Goal: Task Accomplishment & Management: Use online tool/utility

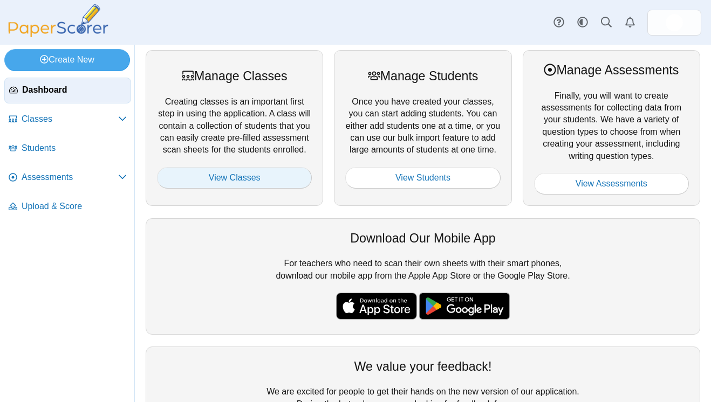
click at [251, 181] on link "View Classes" at bounding box center [234, 178] width 155 height 22
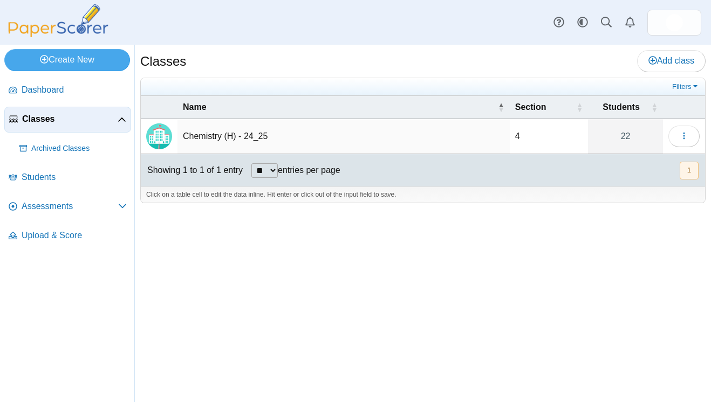
click at [243, 264] on div "Classes Add class Filters 4 22" at bounding box center [423, 223] width 576 height 357
click at [89, 63] on link "Create New" at bounding box center [67, 60] width 126 height 22
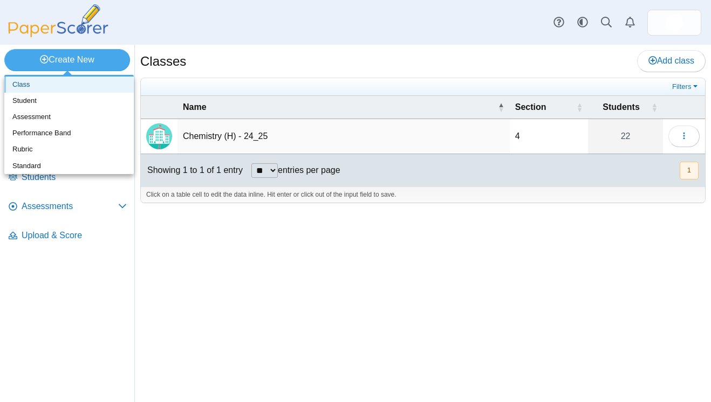
click at [85, 83] on link "Class" at bounding box center [68, 85] width 129 height 16
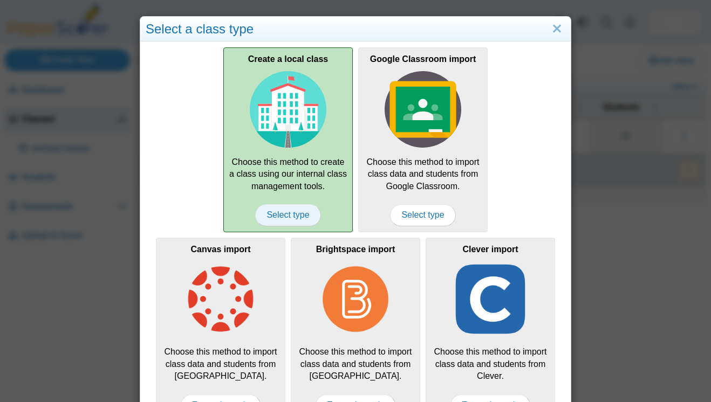
scroll to position [32, 0]
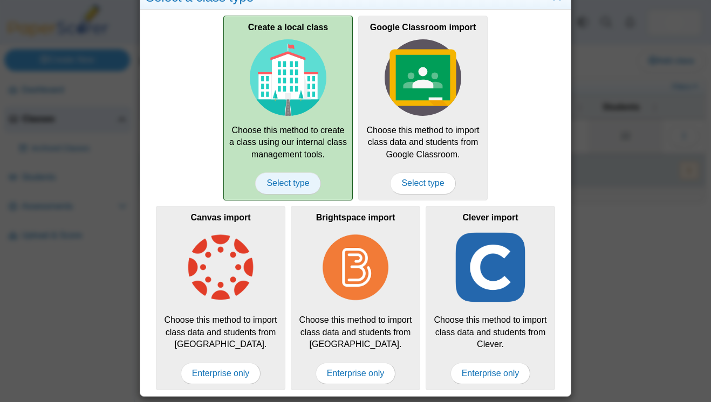
click at [294, 180] on span "Select type" at bounding box center [287, 184] width 65 height 22
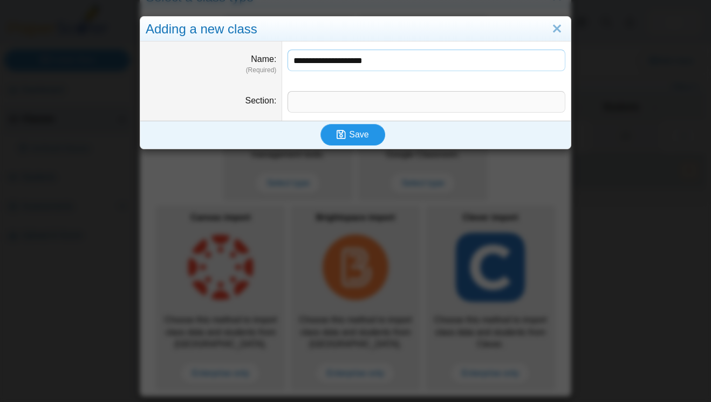
type input "**********"
click at [347, 132] on icon "submit" at bounding box center [342, 135] width 12 height 12
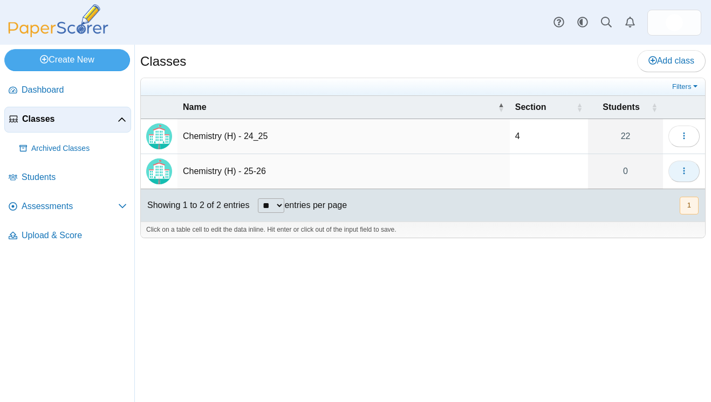
click at [683, 174] on icon "button" at bounding box center [683, 171] width 9 height 9
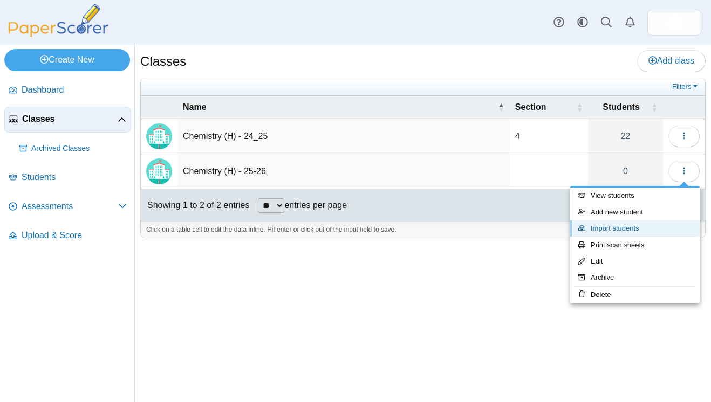
click at [637, 223] on link "Import students" at bounding box center [634, 228] width 129 height 16
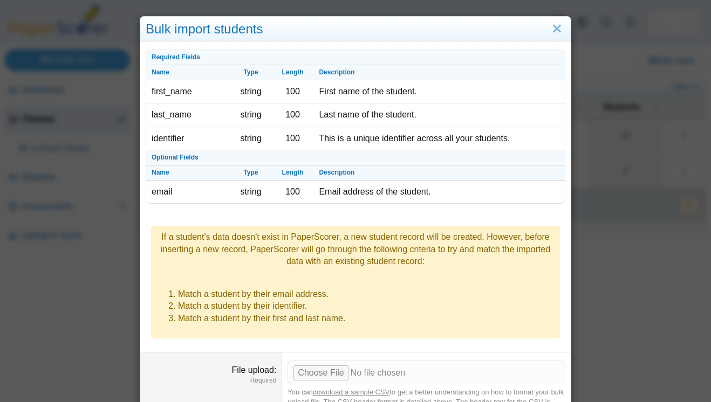
scroll to position [100, 0]
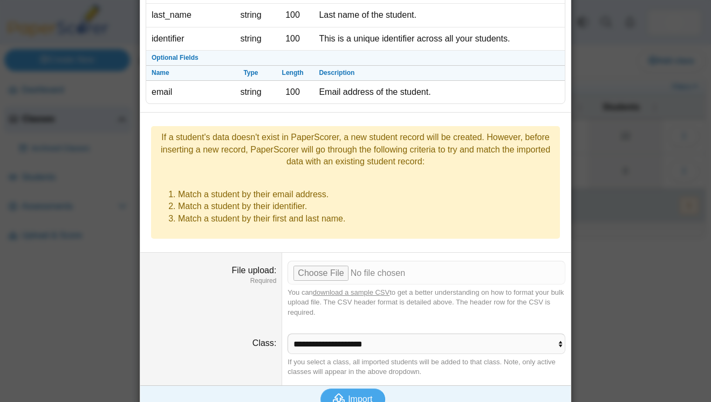
click at [336, 288] on link "download a sample CSV" at bounding box center [351, 292] width 77 height 8
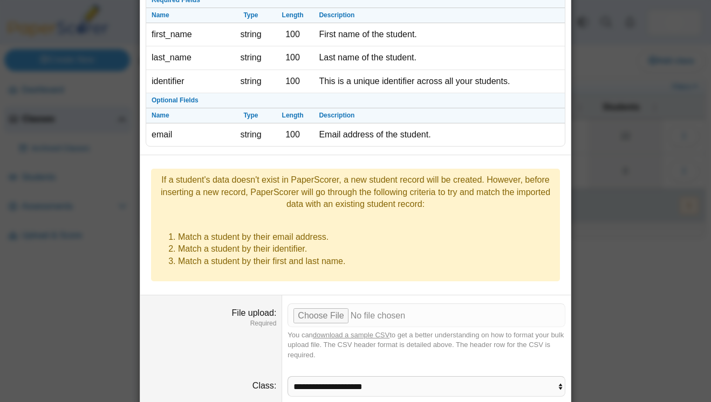
scroll to position [54, 0]
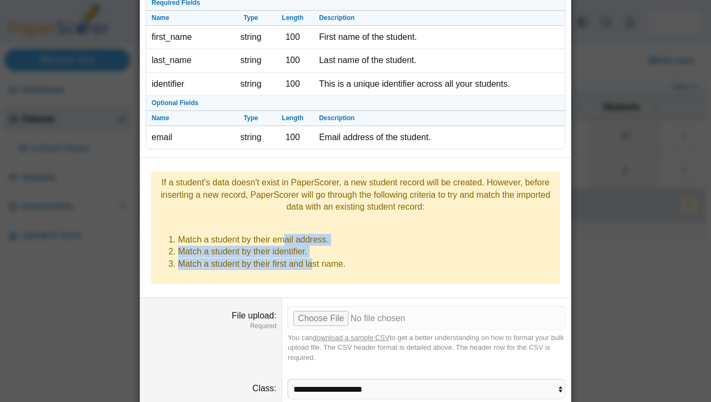
drag, startPoint x: 285, startPoint y: 232, endPoint x: 315, endPoint y: 250, distance: 35.0
click at [315, 250] on ol "Match a student by their email address. Match a student by their identifier. Ma…" at bounding box center [355, 252] width 398 height 36
click at [315, 258] on li "Match a student by their first and last name." at bounding box center [366, 264] width 376 height 12
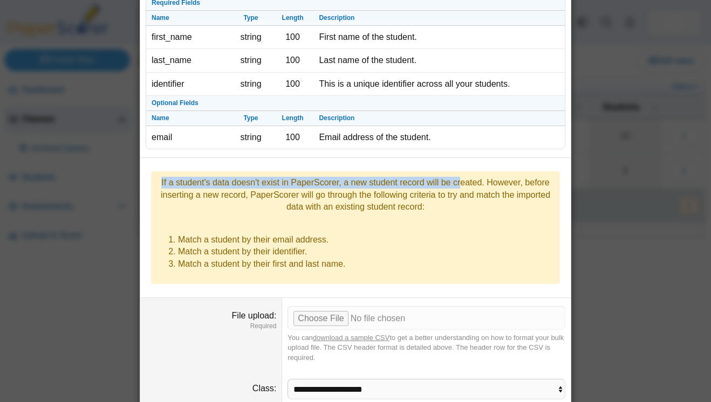
drag, startPoint x: 368, startPoint y: 185, endPoint x: 383, endPoint y: 221, distance: 38.4
click at [383, 221] on div "If a student's data doesn't exist in PaperScorer, a new student record will be …" at bounding box center [355, 227] width 409 height 113
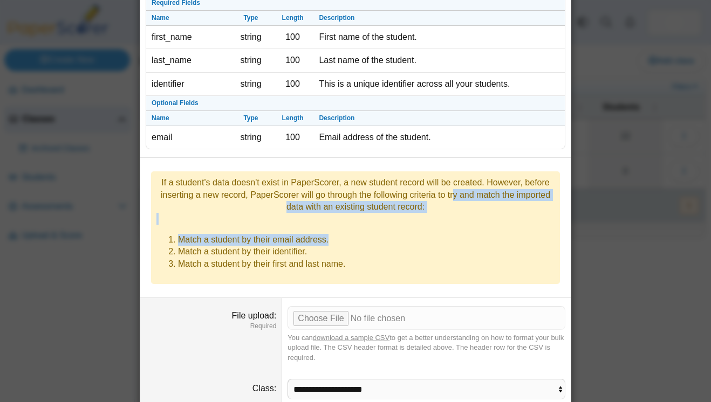
drag, startPoint x: 370, startPoint y: 194, endPoint x: 382, endPoint y: 226, distance: 35.1
click at [382, 226] on div "If a student's data doesn't exist in PaperScorer, a new student record will be …" at bounding box center [355, 227] width 409 height 113
click at [382, 234] on li "Match a student by their email address." at bounding box center [366, 240] width 376 height 12
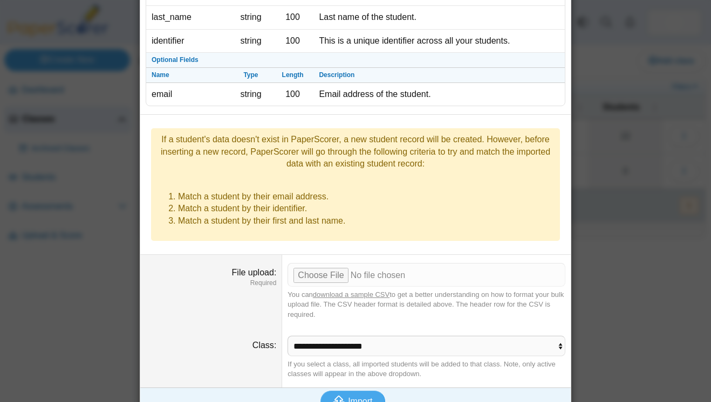
scroll to position [100, 0]
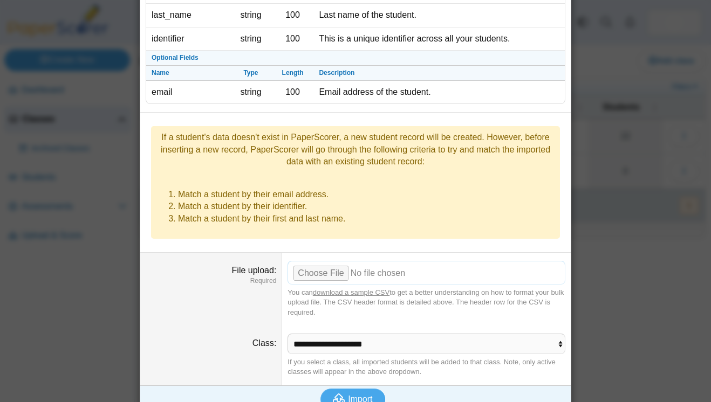
click at [327, 261] on input "File upload" at bounding box center [426, 273] width 278 height 24
type input "**********"
click at [360, 395] on span "Import" at bounding box center [360, 399] width 24 height 9
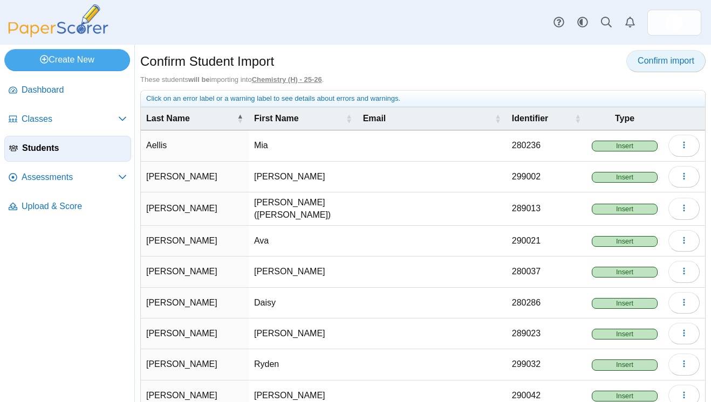
click at [660, 62] on span "Confirm import" at bounding box center [665, 60] width 57 height 9
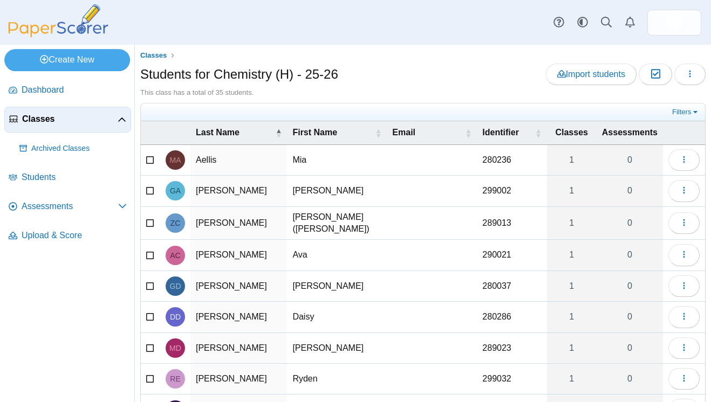
click at [125, 116] on icon at bounding box center [122, 120] width 9 height 9
click at [125, 116] on icon at bounding box center [122, 118] width 9 height 9
click at [69, 150] on span "Archived Classes" at bounding box center [78, 148] width 95 height 11
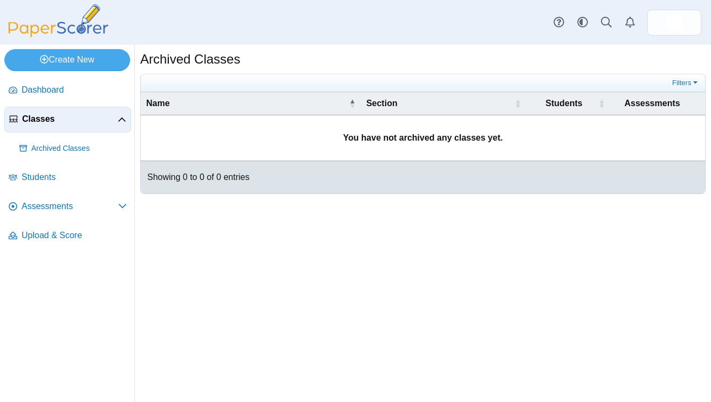
click at [67, 119] on span "Classes" at bounding box center [69, 119] width 95 height 12
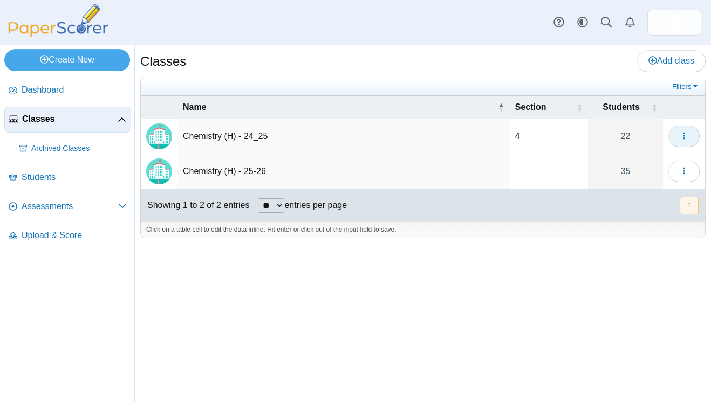
click at [686, 141] on button "button" at bounding box center [683, 137] width 31 height 22
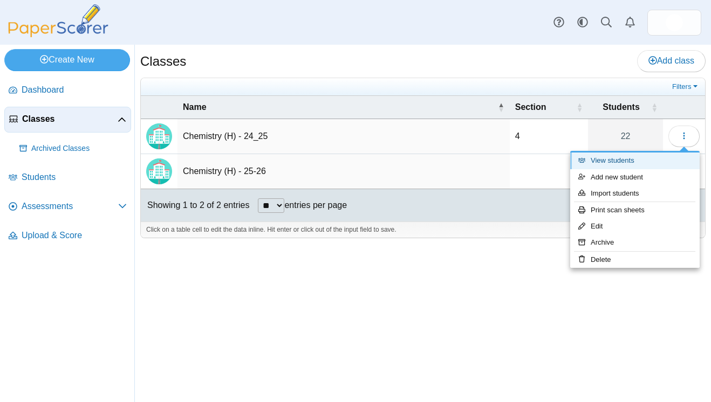
click at [636, 162] on link "View students" at bounding box center [634, 161] width 129 height 16
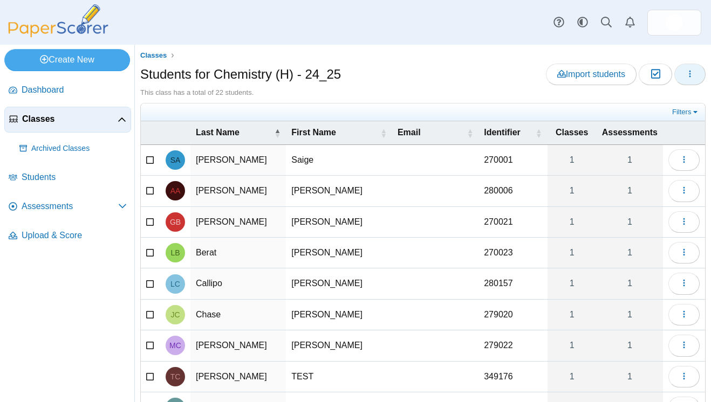
click at [690, 72] on icon "button" at bounding box center [689, 74] width 9 height 9
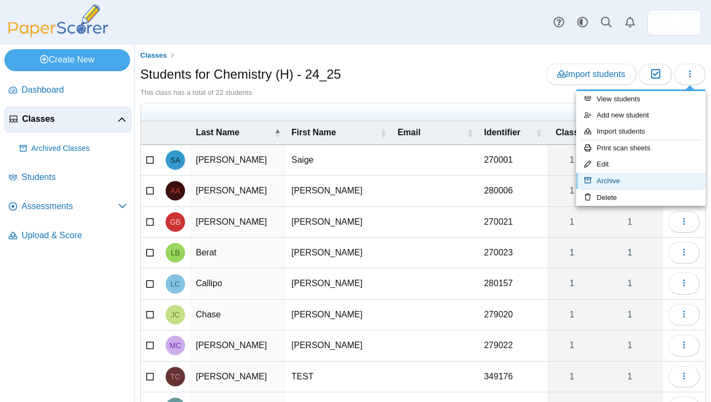
click at [618, 180] on link "Archive" at bounding box center [640, 181] width 129 height 16
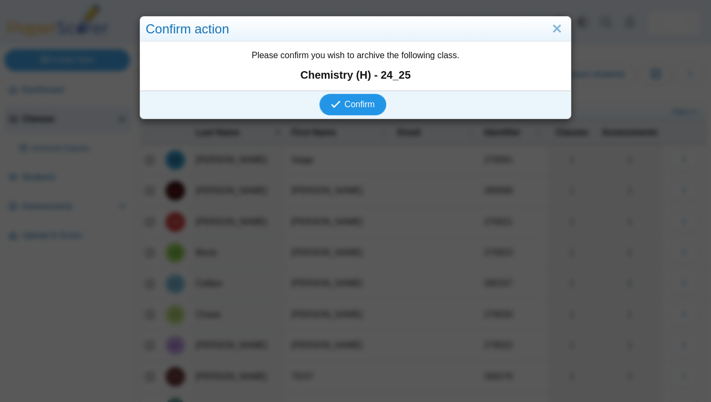
click at [359, 106] on span "Confirm" at bounding box center [359, 104] width 30 height 9
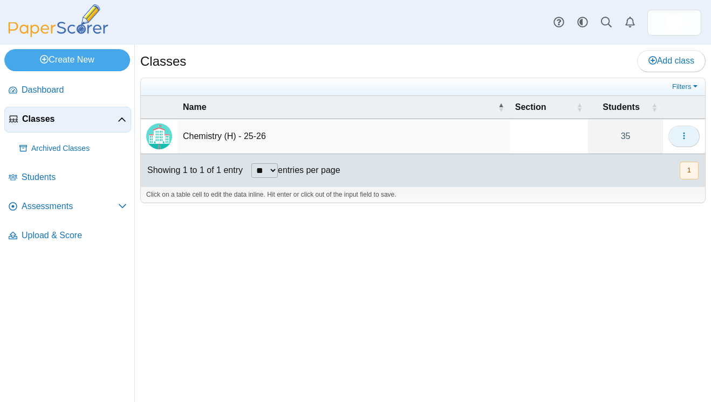
click at [677, 135] on button "button" at bounding box center [683, 137] width 31 height 22
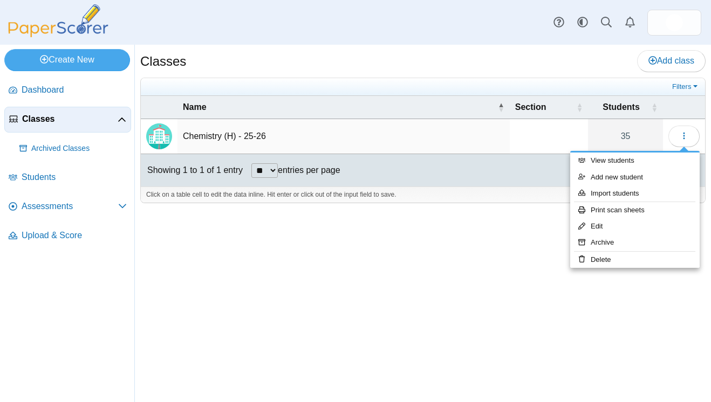
click at [548, 137] on td at bounding box center [548, 136] width 78 height 35
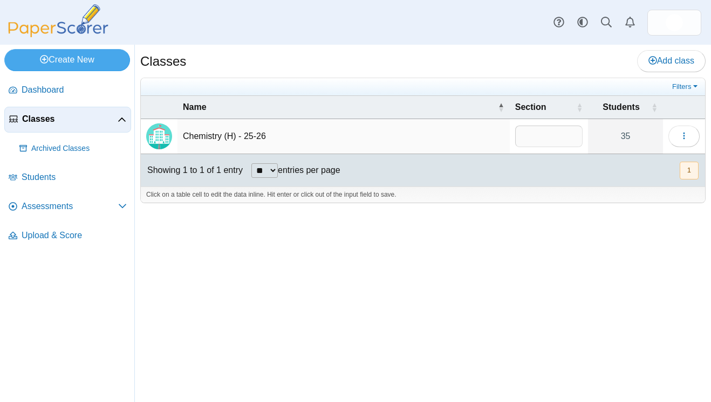
click at [548, 137] on input "text" at bounding box center [548, 137] width 67 height 22
type input "*"
click at [585, 254] on div "Classes Add class Filters * 35" at bounding box center [423, 223] width 576 height 357
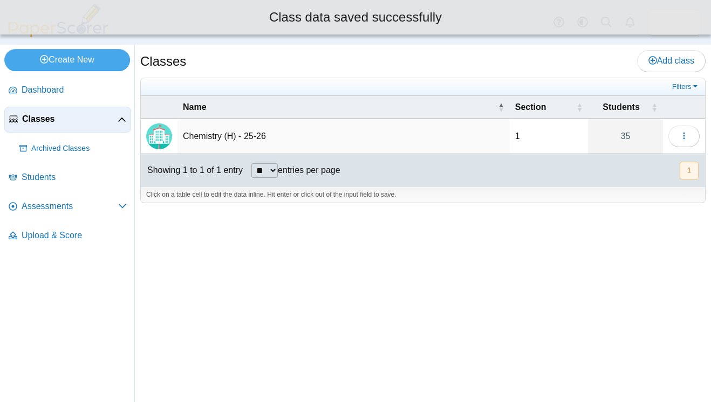
click at [547, 150] on td "1" at bounding box center [548, 136] width 78 height 35
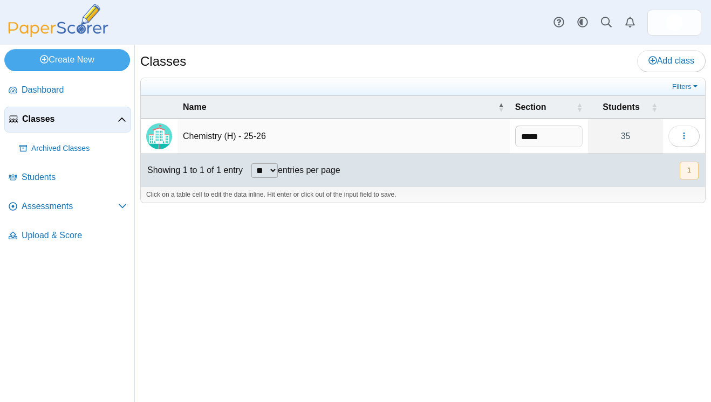
type input "*****"
click at [519, 277] on div "Classes Add class Filters *****" at bounding box center [423, 223] width 576 height 357
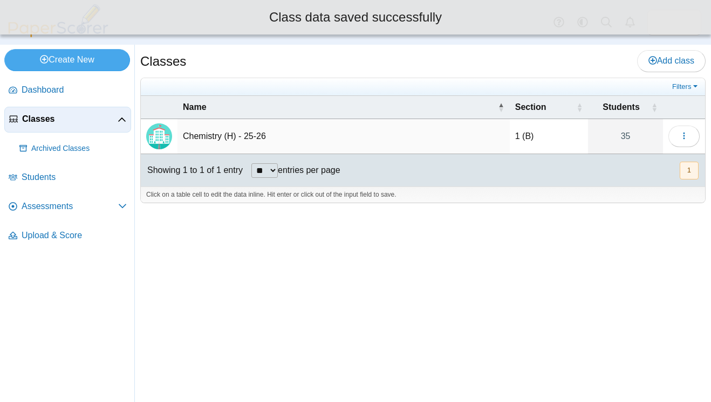
click at [608, 236] on div "Classes Add class Filters 1 (B)" at bounding box center [423, 223] width 576 height 357
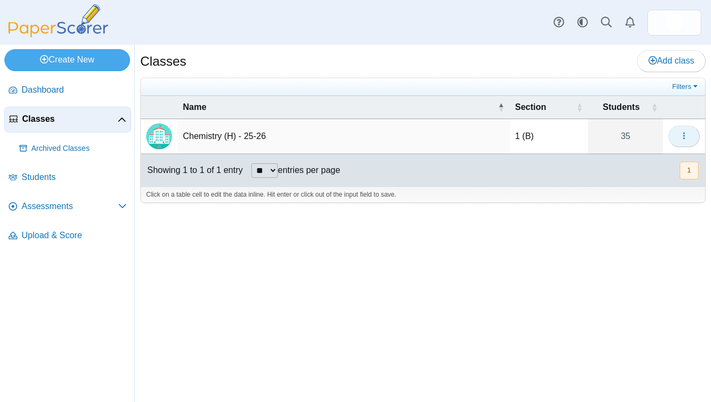
click at [676, 133] on button "button" at bounding box center [683, 137] width 31 height 22
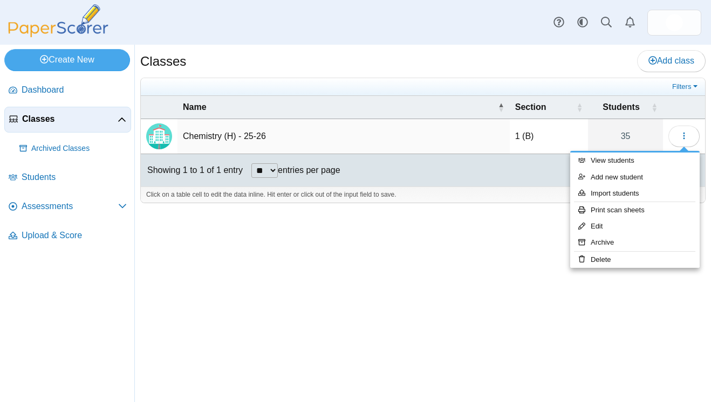
click at [330, 137] on td "Chemistry (H) - 25-26" at bounding box center [343, 136] width 332 height 35
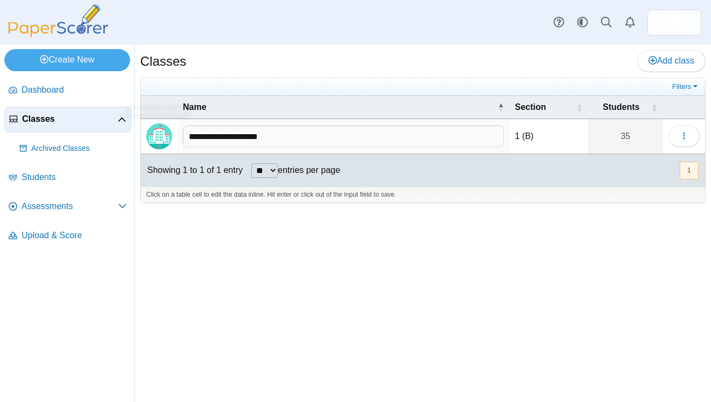
click at [161, 144] on img "Locally created class" at bounding box center [159, 136] width 26 height 26
click at [50, 208] on span "Assessments" at bounding box center [70, 207] width 96 height 12
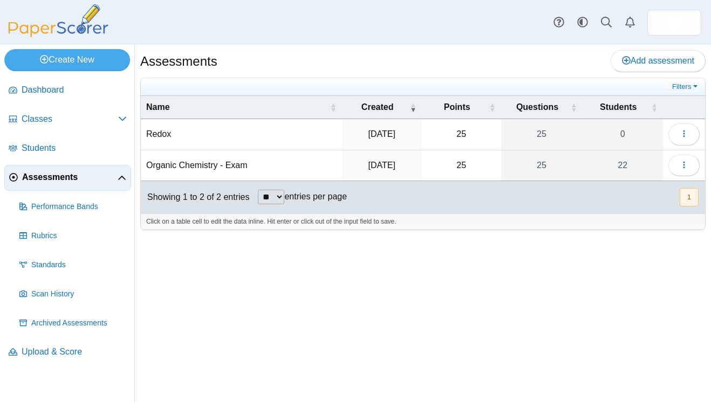
click at [92, 48] on div "Create New Loading…" at bounding box center [67, 59] width 134 height 28
click at [77, 62] on link "Create New" at bounding box center [67, 60] width 126 height 22
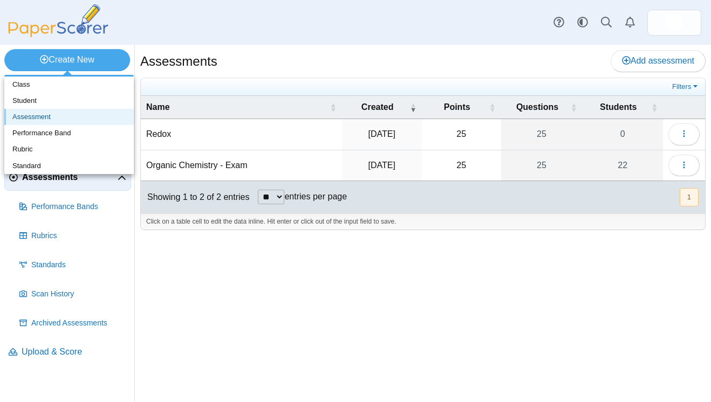
click at [61, 114] on link "Assessment" at bounding box center [68, 117] width 129 height 16
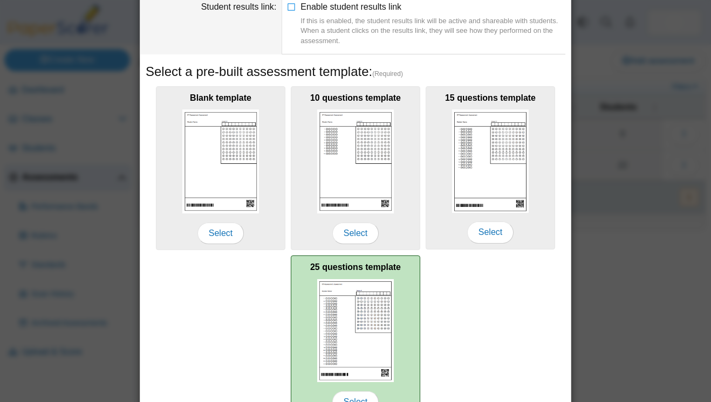
scroll to position [182, 0]
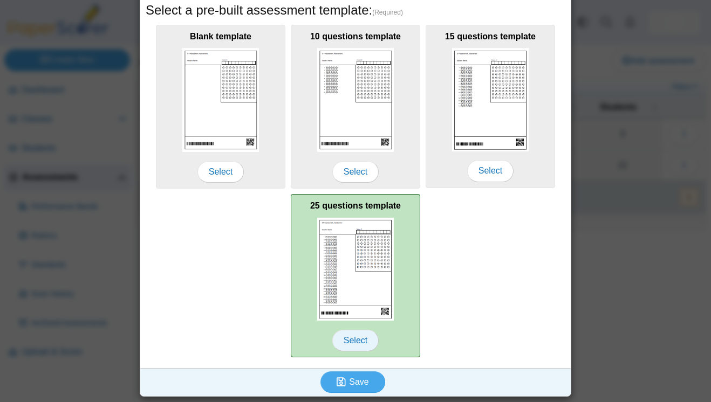
click at [355, 340] on span "Select" at bounding box center [355, 341] width 46 height 22
click at [362, 338] on span "Select" at bounding box center [355, 341] width 46 height 22
click at [357, 340] on span "Select" at bounding box center [355, 341] width 46 height 22
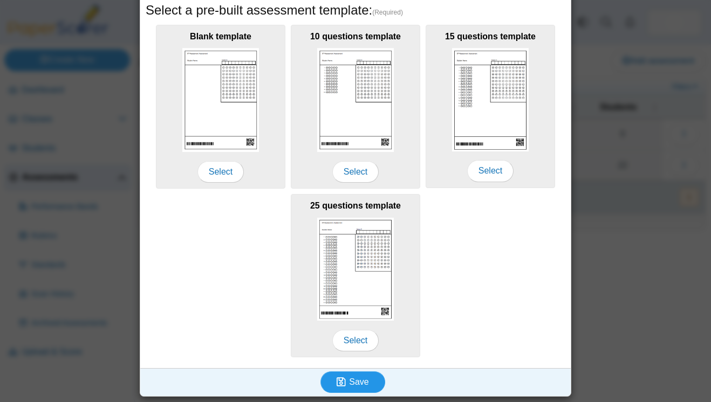
click at [356, 385] on span "Save" at bounding box center [358, 381] width 19 height 9
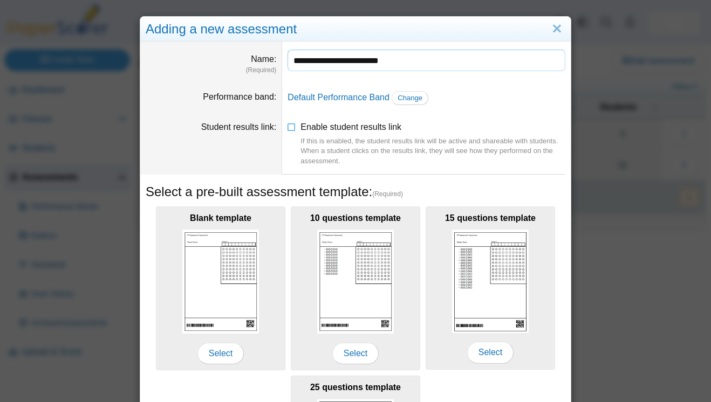
click at [316, 59] on input "**********" at bounding box center [426, 61] width 278 height 22
type input "**********"
click at [481, 127] on label "Enable student results link If this is enabled, the student results link will b…" at bounding box center [432, 143] width 265 height 45
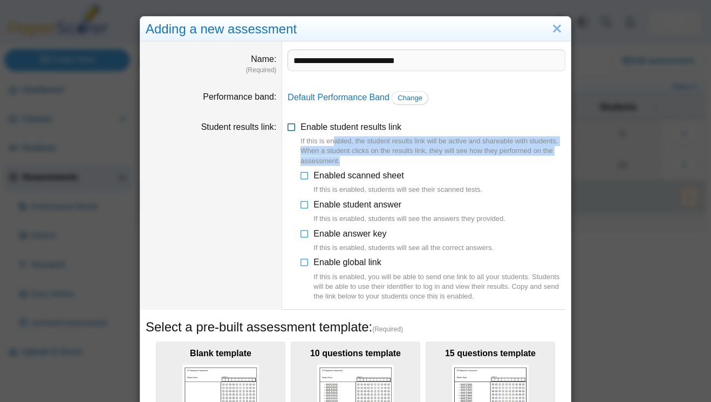
drag, startPoint x: 334, startPoint y: 140, endPoint x: 353, endPoint y: 157, distance: 25.2
click at [353, 158] on div "If this is enabled, the student results link will be active and shareable with …" at bounding box center [432, 151] width 265 height 30
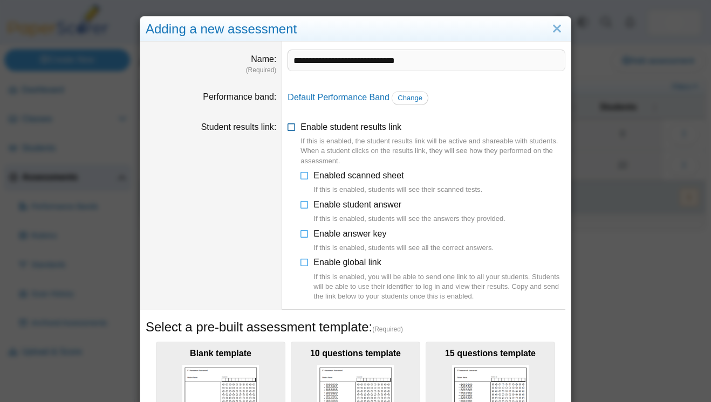
click at [368, 164] on div "If this is enabled, the student results link will be active and shareable with …" at bounding box center [432, 151] width 265 height 30
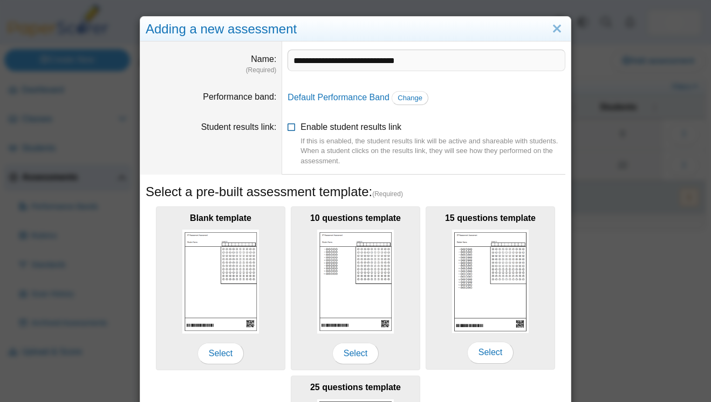
click at [291, 127] on icon at bounding box center [291, 125] width 9 height 8
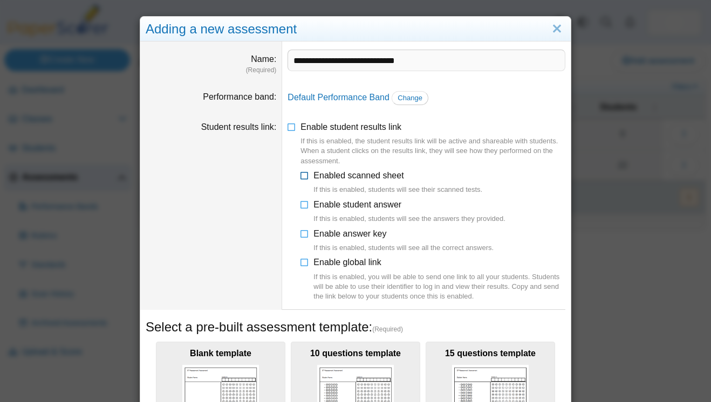
click at [301, 174] on icon at bounding box center [304, 174] width 9 height 8
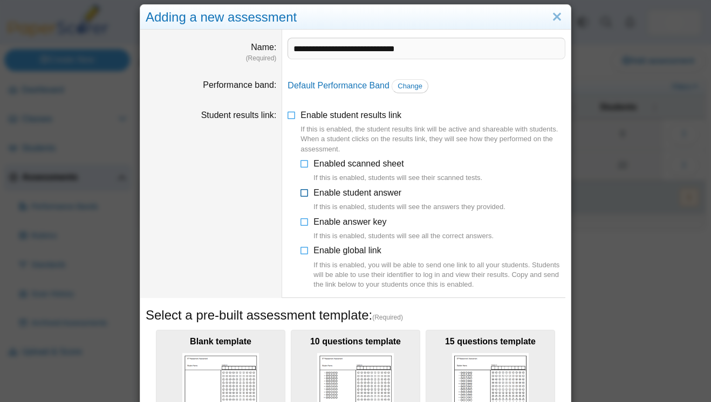
click at [307, 190] on icon at bounding box center [304, 191] width 9 height 8
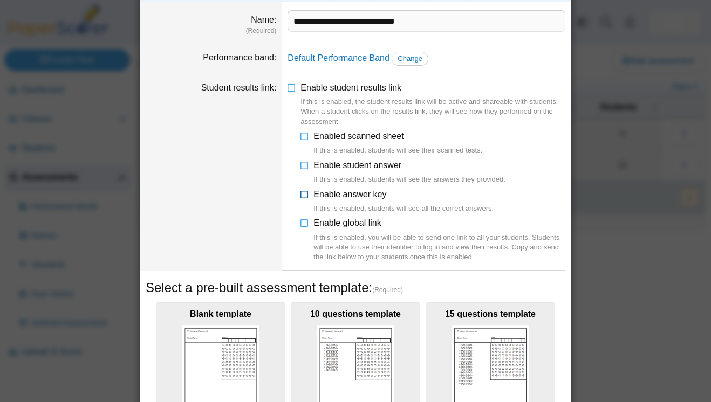
click at [304, 194] on icon at bounding box center [304, 193] width 9 height 8
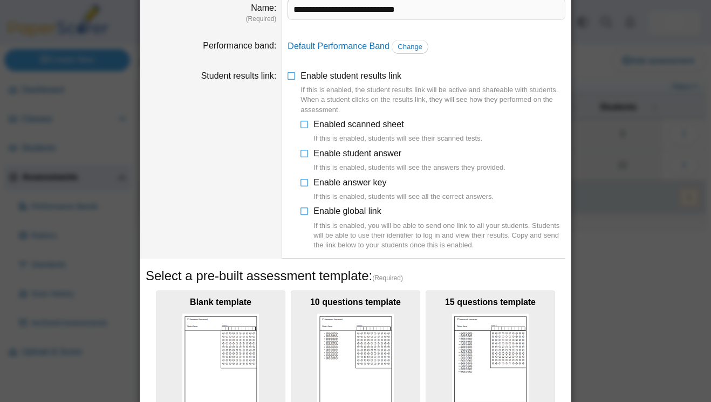
scroll to position [52, 0]
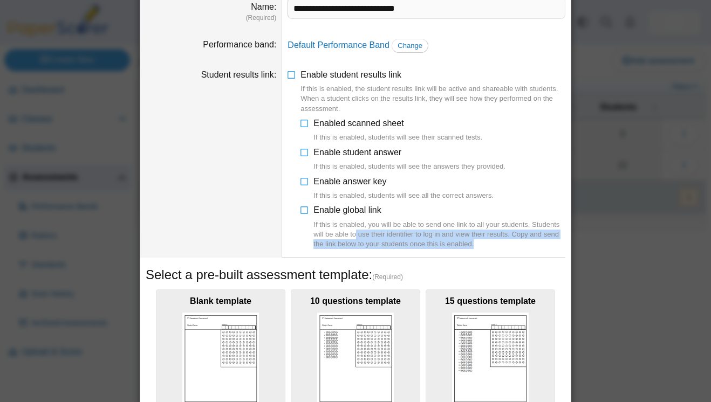
drag, startPoint x: 355, startPoint y: 234, endPoint x: 375, endPoint y: 249, distance: 25.0
click at [375, 249] on li "Enable global link If this is enabled, you will be able to send one link to all…" at bounding box center [432, 226] width 265 height 45
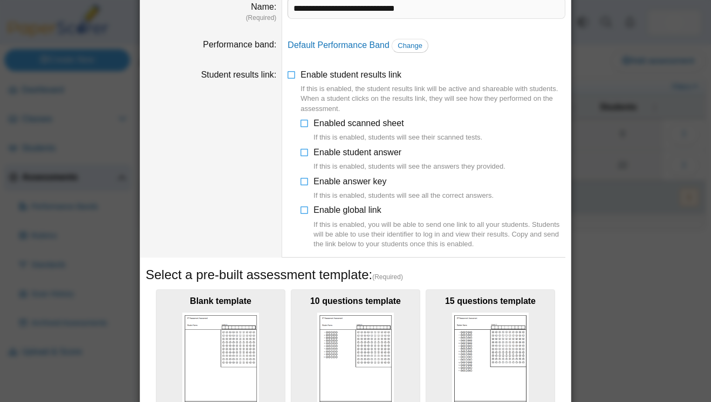
click at [375, 249] on li "Enable global link If this is enabled, you will be able to send one link to all…" at bounding box center [432, 226] width 265 height 45
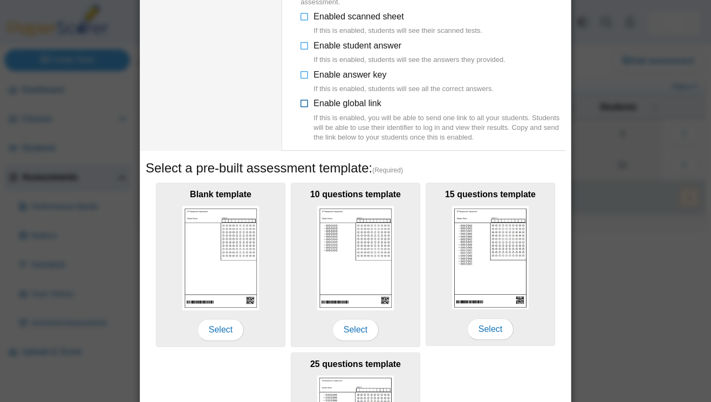
scroll to position [192, 0]
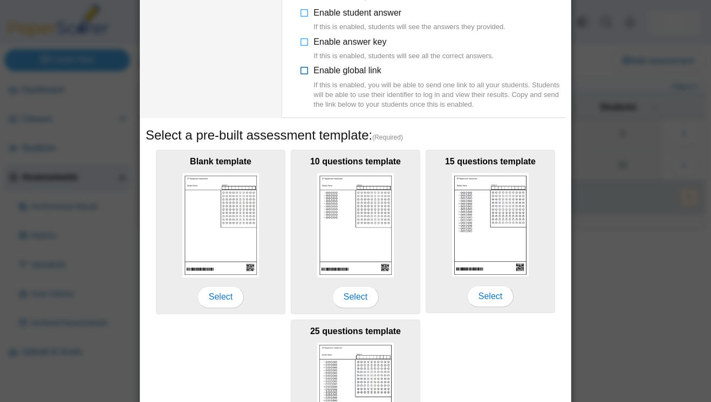
click at [306, 72] on icon at bounding box center [304, 69] width 9 height 8
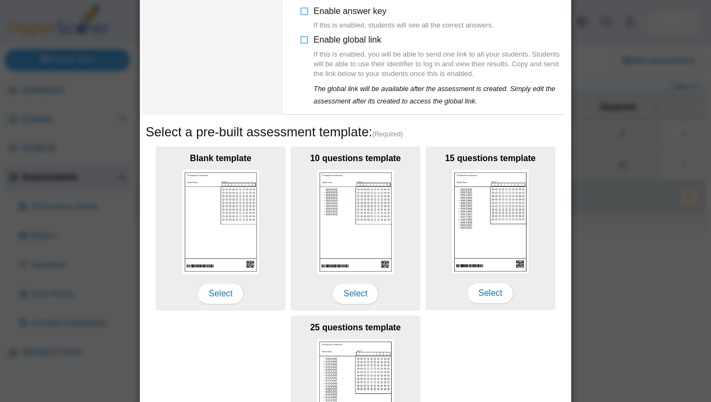
scroll to position [345, 0]
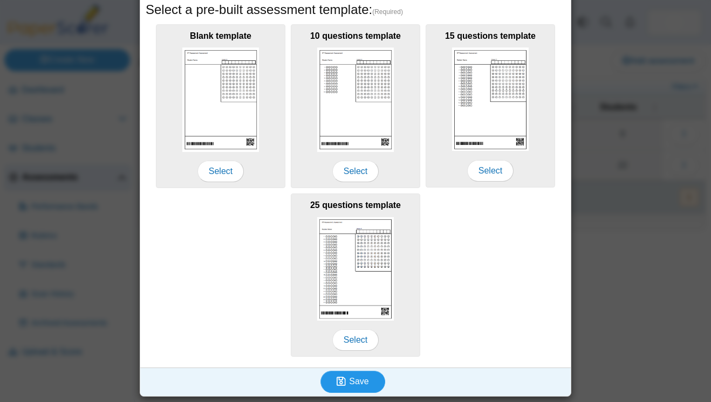
click at [351, 382] on span "Save" at bounding box center [358, 381] width 19 height 9
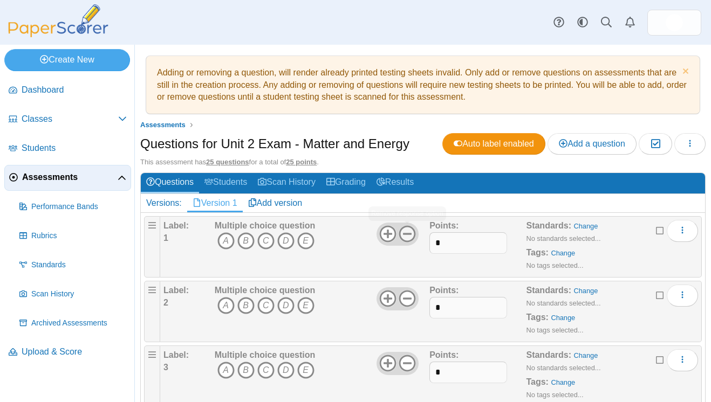
click at [408, 233] on use at bounding box center [407, 234] width 17 height 17
click at [408, 305] on icon at bounding box center [406, 298] width 17 height 17
click at [408, 366] on icon at bounding box center [406, 363] width 17 height 17
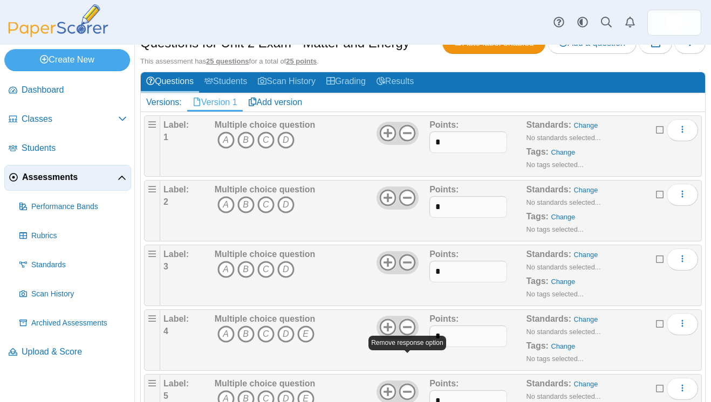
scroll to position [101, 0]
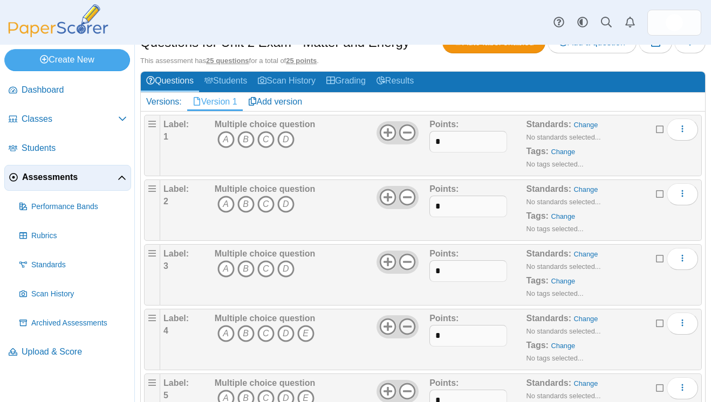
click at [411, 326] on use at bounding box center [407, 327] width 17 height 17
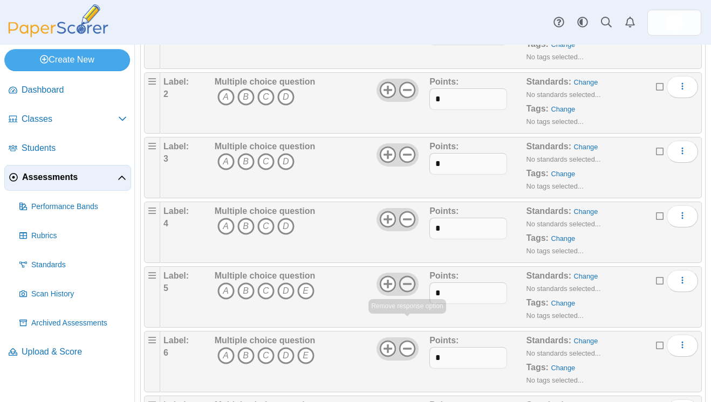
click at [410, 293] on icon at bounding box center [406, 283] width 17 height 17
click at [408, 348] on use at bounding box center [407, 349] width 17 height 17
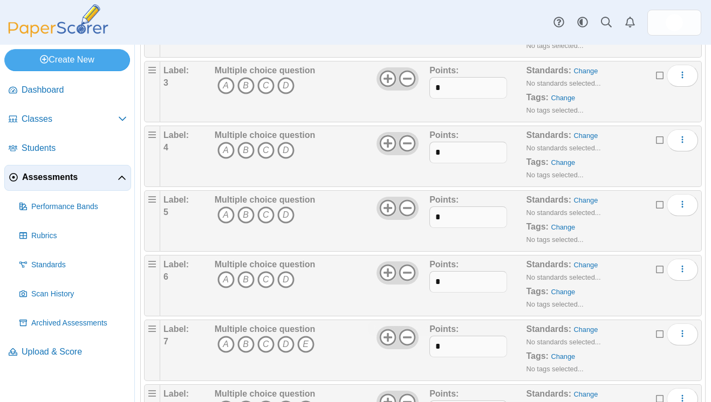
click at [405, 336] on icon at bounding box center [406, 337] width 17 height 17
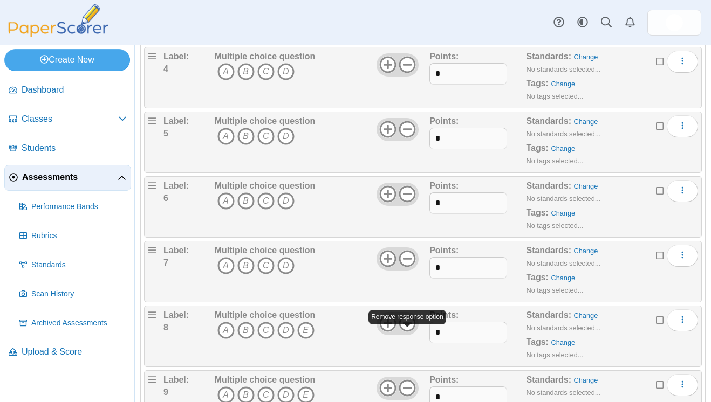
scroll to position [371, 0]
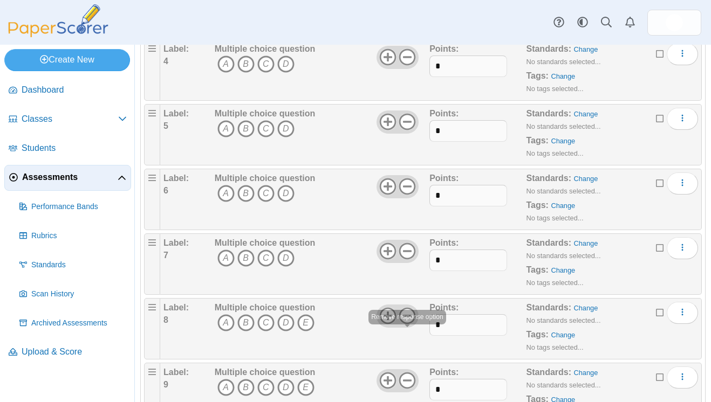
click at [410, 320] on body "Dashboard Classes Archived classes Students" at bounding box center [355, 201] width 711 height 402
click at [410, 320] on icon at bounding box center [406, 315] width 17 height 17
click at [411, 380] on icon at bounding box center [406, 380] width 17 height 17
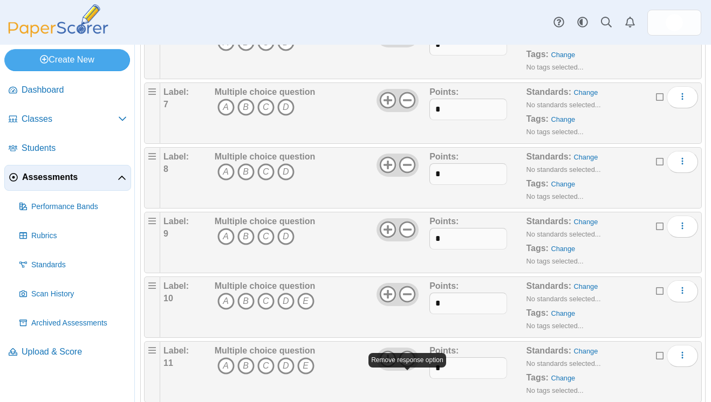
scroll to position [530, 0]
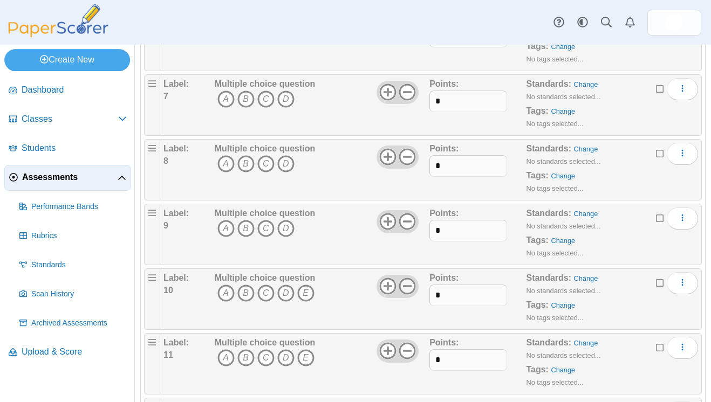
click at [410, 279] on use at bounding box center [407, 286] width 17 height 17
click at [408, 354] on icon at bounding box center [406, 350] width 17 height 17
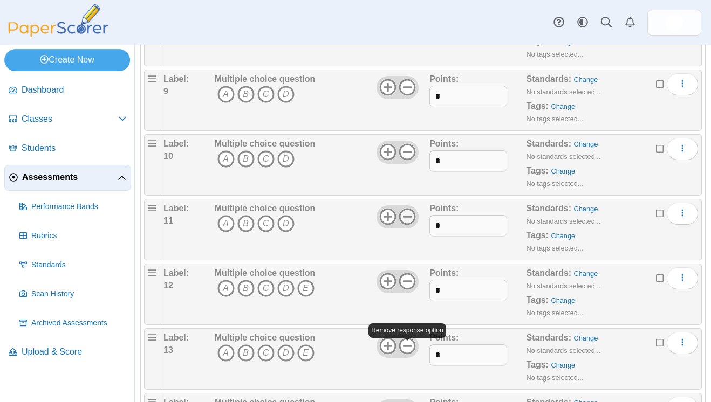
scroll to position [665, 0]
click at [412, 275] on use at bounding box center [407, 281] width 17 height 17
click at [410, 346] on use at bounding box center [407, 345] width 17 height 17
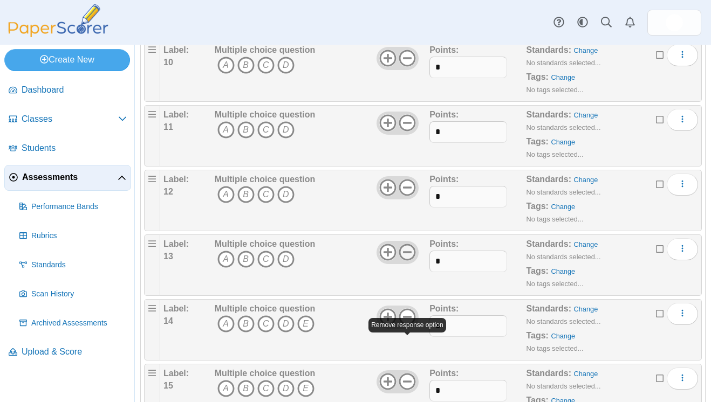
scroll to position [771, 0]
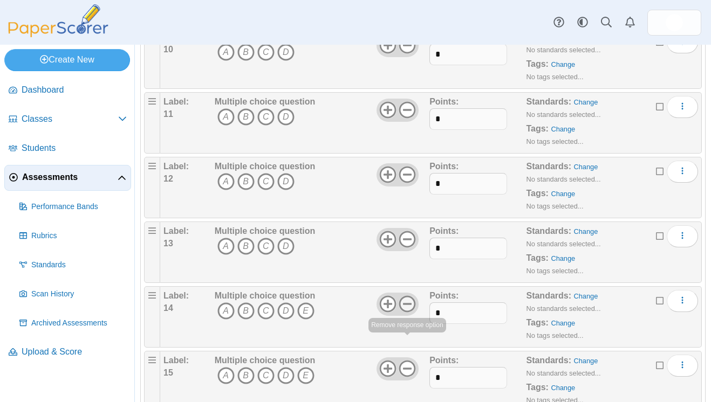
click at [407, 307] on icon at bounding box center [406, 303] width 17 height 17
click at [410, 367] on icon at bounding box center [406, 368] width 17 height 17
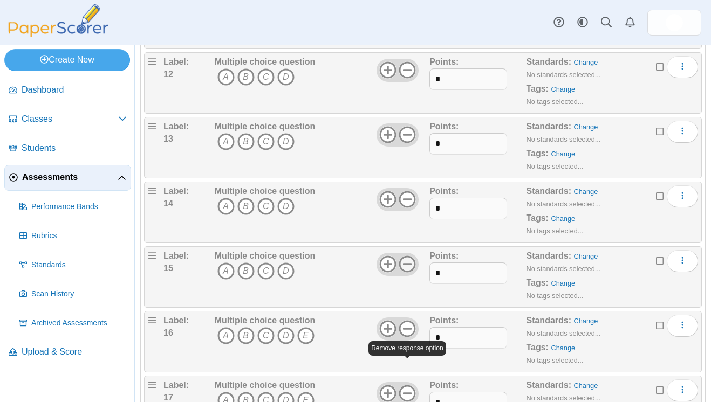
scroll to position [877, 0]
click at [411, 325] on icon at bounding box center [406, 327] width 17 height 17
click at [410, 389] on icon at bounding box center [406, 391] width 17 height 17
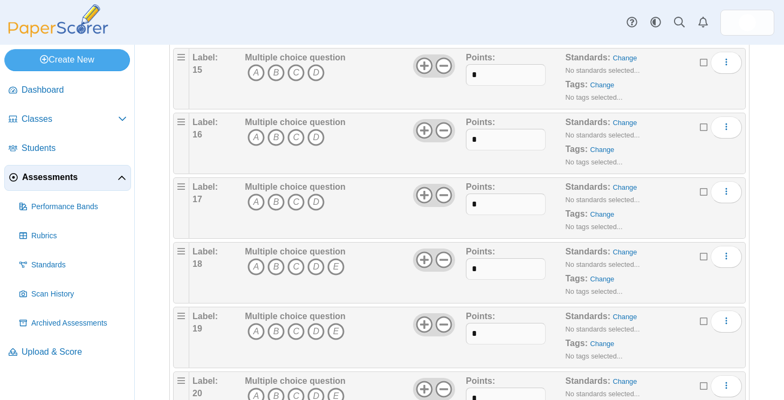
scroll to position [1083, 0]
click at [710, 252] on button "More options" at bounding box center [726, 256] width 31 height 22
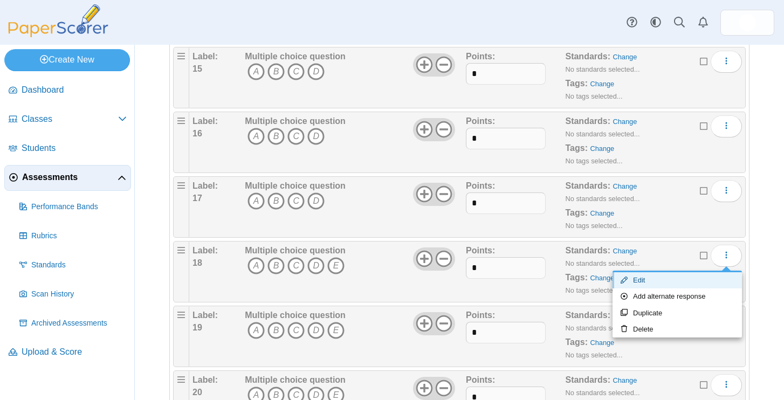
click at [636, 279] on link "Edit" at bounding box center [676, 280] width 129 height 16
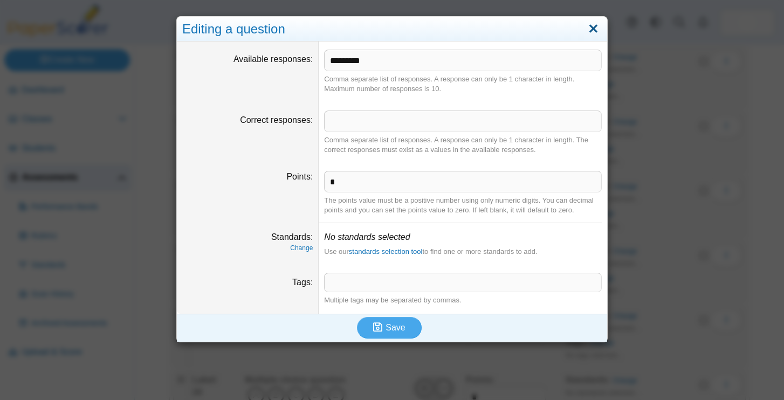
click at [593, 30] on link "Close" at bounding box center [593, 29] width 17 height 18
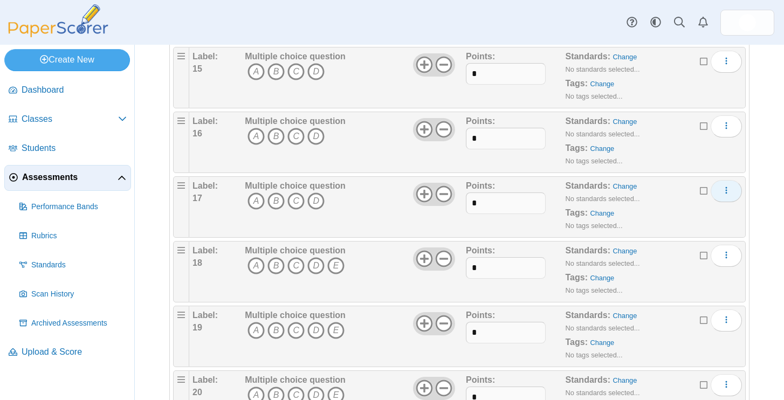
click at [710, 191] on icon "More options" at bounding box center [726, 190] width 9 height 9
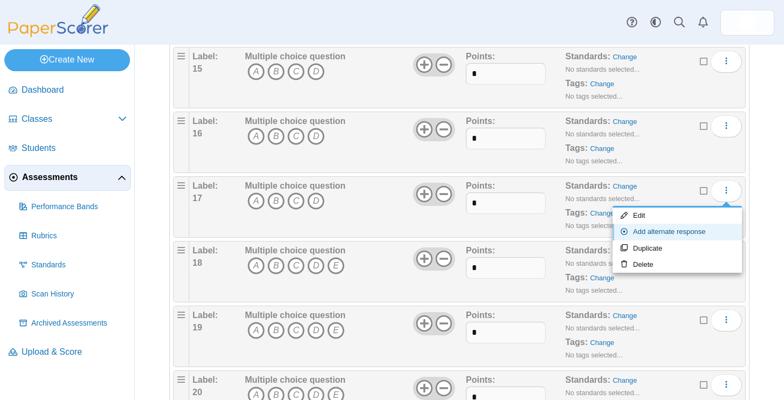
click at [690, 229] on link "Add alternate response" at bounding box center [676, 232] width 129 height 16
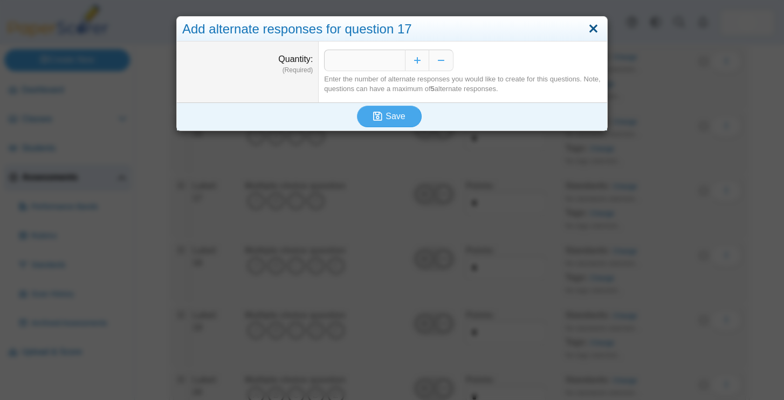
click at [592, 28] on link "Close" at bounding box center [593, 29] width 17 height 18
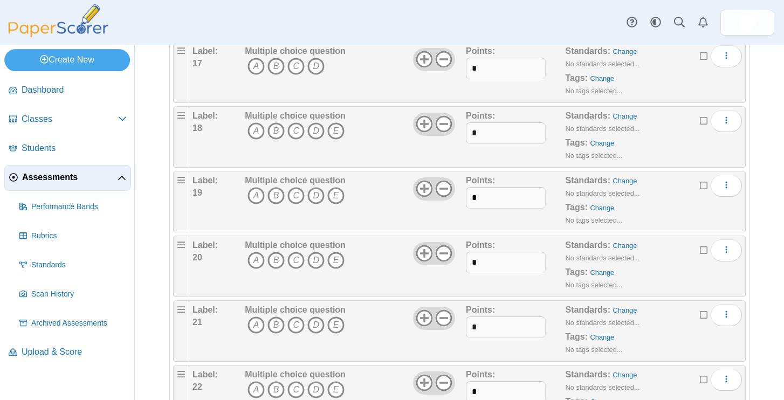
scroll to position [1463, 0]
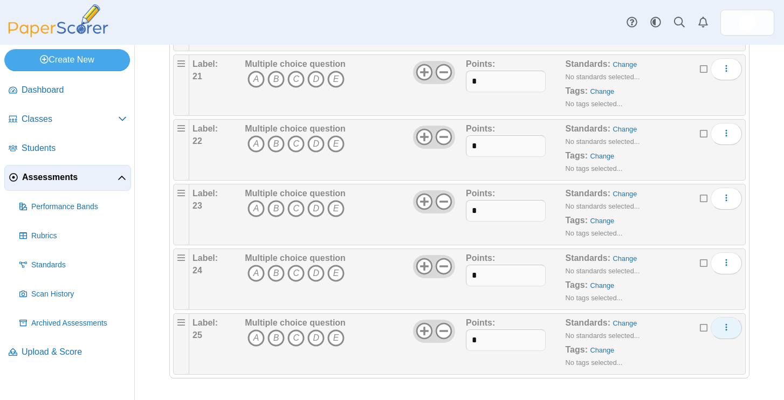
click at [710, 327] on icon "More options" at bounding box center [726, 327] width 9 height 9
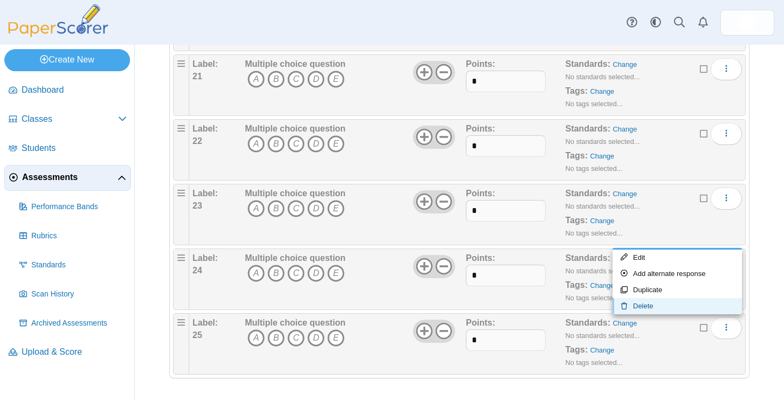
click at [666, 304] on link "Delete" at bounding box center [676, 306] width 129 height 16
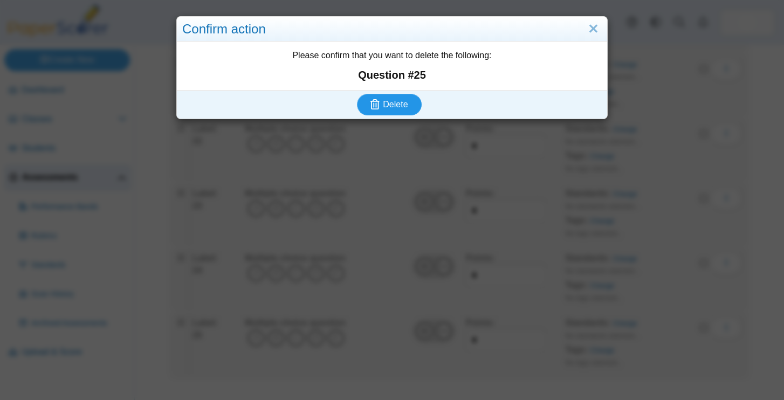
click at [390, 95] on button "Delete" at bounding box center [389, 105] width 65 height 22
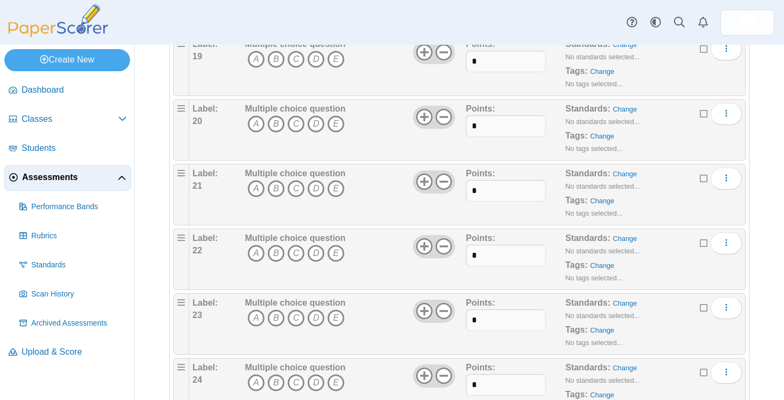
scroll to position [1398, 0]
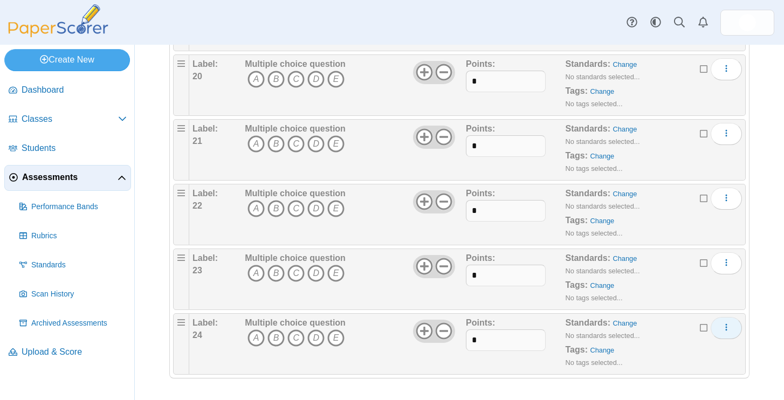
click at [728, 336] on button "More options" at bounding box center [726, 328] width 31 height 22
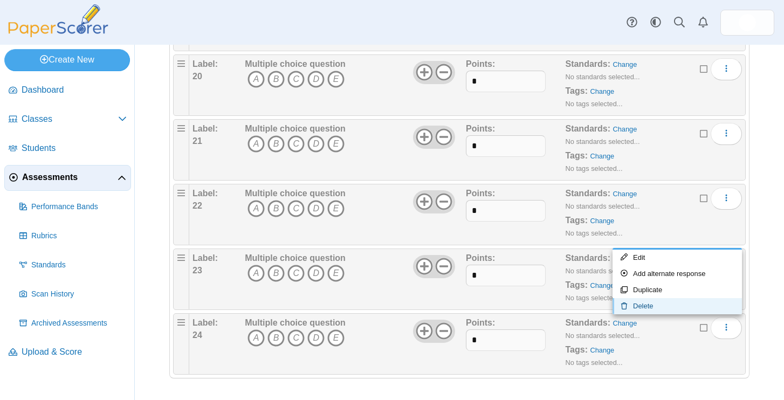
click at [643, 302] on link "Delete" at bounding box center [676, 306] width 129 height 16
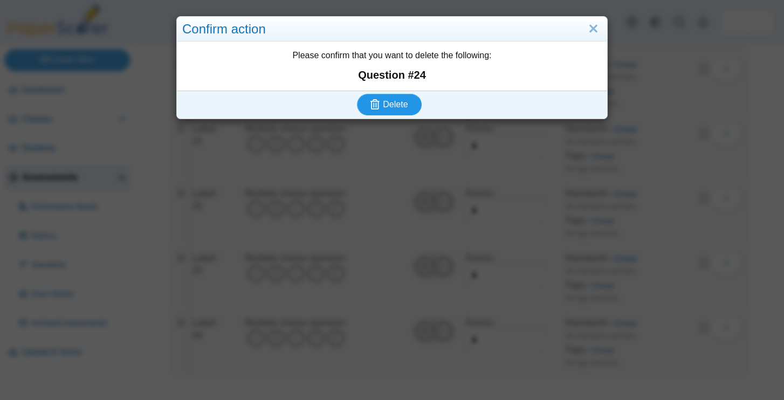
click at [391, 102] on span "Delete" at bounding box center [395, 104] width 25 height 9
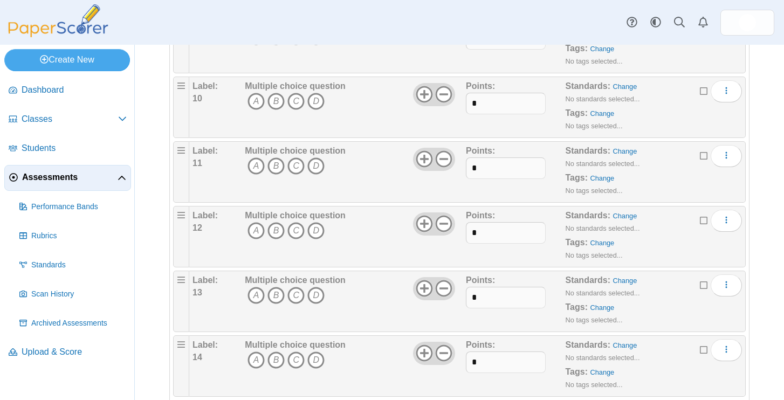
scroll to position [1334, 0]
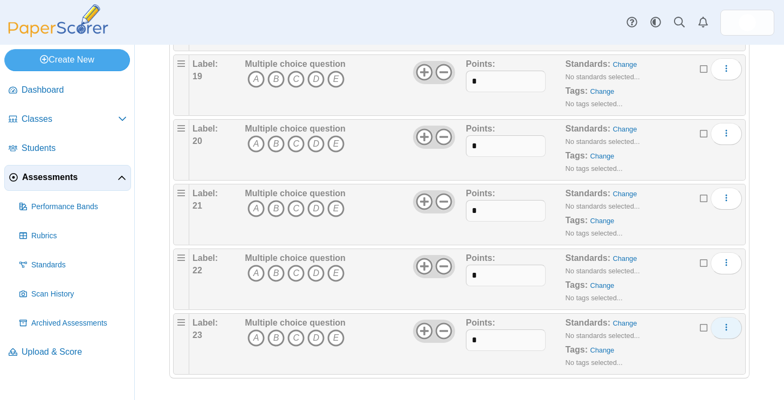
click at [731, 327] on button "More options" at bounding box center [726, 328] width 31 height 22
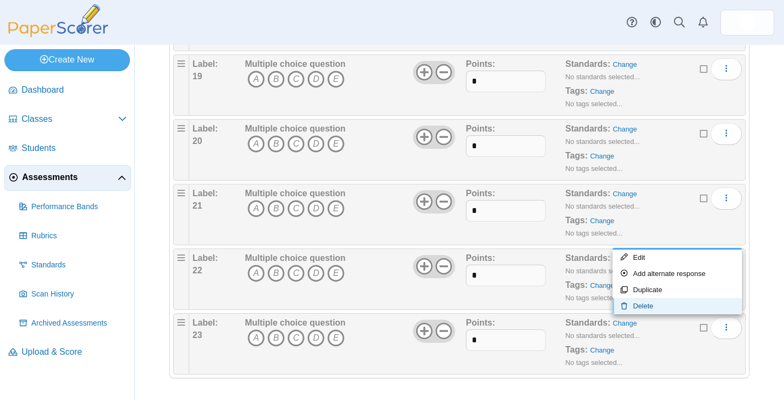
click at [651, 311] on link "Delete" at bounding box center [676, 306] width 129 height 16
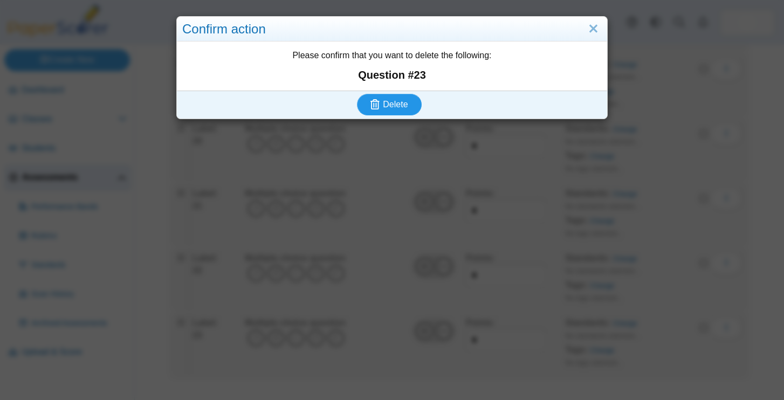
click at [415, 96] on button "Delete" at bounding box center [389, 105] width 65 height 22
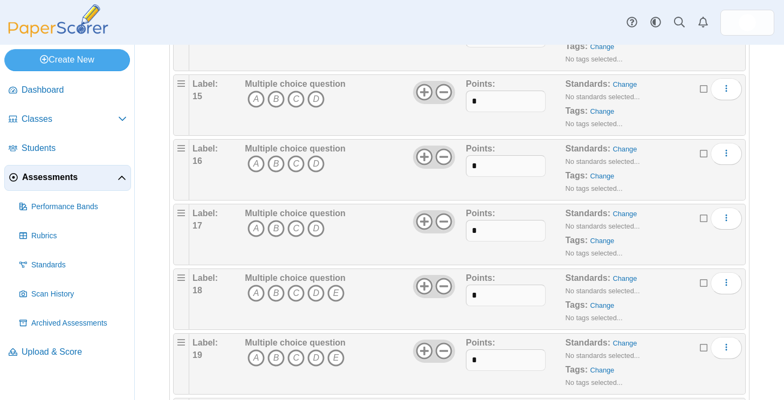
scroll to position [1269, 0]
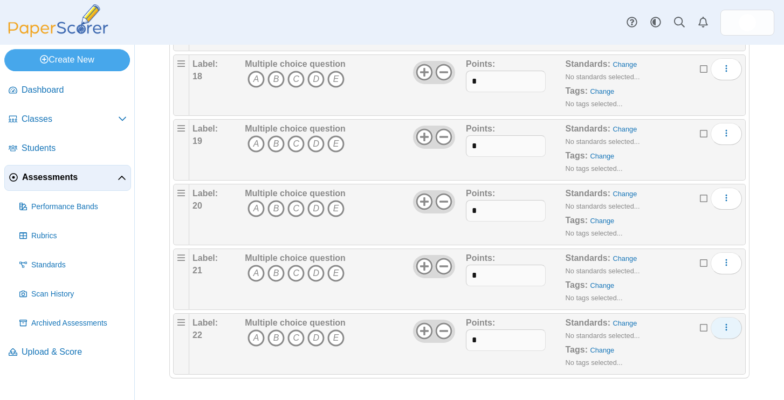
click at [722, 325] on icon "More options" at bounding box center [726, 327] width 9 height 9
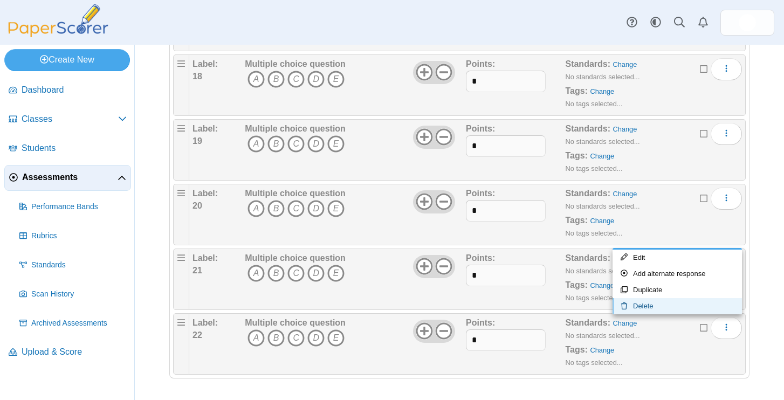
click at [642, 304] on link "Delete" at bounding box center [676, 306] width 129 height 16
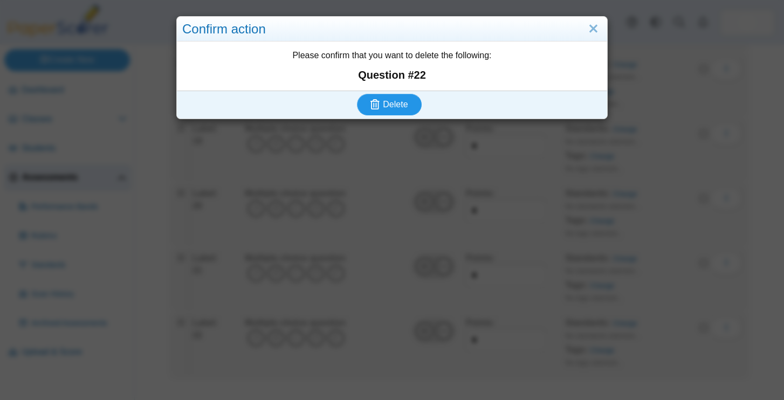
click at [409, 96] on button "Delete" at bounding box center [389, 105] width 65 height 22
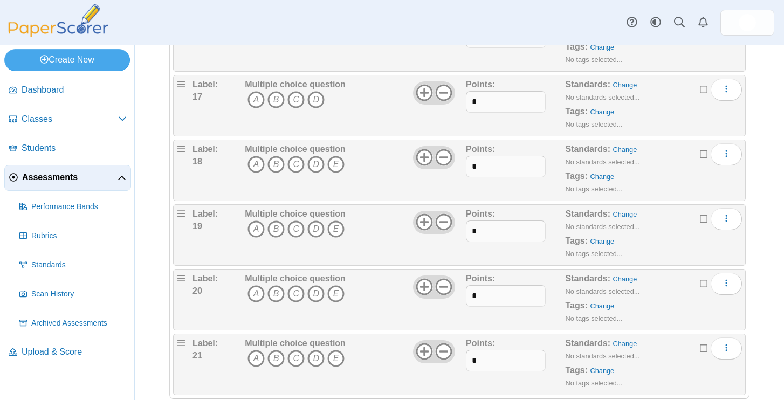
scroll to position [1204, 0]
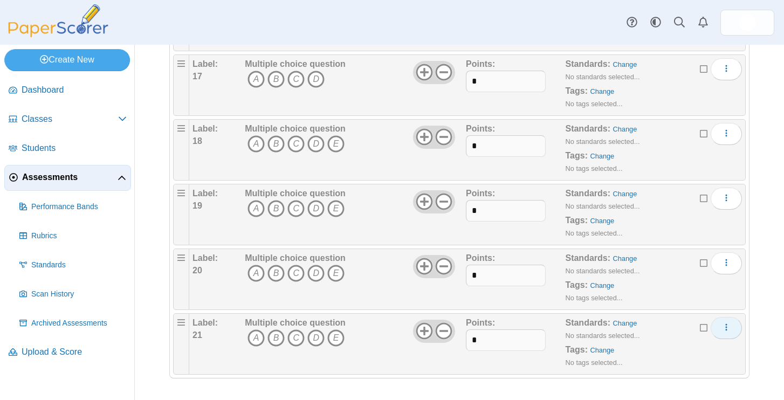
click at [727, 329] on icon "More options" at bounding box center [726, 327] width 9 height 9
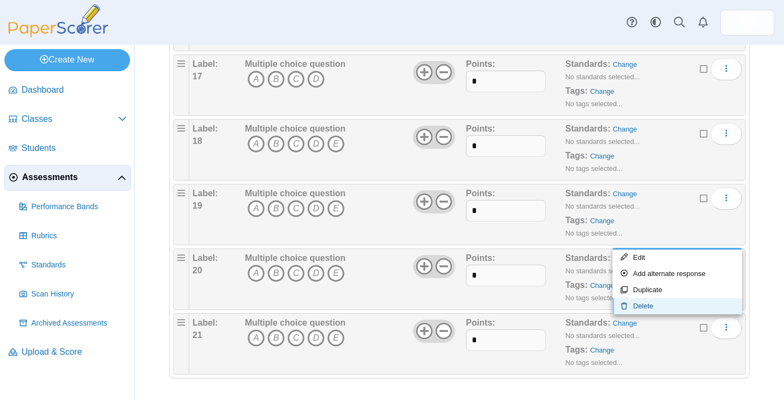
click at [653, 304] on link "Delete" at bounding box center [676, 306] width 129 height 16
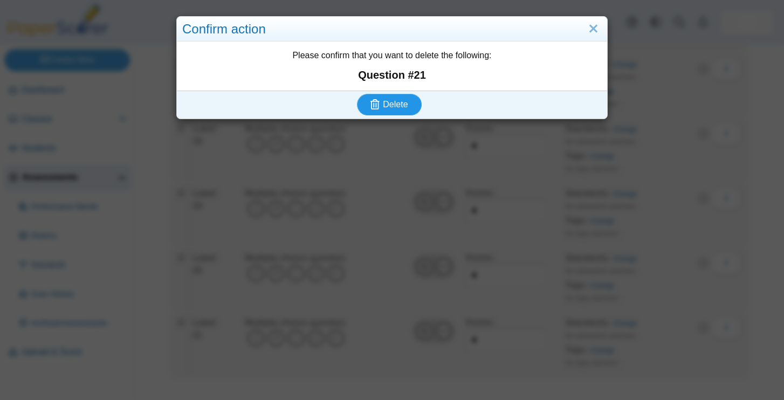
click at [389, 101] on span "Delete" at bounding box center [395, 104] width 25 height 9
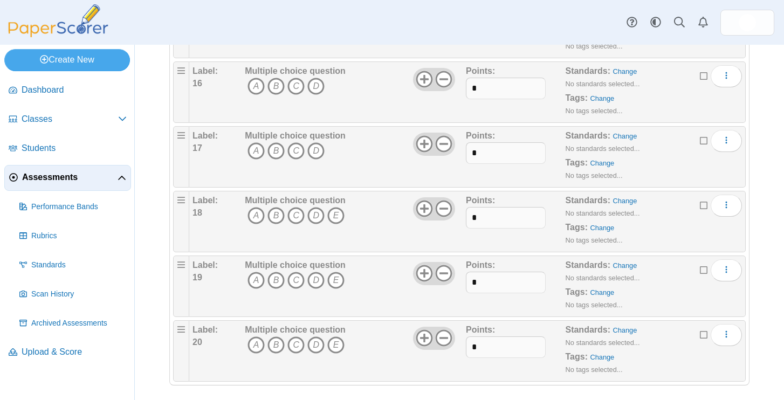
scroll to position [1140, 0]
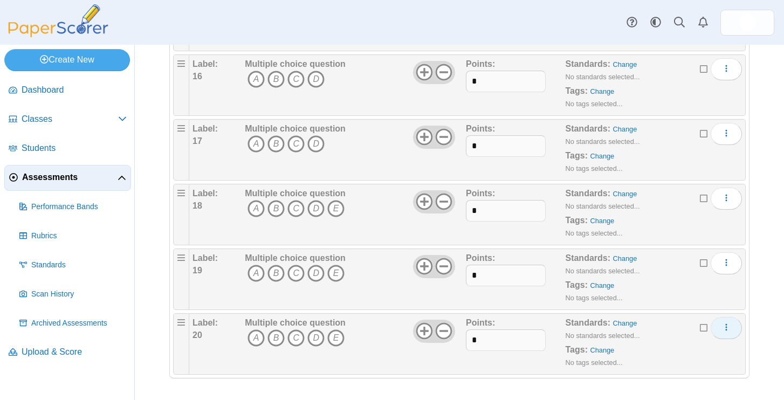
click at [722, 329] on icon "More options" at bounding box center [726, 327] width 9 height 9
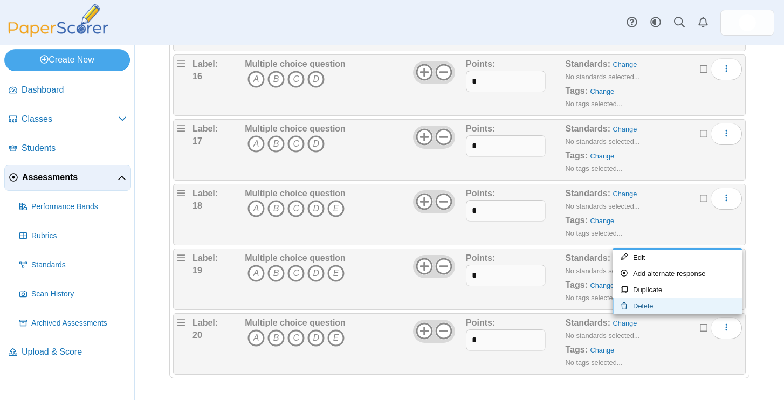
click at [656, 312] on link "Delete" at bounding box center [676, 306] width 129 height 16
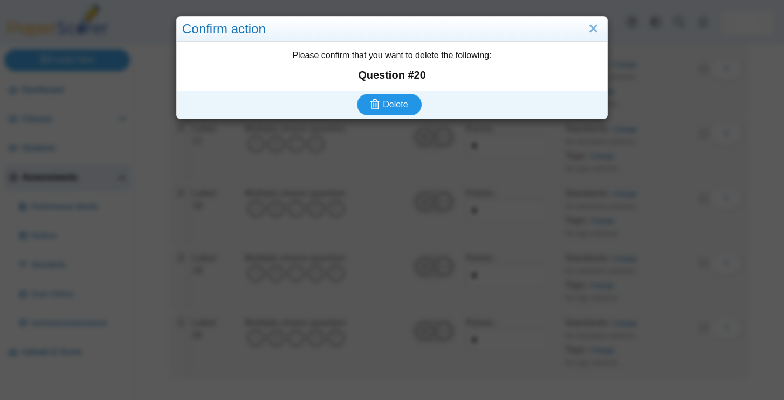
click at [396, 98] on button "Delete" at bounding box center [389, 105] width 65 height 22
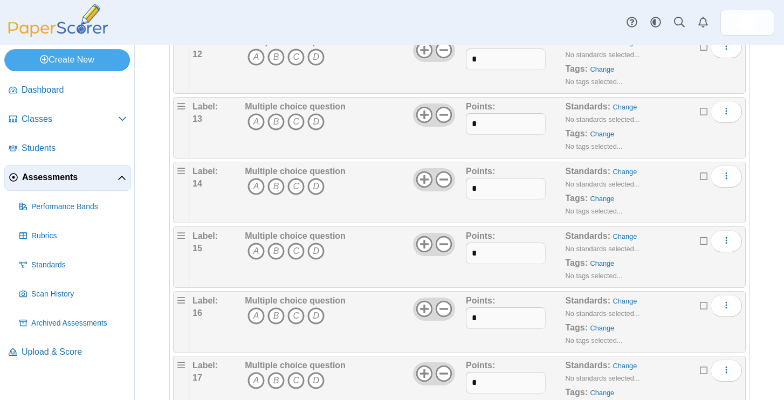
scroll to position [1075, 0]
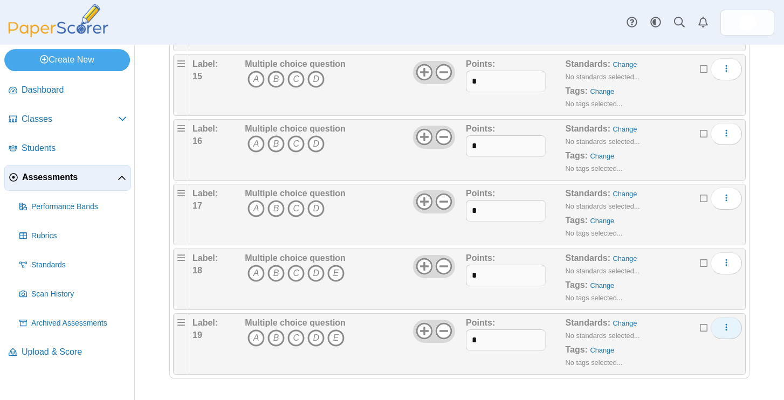
click at [728, 329] on icon "More options" at bounding box center [726, 327] width 9 height 9
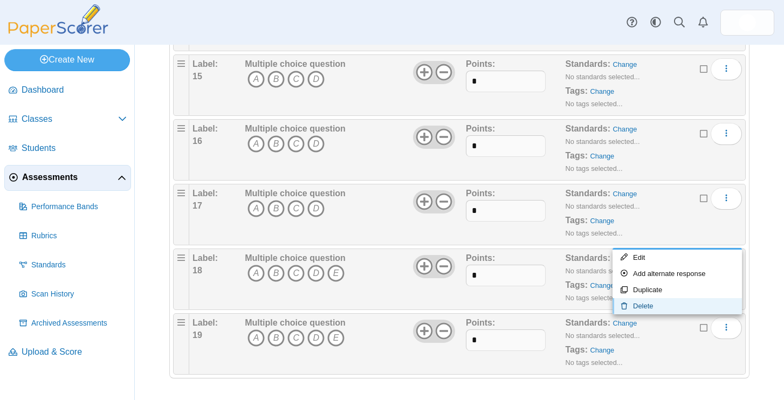
click at [667, 306] on link "Delete" at bounding box center [676, 306] width 129 height 16
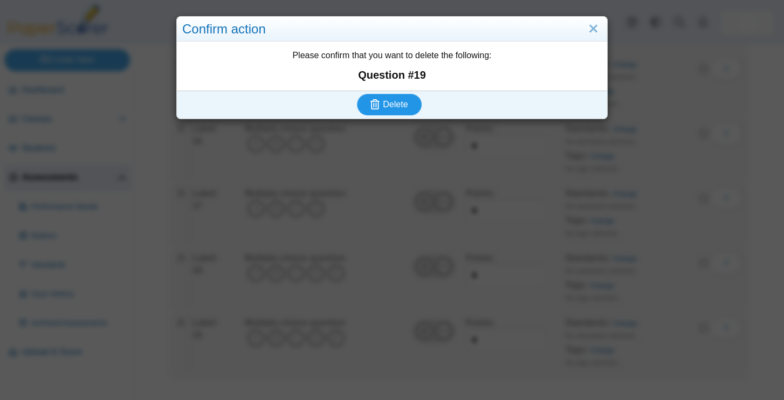
click at [406, 96] on button "Delete" at bounding box center [389, 105] width 65 height 22
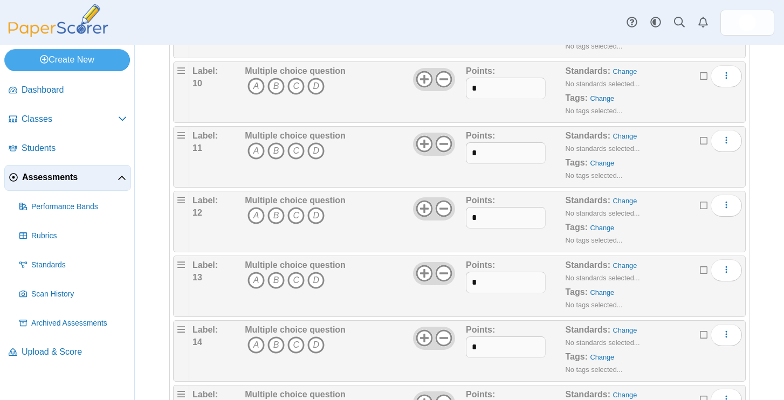
scroll to position [1010, 0]
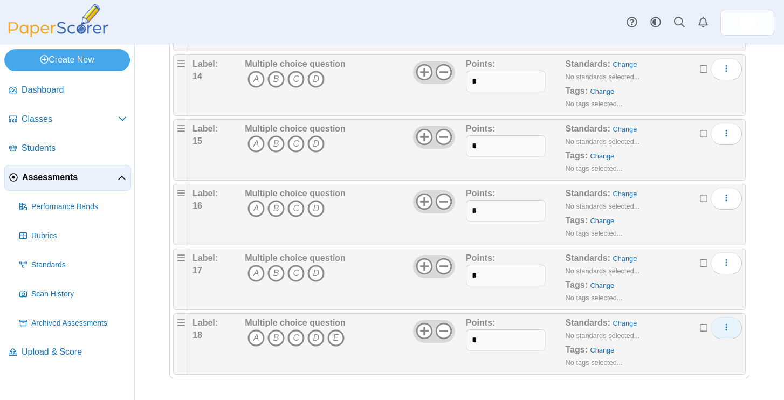
click at [728, 332] on span "More options" at bounding box center [726, 327] width 9 height 9
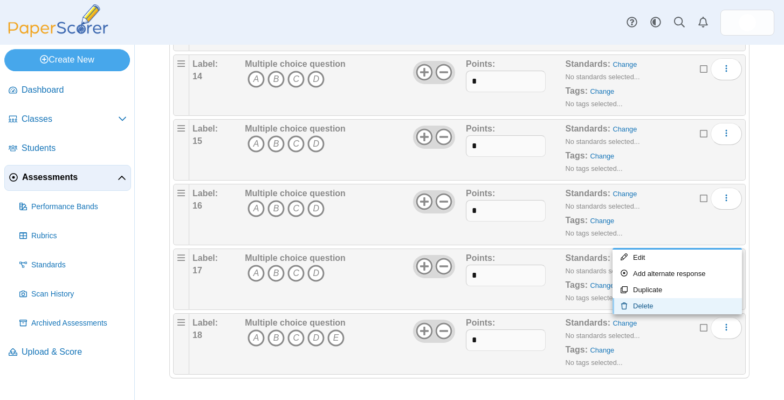
click at [661, 306] on link "Delete" at bounding box center [676, 306] width 129 height 16
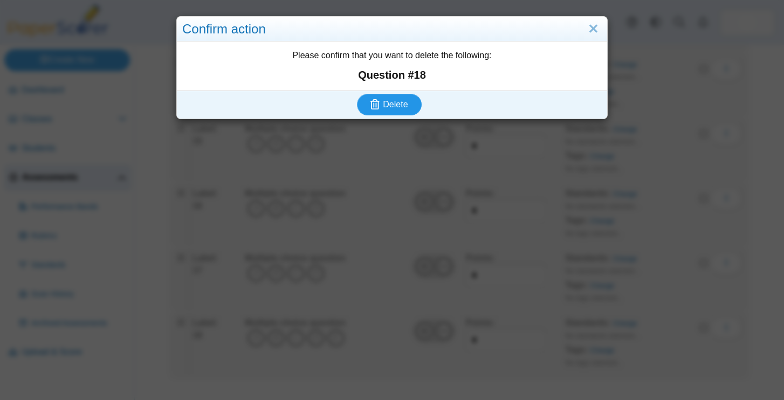
click at [401, 111] on button "Delete" at bounding box center [389, 105] width 65 height 22
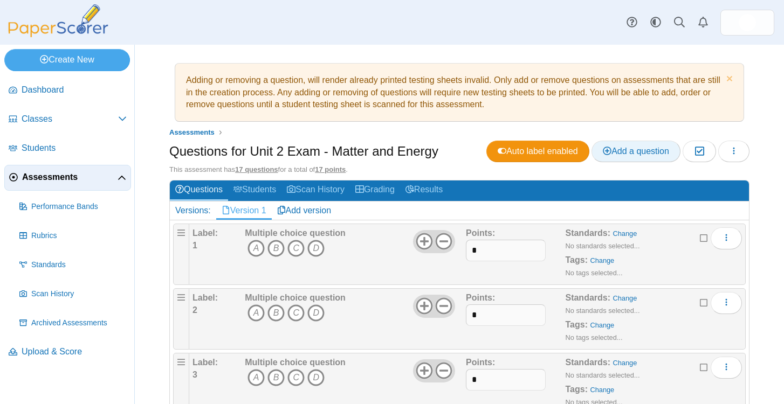
click at [631, 154] on span "Add a question" at bounding box center [636, 151] width 66 height 9
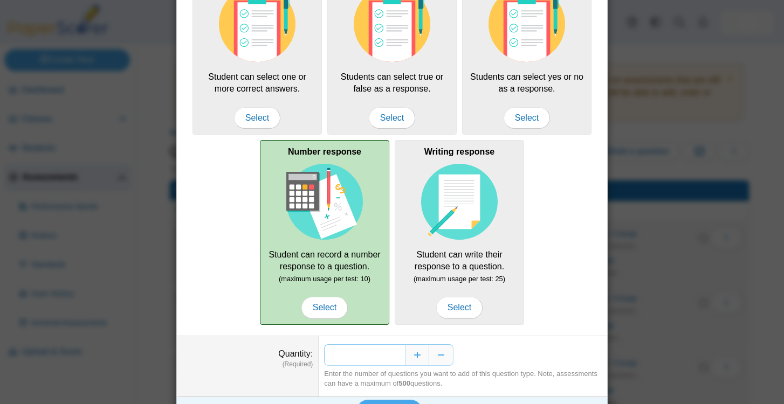
scroll to position [120, 0]
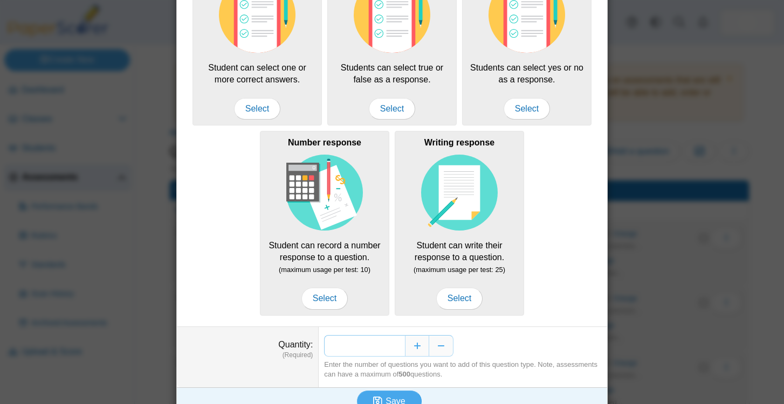
drag, startPoint x: 399, startPoint y: 346, endPoint x: 385, endPoint y: 346, distance: 14.0
click at [385, 346] on input "*" at bounding box center [364, 346] width 81 height 22
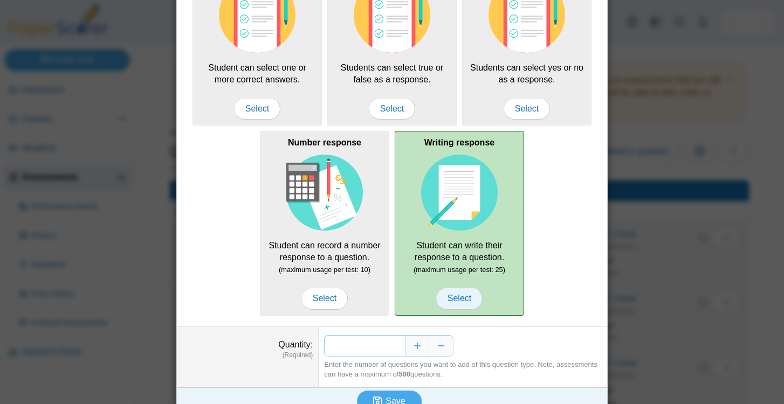
type input "*"
click at [458, 302] on span "Select" at bounding box center [459, 299] width 46 height 22
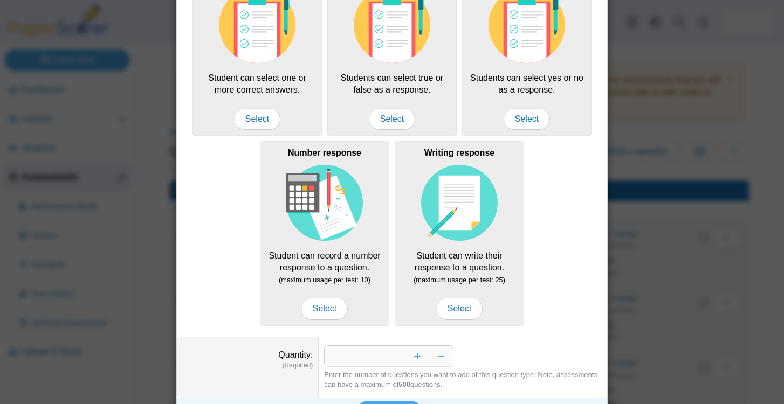
scroll to position [138, 0]
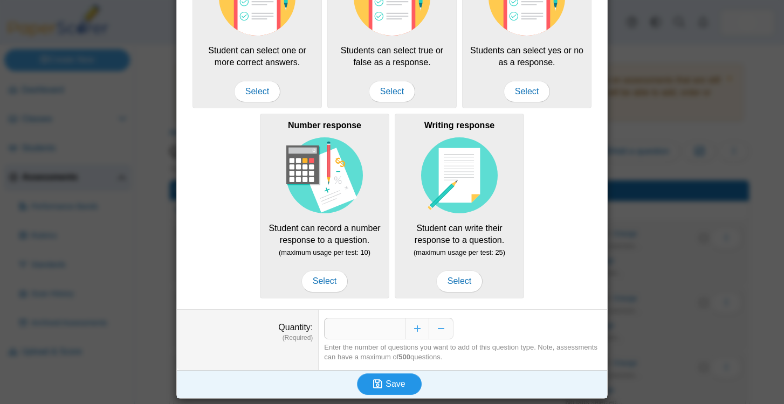
click at [390, 382] on span "Save" at bounding box center [394, 384] width 19 height 9
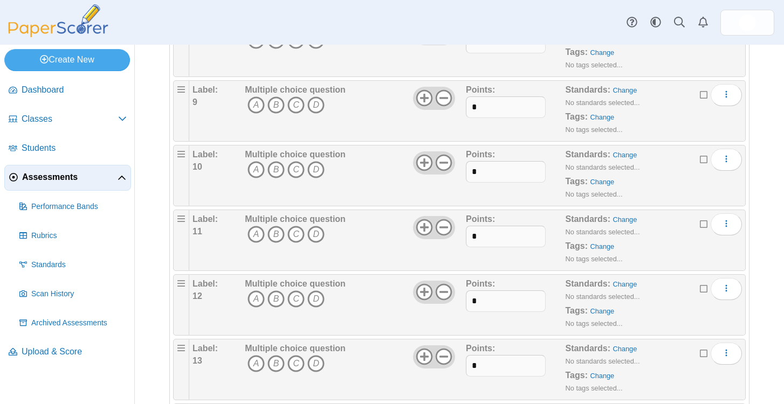
scroll to position [941, 0]
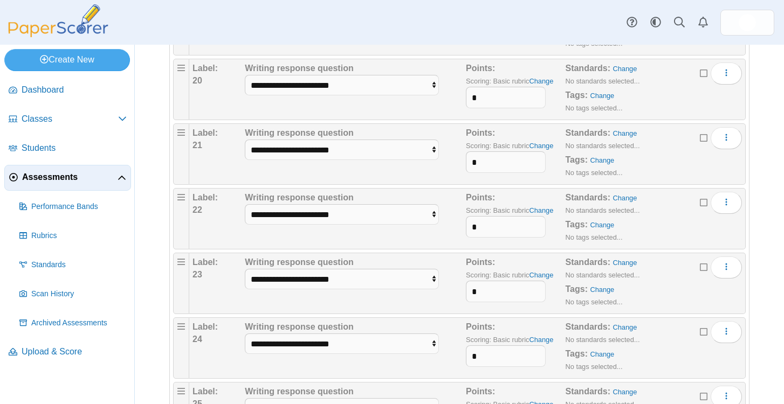
scroll to position [1459, 0]
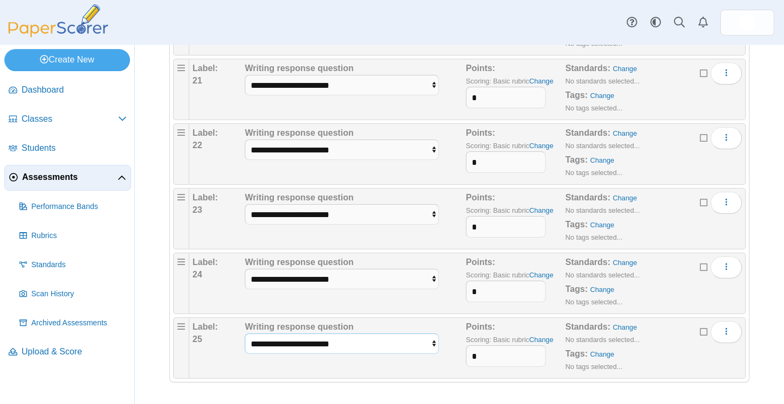
click at [371, 343] on select "**********" at bounding box center [342, 344] width 194 height 20
click at [245, 334] on select "**********" at bounding box center [342, 344] width 194 height 20
click at [542, 341] on link "Change" at bounding box center [541, 340] width 24 height 8
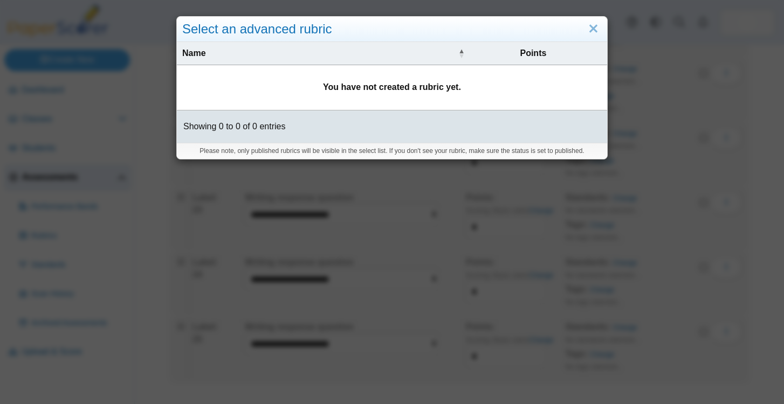
click at [405, 250] on div "Select an advanced rubric Name Points You have not created a rubric yet. Showin…" at bounding box center [392, 202] width 784 height 404
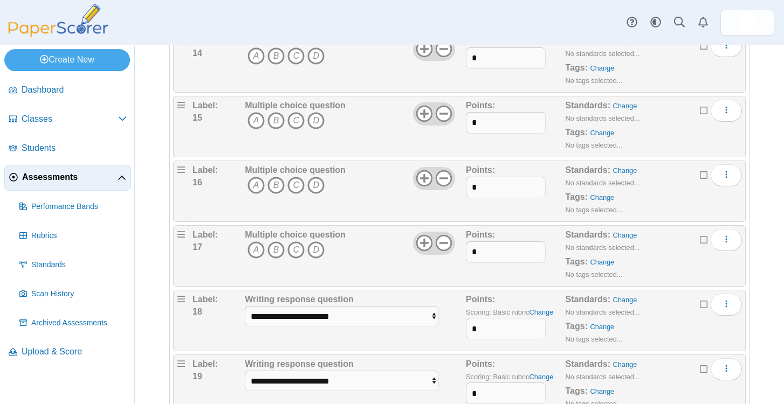
scroll to position [1079, 0]
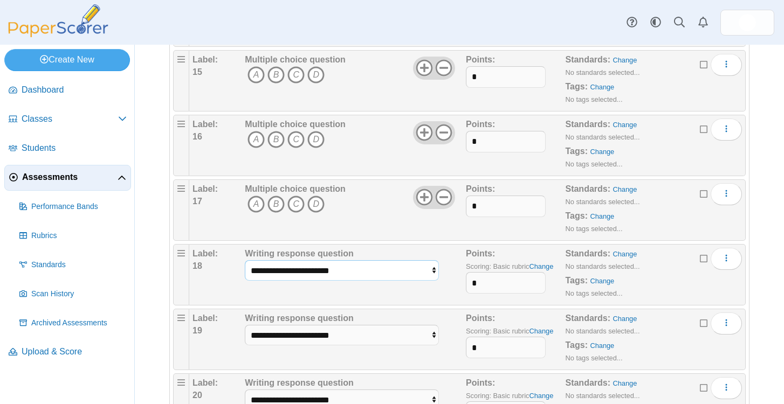
click at [346, 265] on select "**********" at bounding box center [342, 270] width 194 height 20
select select "**********"
click at [245, 260] on select "**********" at bounding box center [342, 270] width 194 height 20
click at [323, 273] on select "**********" at bounding box center [342, 270] width 194 height 20
click at [302, 329] on select "**********" at bounding box center [342, 335] width 194 height 20
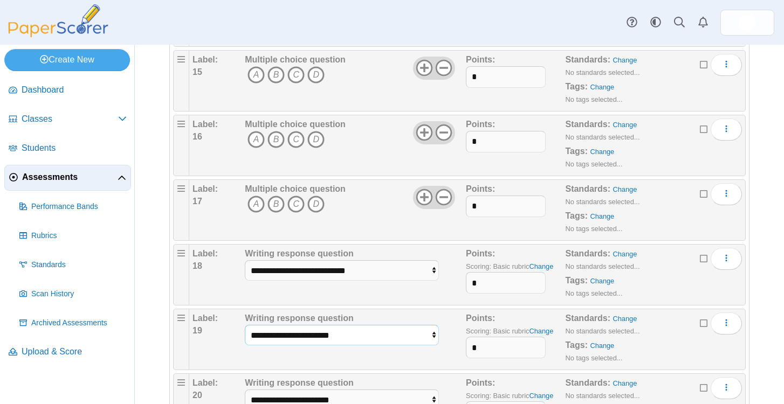
click at [245, 325] on select "**********" at bounding box center [342, 335] width 194 height 20
click at [295, 327] on select "**********" at bounding box center [342, 335] width 194 height 20
select select "**********"
click at [245, 325] on select "**********" at bounding box center [342, 335] width 194 height 20
click at [225, 362] on div "Label: 19" at bounding box center [217, 340] width 50 height 54
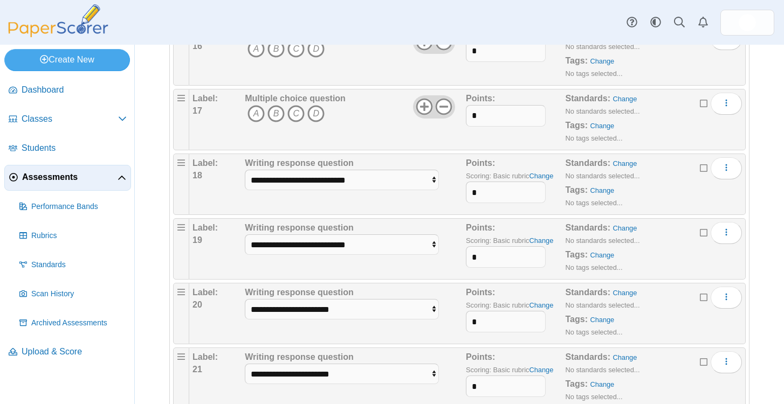
scroll to position [1176, 0]
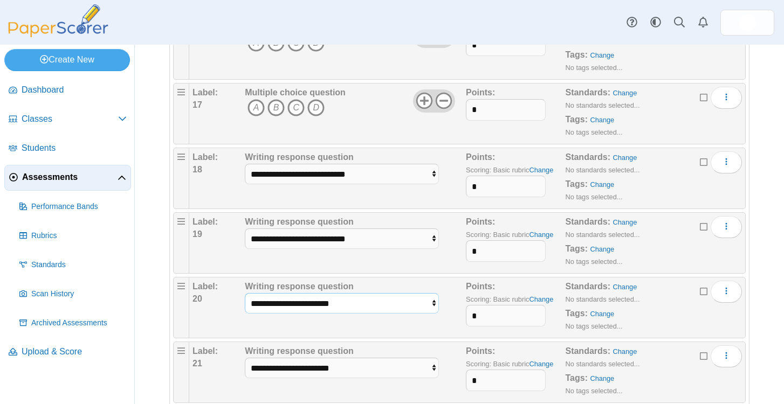
click at [274, 311] on select "**********" at bounding box center [342, 303] width 194 height 20
select select "**********"
click at [245, 293] on select "**********" at bounding box center [342, 303] width 194 height 20
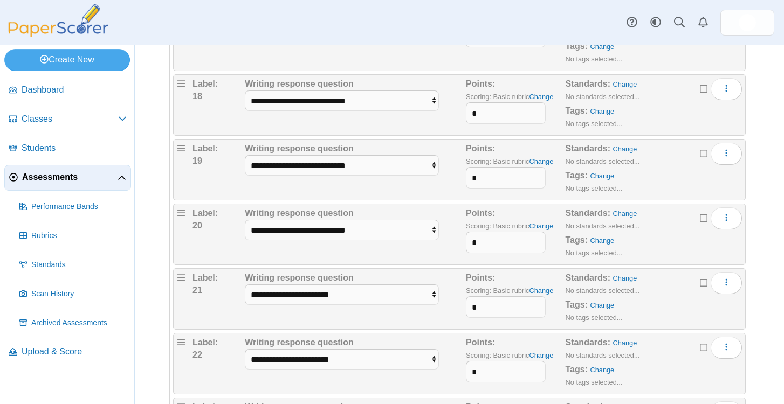
click at [291, 284] on div "**********" at bounding box center [342, 299] width 194 height 54
click at [291, 293] on select "**********" at bounding box center [342, 295] width 194 height 20
select select "**********"
click at [245, 285] on select "**********" at bounding box center [342, 295] width 194 height 20
click at [279, 357] on select "**********" at bounding box center [342, 359] width 194 height 20
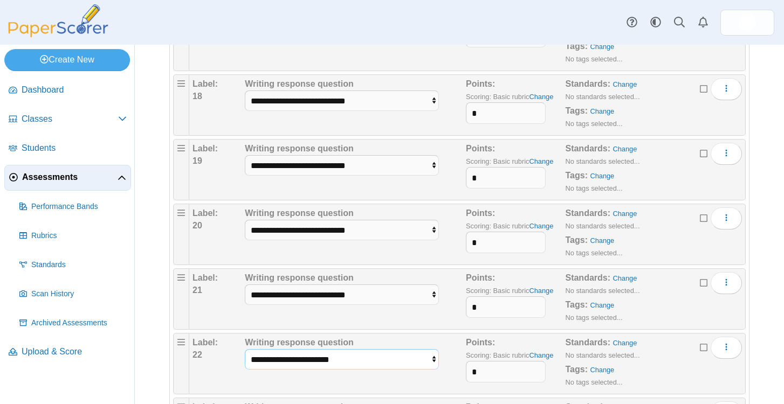
select select "**********"
click at [245, 349] on select "**********" at bounding box center [342, 359] width 194 height 20
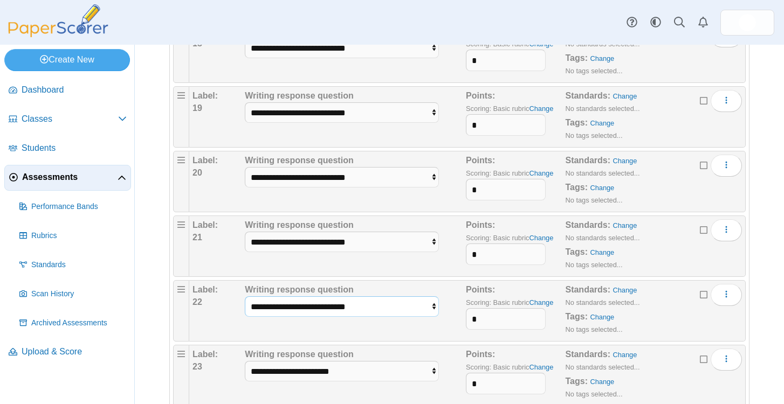
scroll to position [1346, 0]
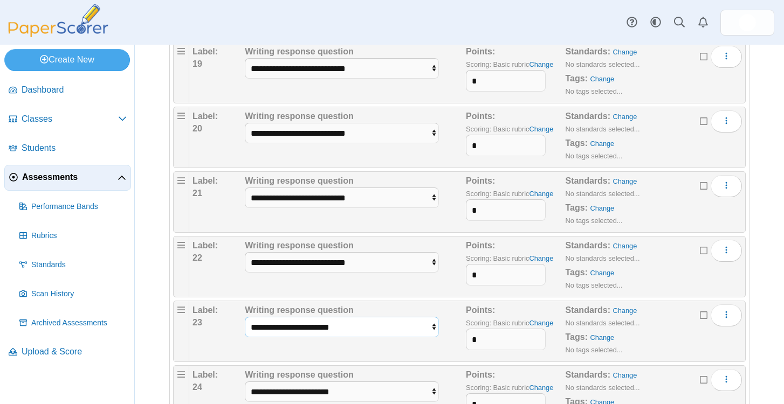
click at [276, 336] on select "**********" at bounding box center [342, 327] width 194 height 20
select select "**********"
click at [245, 317] on select "**********" at bounding box center [342, 327] width 194 height 20
click at [279, 392] on select "**********" at bounding box center [342, 392] width 194 height 20
select select "**********"
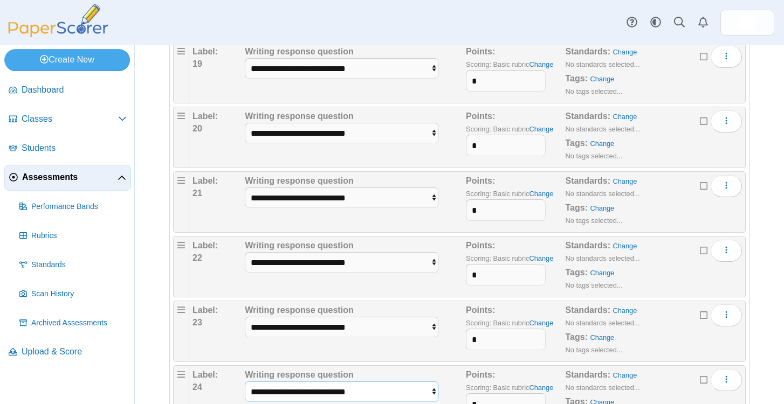
click at [245, 382] on select "**********" at bounding box center [342, 392] width 194 height 20
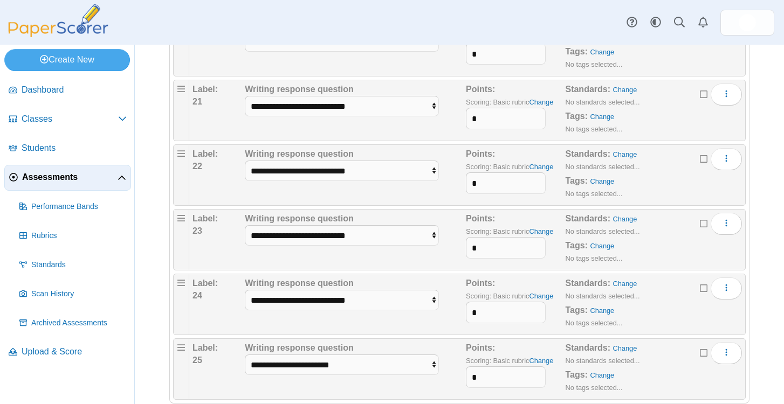
scroll to position [1439, 0]
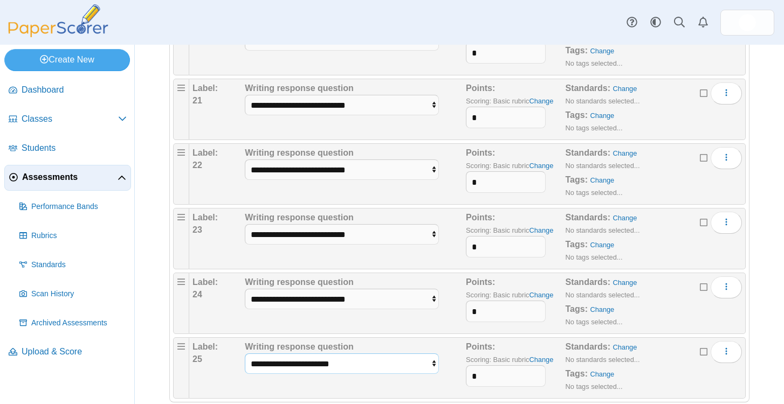
click at [274, 370] on select "**********" at bounding box center [342, 364] width 194 height 20
select select "**********"
click at [245, 354] on select "**********" at bounding box center [342, 364] width 194 height 20
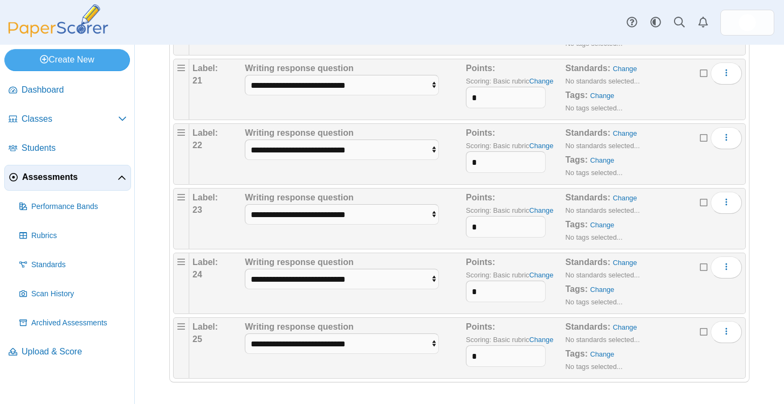
click at [147, 344] on div "Adding or removing a question, will render already printed testing sheets inval…" at bounding box center [459, 225] width 649 height 360
click at [546, 78] on link "Change" at bounding box center [541, 81] width 24 height 8
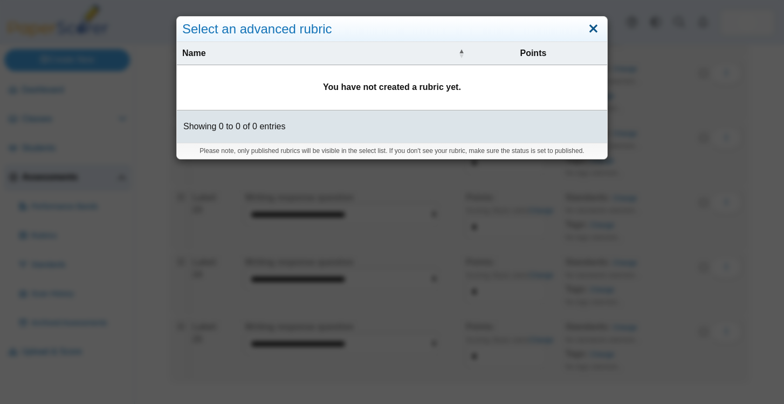
click at [591, 29] on link "Close" at bounding box center [593, 29] width 17 height 18
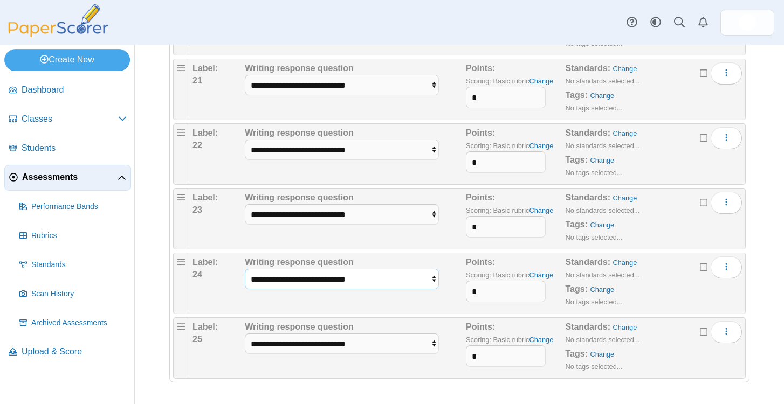
click at [406, 270] on select "**********" at bounding box center [342, 279] width 194 height 20
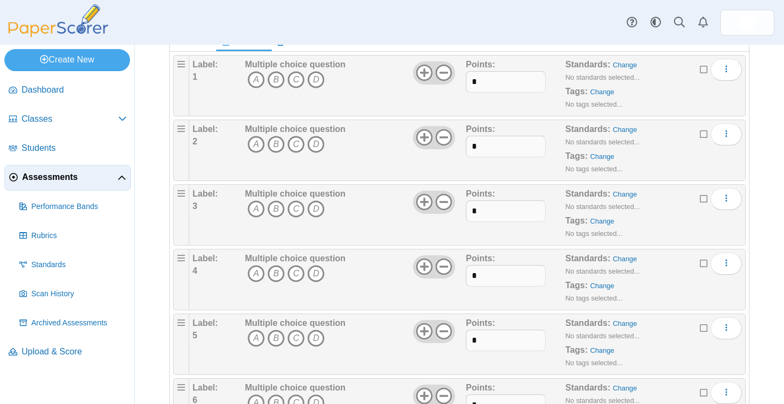
scroll to position [0, 0]
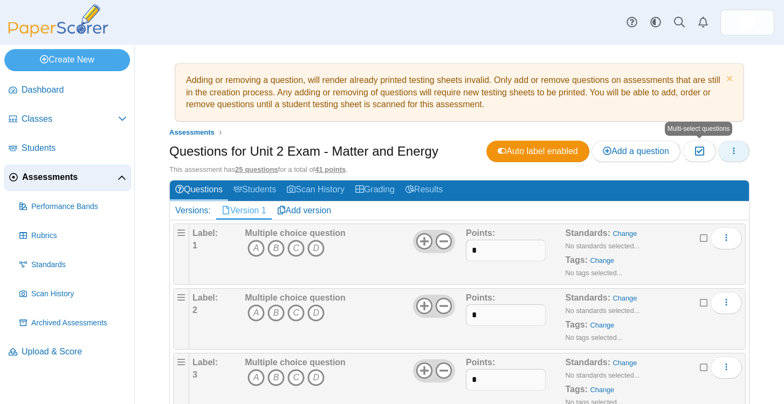
click at [736, 148] on icon "button" at bounding box center [733, 151] width 9 height 9
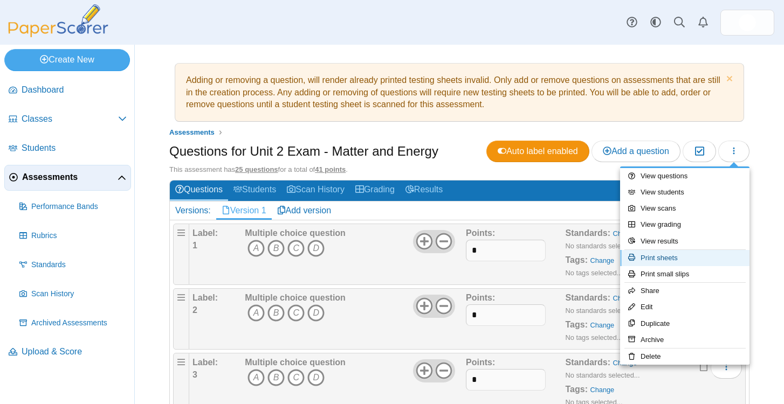
click at [671, 265] on link "Print sheets" at bounding box center [684, 258] width 129 height 16
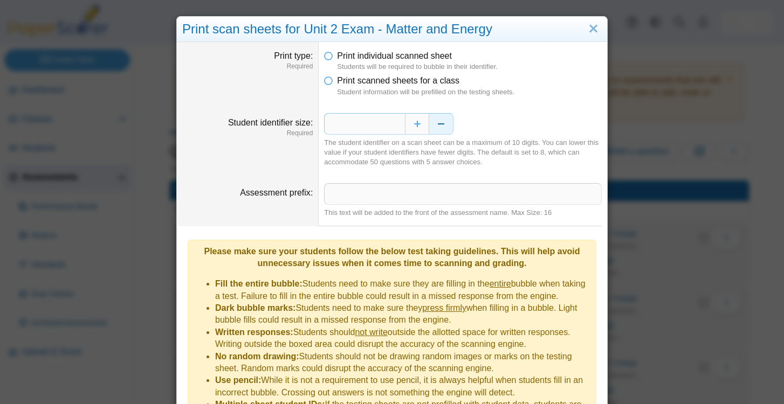
click at [442, 121] on button "Decrease" at bounding box center [441, 124] width 24 height 22
type input "*"
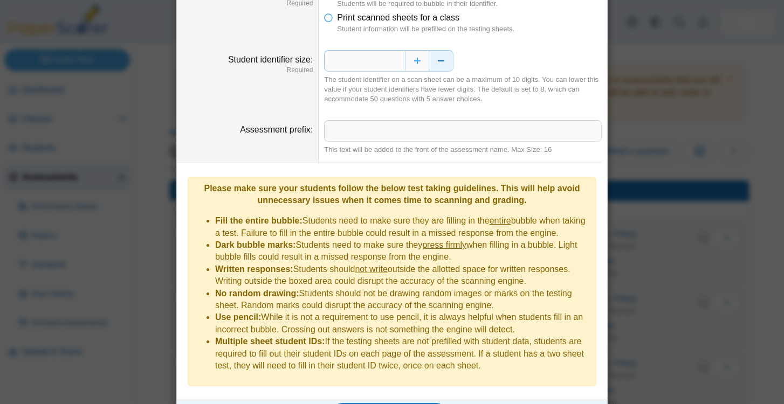
scroll to position [78, 0]
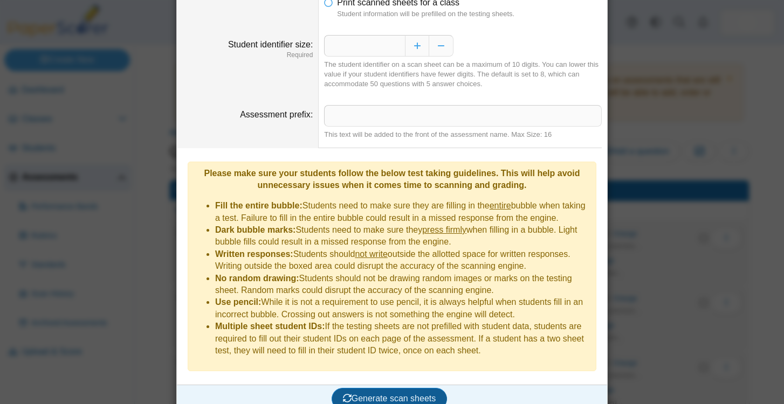
click at [410, 394] on span "Generate scan sheets" at bounding box center [389, 398] width 93 height 9
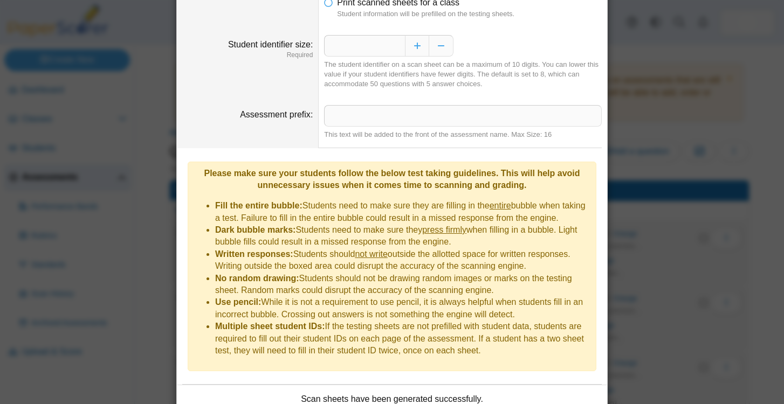
scroll to position [165, 0]
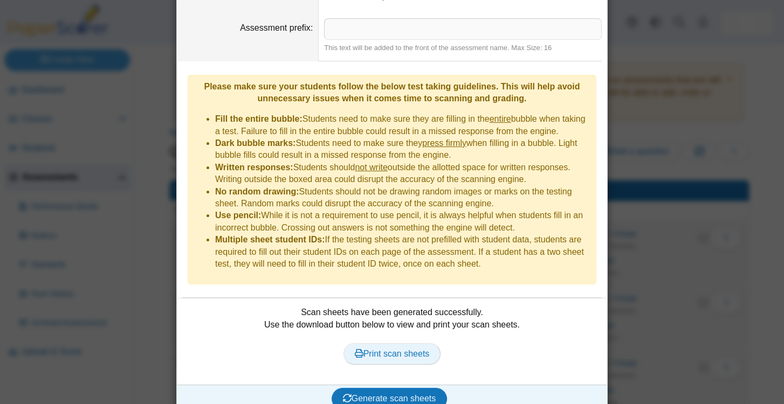
click at [427, 349] on span "Print scan sheets" at bounding box center [392, 353] width 75 height 9
click at [653, 325] on div "**********" at bounding box center [392, 202] width 784 height 404
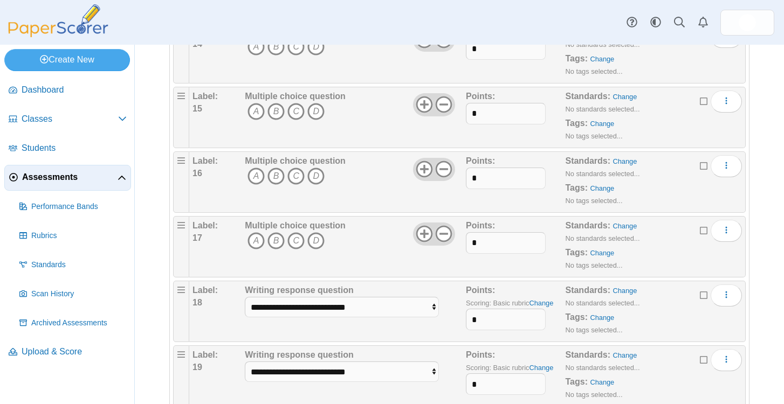
scroll to position [1112, 0]
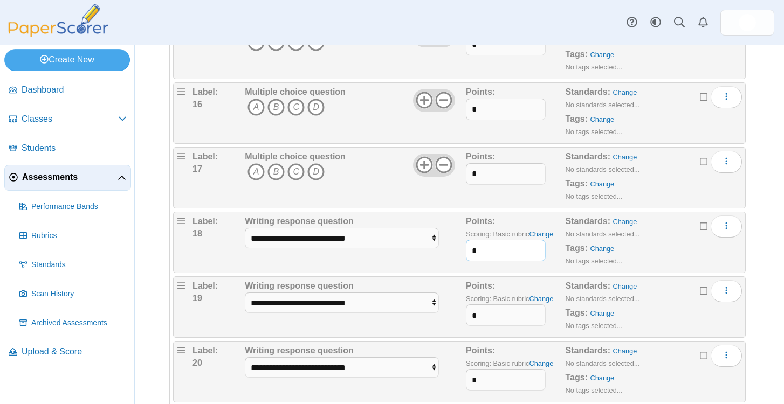
drag, startPoint x: 494, startPoint y: 249, endPoint x: 464, endPoint y: 249, distance: 30.7
click at [464, 249] on div "**********" at bounding box center [466, 243] width 549 height 54
type input "*"
drag, startPoint x: 484, startPoint y: 319, endPoint x: 456, endPoint y: 319, distance: 28.0
click at [456, 319] on div "**********" at bounding box center [466, 307] width 549 height 54
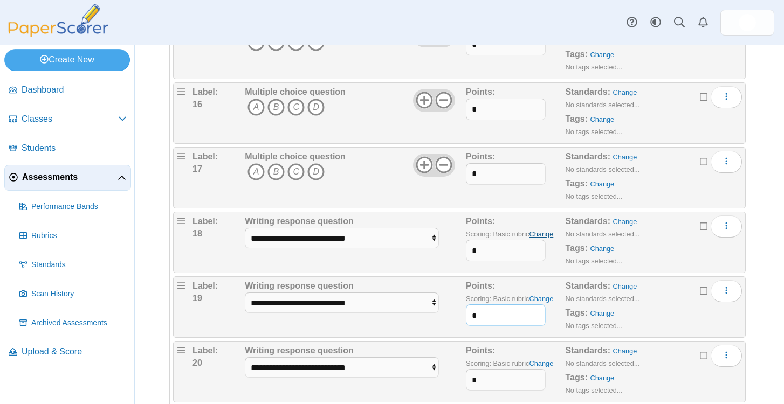
type input "*"
click at [543, 237] on link "Change" at bounding box center [541, 234] width 24 height 8
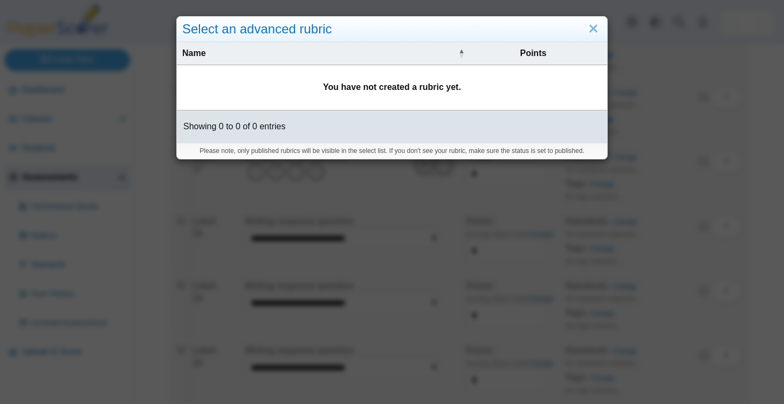
click at [285, 99] on td "You have not created a rubric yet." at bounding box center [392, 87] width 430 height 45
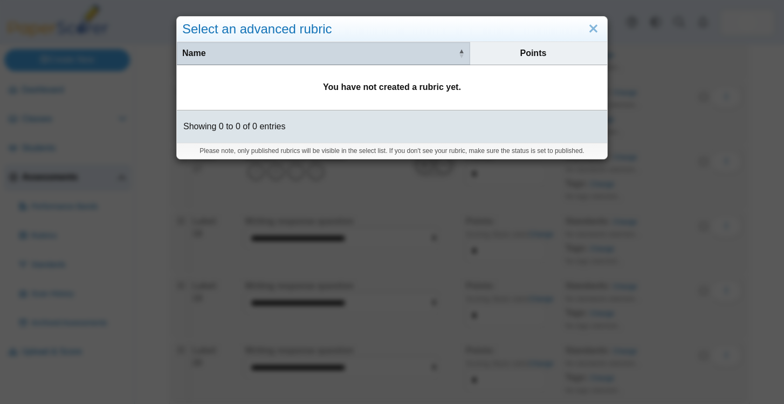
click at [450, 48] on span "Name" at bounding box center [319, 53] width 274 height 12
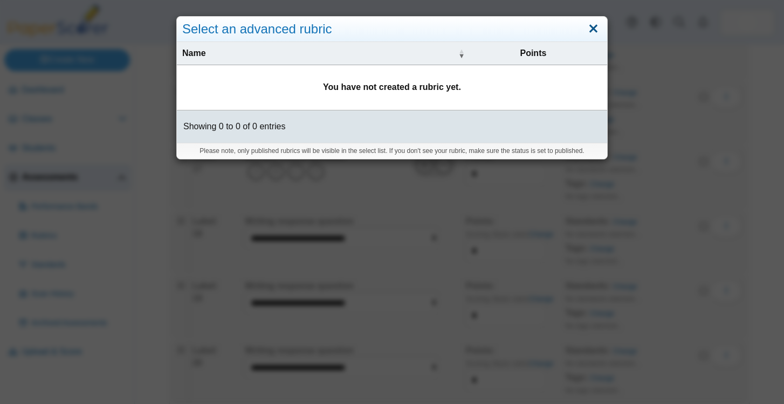
click at [596, 31] on link "Close" at bounding box center [593, 29] width 17 height 18
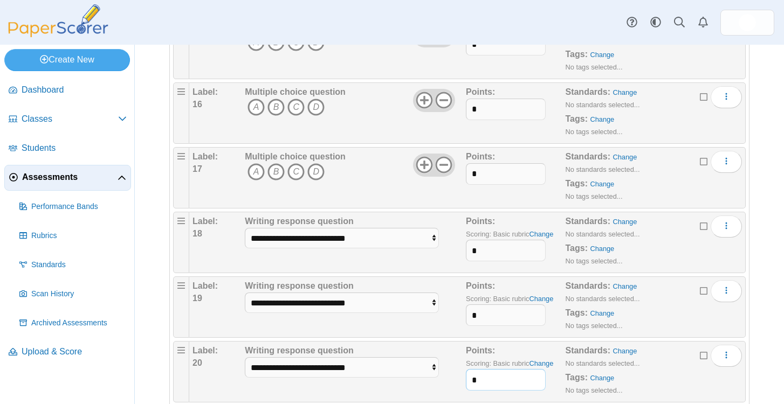
drag, startPoint x: 490, startPoint y: 385, endPoint x: 443, endPoint y: 385, distance: 46.9
click at [443, 385] on div "**********" at bounding box center [466, 372] width 549 height 54
type input "*"
click at [353, 247] on select "**********" at bounding box center [342, 238] width 194 height 20
select select "*****"
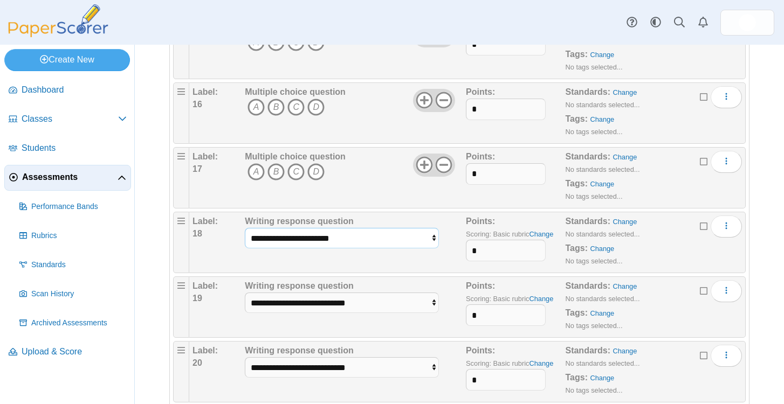
click at [245, 228] on select "**********" at bounding box center [342, 238] width 194 height 20
click at [316, 304] on select "**********" at bounding box center [342, 303] width 194 height 20
select select "*****"
click at [245, 293] on select "**********" at bounding box center [342, 303] width 194 height 20
click at [304, 364] on select "**********" at bounding box center [342, 367] width 194 height 20
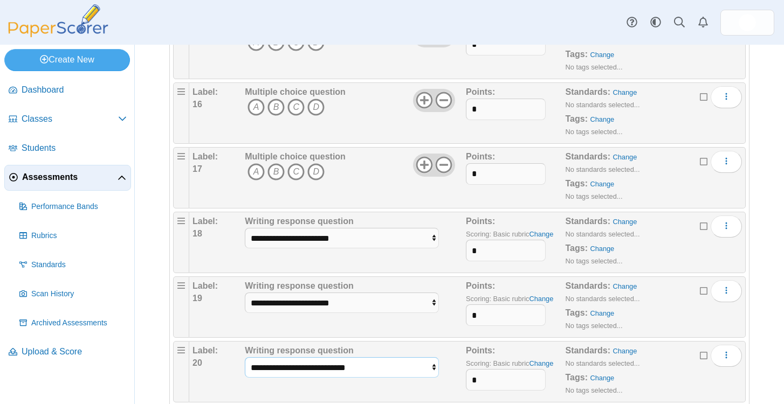
select select "*****"
click at [245, 357] on select "**********" at bounding box center [342, 367] width 194 height 20
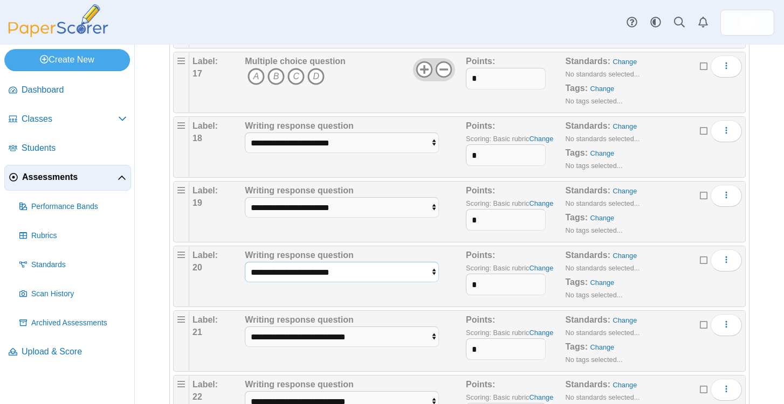
scroll to position [1208, 0]
click at [339, 340] on select "**********" at bounding box center [342, 336] width 194 height 20
select select "*****"
click at [245, 326] on select "**********" at bounding box center [342, 336] width 194 height 20
drag, startPoint x: 482, startPoint y: 348, endPoint x: 461, endPoint y: 348, distance: 21.6
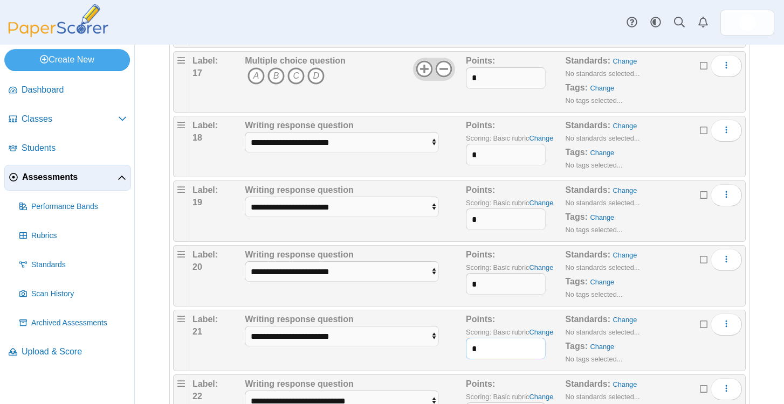
click at [461, 348] on div "**********" at bounding box center [466, 341] width 549 height 54
type input "*"
click at [417, 368] on div "**********" at bounding box center [342, 341] width 194 height 54
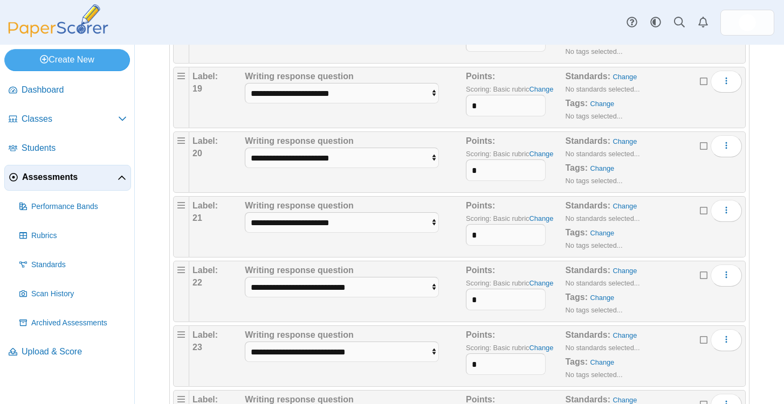
scroll to position [1333, 0]
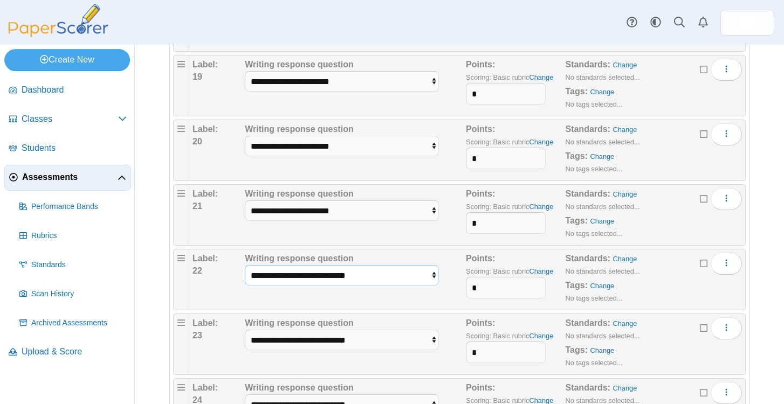
click at [322, 268] on select "**********" at bounding box center [342, 275] width 194 height 20
select select "*****"
click at [245, 265] on select "**********" at bounding box center [342, 275] width 194 height 20
drag, startPoint x: 490, startPoint y: 289, endPoint x: 433, endPoint y: 289, distance: 56.1
click at [433, 289] on div "**********" at bounding box center [466, 280] width 549 height 54
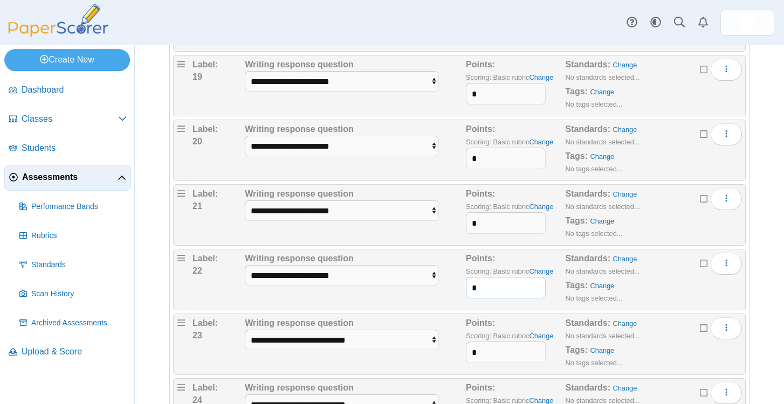
type input "*"
click at [377, 349] on select "**********" at bounding box center [342, 340] width 194 height 20
click at [245, 330] on select "**********" at bounding box center [342, 340] width 194 height 20
click at [358, 346] on select "**********" at bounding box center [342, 340] width 194 height 20
select select "*****"
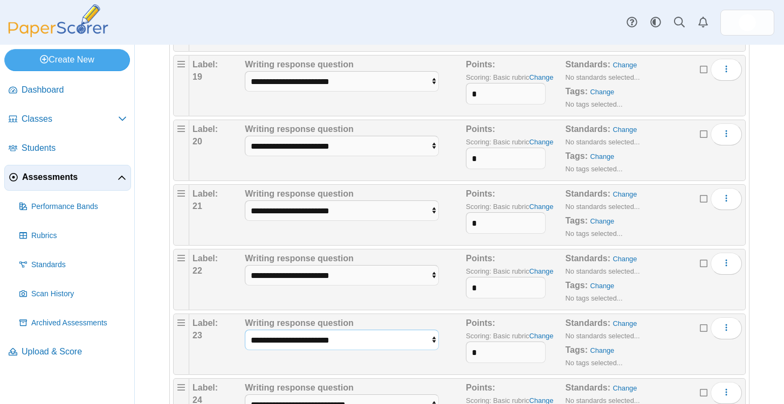
click at [245, 330] on select "**********" at bounding box center [342, 340] width 194 height 20
drag, startPoint x: 485, startPoint y: 354, endPoint x: 463, endPoint y: 354, distance: 21.6
click at [463, 354] on div "**********" at bounding box center [466, 345] width 549 height 54
type input "*"
click at [438, 363] on div "**********" at bounding box center [342, 345] width 194 height 54
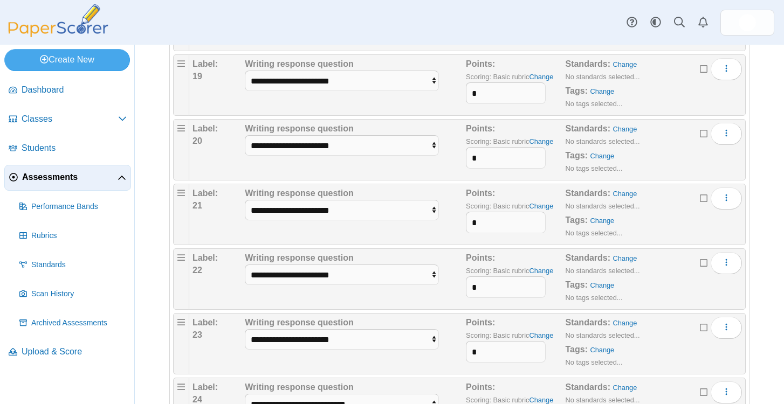
scroll to position [1378, 0]
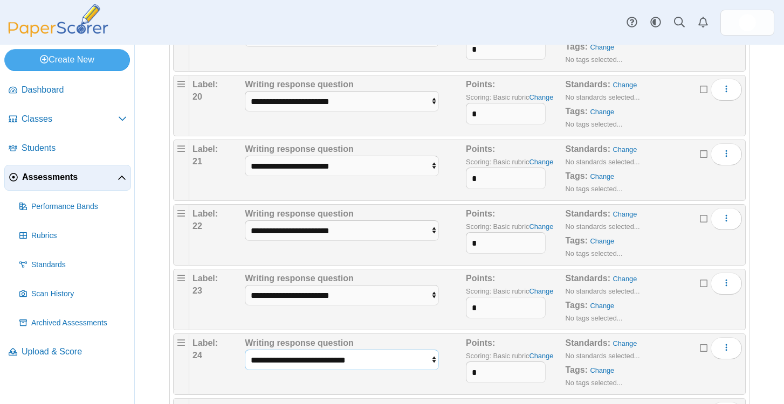
click at [374, 360] on select "**********" at bounding box center [342, 360] width 194 height 20
click at [245, 350] on select "**********" at bounding box center [342, 360] width 194 height 20
click at [349, 364] on select "**********" at bounding box center [342, 360] width 194 height 20
select select "*****"
click at [245, 350] on select "**********" at bounding box center [342, 360] width 194 height 20
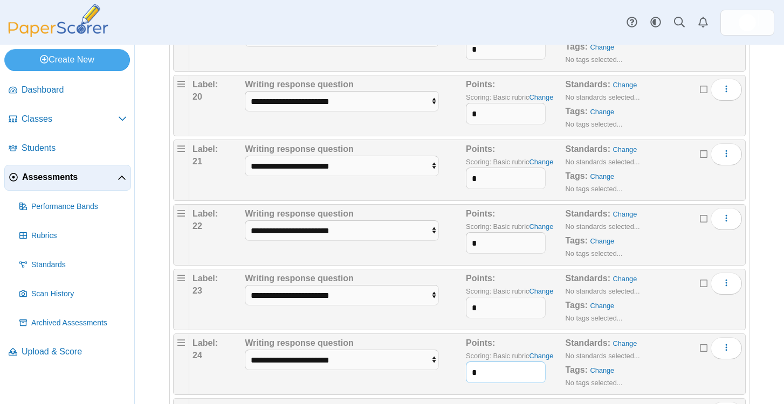
drag, startPoint x: 485, startPoint y: 371, endPoint x: 461, endPoint y: 371, distance: 23.2
click at [461, 371] on div "**********" at bounding box center [466, 364] width 549 height 54
type input "*"
click at [442, 368] on div "**********" at bounding box center [354, 364] width 224 height 54
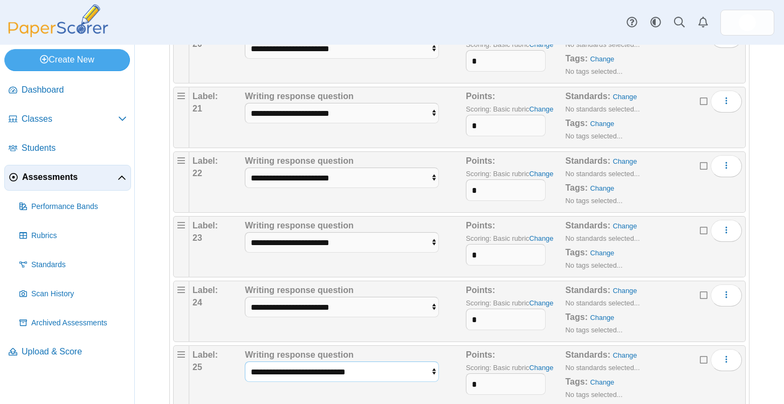
click at [317, 370] on select "**********" at bounding box center [342, 372] width 194 height 20
select select "*****"
click at [245, 362] on select "**********" at bounding box center [342, 372] width 194 height 20
drag, startPoint x: 479, startPoint y: 381, endPoint x: 464, endPoint y: 381, distance: 15.1
click at [464, 381] on div "**********" at bounding box center [466, 376] width 549 height 54
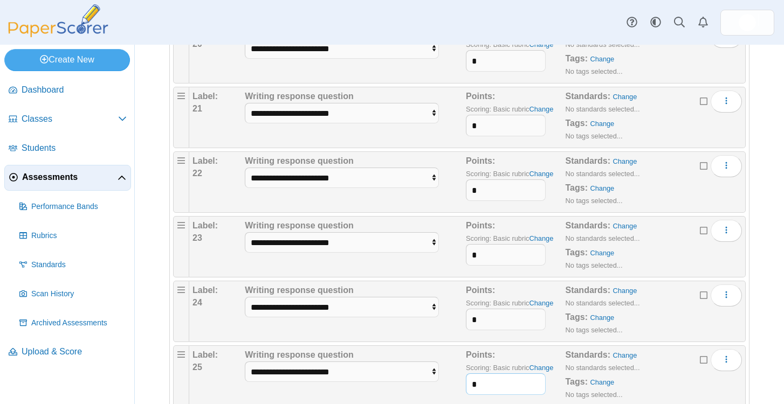
type input "*"
click at [455, 377] on div "**********" at bounding box center [354, 376] width 224 height 54
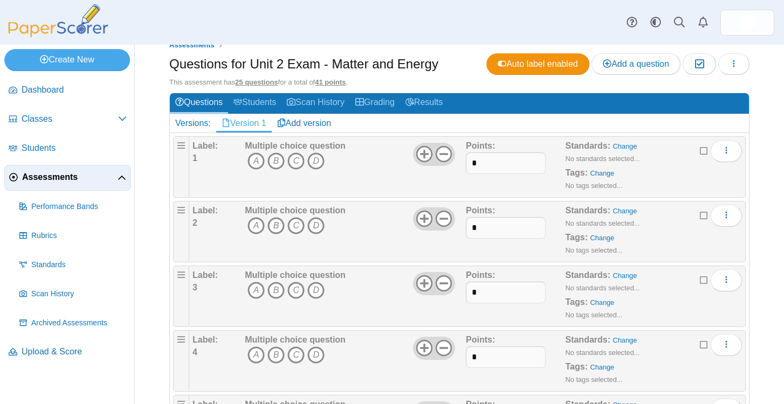
scroll to position [0, 0]
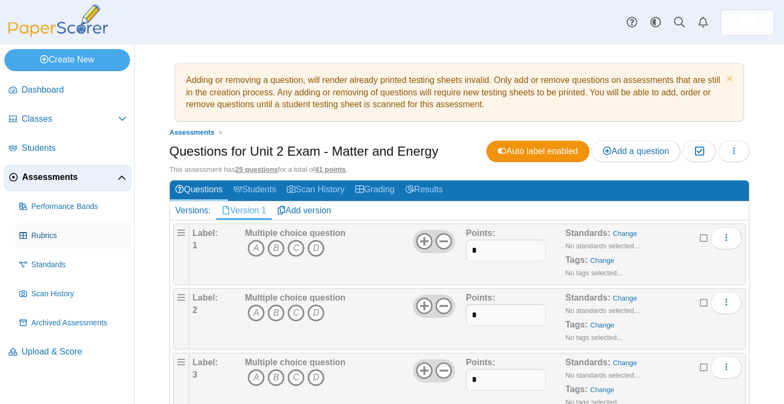
click at [72, 232] on span "Rubrics" at bounding box center [78, 236] width 95 height 11
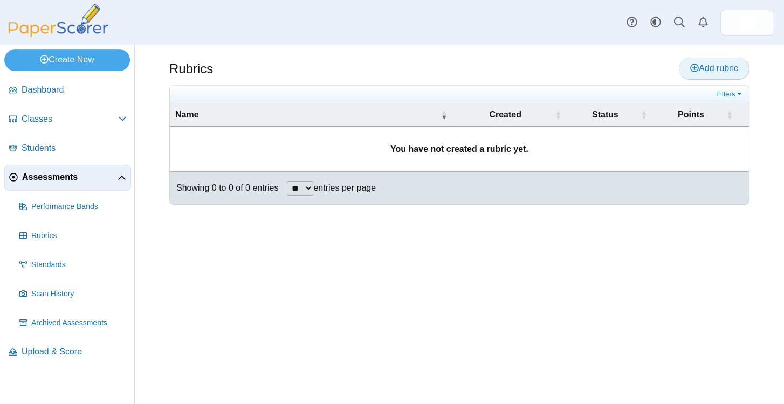
click at [714, 67] on span "Add rubric" at bounding box center [714, 68] width 48 height 9
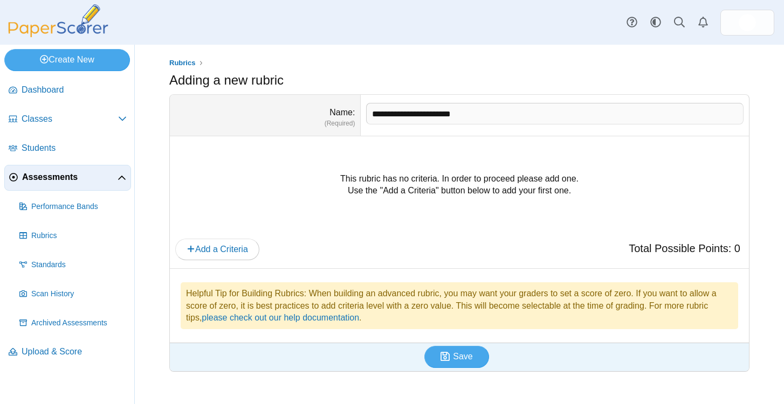
type input "**********"
click at [443, 197] on div "This rubric has no criteria. In order to proceed please add one. Use the "Add a…" at bounding box center [459, 184] width 568 height 81
click at [235, 246] on span "Add a Criteria" at bounding box center [217, 249] width 61 height 9
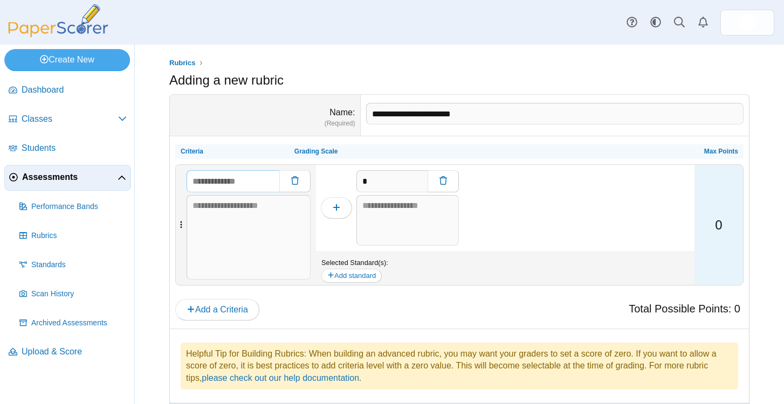
click at [248, 187] on input "text" at bounding box center [233, 181] width 93 height 22
click at [502, 207] on div "*" at bounding box center [505, 208] width 378 height 86
click at [340, 208] on button "button" at bounding box center [336, 208] width 31 height 22
click at [336, 213] on button "button" at bounding box center [336, 208] width 31 height 22
type input "*"
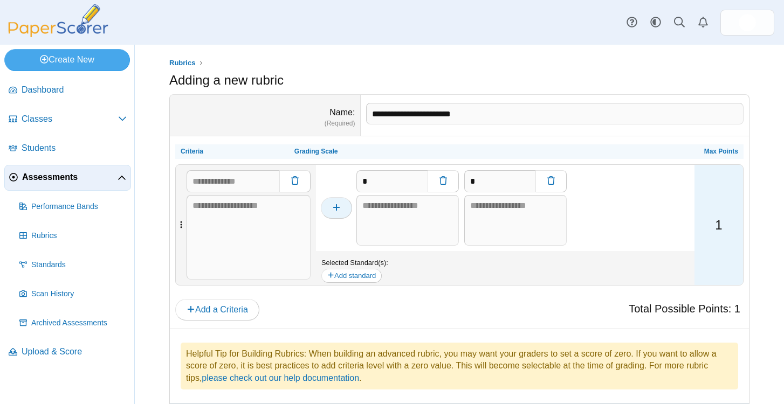
type input "*"
drag, startPoint x: 397, startPoint y: 185, endPoint x: 351, endPoint y: 185, distance: 45.3
click at [351, 185] on div "* * *" at bounding box center [505, 208] width 378 height 86
type input "*"
drag, startPoint x: 486, startPoint y: 180, endPoint x: 449, endPoint y: 180, distance: 36.7
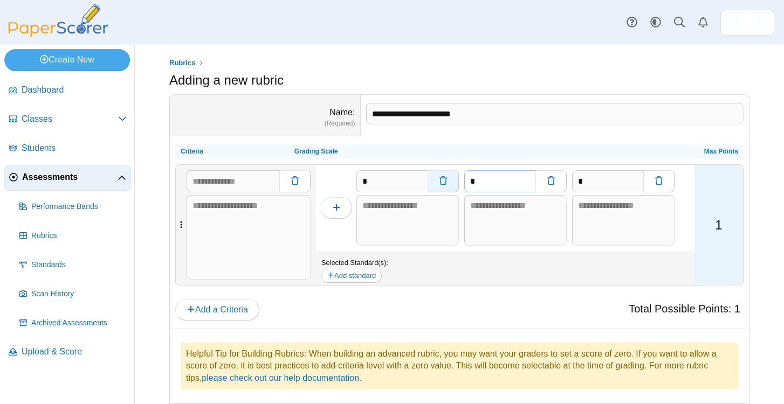
click at [449, 180] on div "* * *" at bounding box center [505, 208] width 378 height 86
type input "***"
click at [513, 319] on div "Total Possible Points: 1 Add a Criteria" at bounding box center [459, 309] width 568 height 23
click at [548, 312] on div "Total Possible Points: 1 Add a Criteria" at bounding box center [459, 309] width 568 height 23
click at [606, 306] on div "Total Possible Points: 1 Add a Criteria" at bounding box center [459, 309] width 568 height 23
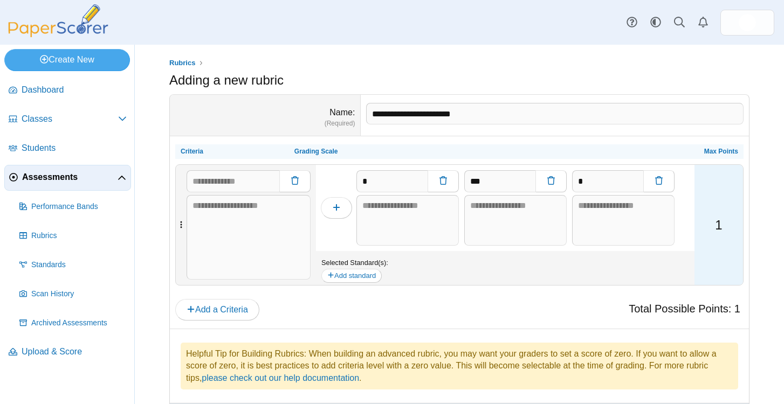
click at [338, 318] on div "Total Possible Points: 1 Add a Criteria" at bounding box center [459, 309] width 568 height 23
click at [747, 117] on dd "**********" at bounding box center [555, 115] width 388 height 41
click at [45, 207] on span "Performance Bands" at bounding box center [78, 207] width 95 height 11
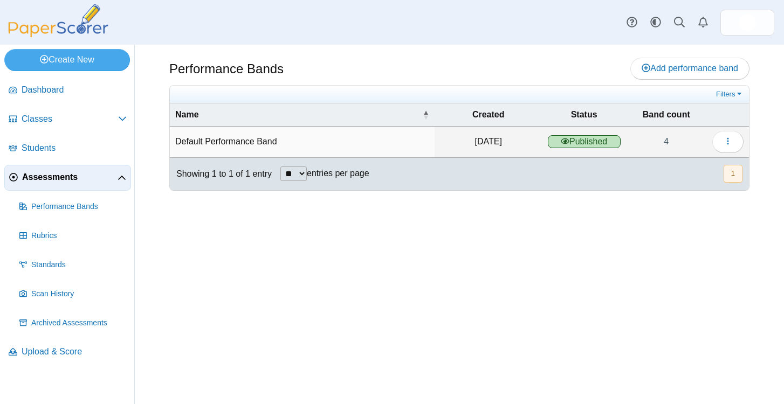
click at [47, 187] on link "Assessments" at bounding box center [67, 178] width 127 height 26
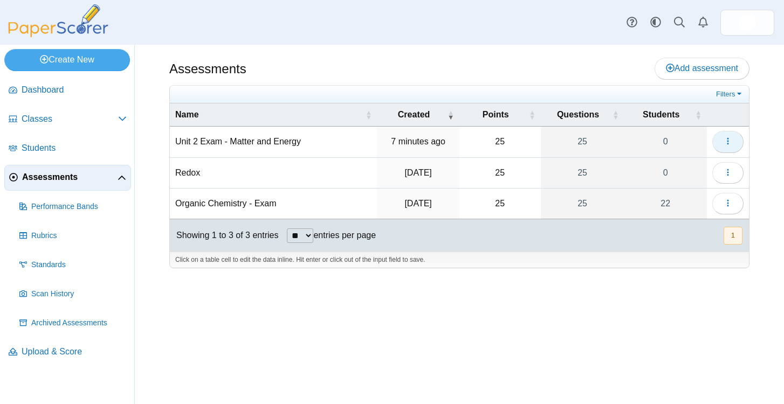
click at [736, 144] on button "button" at bounding box center [727, 142] width 31 height 22
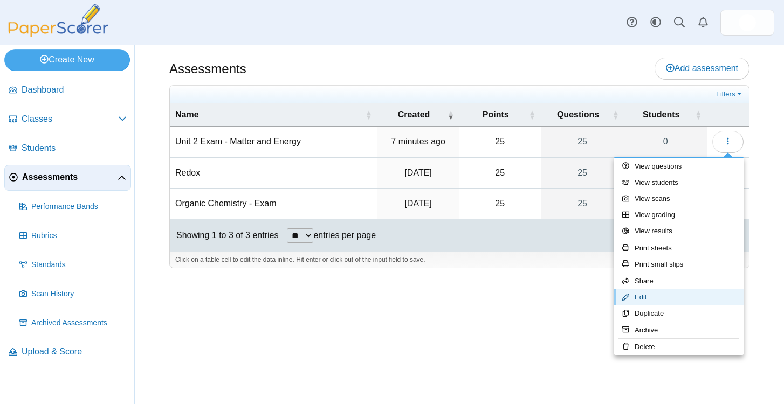
click at [640, 305] on link "Edit" at bounding box center [678, 297] width 129 height 16
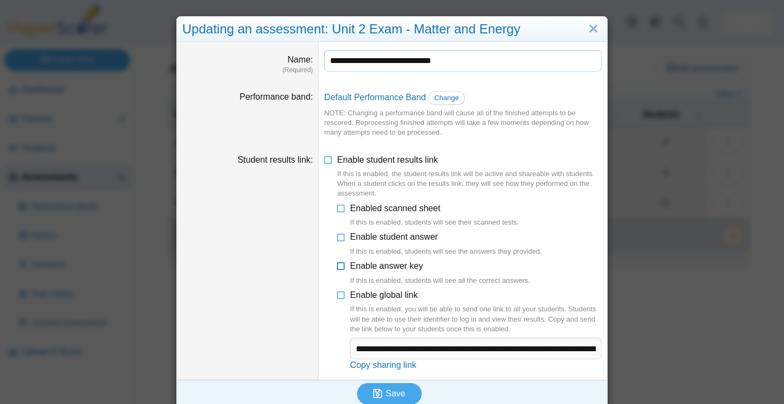
scroll to position [10, 0]
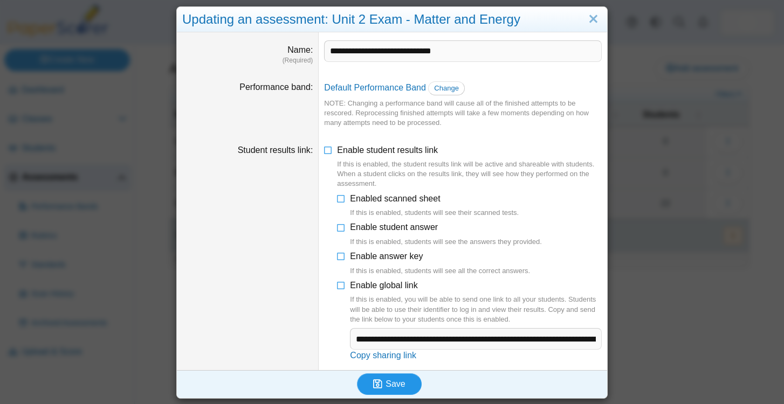
click at [395, 377] on button "Save" at bounding box center [389, 385] width 65 height 22
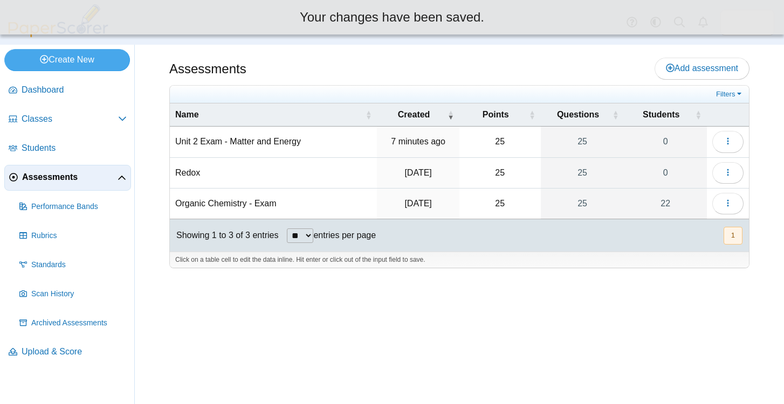
click at [439, 148] on td "7 minutes ago" at bounding box center [418, 142] width 82 height 31
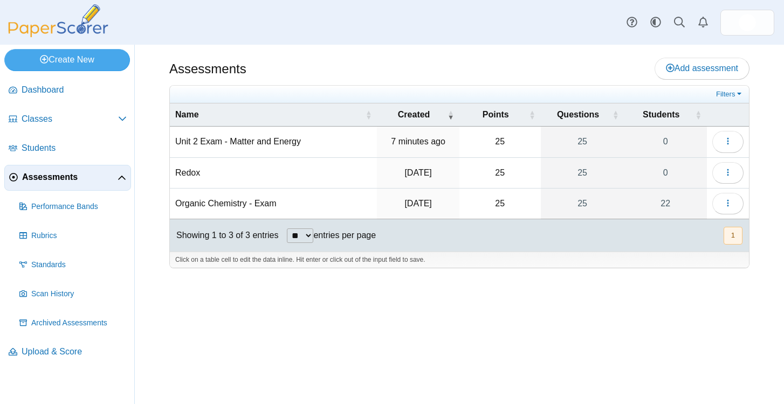
click at [296, 143] on td "Unit 2 Exam - Matter and Energy" at bounding box center [273, 142] width 207 height 31
click at [728, 142] on icon "button" at bounding box center [727, 141] width 9 height 9
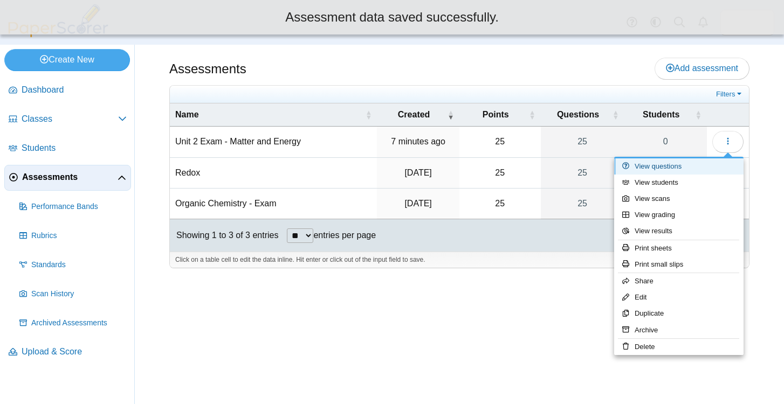
click at [686, 168] on link "View questions" at bounding box center [678, 166] width 129 height 16
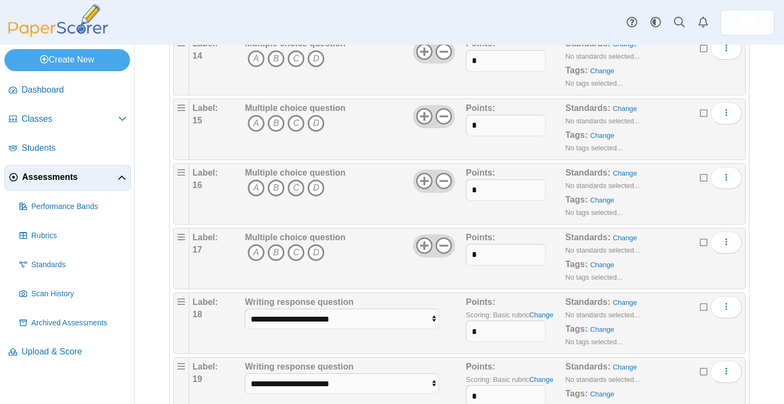
scroll to position [1459, 0]
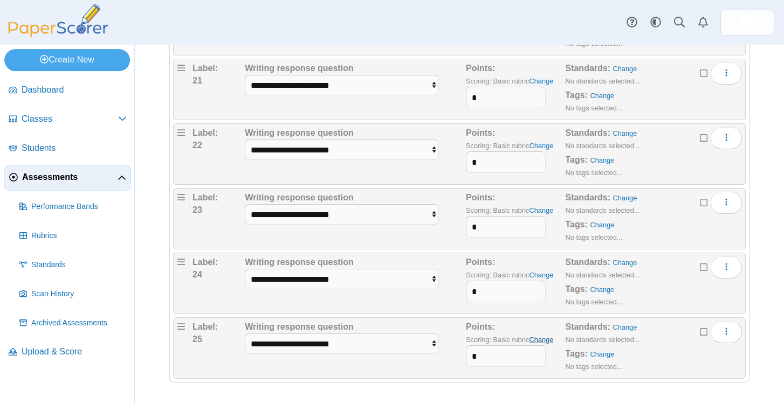
click at [549, 341] on link "Change" at bounding box center [541, 340] width 24 height 8
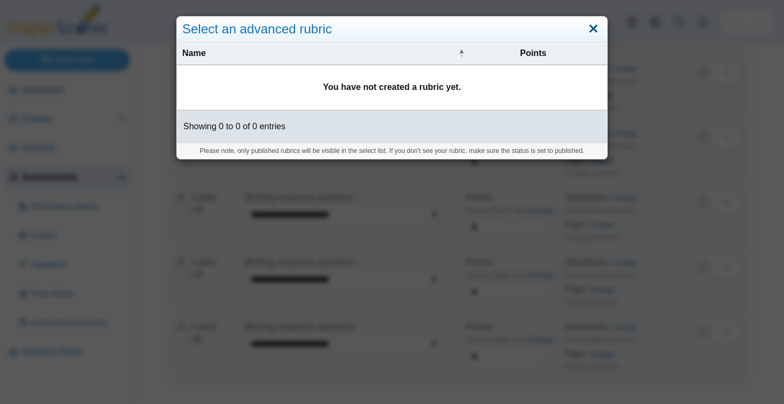
click at [597, 23] on link "Close" at bounding box center [593, 29] width 17 height 18
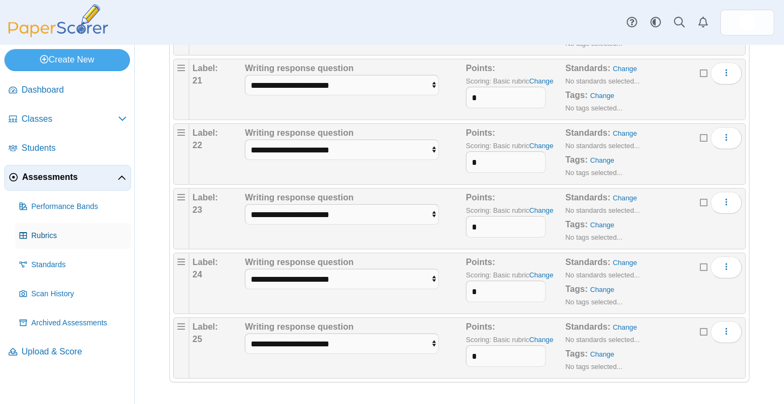
click at [71, 224] on link "Rubrics" at bounding box center [73, 236] width 116 height 26
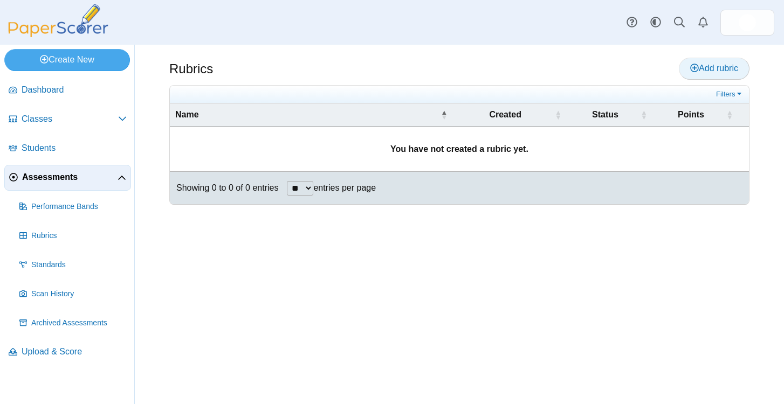
click at [705, 76] on link "Add rubric" at bounding box center [714, 69] width 71 height 22
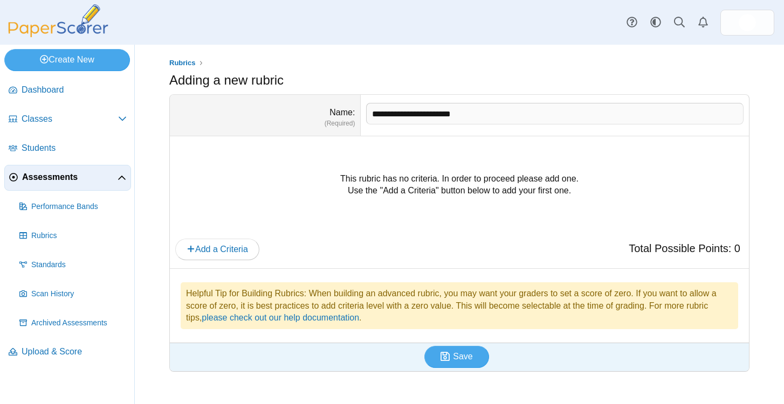
type input "**********"
click at [391, 189] on div "This rubric has no criteria. In order to proceed please add one. Use the "Add a…" at bounding box center [459, 184] width 568 height 81
click at [246, 251] on span "Add a Criteria" at bounding box center [217, 249] width 61 height 9
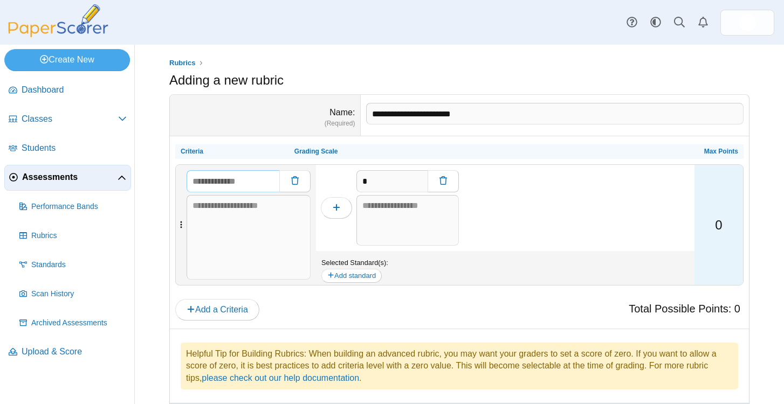
click at [245, 189] on input "text" at bounding box center [233, 181] width 93 height 22
click at [243, 224] on textarea at bounding box center [249, 237] width 124 height 85
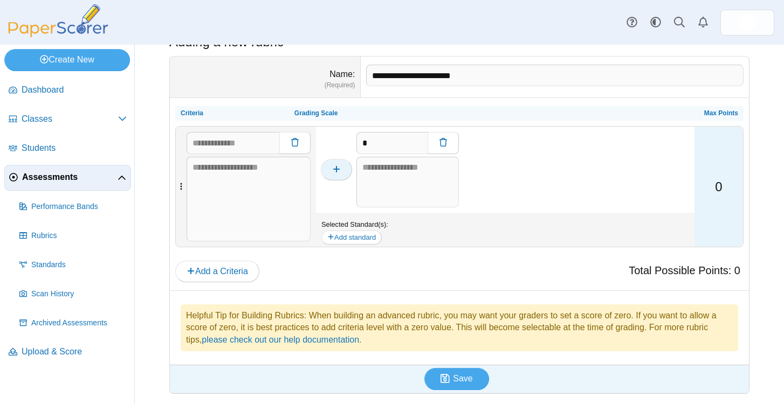
click at [338, 176] on button "button" at bounding box center [336, 170] width 31 height 22
click at [336, 173] on icon "button" at bounding box center [336, 169] width 9 height 9
type input "*"
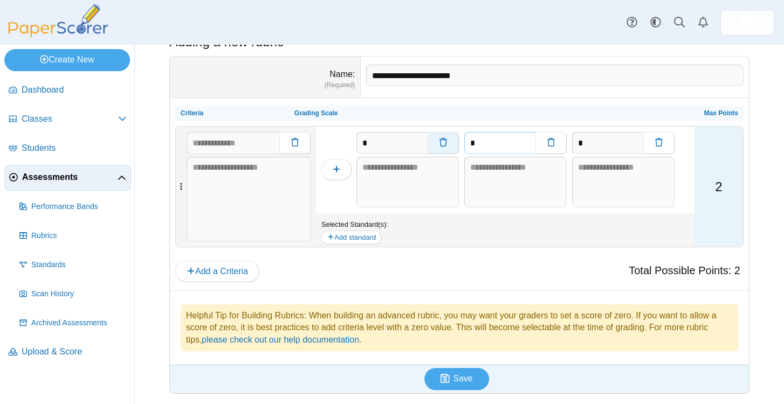
drag, startPoint x: 490, startPoint y: 143, endPoint x: 445, endPoint y: 143, distance: 44.2
click at [445, 143] on div "* * *" at bounding box center [505, 170] width 378 height 86
type input "***"
drag, startPoint x: 381, startPoint y: 144, endPoint x: 351, endPoint y: 144, distance: 30.2
click at [351, 144] on div "* *** *" at bounding box center [505, 170] width 378 height 86
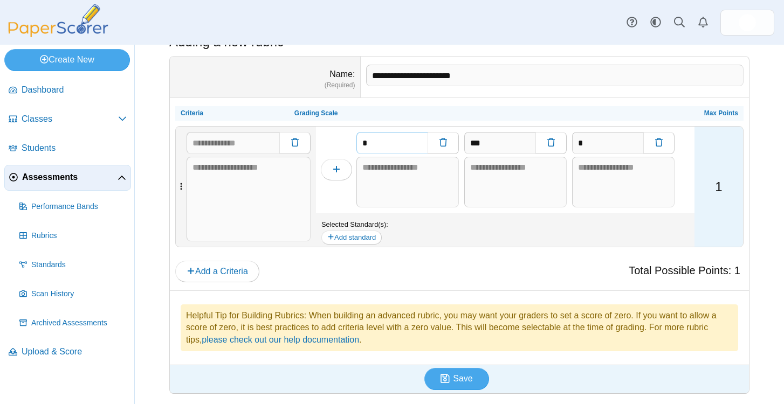
type input "*"
click at [350, 144] on div at bounding box center [336, 170] width 40 height 86
click at [459, 376] on span "Save" at bounding box center [462, 378] width 19 height 9
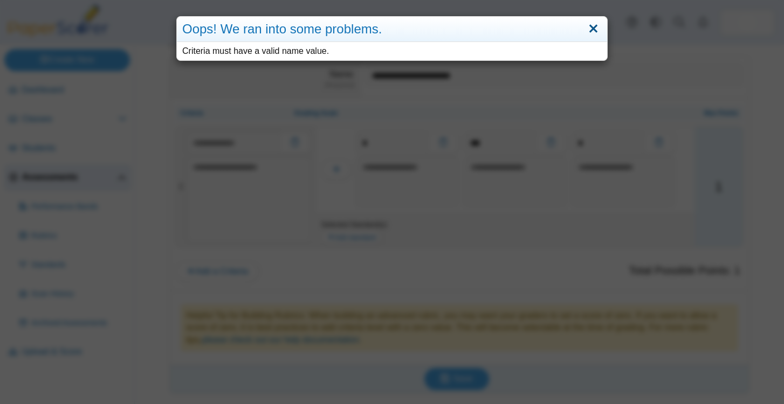
click at [594, 26] on link "Close" at bounding box center [593, 29] width 17 height 18
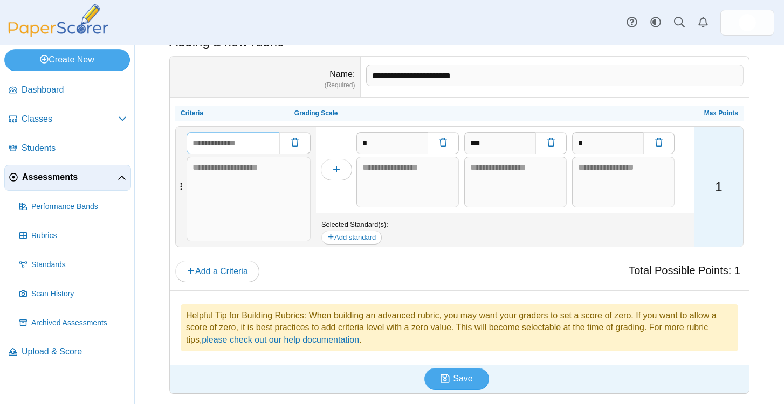
click at [258, 140] on input "text" at bounding box center [233, 143] width 93 height 22
type input "**********"
click at [384, 279] on div "Total Possible Points: 1 Add a Criteria" at bounding box center [459, 271] width 568 height 23
click at [442, 377] on use "submit" at bounding box center [444, 378] width 9 height 9
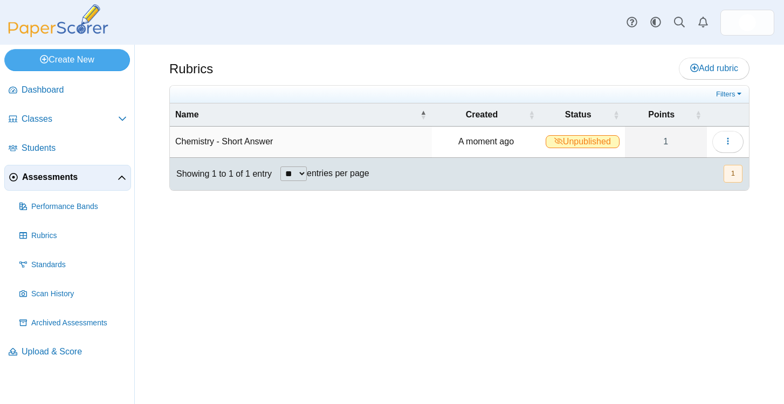
click at [711, 140] on td "Loading…" at bounding box center [728, 142] width 42 height 31
click at [728, 143] on use "button" at bounding box center [728, 141] width 2 height 7
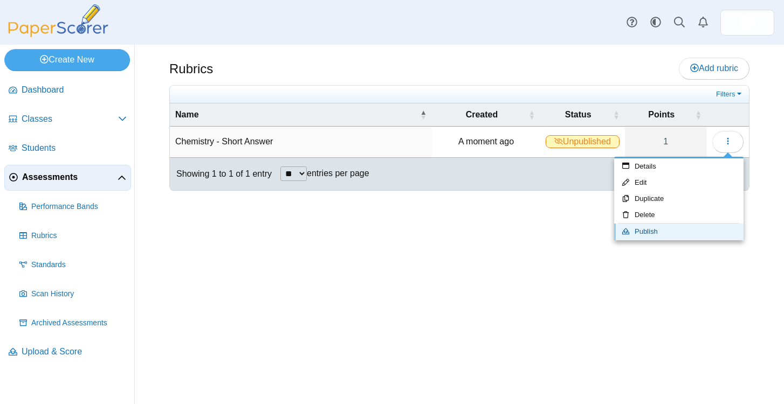
click at [651, 233] on link "Publish" at bounding box center [678, 232] width 129 height 16
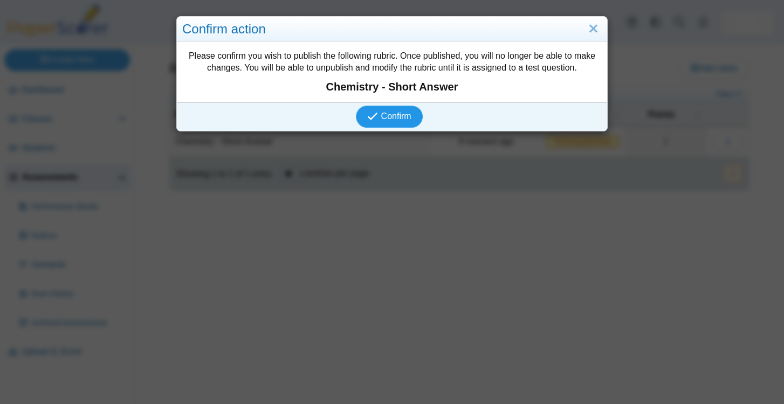
click at [385, 120] on span "Confirm" at bounding box center [396, 116] width 30 height 9
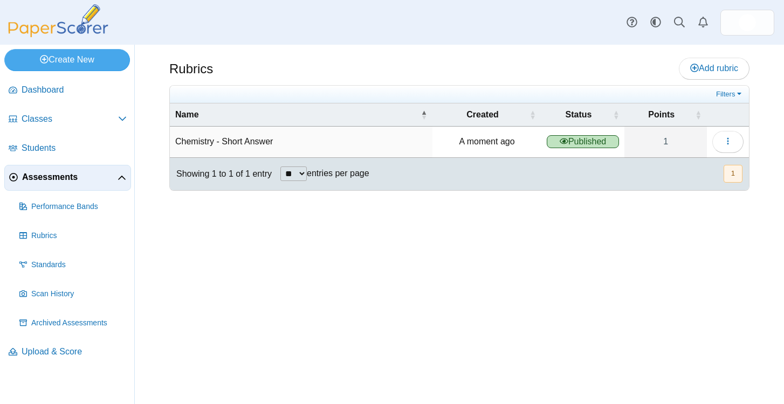
click at [52, 177] on span "Assessments" at bounding box center [69, 177] width 95 height 12
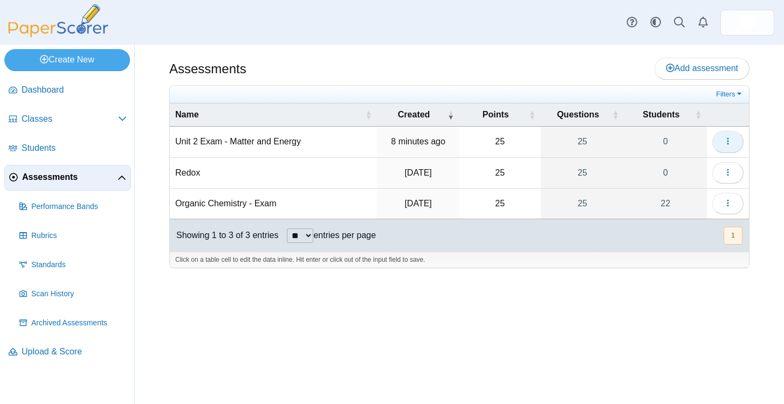
click at [733, 144] on button "button" at bounding box center [727, 142] width 31 height 22
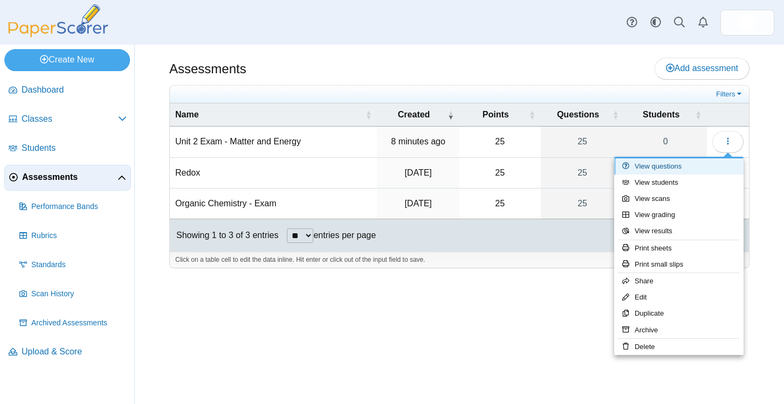
click at [683, 165] on link "View questions" at bounding box center [678, 166] width 129 height 16
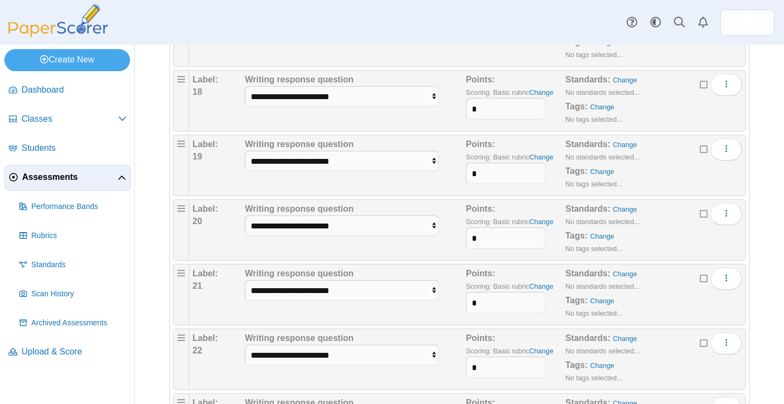
scroll to position [1242, 0]
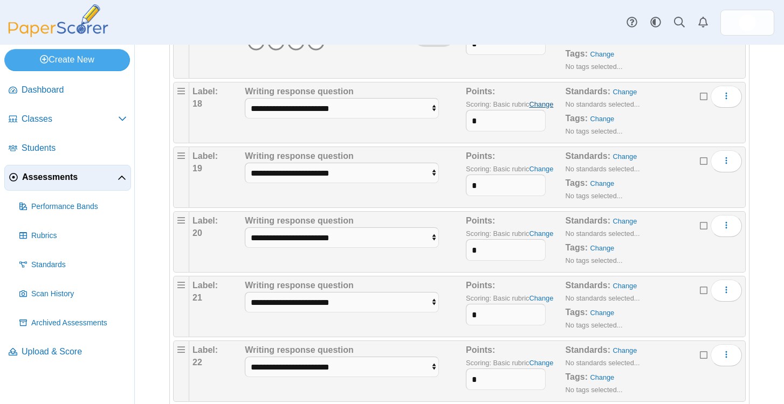
click at [540, 101] on link "Change" at bounding box center [541, 104] width 24 height 8
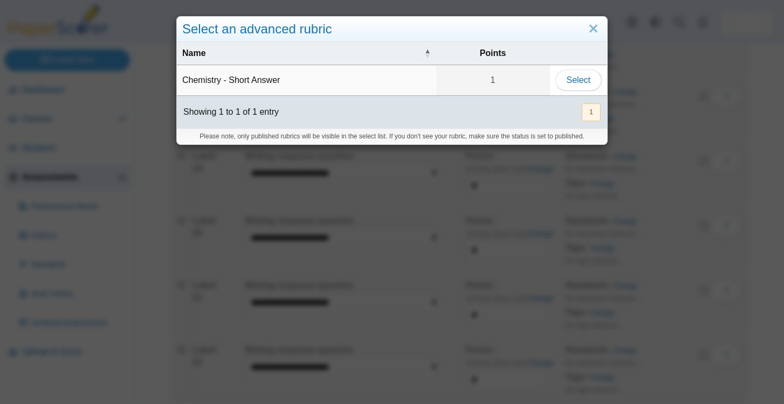
click at [252, 67] on td "Chemistry - Short Answer" at bounding box center [306, 80] width 259 height 31
click at [584, 81] on span "Select" at bounding box center [579, 79] width 24 height 9
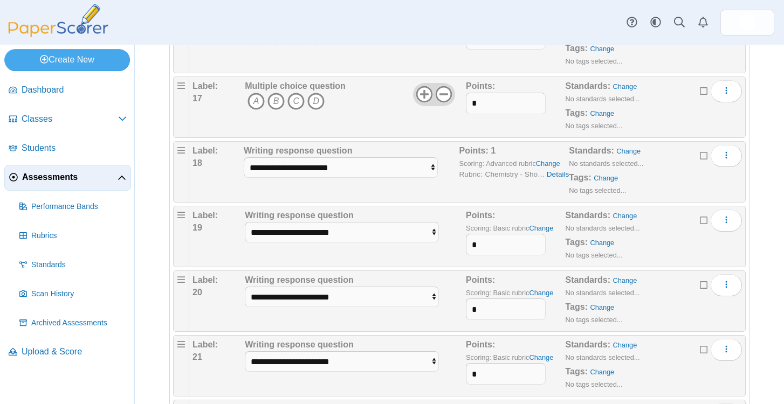
scroll to position [1192, 0]
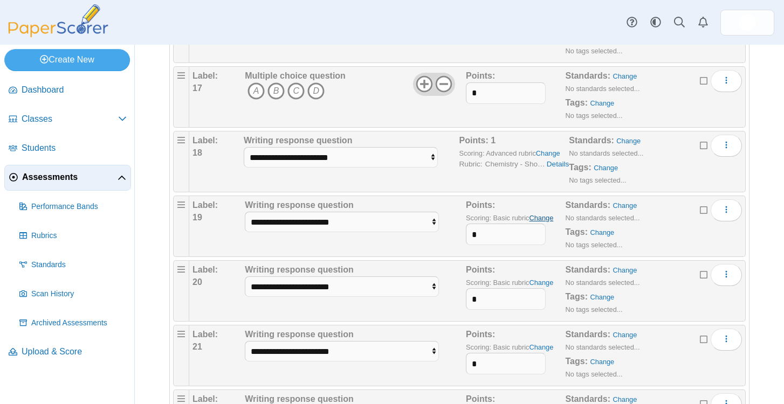
click at [551, 218] on link "Change" at bounding box center [541, 218] width 24 height 8
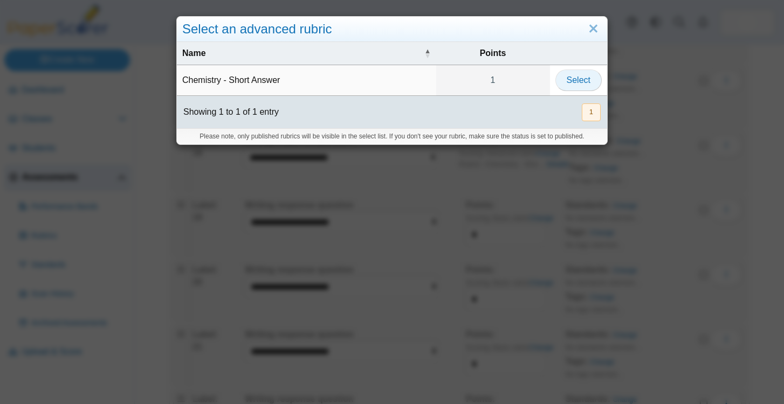
click at [591, 82] on button "Select" at bounding box center [578, 81] width 46 height 22
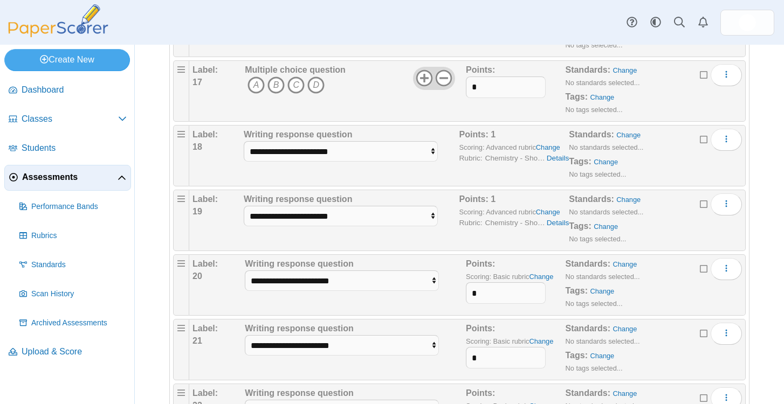
scroll to position [1203, 0]
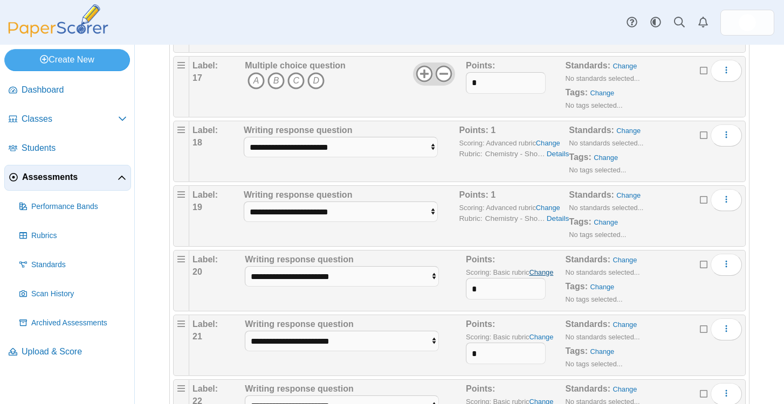
click at [542, 273] on link "Change" at bounding box center [541, 272] width 24 height 8
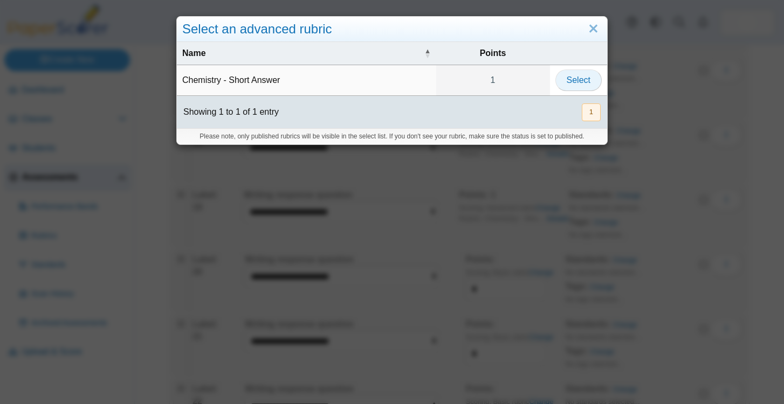
click at [582, 82] on span "Select" at bounding box center [579, 79] width 24 height 9
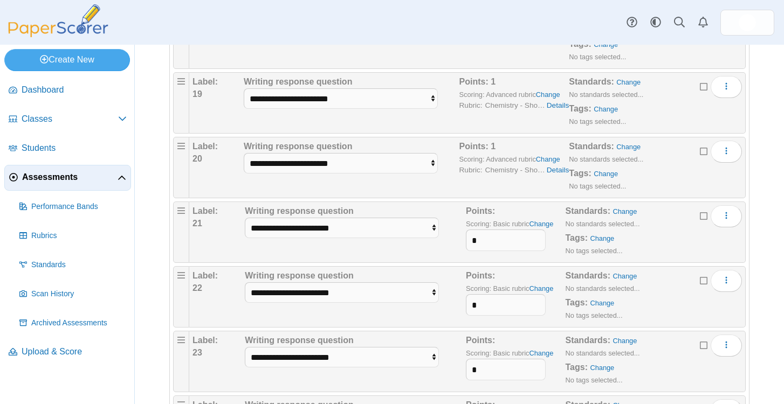
scroll to position [1361, 0]
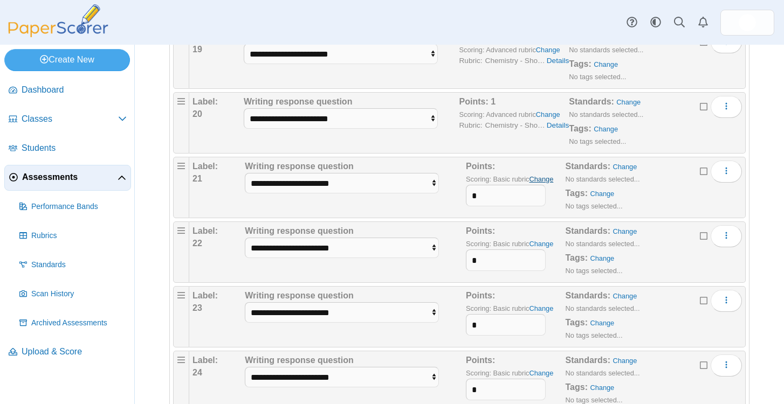
click at [551, 181] on link "Change" at bounding box center [541, 179] width 24 height 8
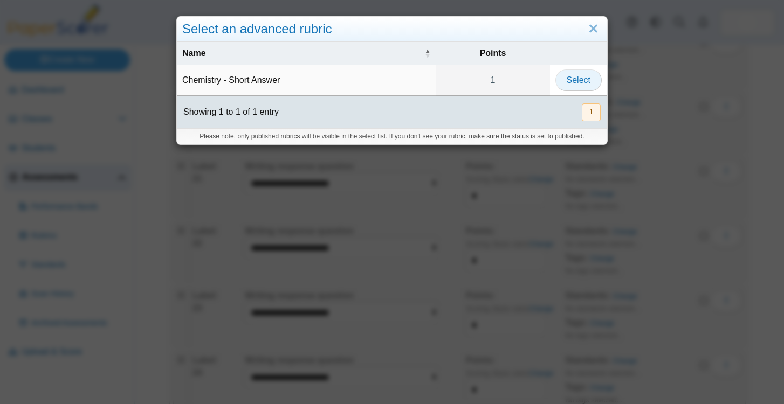
click at [584, 77] on span "Select" at bounding box center [579, 79] width 24 height 9
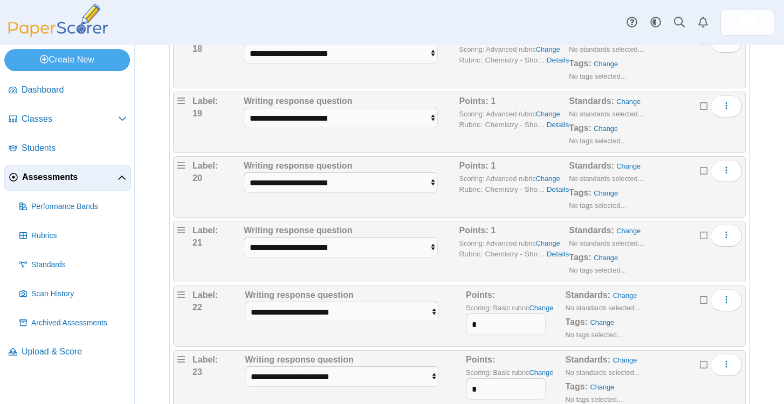
scroll to position [1315, 0]
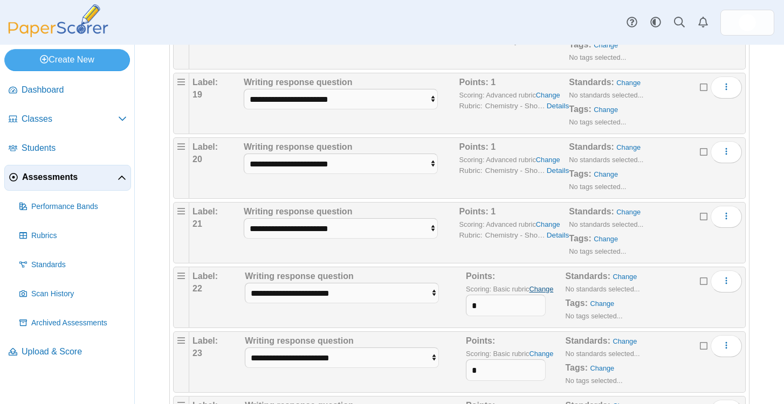
click at [545, 288] on link "Change" at bounding box center [541, 289] width 24 height 8
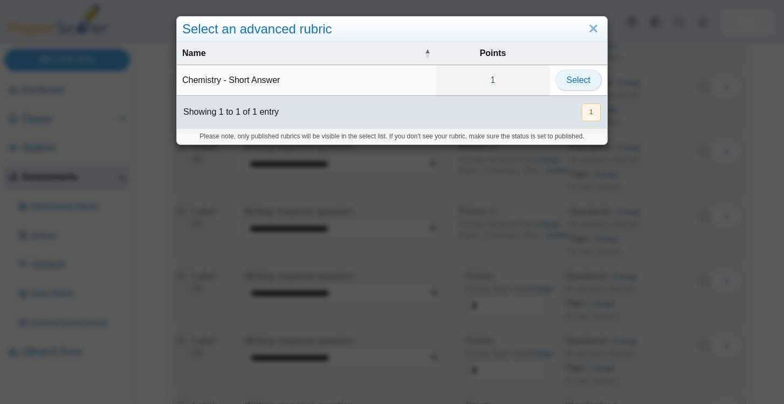
click at [589, 75] on span "Select" at bounding box center [579, 79] width 24 height 9
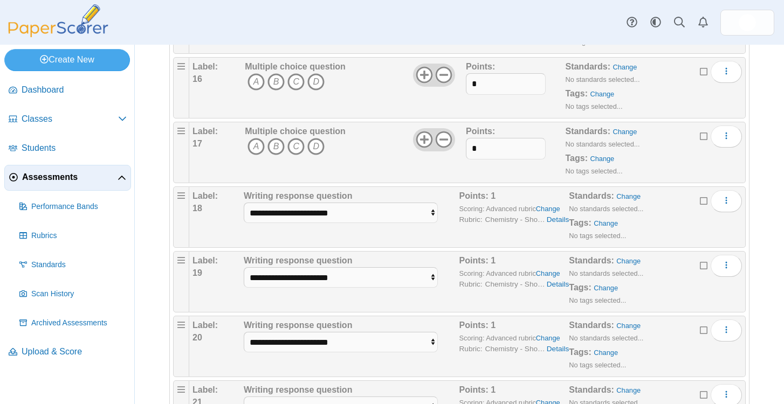
scroll to position [1459, 0]
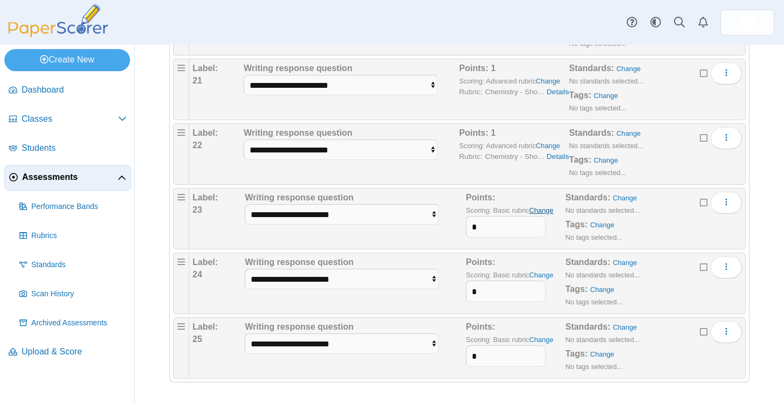
click at [545, 212] on link "Change" at bounding box center [541, 210] width 24 height 8
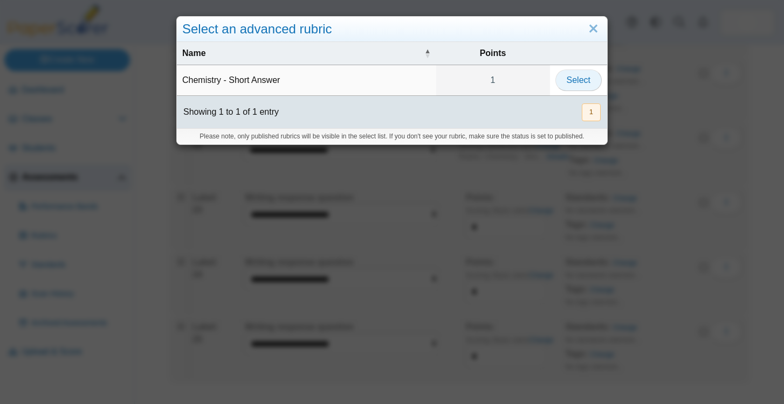
click at [589, 72] on button "Select" at bounding box center [578, 81] width 46 height 22
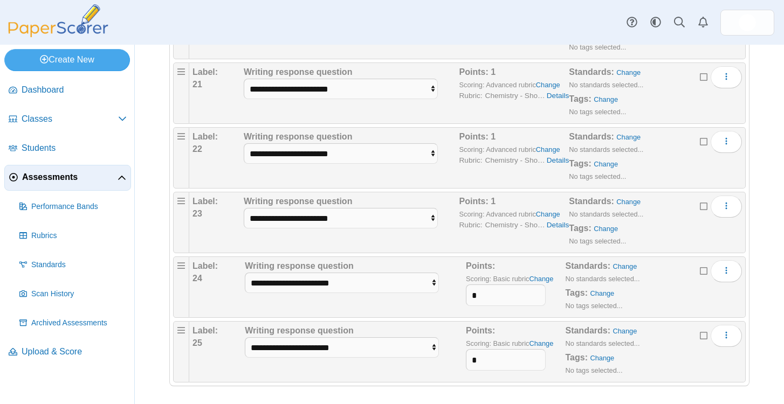
scroll to position [1457, 0]
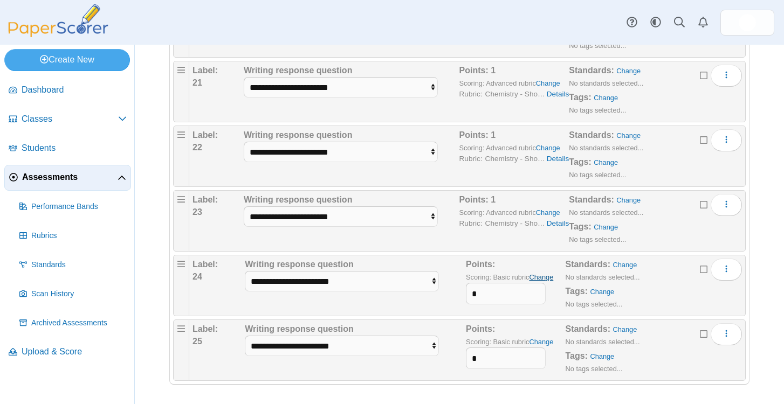
click at [549, 277] on link "Change" at bounding box center [541, 277] width 24 height 8
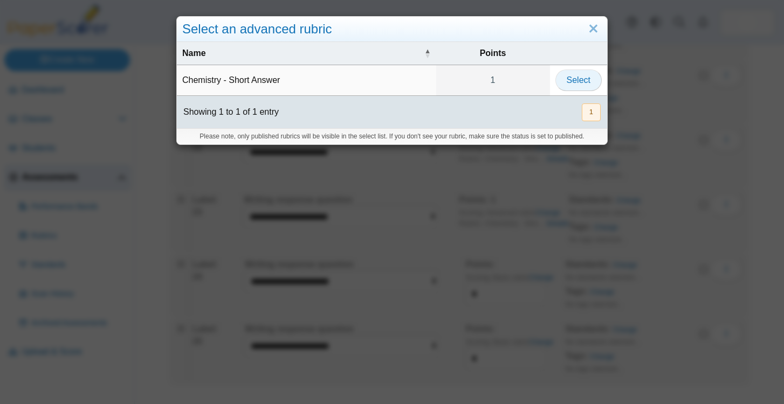
click at [567, 84] on span "Select" at bounding box center [579, 79] width 24 height 9
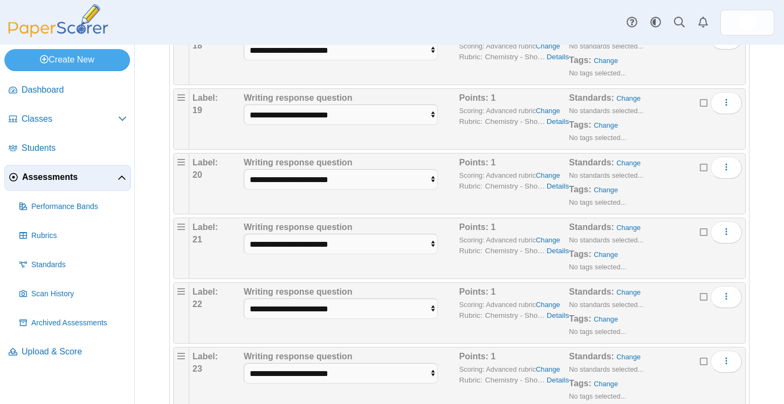
scroll to position [1459, 0]
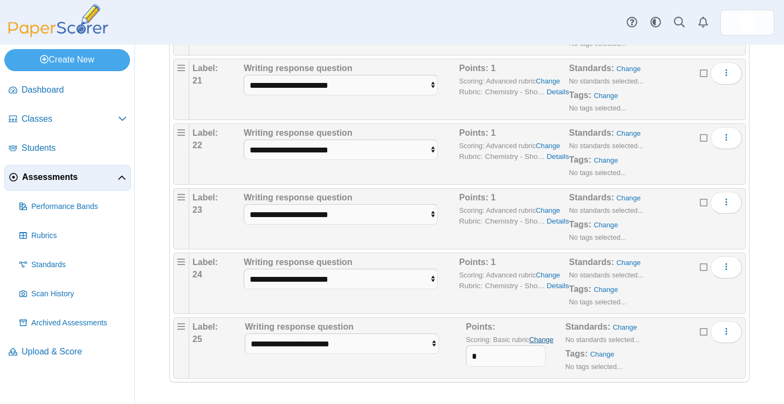
click at [552, 340] on link "Change" at bounding box center [541, 340] width 24 height 8
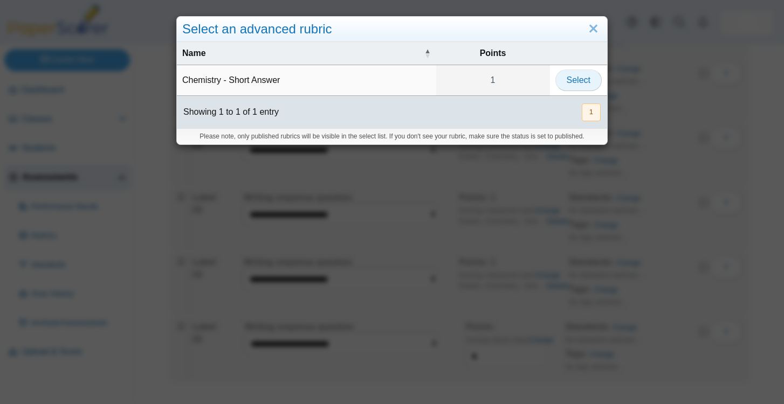
click at [574, 81] on span "Select" at bounding box center [579, 79] width 24 height 9
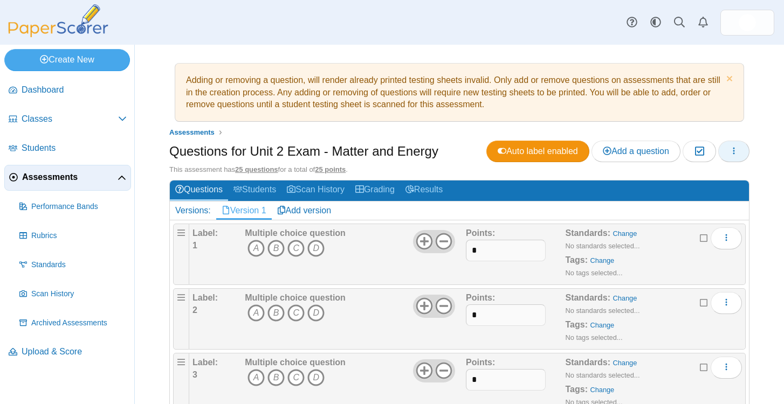
click at [735, 148] on icon "button" at bounding box center [733, 151] width 9 height 9
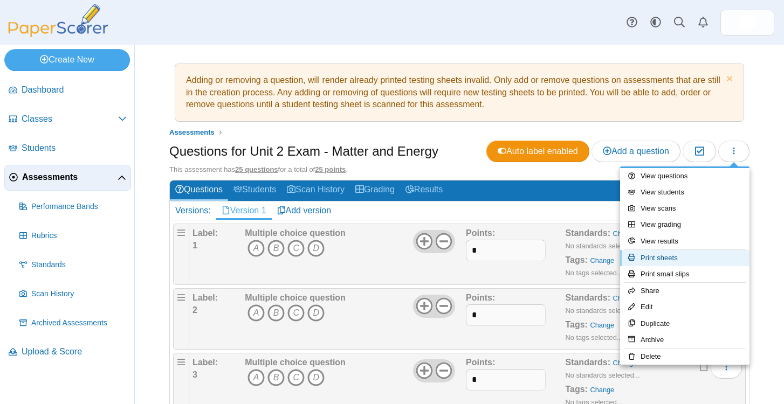
click at [684, 259] on link "Print sheets" at bounding box center [684, 258] width 129 height 16
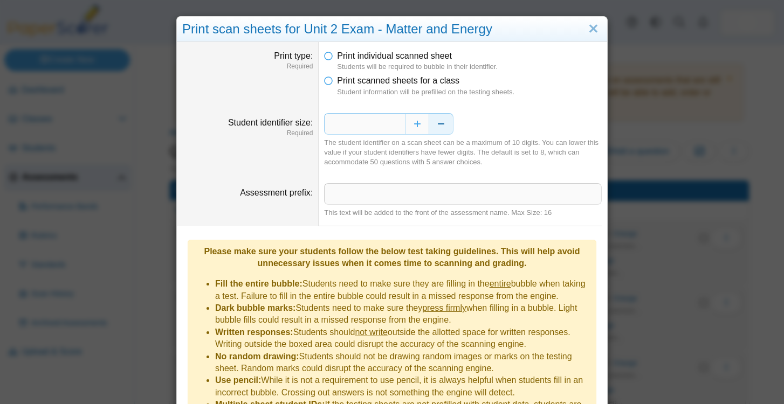
click at [439, 132] on button "Decrease" at bounding box center [441, 124] width 24 height 22
type input "*"
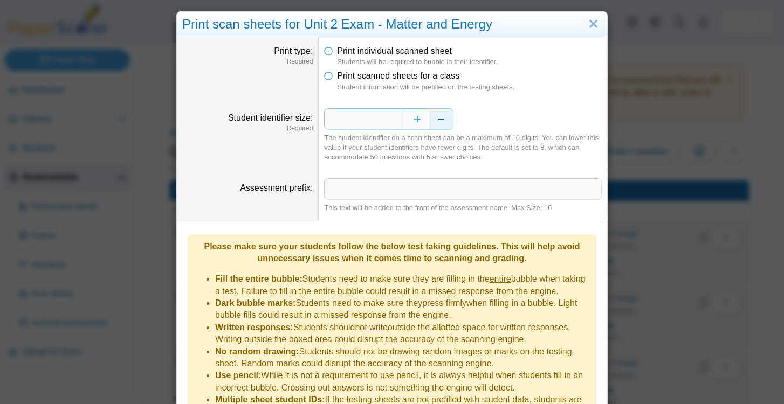
scroll to position [78, 0]
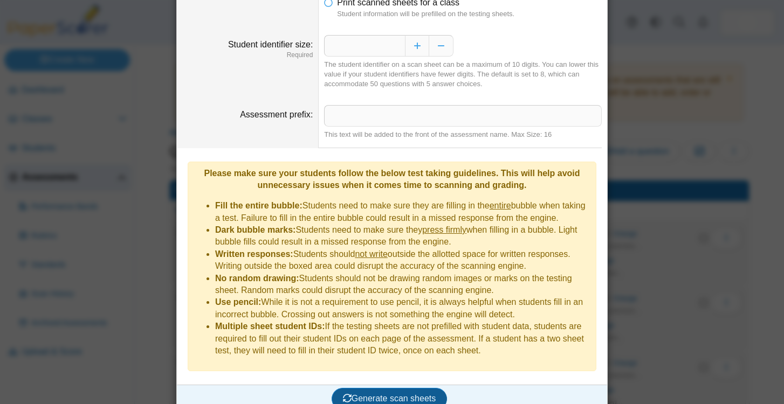
click at [362, 394] on button "Generate scan sheets" at bounding box center [390, 399] width 116 height 22
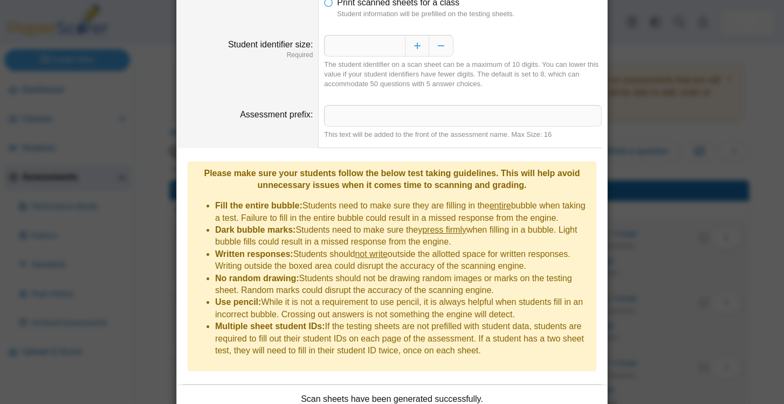
scroll to position [165, 0]
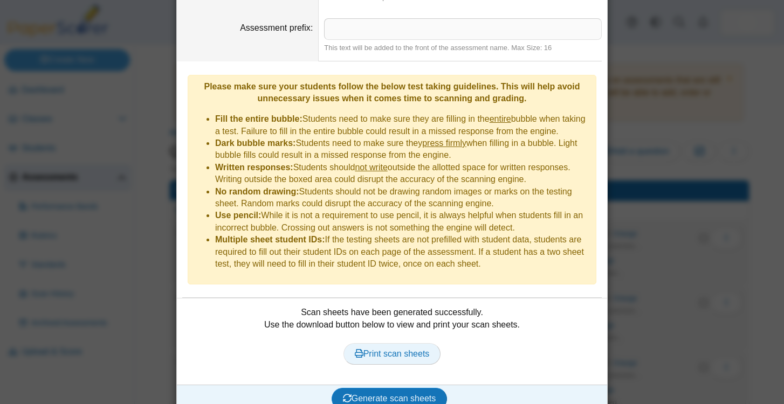
click at [373, 343] on link "Print scan sheets" at bounding box center [392, 354] width 98 height 22
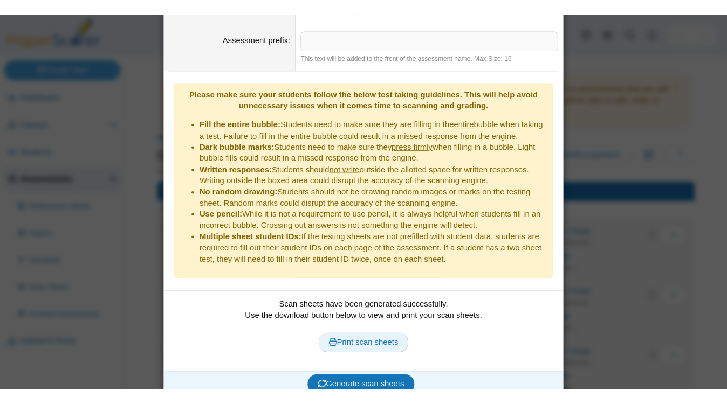
scroll to position [0, 0]
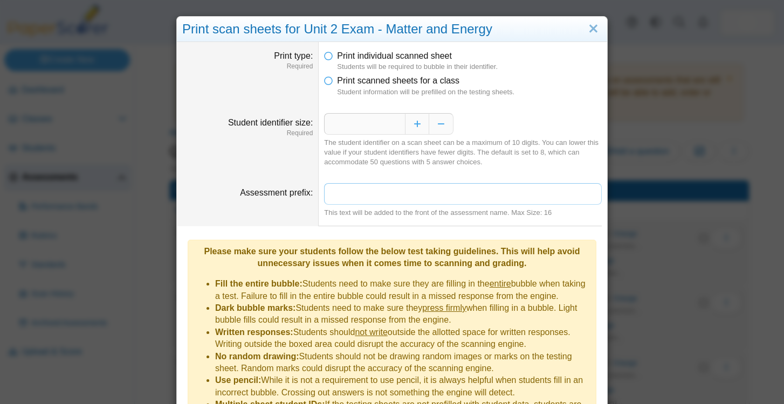
click at [483, 199] on input "Assessment prefix" at bounding box center [463, 194] width 278 height 22
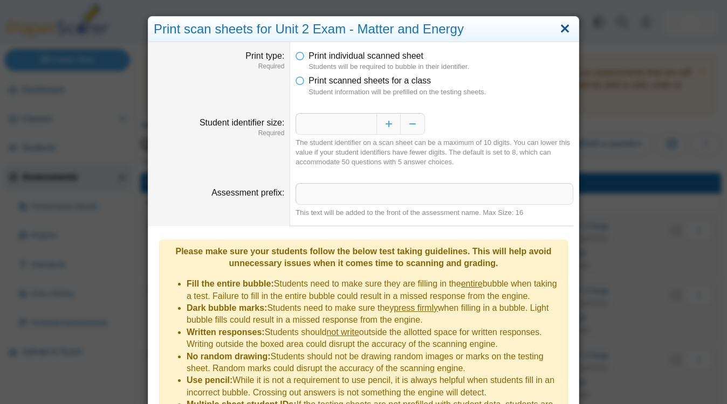
click at [566, 31] on link "Close" at bounding box center [564, 29] width 17 height 18
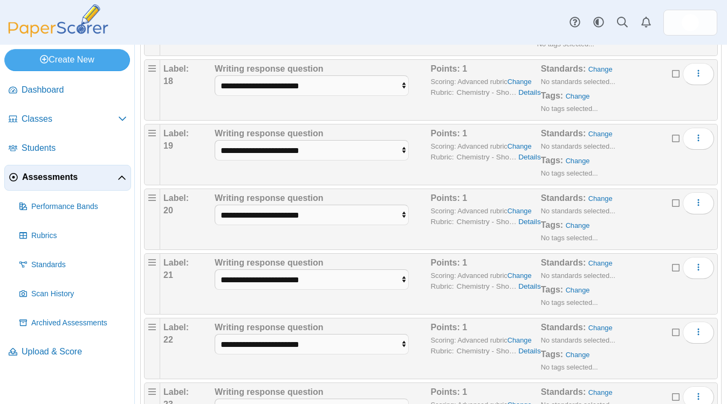
scroll to position [1198, 0]
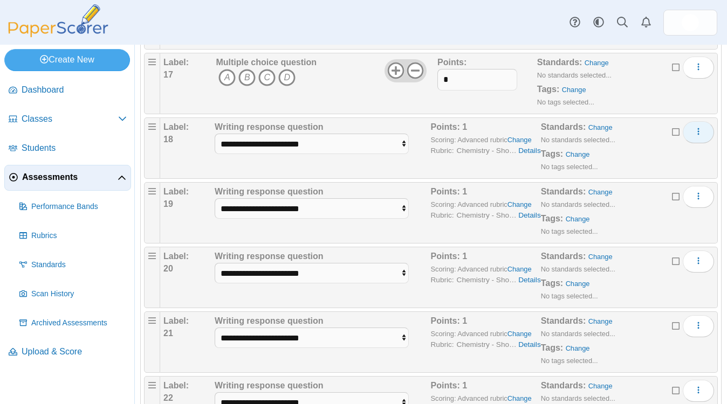
click at [697, 133] on icon "More options" at bounding box center [698, 131] width 9 height 9
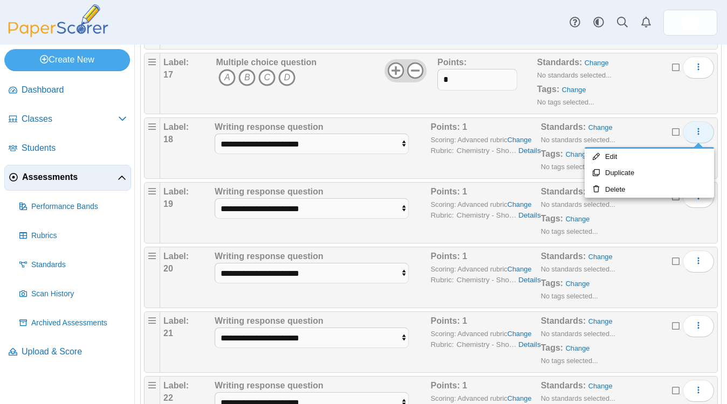
click at [697, 133] on icon "More options" at bounding box center [698, 131] width 9 height 9
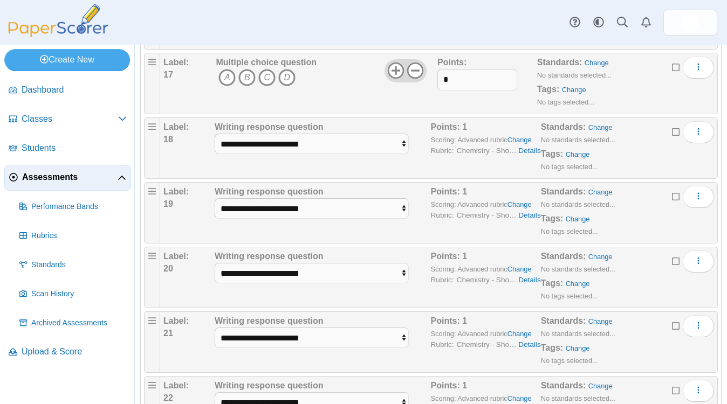
click at [674, 135] on icon at bounding box center [676, 131] width 9 height 8
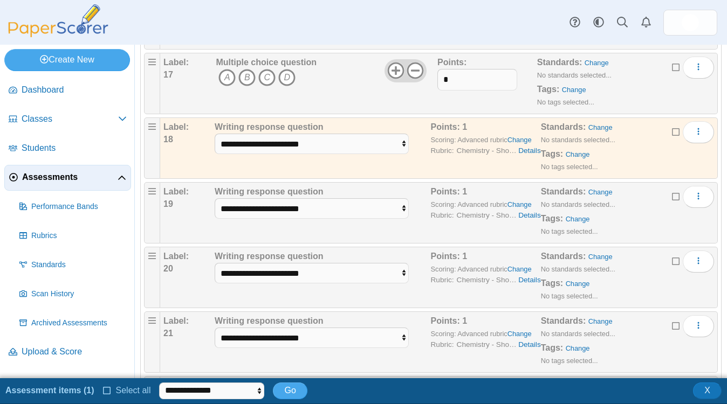
click at [675, 195] on icon at bounding box center [676, 196] width 9 height 8
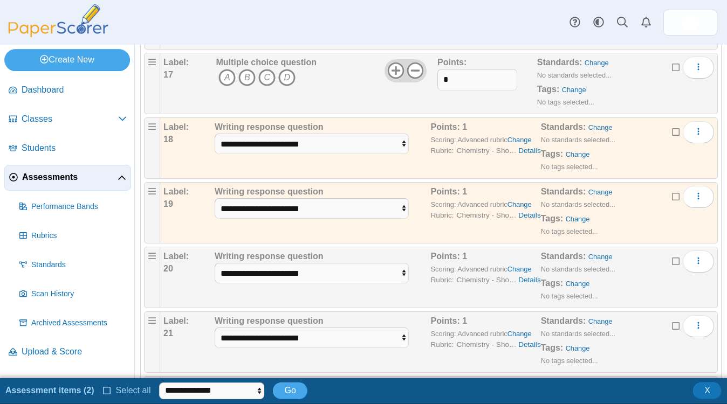
click at [672, 266] on label at bounding box center [676, 262] width 9 height 12
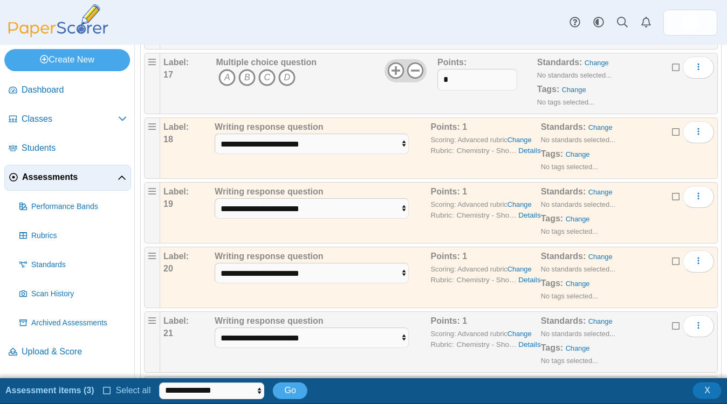
click at [672, 326] on icon at bounding box center [676, 325] width 9 height 8
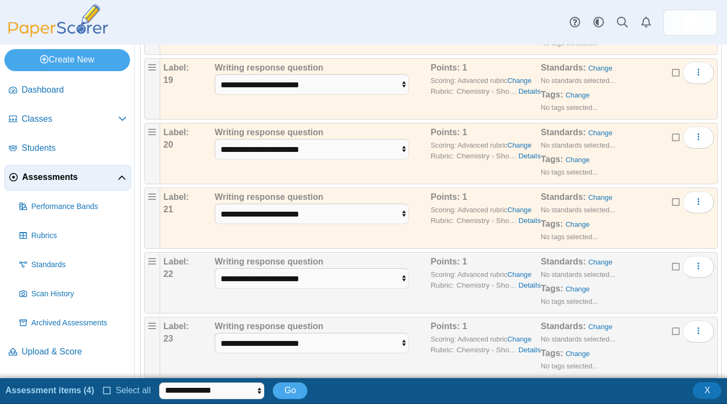
scroll to position [1362, 0]
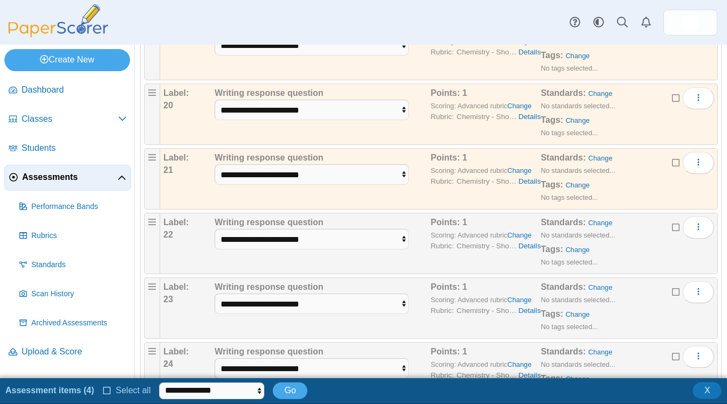
click at [675, 230] on icon at bounding box center [676, 227] width 9 height 8
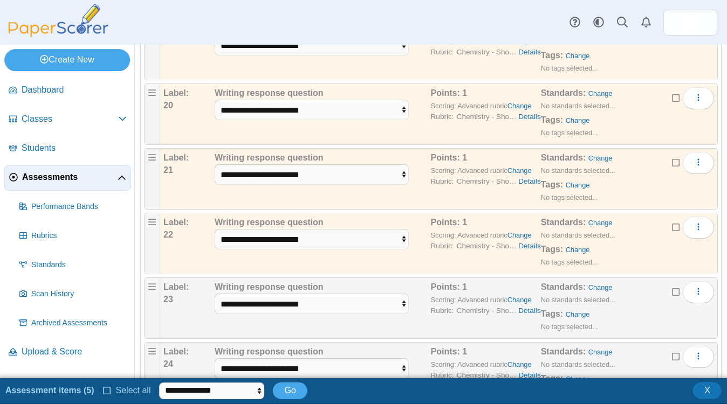
click at [673, 297] on label at bounding box center [676, 292] width 9 height 12
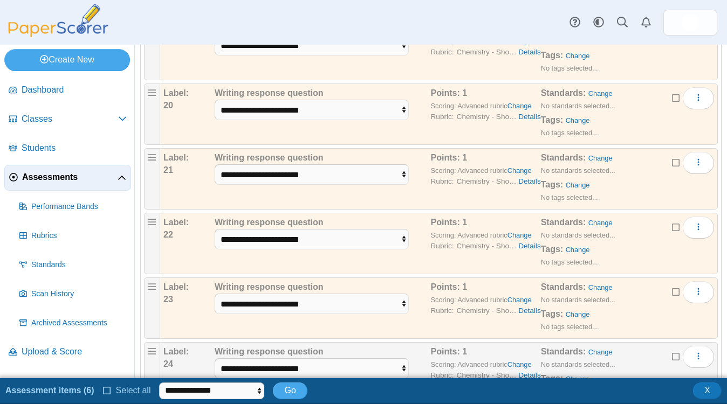
scroll to position [1433, 0]
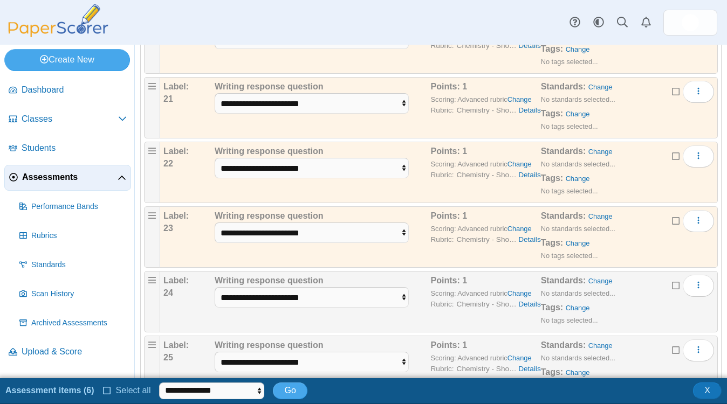
click at [677, 290] on label at bounding box center [676, 286] width 9 height 12
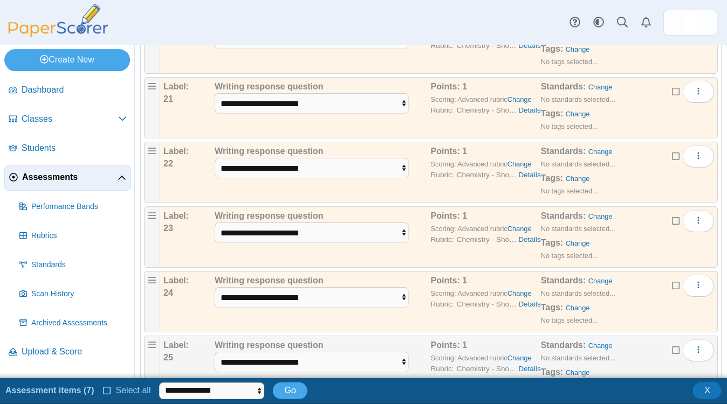
click at [676, 352] on icon at bounding box center [676, 350] width 9 height 8
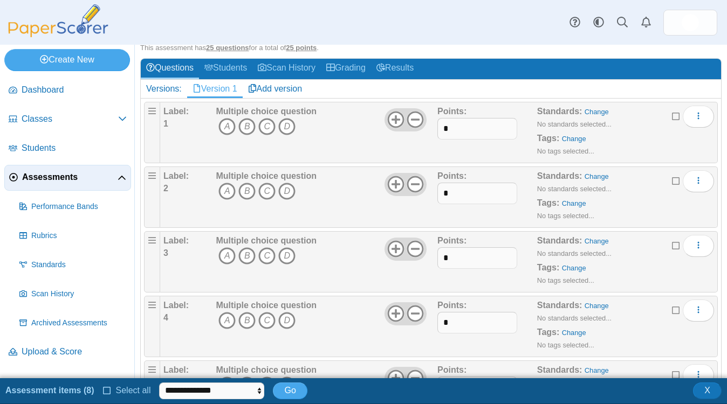
scroll to position [0, 0]
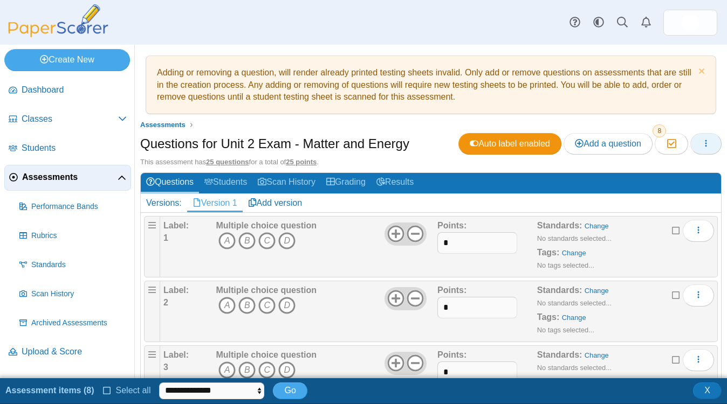
click at [715, 148] on button "button" at bounding box center [705, 144] width 31 height 22
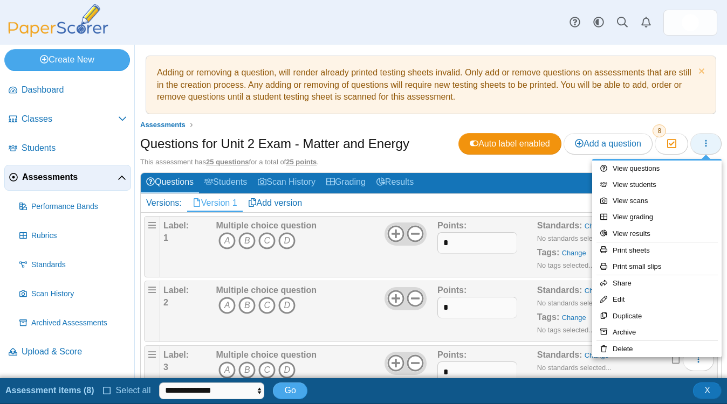
click at [704, 143] on icon "button" at bounding box center [705, 143] width 9 height 9
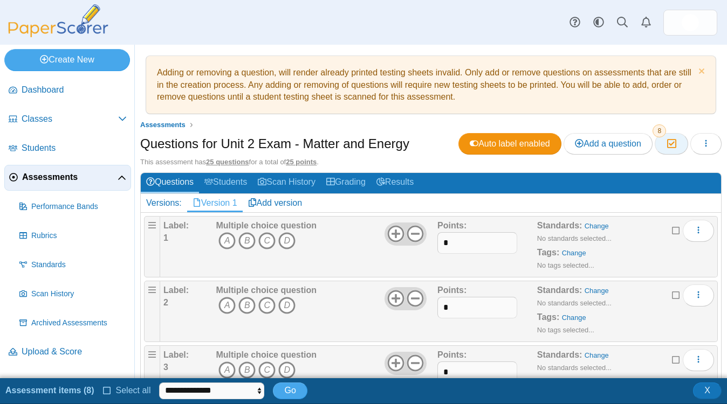
click at [672, 141] on icon "button" at bounding box center [671, 143] width 10 height 9
click at [705, 141] on icon "button" at bounding box center [705, 143] width 9 height 9
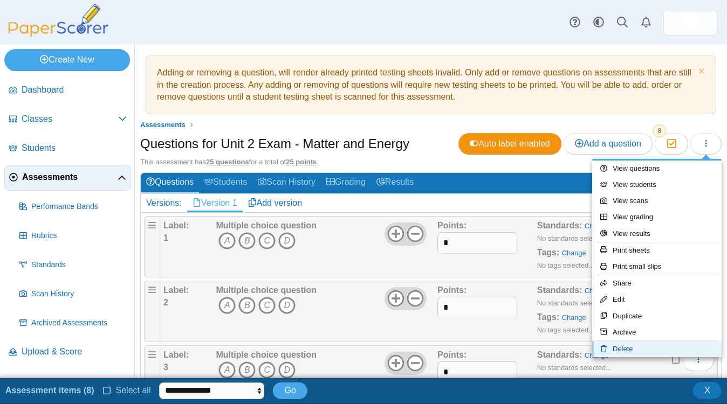
click at [632, 349] on link "Delete" at bounding box center [656, 349] width 129 height 16
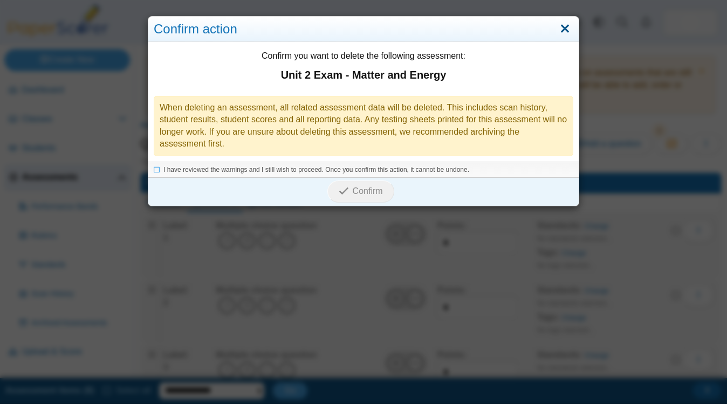
click at [563, 26] on link "Close" at bounding box center [564, 29] width 17 height 18
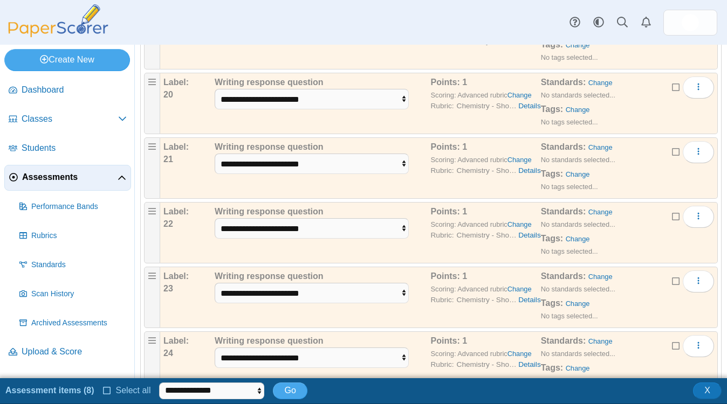
scroll to position [1477, 0]
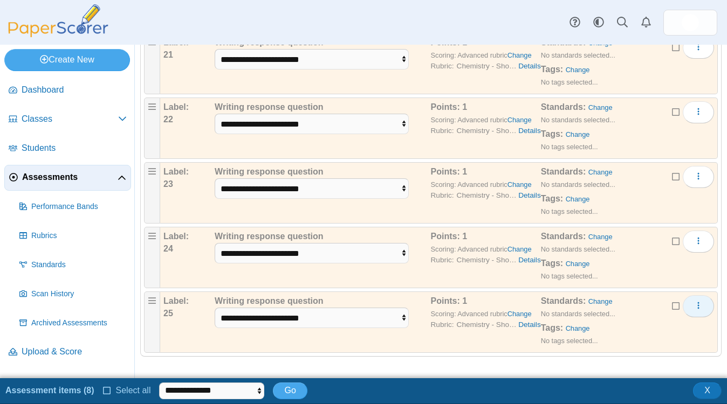
click at [692, 311] on button "More options" at bounding box center [698, 306] width 31 height 22
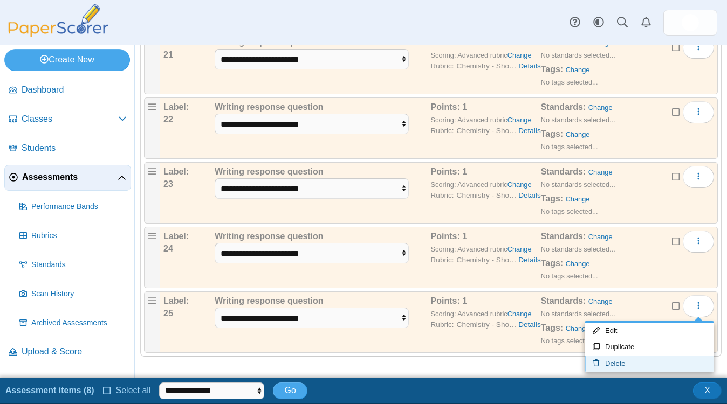
click at [625, 360] on link "Delete" at bounding box center [648, 364] width 129 height 16
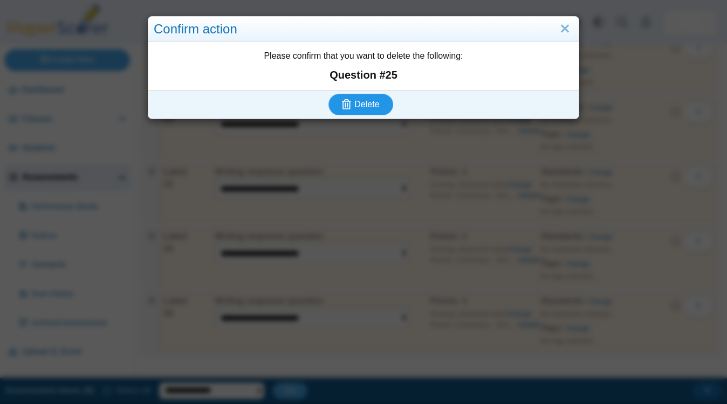
click at [369, 107] on span "Delete" at bounding box center [366, 104] width 25 height 9
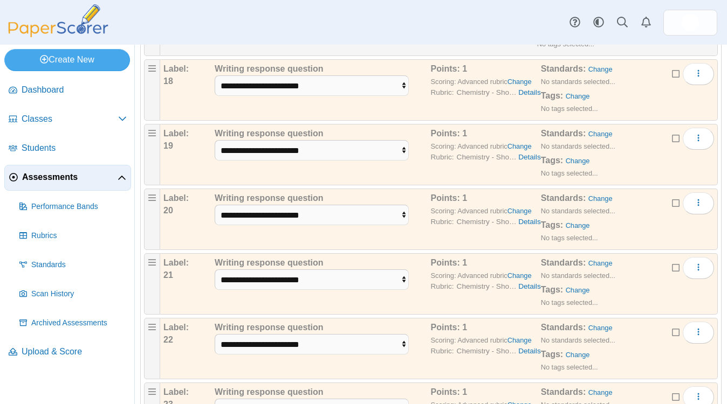
scroll to position [1387, 0]
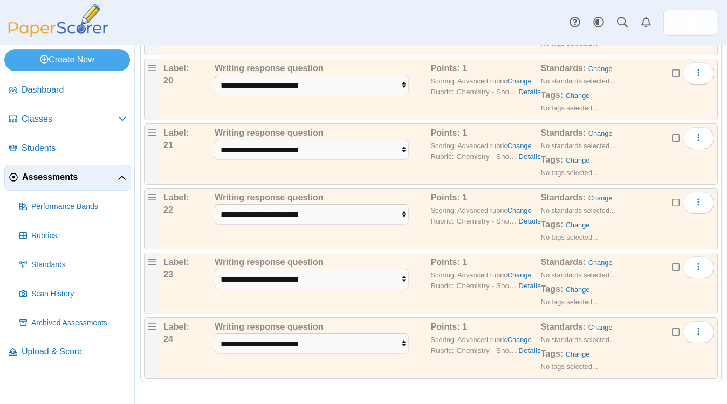
click at [695, 318] on div "**********" at bounding box center [438, 348] width 557 height 61
click at [698, 334] on use "More options" at bounding box center [699, 331] width 2 height 7
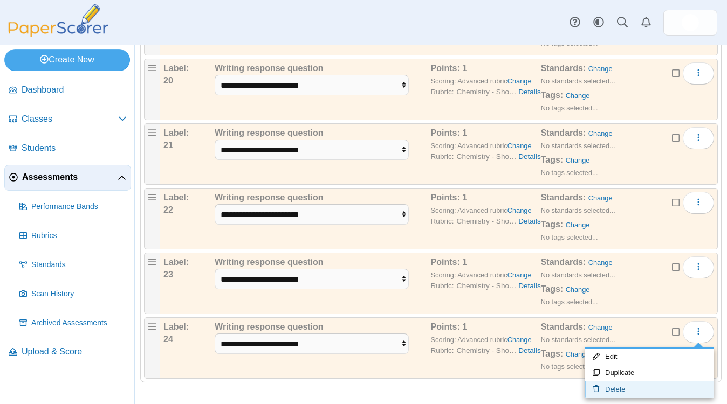
click at [615, 388] on link "Delete" at bounding box center [648, 390] width 129 height 16
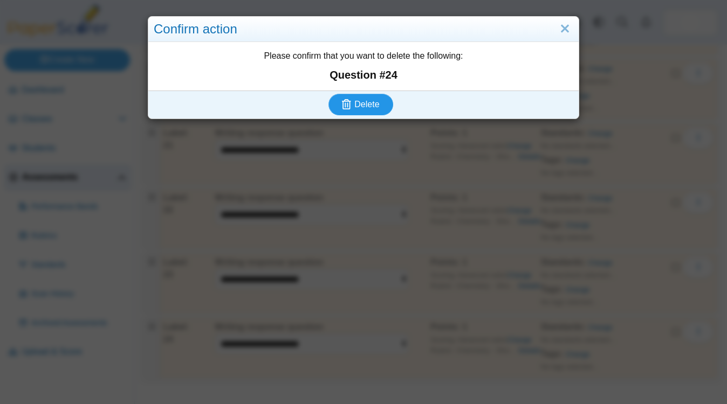
click at [376, 104] on span "Delete" at bounding box center [366, 104] width 25 height 9
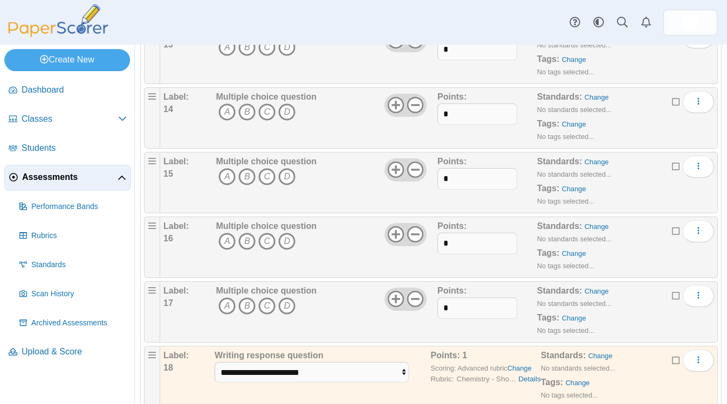
scroll to position [1322, 0]
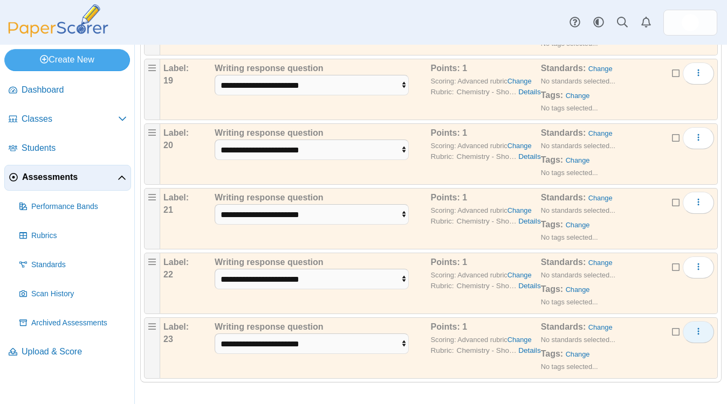
click at [699, 339] on button "More options" at bounding box center [698, 332] width 31 height 22
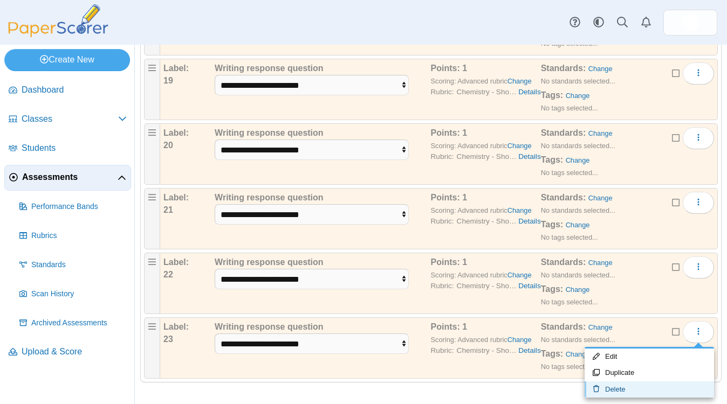
click at [620, 391] on link "Delete" at bounding box center [648, 390] width 129 height 16
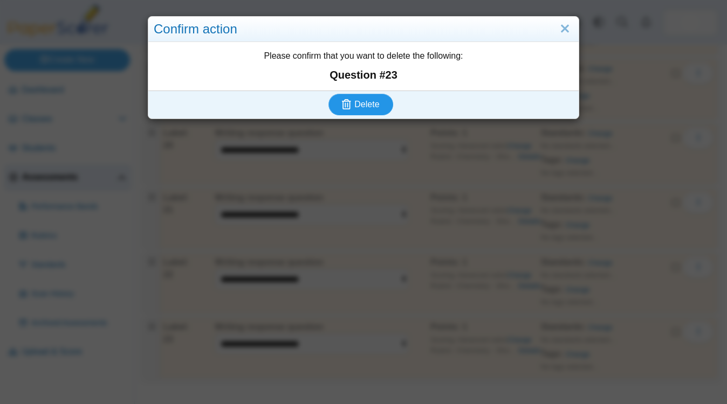
click at [384, 108] on button "Delete" at bounding box center [360, 105] width 65 height 22
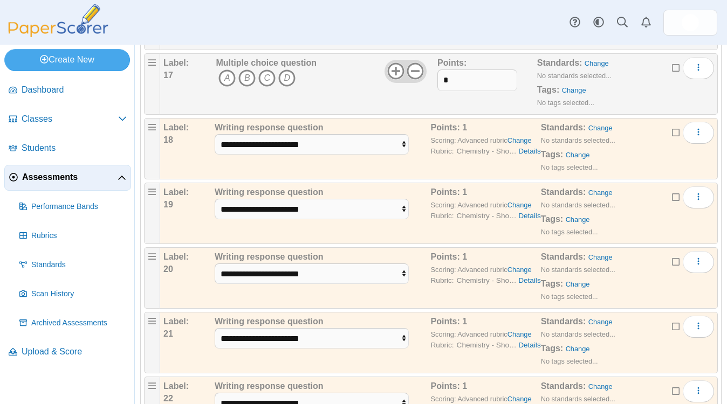
scroll to position [1257, 0]
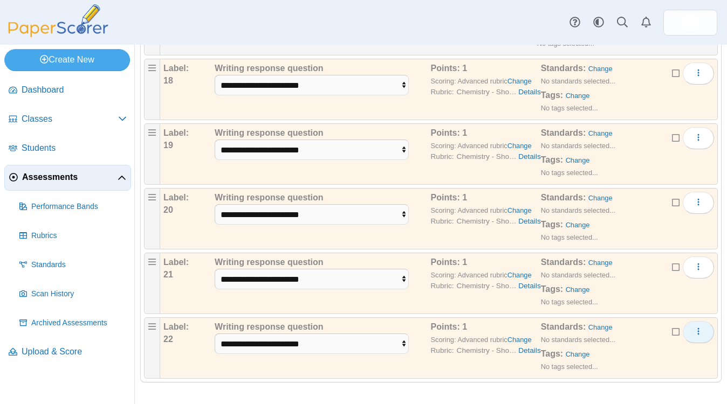
click at [695, 336] on span "More options" at bounding box center [698, 331] width 9 height 9
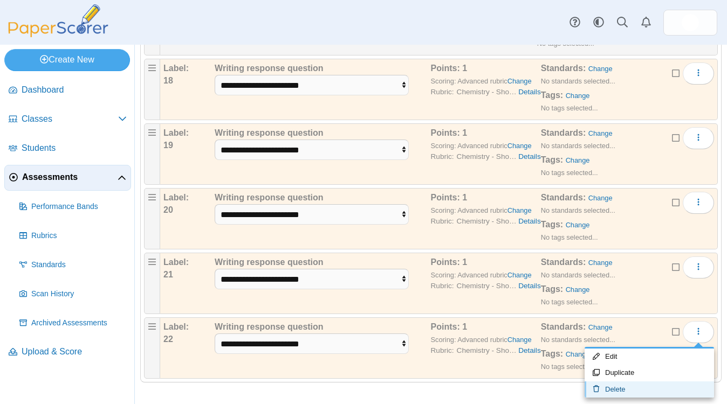
click at [608, 394] on link "Delete" at bounding box center [648, 390] width 129 height 16
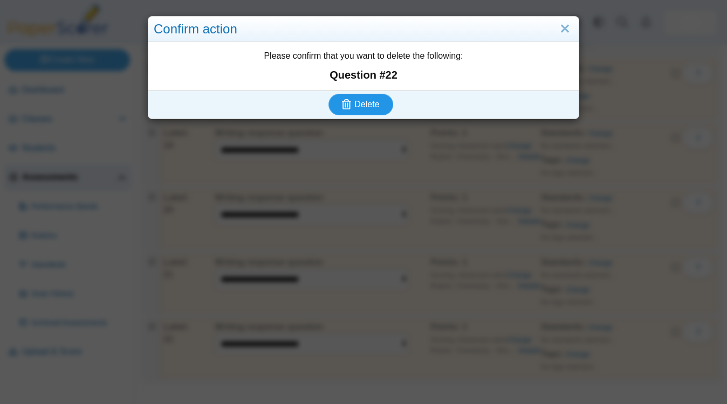
click at [367, 108] on span "Delete" at bounding box center [366, 104] width 25 height 9
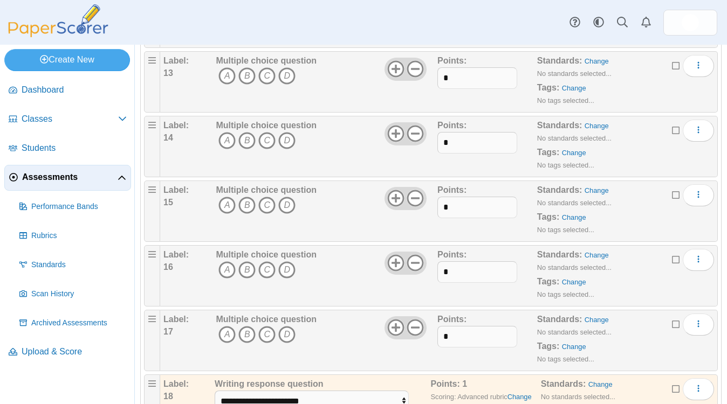
scroll to position [1192, 0]
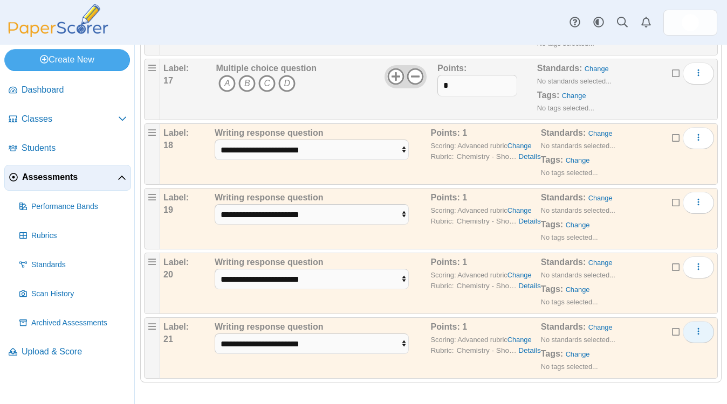
click at [700, 336] on icon "More options" at bounding box center [698, 331] width 9 height 9
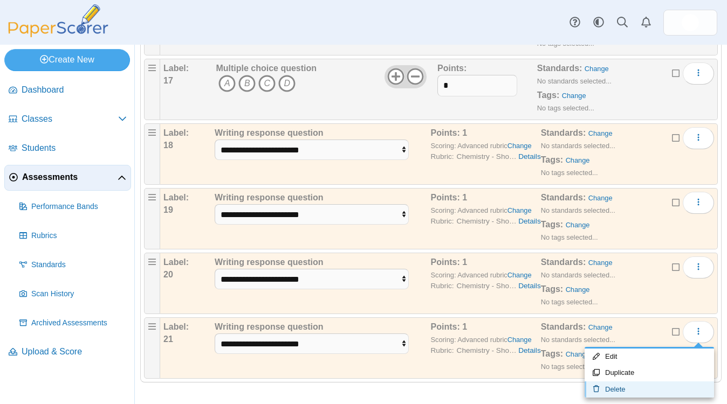
click at [614, 385] on link "Delete" at bounding box center [648, 390] width 129 height 16
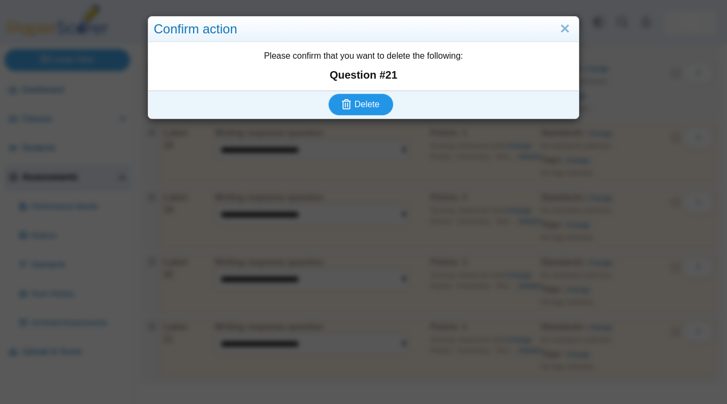
click at [364, 113] on button "Delete" at bounding box center [360, 105] width 65 height 22
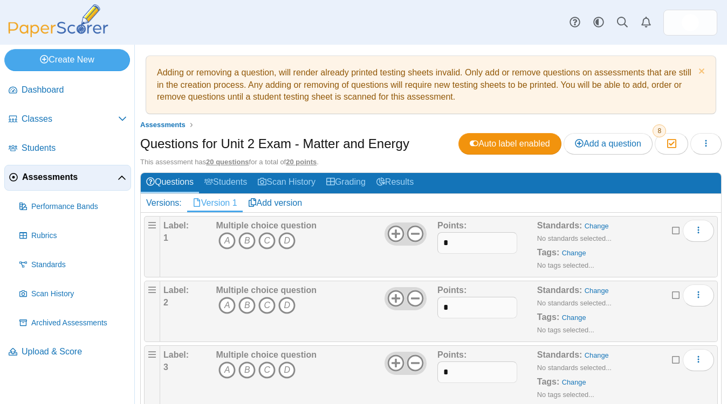
scroll to position [1128, 0]
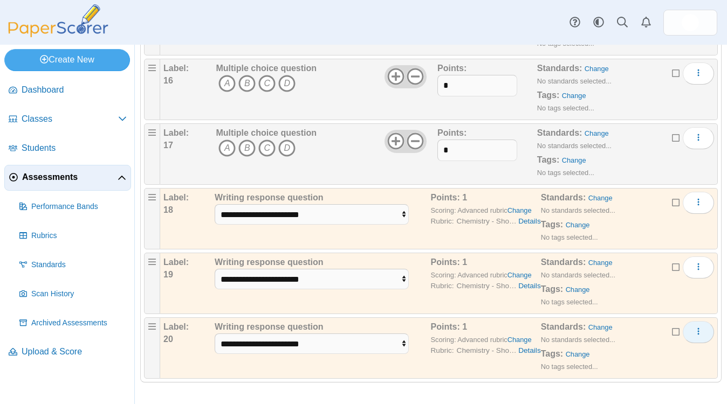
click at [701, 336] on span "More options" at bounding box center [698, 331] width 9 height 9
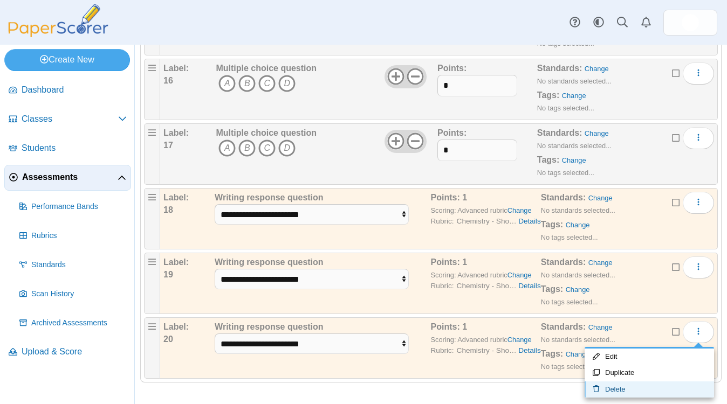
click at [613, 388] on link "Delete" at bounding box center [648, 390] width 129 height 16
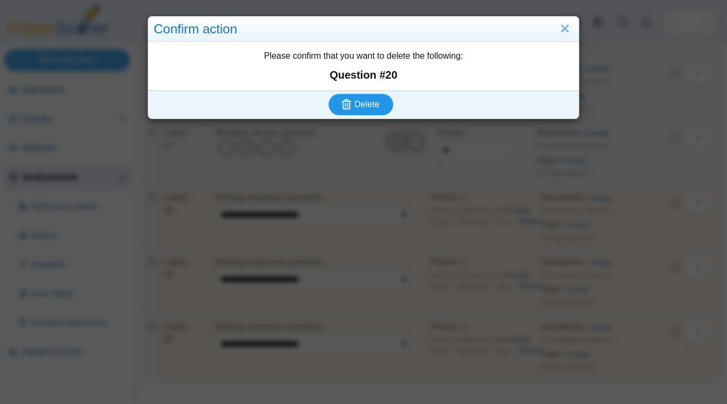
click at [361, 110] on button "Delete" at bounding box center [360, 105] width 65 height 22
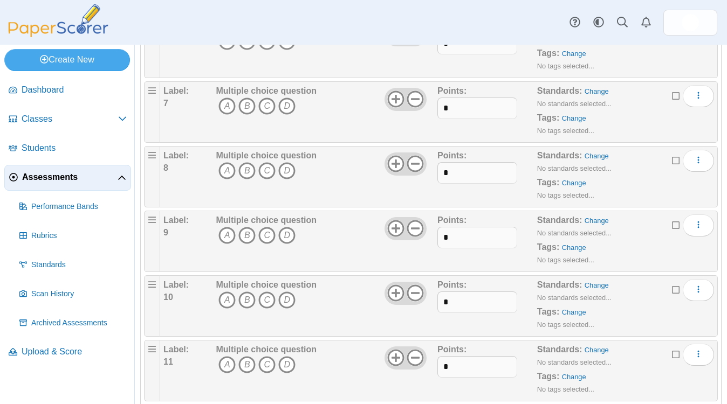
scroll to position [1063, 0]
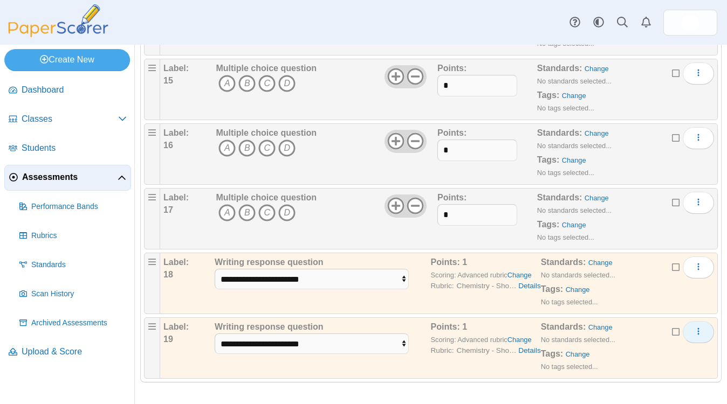
click at [703, 324] on button "More options" at bounding box center [698, 332] width 31 height 22
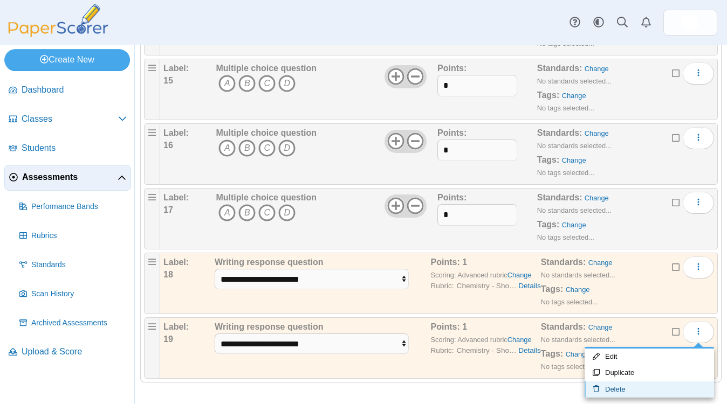
click at [624, 389] on link "Delete" at bounding box center [648, 390] width 129 height 16
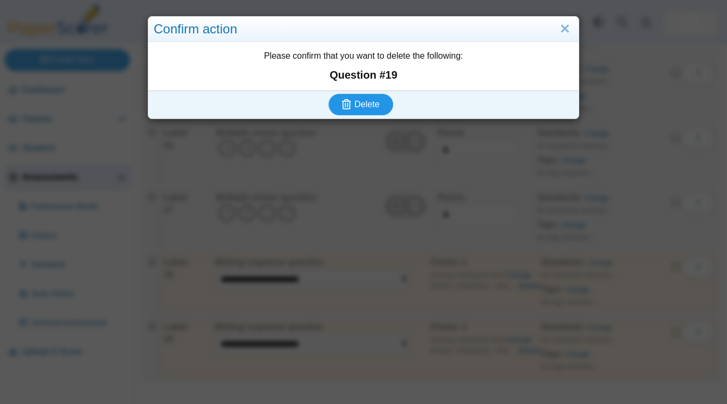
click at [372, 106] on span "Delete" at bounding box center [366, 104] width 25 height 9
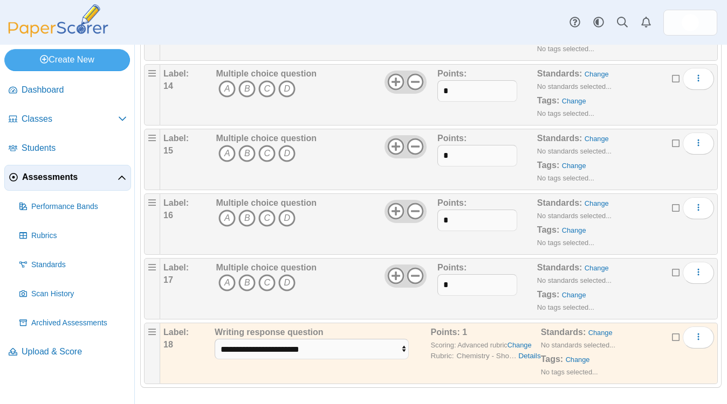
scroll to position [998, 0]
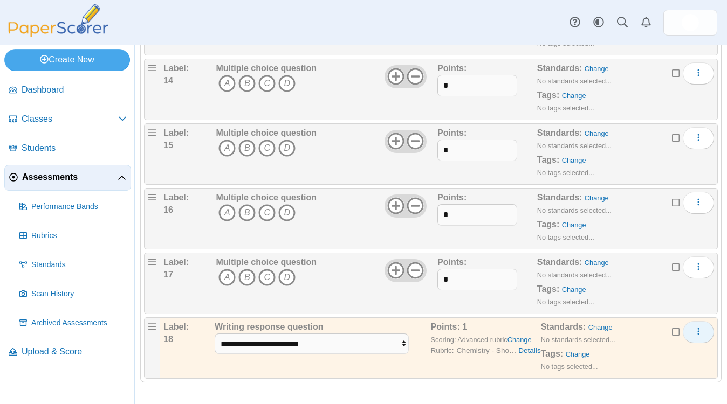
click at [701, 334] on icon "More options" at bounding box center [698, 331] width 9 height 9
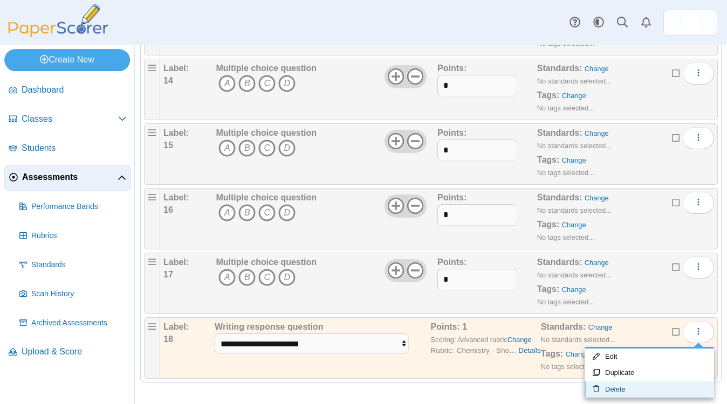
click at [625, 397] on link "Delete" at bounding box center [648, 390] width 129 height 16
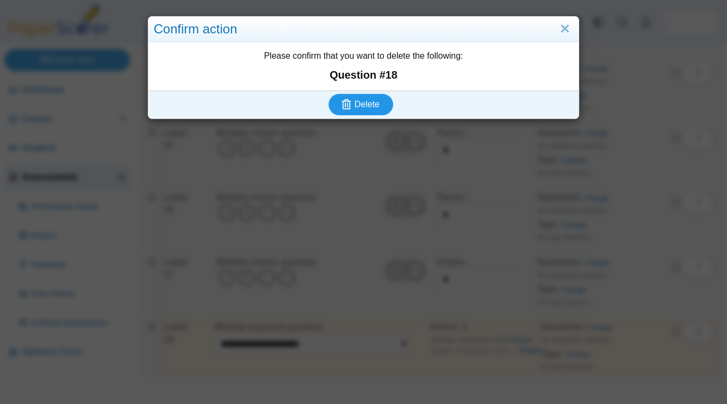
click at [376, 109] on span "Delete" at bounding box center [366, 104] width 25 height 9
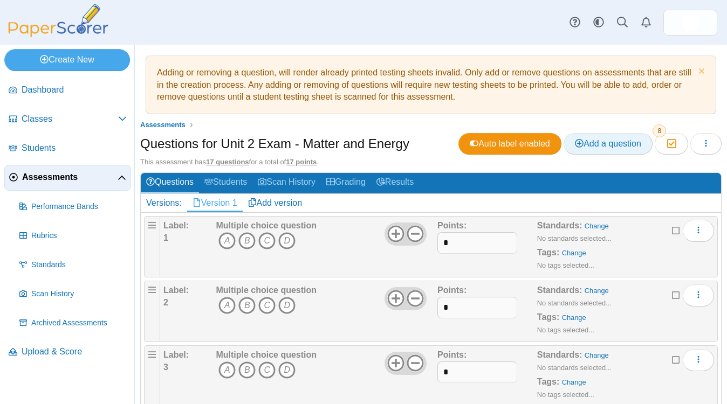
click at [619, 151] on link "Add a question" at bounding box center [607, 144] width 89 height 22
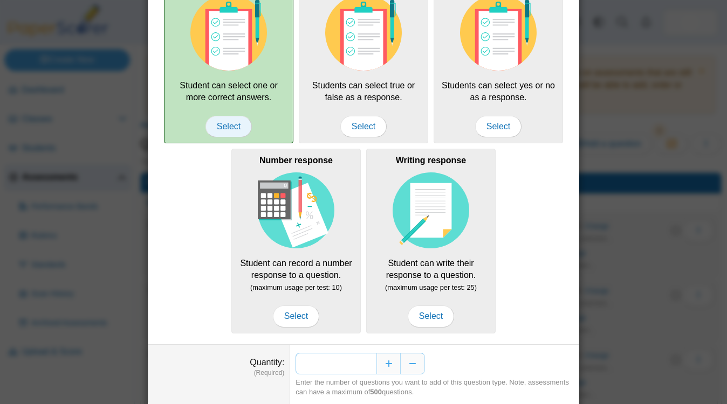
scroll to position [138, 0]
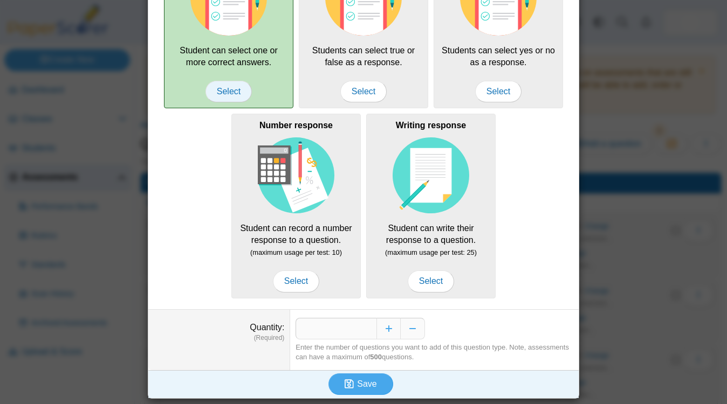
click at [230, 92] on span "Select" at bounding box center [228, 92] width 46 height 22
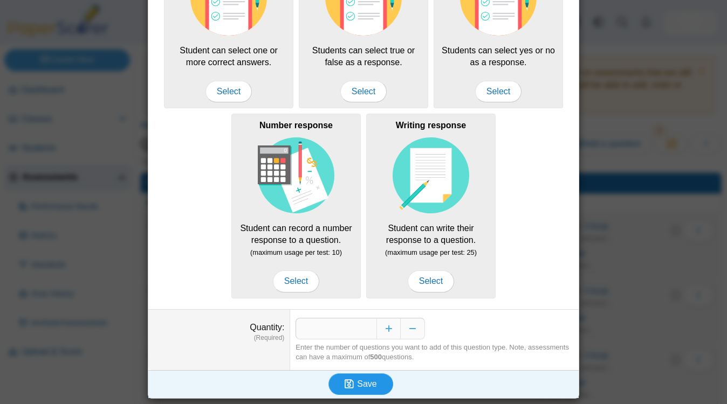
click at [369, 380] on span "Save" at bounding box center [366, 384] width 19 height 9
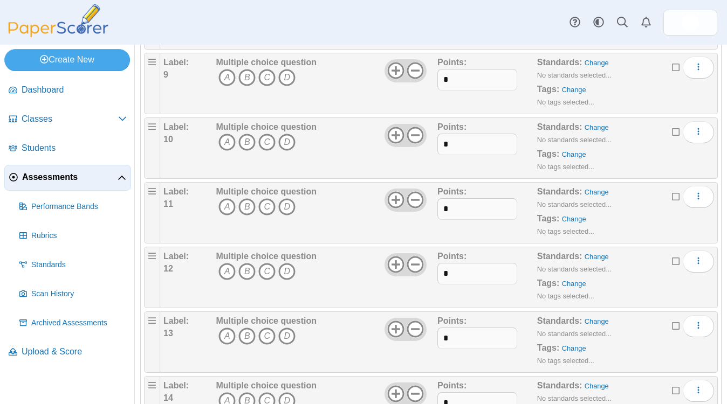
scroll to position [998, 0]
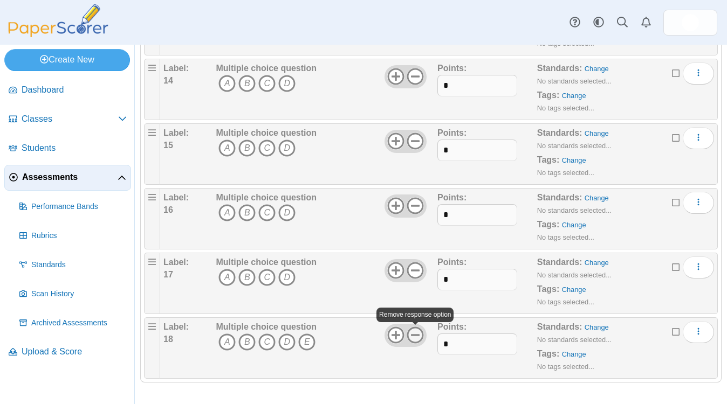
click at [416, 336] on use at bounding box center [415, 335] width 17 height 17
click at [705, 336] on button "More options" at bounding box center [698, 332] width 31 height 22
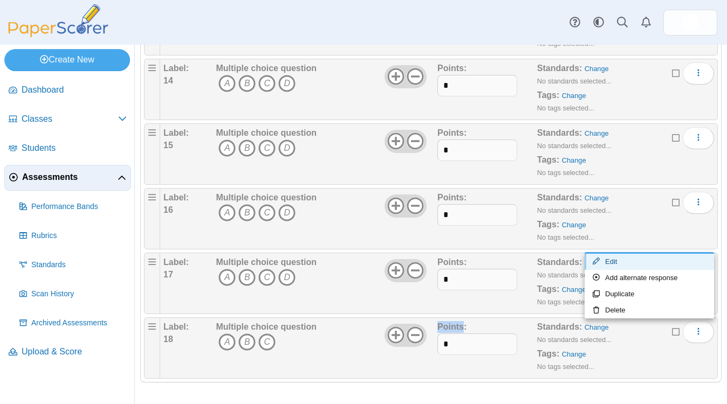
click at [621, 260] on link "Edit" at bounding box center [648, 262] width 129 height 16
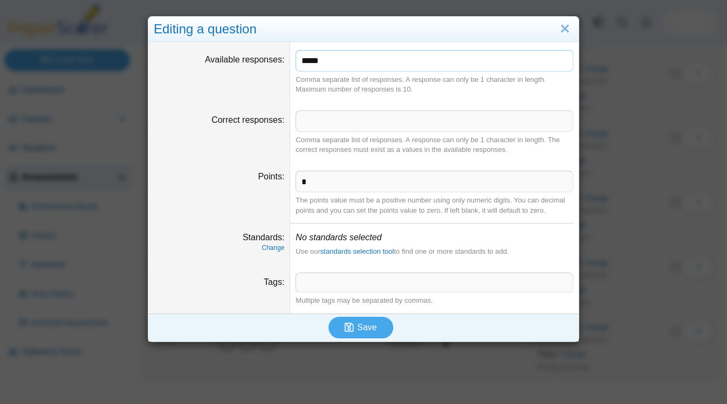
drag, startPoint x: 344, startPoint y: 60, endPoint x: 272, endPoint y: 57, distance: 72.3
click at [272, 57] on dl "Available responses ***** Comma separate list of responses. A response can only…" at bounding box center [363, 72] width 430 height 60
click at [309, 60] on input "********" at bounding box center [434, 61] width 278 height 22
type input "*********"
click at [350, 324] on use "submit" at bounding box center [348, 327] width 9 height 9
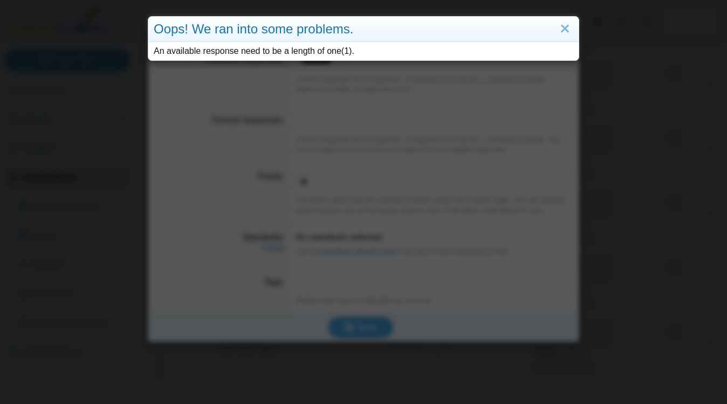
click at [357, 53] on div "An available response need to be a length of one(1)." at bounding box center [363, 51] width 430 height 18
click at [567, 26] on link "Close" at bounding box center [564, 29] width 17 height 18
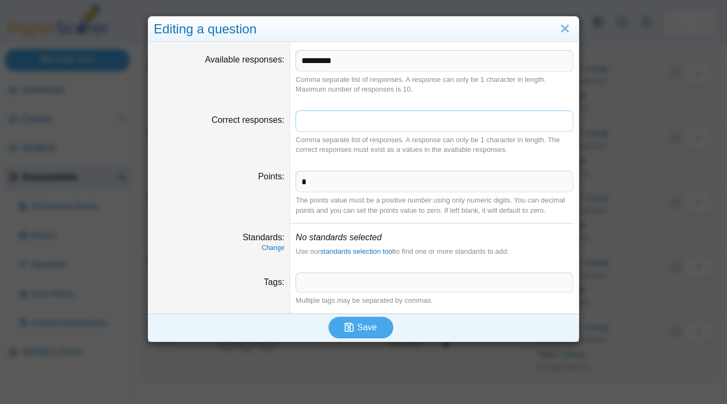
click at [337, 120] on input "Correct responses" at bounding box center [434, 122] width 278 height 22
type input "******"
click at [353, 169] on dd "* The points value must be a positive number using only numeric digits. You can…" at bounding box center [434, 193] width 288 height 60
click at [342, 217] on dd "* The points value must be a positive number using only numeric digits. You can…" at bounding box center [434, 193] width 288 height 60
click at [363, 331] on span "Save" at bounding box center [366, 327] width 19 height 9
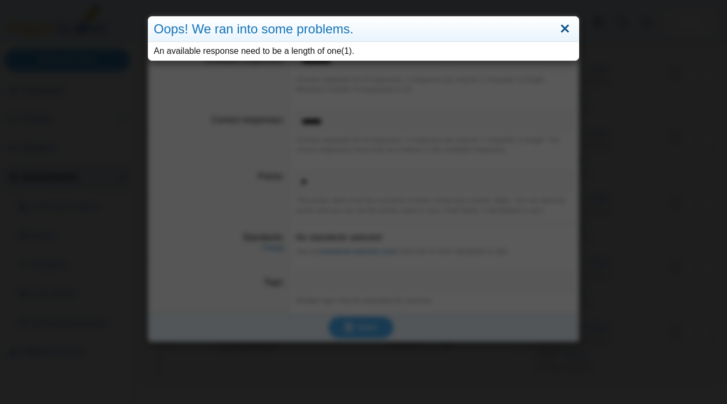
click at [565, 24] on link "Close" at bounding box center [564, 29] width 17 height 18
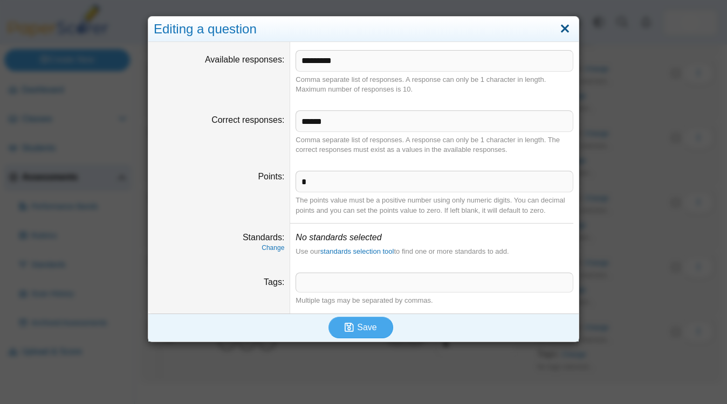
click at [564, 25] on link "Close" at bounding box center [564, 29] width 17 height 18
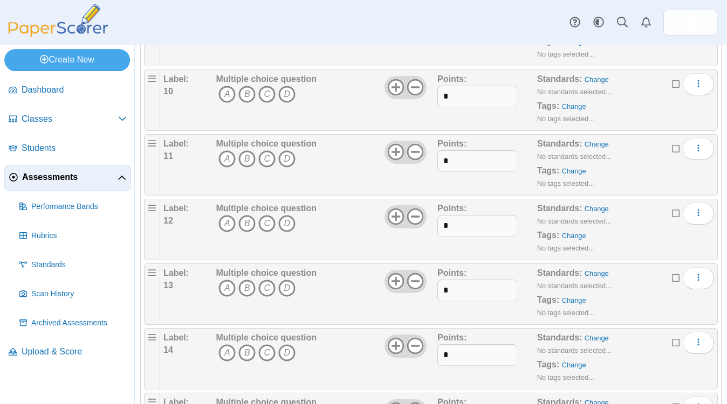
scroll to position [380, 0]
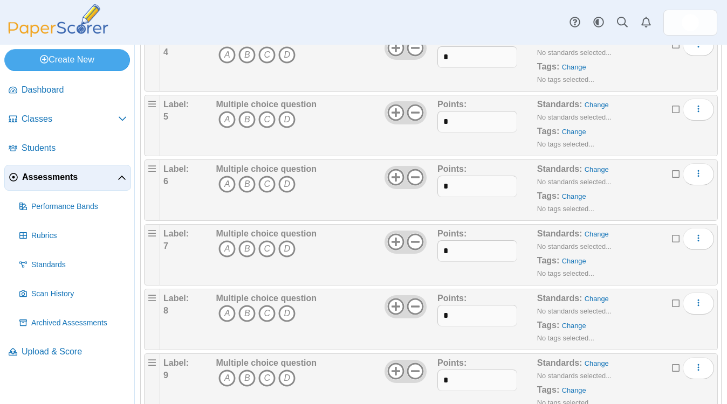
click at [67, 175] on span "Assessments" at bounding box center [69, 177] width 95 height 12
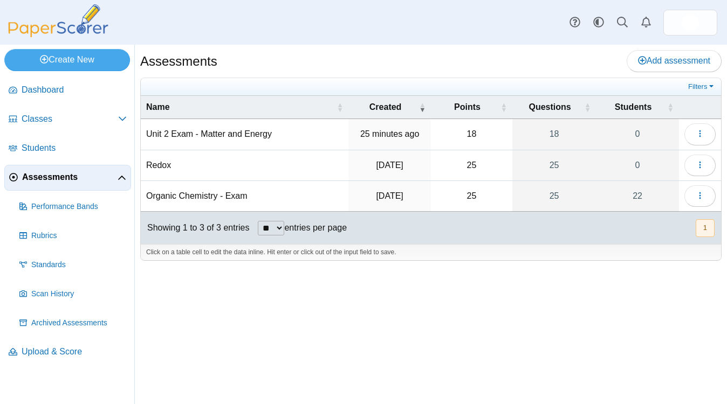
click at [178, 193] on td "Organic Chemistry - Exam" at bounding box center [245, 196] width 208 height 31
click at [693, 192] on button "button" at bounding box center [699, 196] width 31 height 22
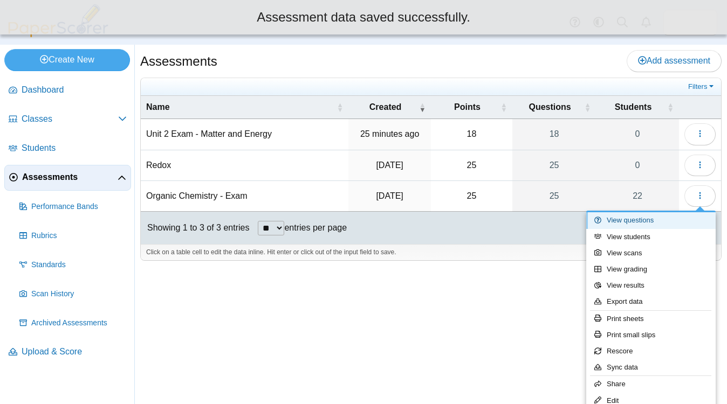
click at [659, 221] on link "View questions" at bounding box center [650, 220] width 129 height 16
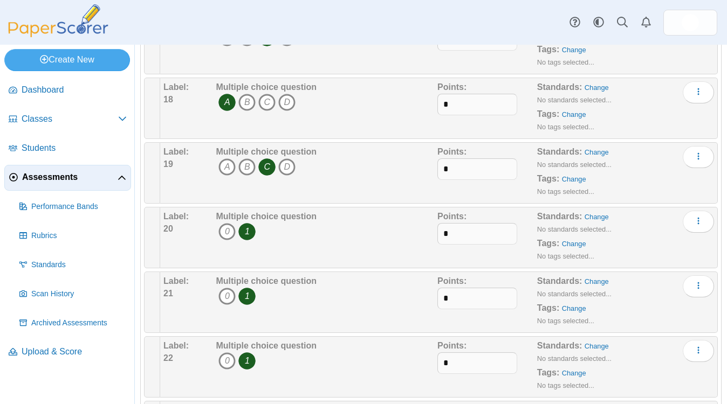
scroll to position [1451, 0]
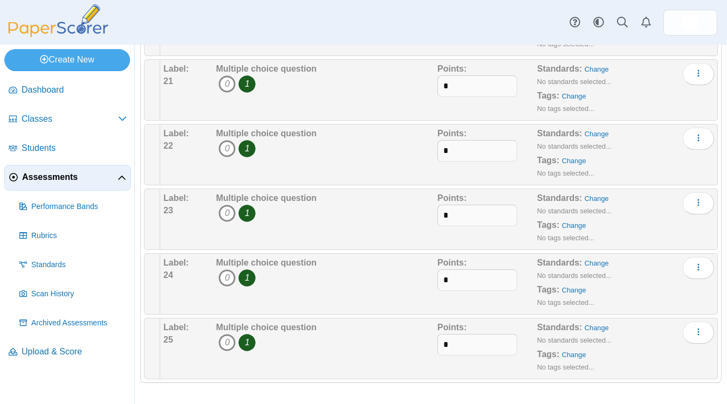
click at [312, 144] on span "0 1" at bounding box center [266, 150] width 101 height 20
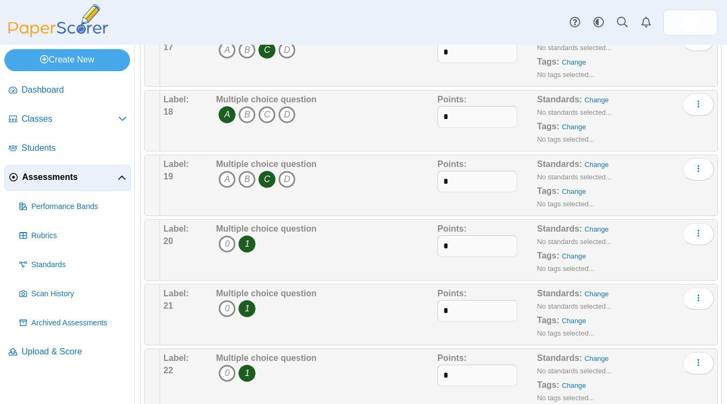
scroll to position [1219, 0]
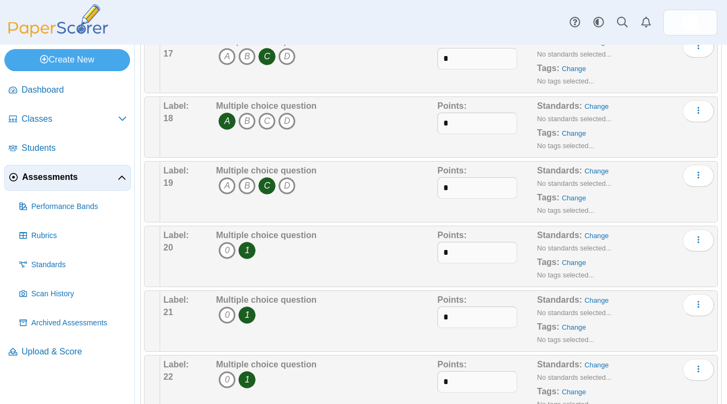
click at [316, 265] on div "Multiple choice question 0 1" at bounding box center [266, 257] width 101 height 54
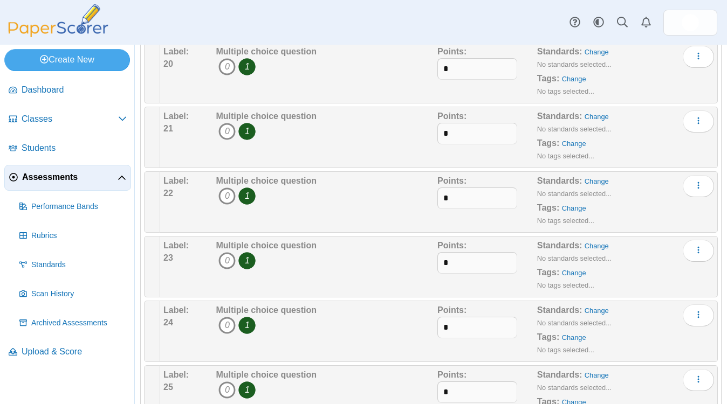
scroll to position [1451, 0]
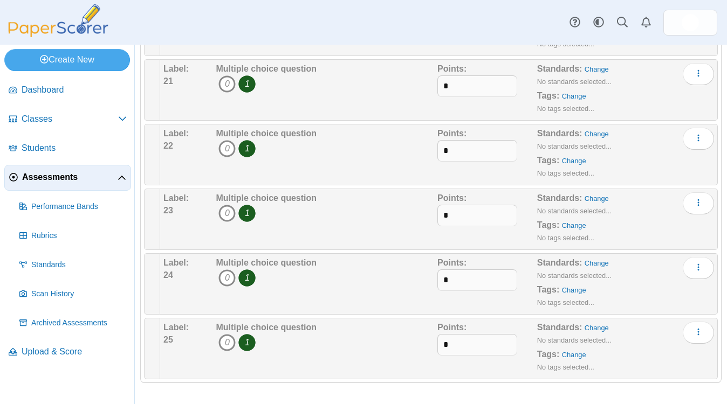
click at [72, 176] on span "Assessments" at bounding box center [69, 177] width 95 height 12
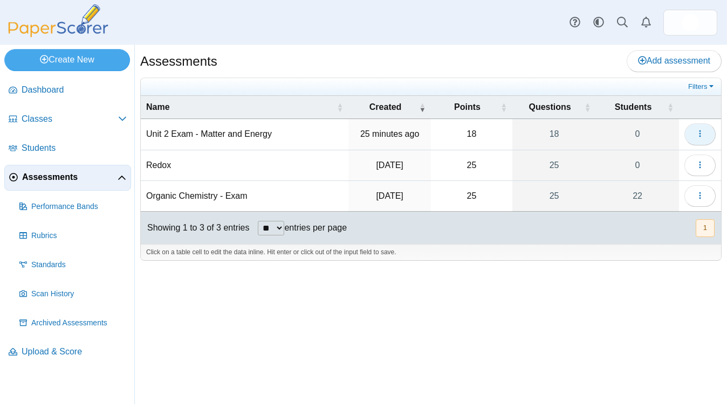
click at [699, 131] on use "button" at bounding box center [700, 133] width 2 height 7
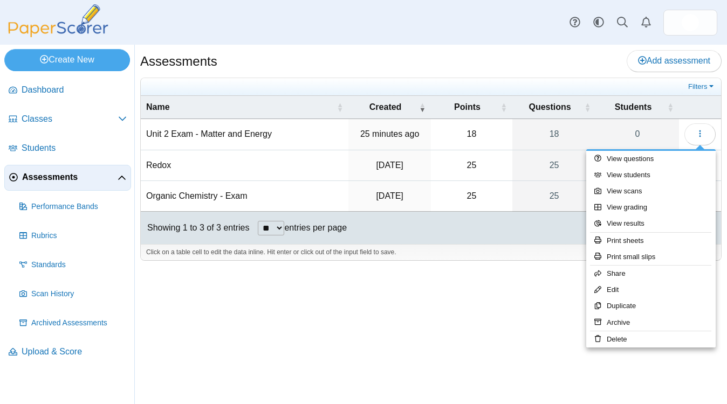
click at [507, 272] on div "Assessments Add assessment 18 0" at bounding box center [431, 225] width 592 height 360
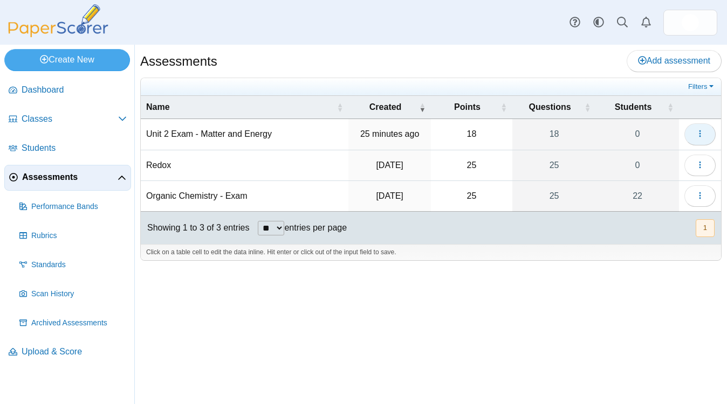
click at [696, 139] on button "button" at bounding box center [699, 134] width 31 height 22
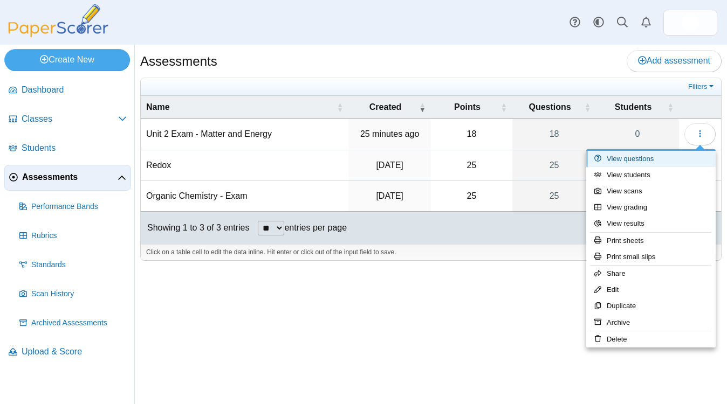
click at [645, 162] on link "View questions" at bounding box center [650, 159] width 129 height 16
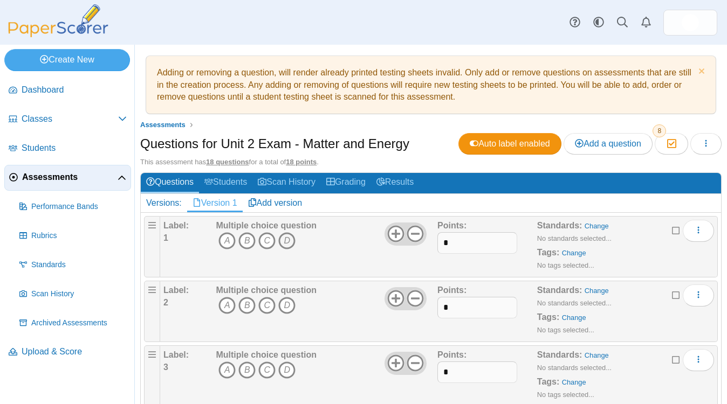
click at [286, 237] on icon "D" at bounding box center [286, 240] width 17 height 17
click at [248, 307] on icon "B" at bounding box center [246, 305] width 17 height 17
click at [268, 374] on icon "C" at bounding box center [266, 370] width 17 height 17
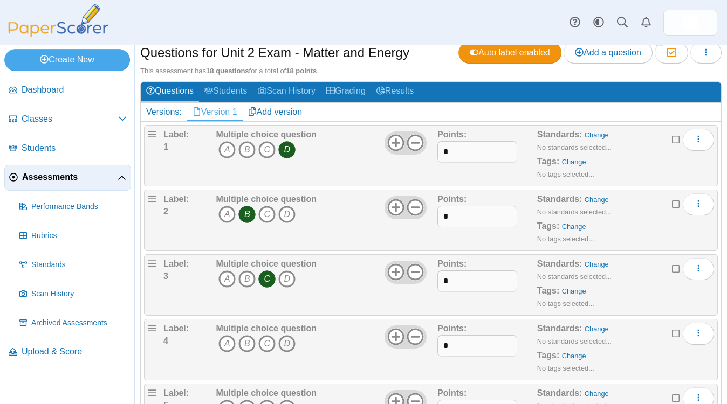
scroll to position [107, 0]
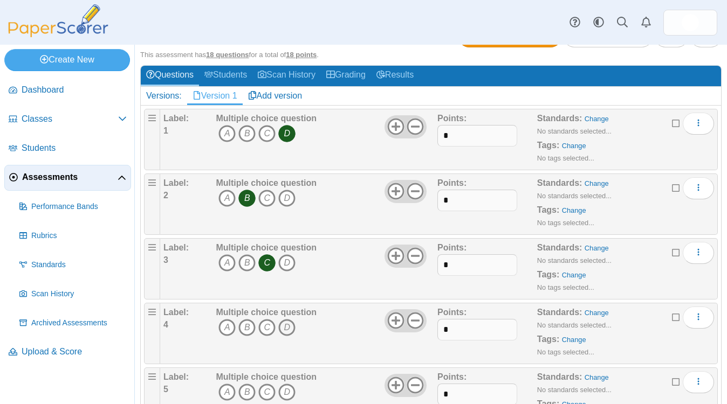
click at [291, 332] on icon "D" at bounding box center [286, 327] width 17 height 17
click at [289, 391] on icon "D" at bounding box center [286, 392] width 17 height 17
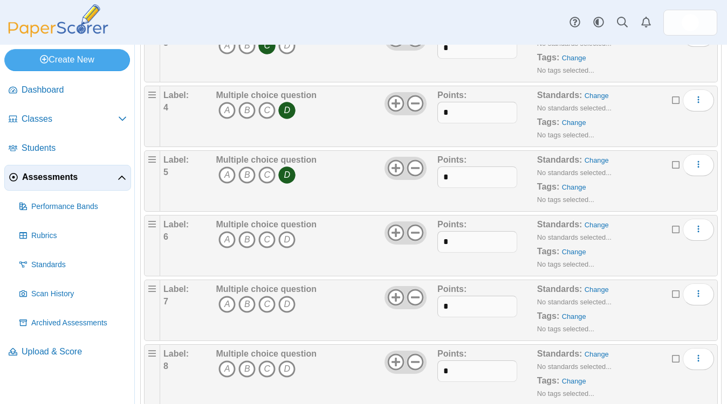
scroll to position [333, 0]
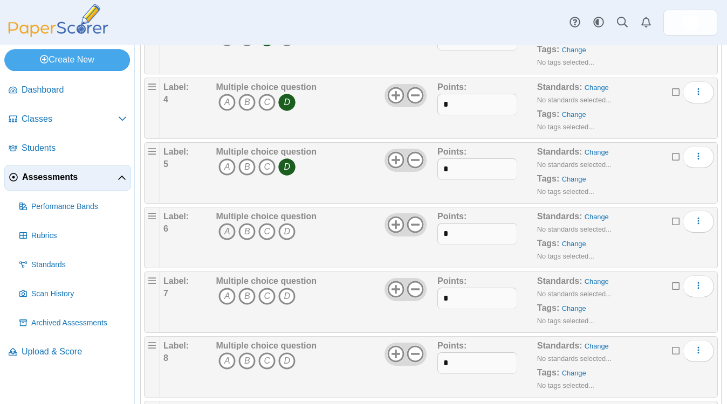
click at [224, 230] on icon "A" at bounding box center [226, 231] width 17 height 17
click at [266, 303] on icon "C" at bounding box center [266, 296] width 17 height 17
click at [248, 363] on icon "B" at bounding box center [246, 361] width 17 height 17
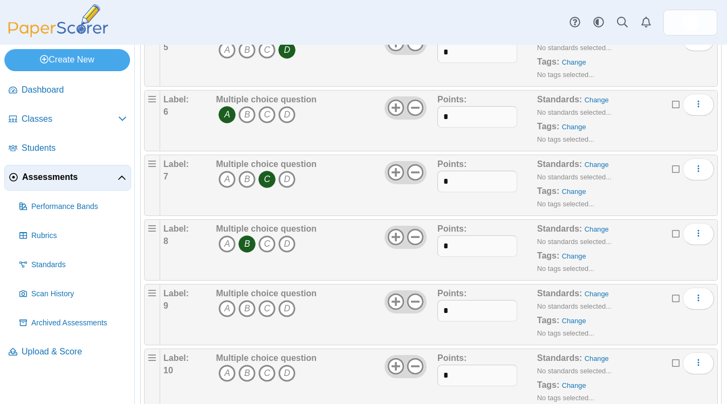
scroll to position [462, 0]
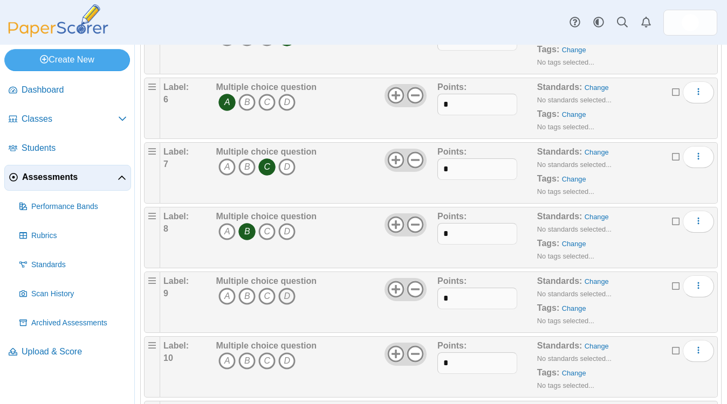
click at [285, 302] on icon "D" at bounding box center [286, 296] width 17 height 17
click at [249, 364] on icon "B" at bounding box center [246, 361] width 17 height 17
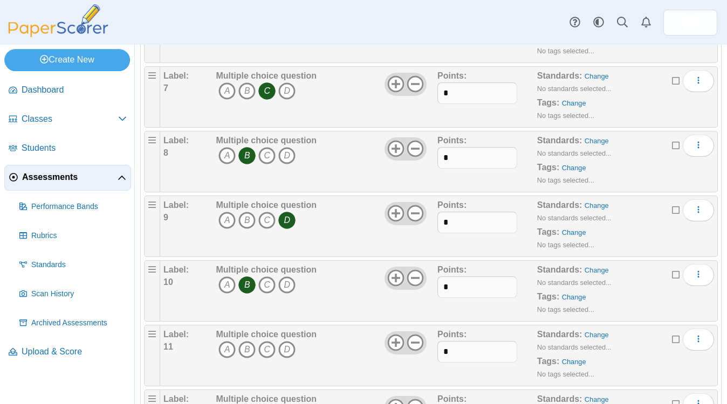
scroll to position [549, 0]
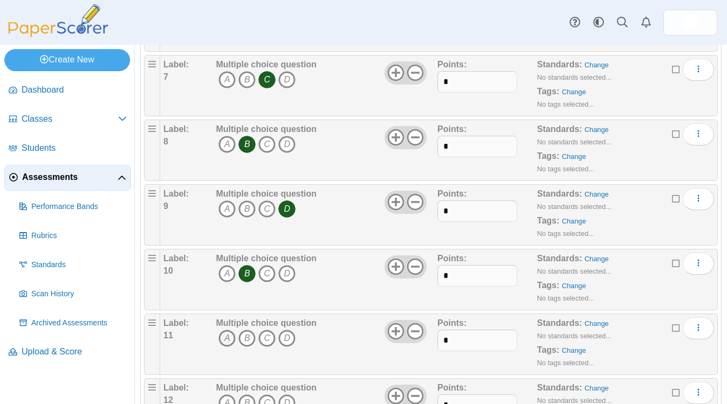
click at [229, 344] on icon "A" at bounding box center [226, 338] width 17 height 17
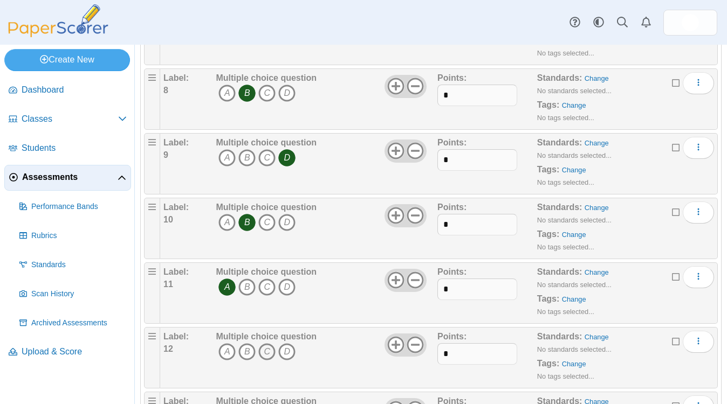
click at [264, 354] on icon "C" at bounding box center [266, 351] width 17 height 17
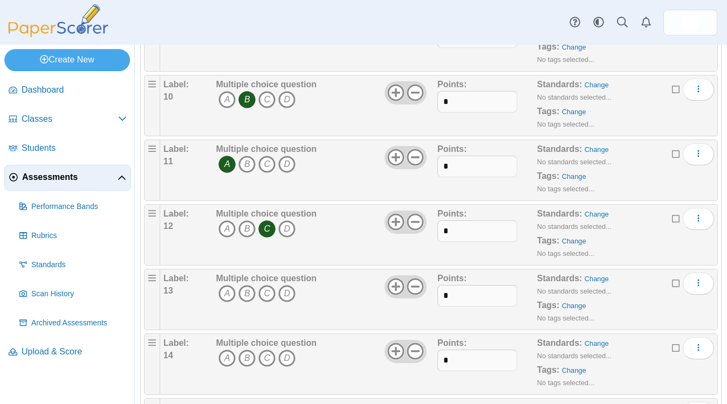
scroll to position [736, 0]
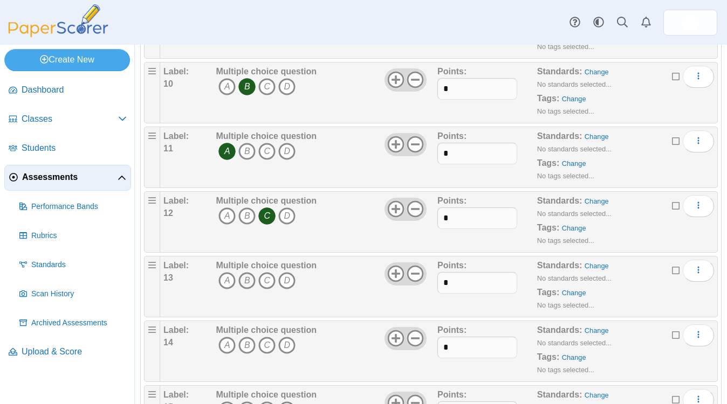
click at [247, 285] on icon "B" at bounding box center [246, 280] width 17 height 17
click at [287, 346] on icon "D" at bounding box center [286, 345] width 17 height 17
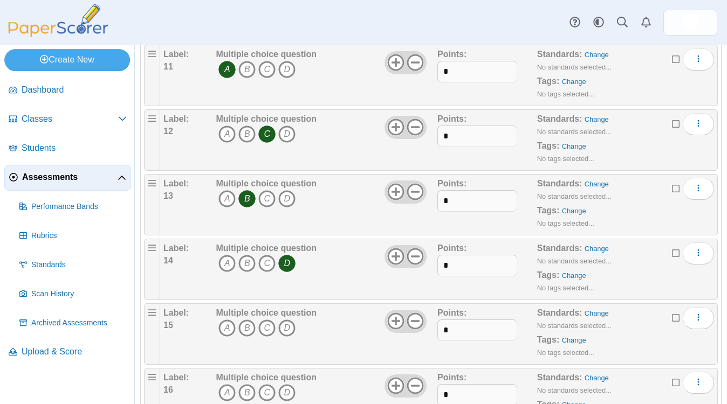
scroll to position [828, 0]
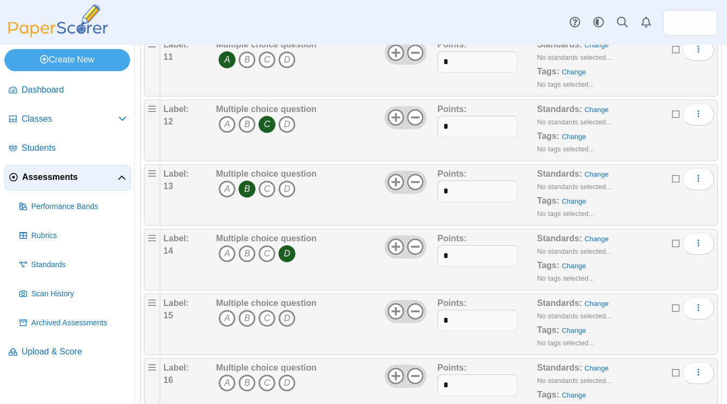
click at [286, 322] on icon "D" at bounding box center [286, 318] width 17 height 17
click at [268, 382] on icon "C" at bounding box center [266, 383] width 17 height 17
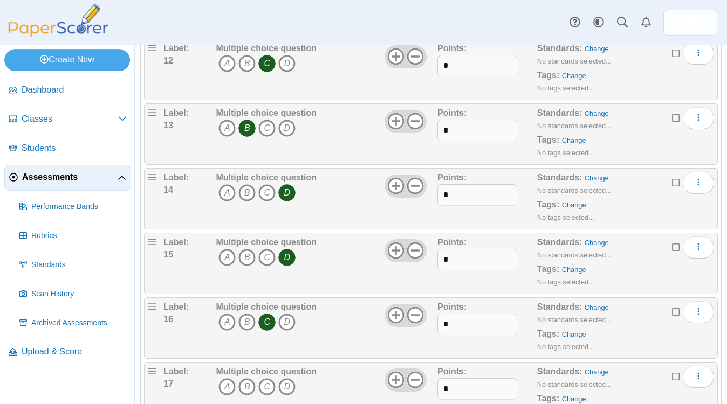
scroll to position [890, 0]
click at [269, 386] on icon "C" at bounding box center [266, 385] width 17 height 17
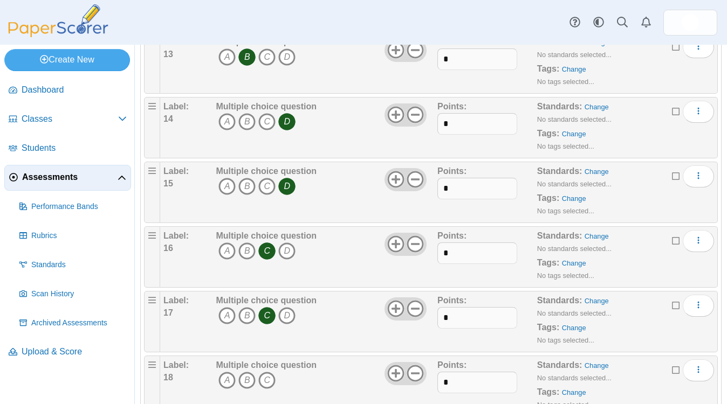
scroll to position [998, 0]
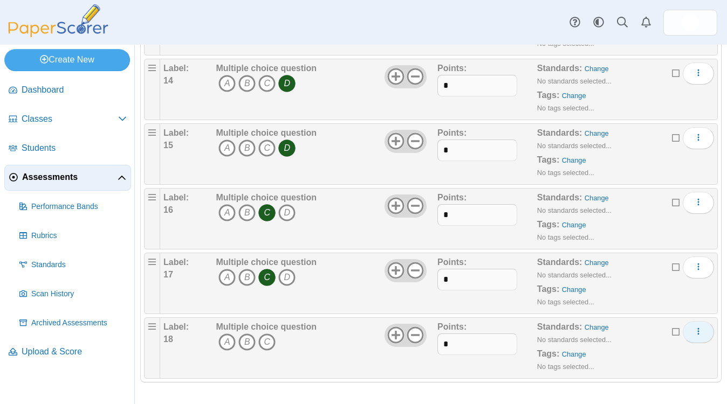
click at [698, 334] on use "More options" at bounding box center [699, 331] width 2 height 7
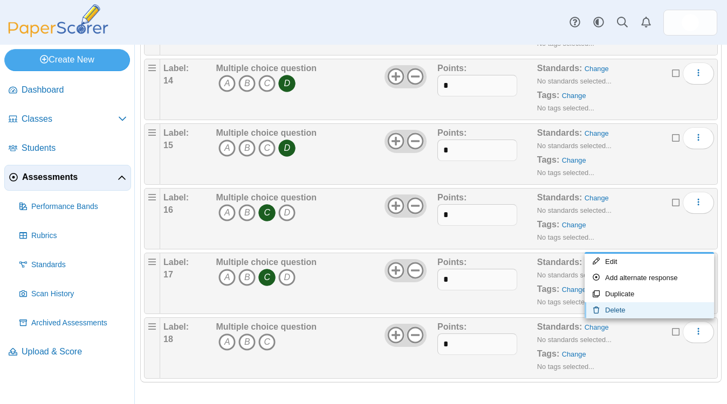
click at [621, 309] on link "Delete" at bounding box center [648, 310] width 129 height 16
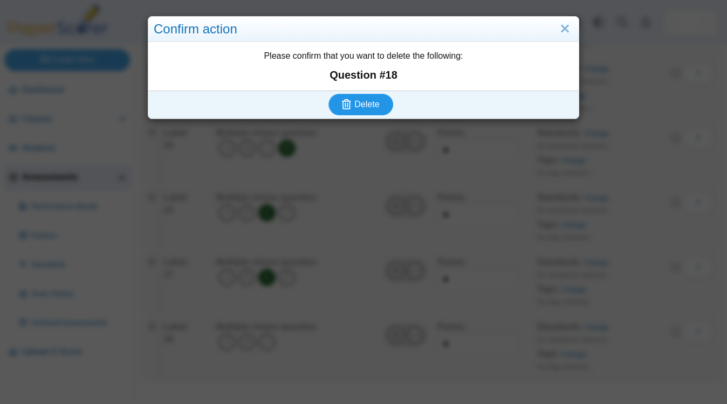
click at [374, 99] on button "Delete" at bounding box center [360, 105] width 65 height 22
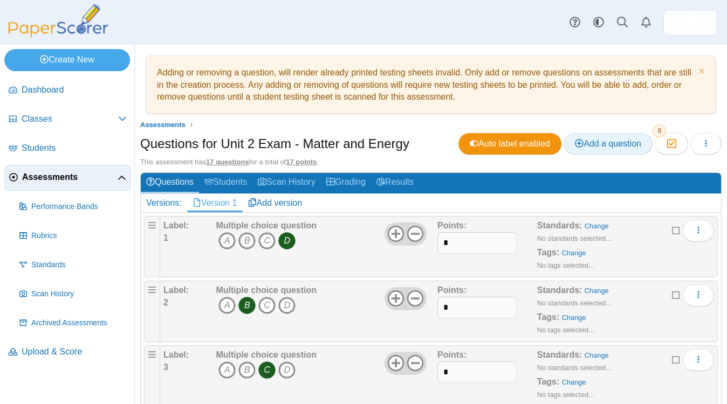
click at [607, 142] on span "Add a question" at bounding box center [608, 143] width 66 height 9
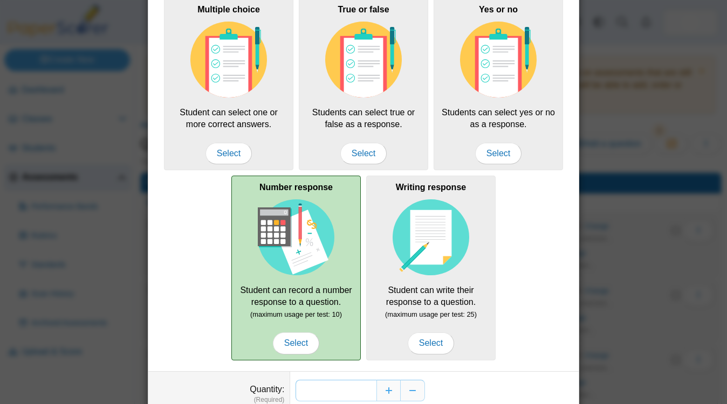
scroll to position [76, 0]
click at [299, 348] on span "Select" at bounding box center [296, 343] width 46 height 22
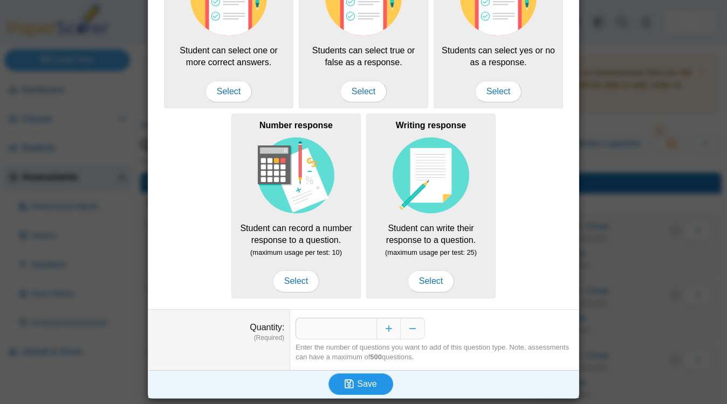
click at [364, 389] on button "Save" at bounding box center [360, 385] width 65 height 22
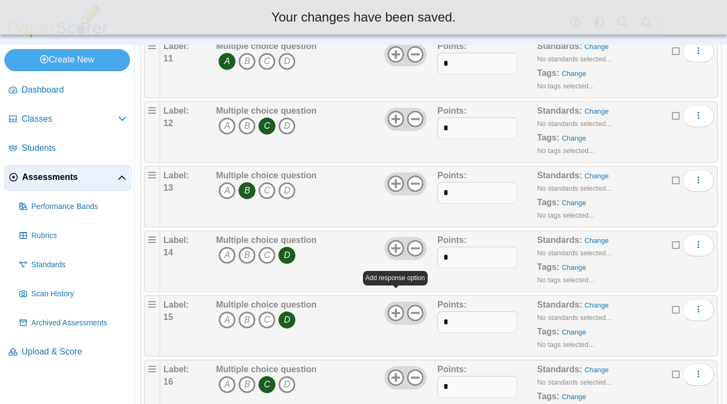
scroll to position [934, 0]
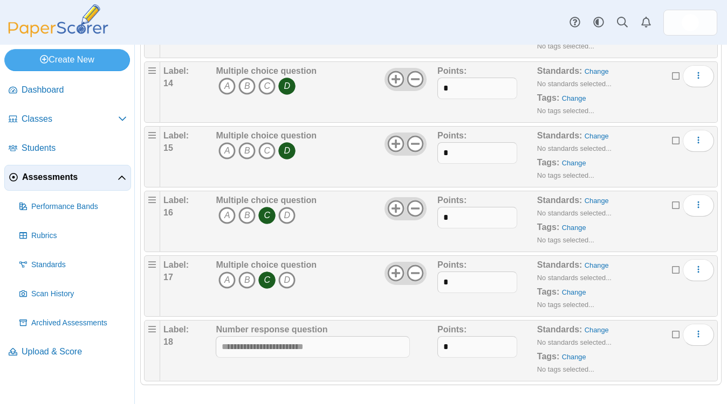
scroll to position [998, 0]
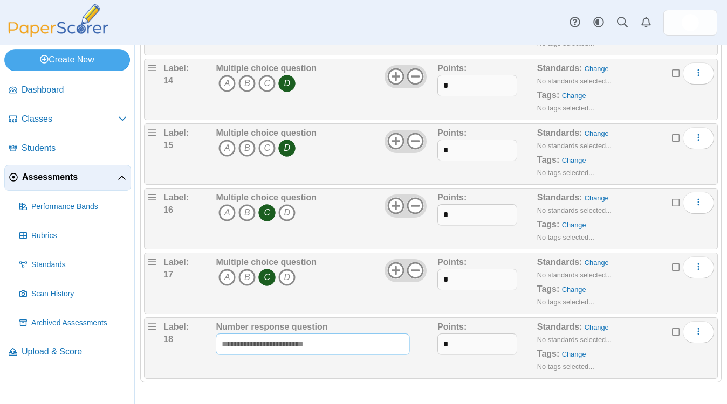
click at [328, 350] on input "text" at bounding box center [313, 345] width 194 height 22
type input "***"
click at [334, 370] on div "Number response question ***" at bounding box center [313, 348] width 194 height 54
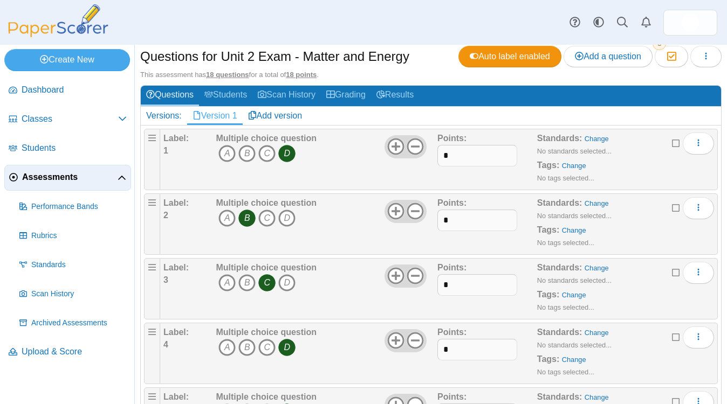
scroll to position [0, 0]
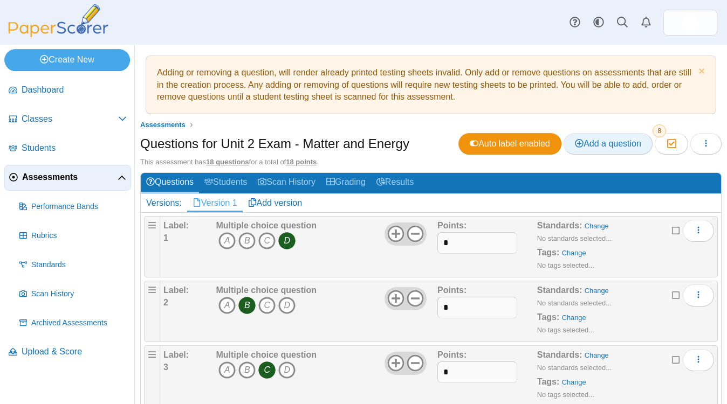
click at [616, 147] on span "Add a question" at bounding box center [608, 143] width 66 height 9
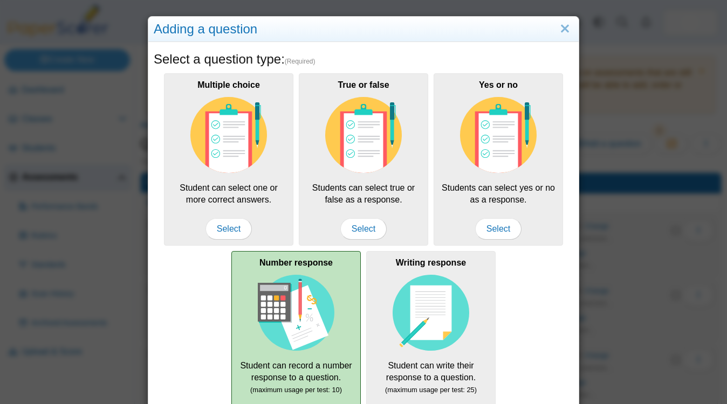
scroll to position [138, 0]
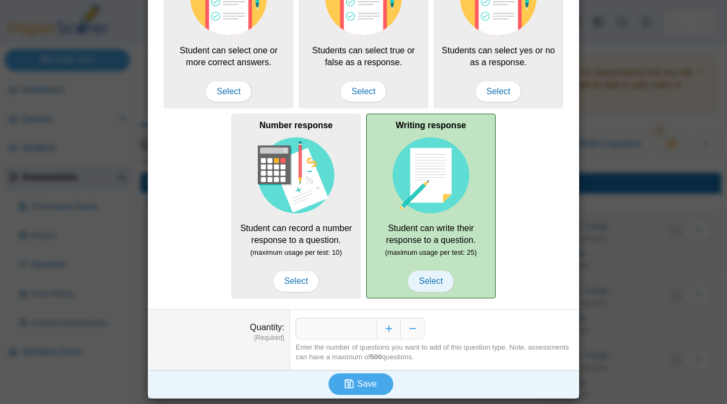
click at [412, 285] on span "Select" at bounding box center [431, 282] width 46 height 22
click at [437, 281] on span "Select" at bounding box center [431, 282] width 46 height 22
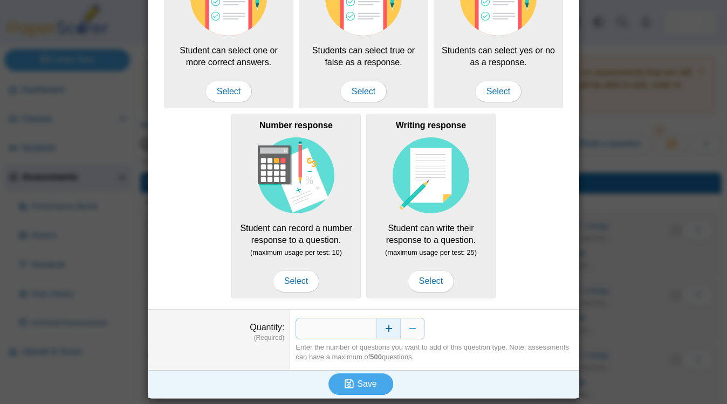
click at [388, 331] on button "Increase" at bounding box center [388, 329] width 24 height 22
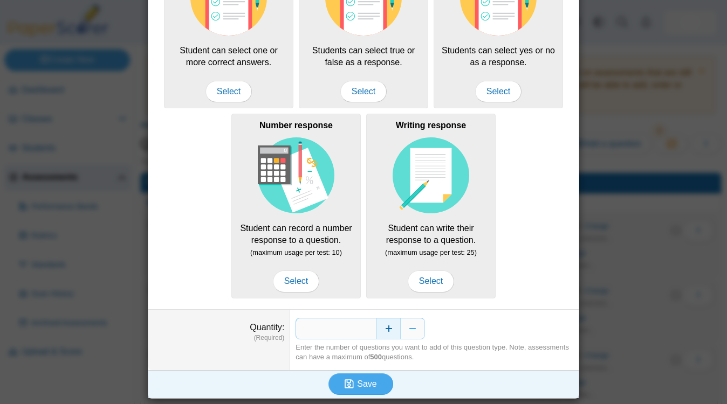
click at [388, 331] on button "Increase" at bounding box center [388, 329] width 24 height 22
type input "*"
click at [374, 378] on button "Save" at bounding box center [360, 385] width 65 height 22
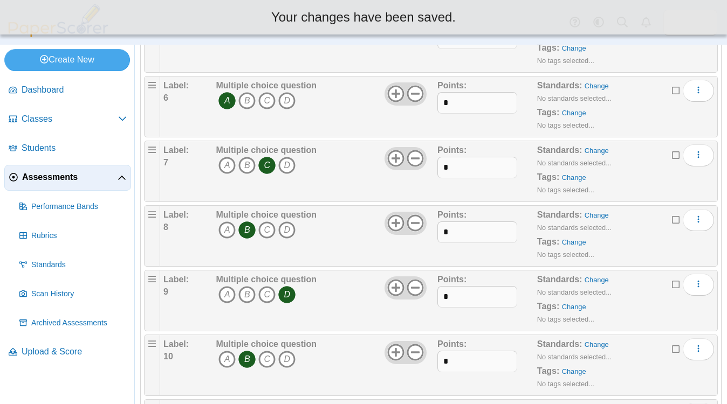
scroll to position [998, 0]
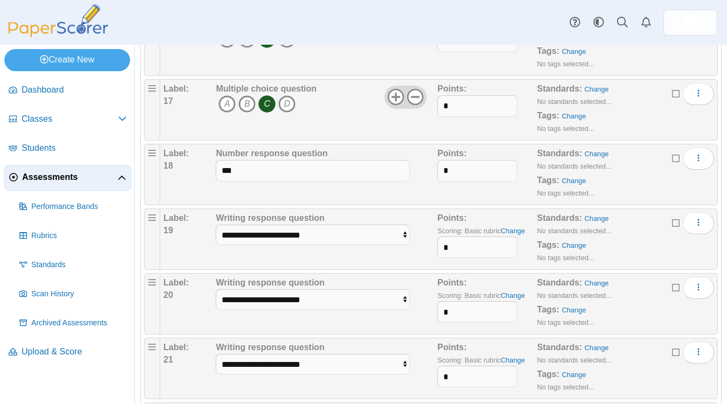
scroll to position [1173, 0]
click at [522, 230] on link "Change" at bounding box center [512, 230] width 24 height 8
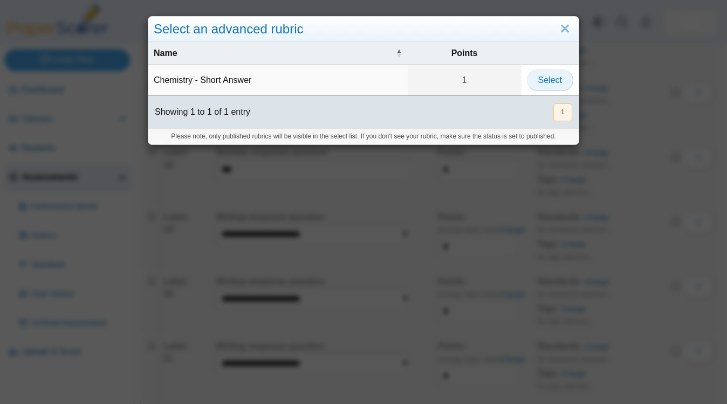
click at [572, 78] on button "Select" at bounding box center [550, 81] width 46 height 22
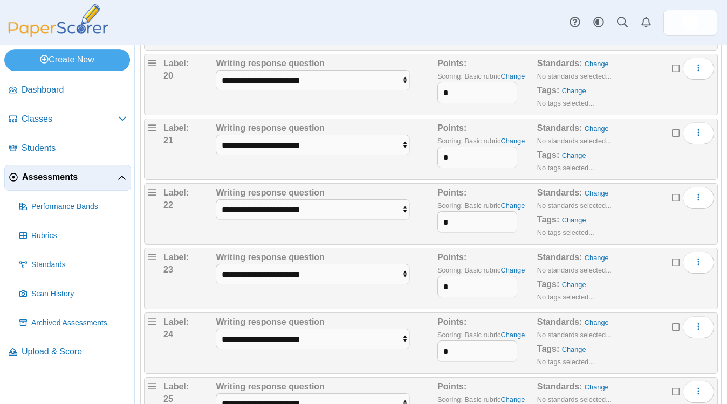
scroll to position [1451, 0]
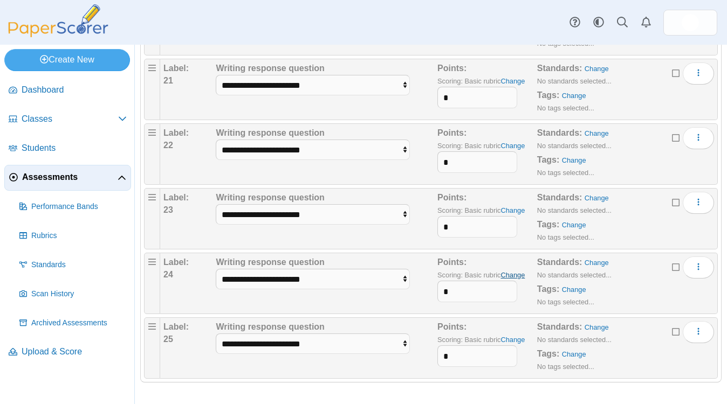
click at [519, 275] on link "Change" at bounding box center [512, 275] width 24 height 8
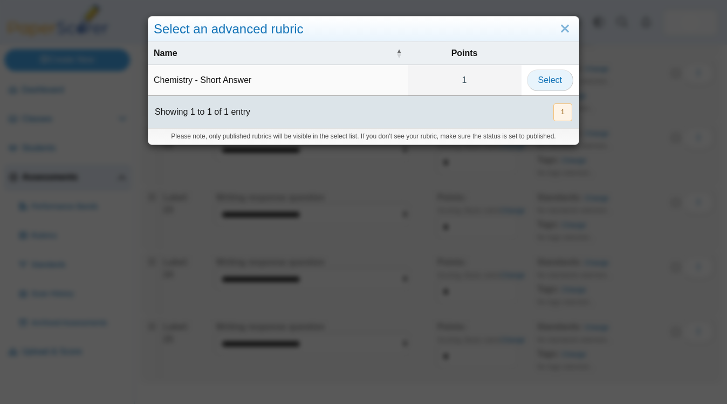
click at [535, 85] on button "Select" at bounding box center [550, 81] width 46 height 22
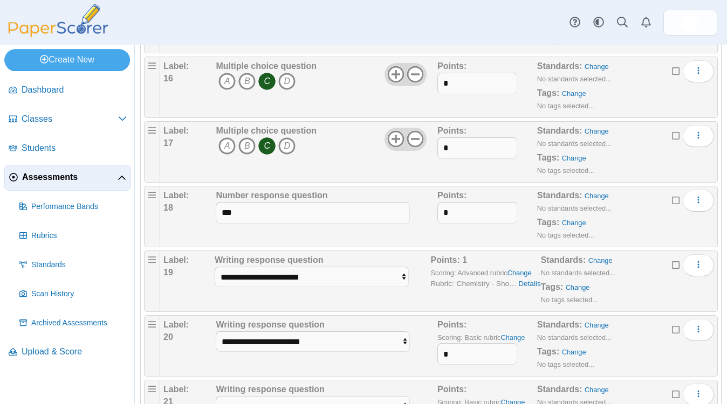
scroll to position [1451, 0]
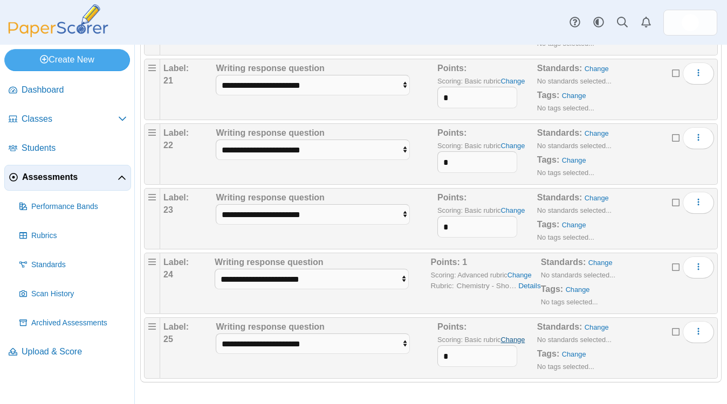
click at [520, 337] on link "Change" at bounding box center [512, 340] width 24 height 8
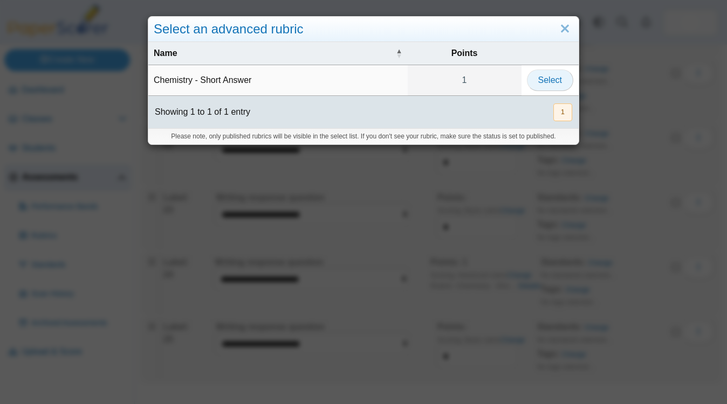
click at [543, 83] on span "Select" at bounding box center [550, 79] width 24 height 9
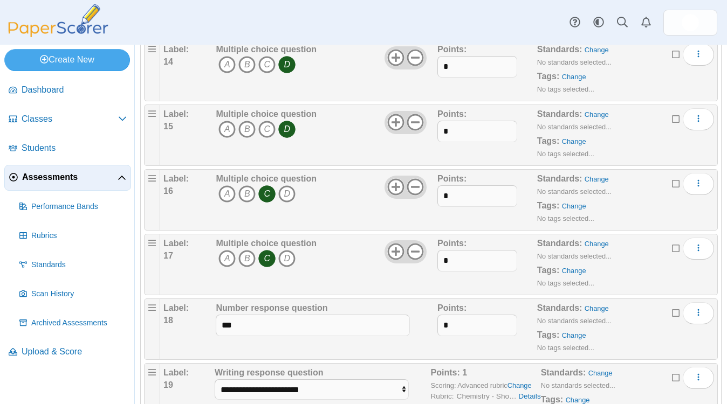
scroll to position [1451, 0]
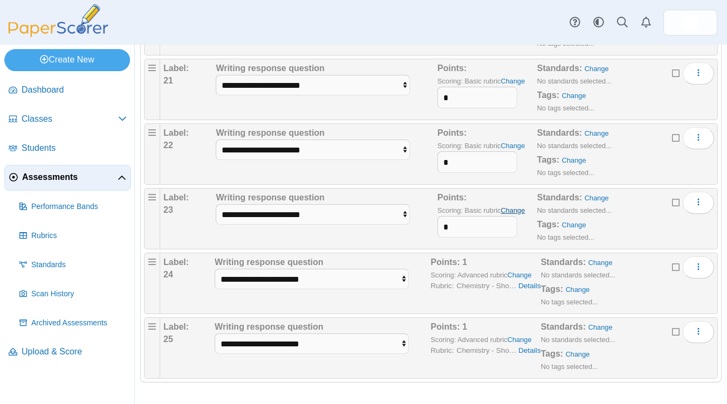
click at [521, 210] on link "Change" at bounding box center [512, 210] width 24 height 8
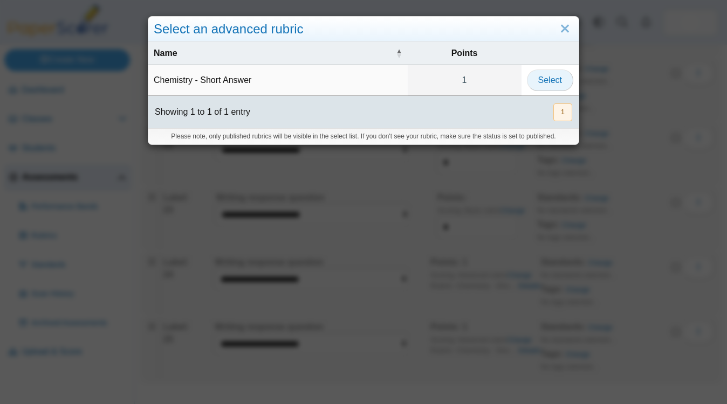
click at [543, 85] on span "Select" at bounding box center [550, 79] width 24 height 9
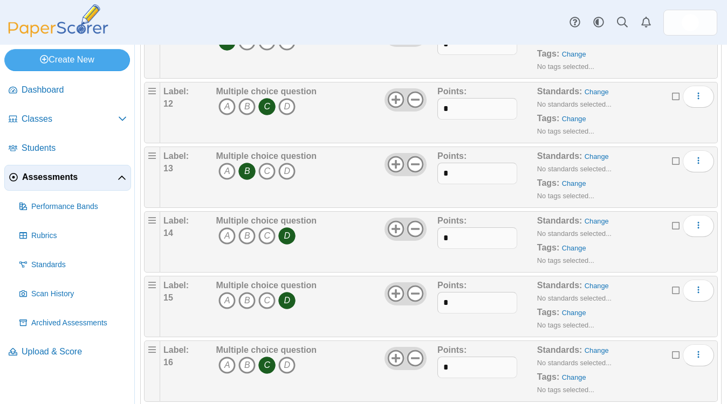
scroll to position [1451, 0]
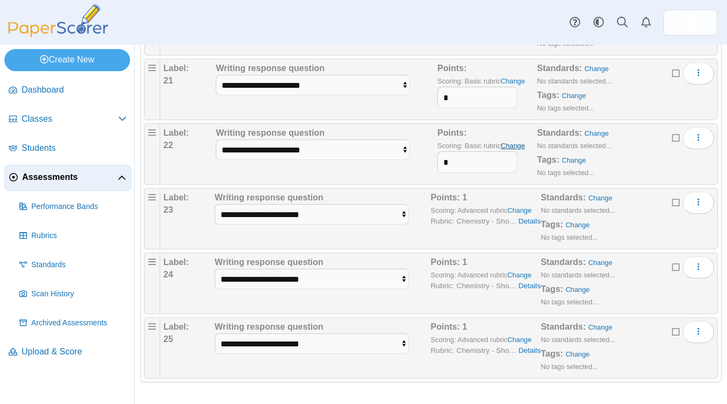
click at [520, 146] on link "Change" at bounding box center [512, 146] width 24 height 8
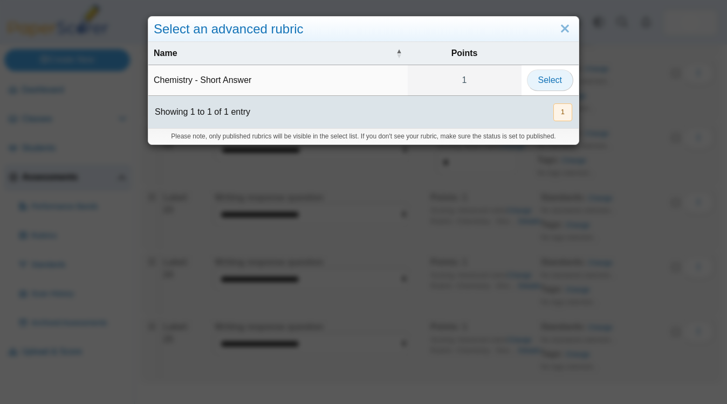
click at [540, 86] on button "Select" at bounding box center [550, 81] width 46 height 22
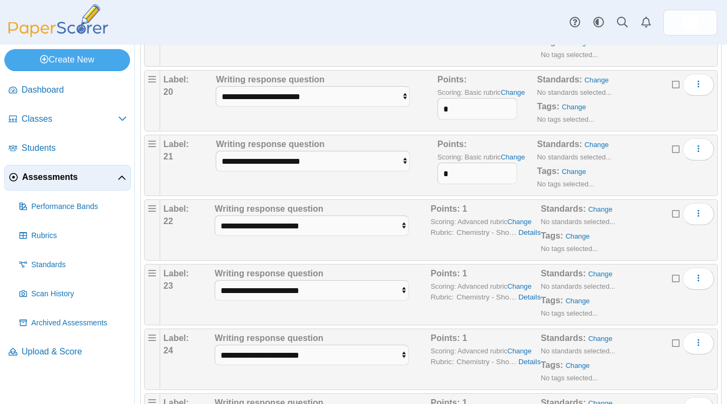
scroll to position [1364, 0]
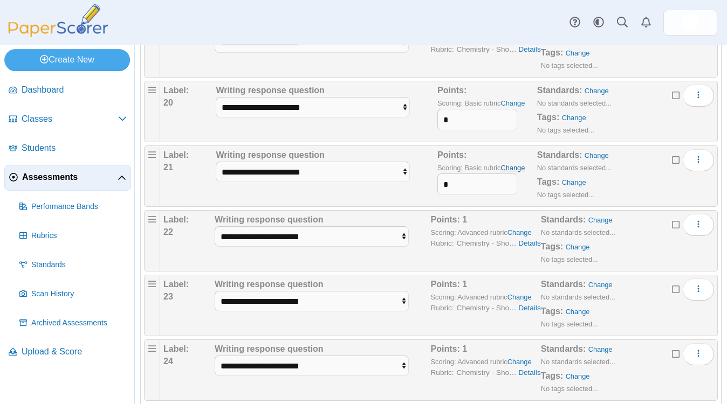
click at [524, 169] on link "Change" at bounding box center [512, 168] width 24 height 8
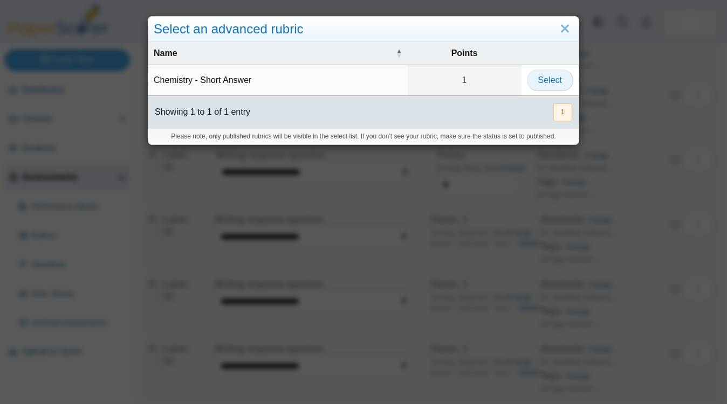
click at [550, 87] on button "Select" at bounding box center [550, 81] width 46 height 22
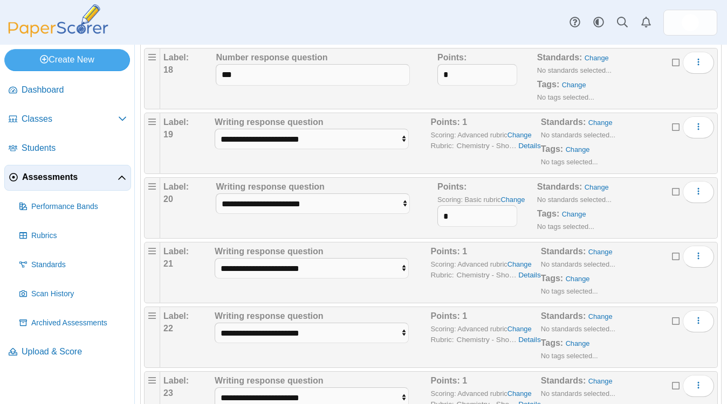
scroll to position [1259, 0]
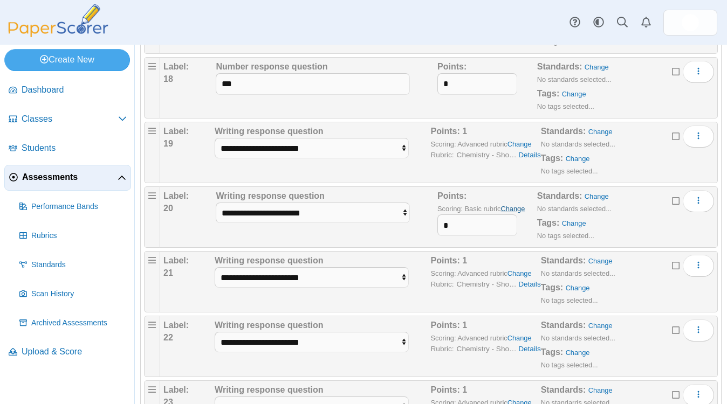
click at [520, 206] on link "Change" at bounding box center [512, 209] width 24 height 8
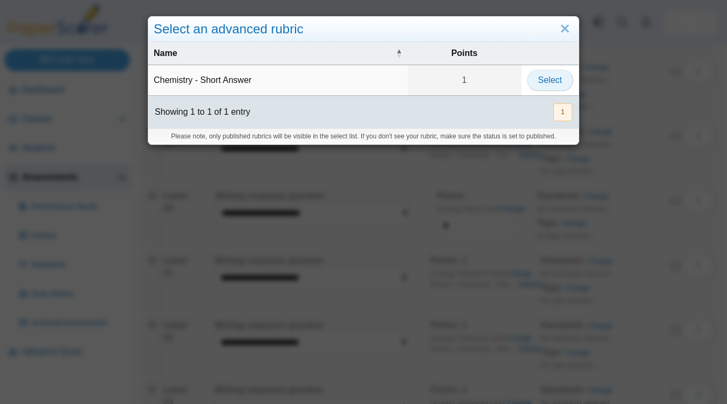
click at [547, 86] on button "Select" at bounding box center [550, 81] width 46 height 22
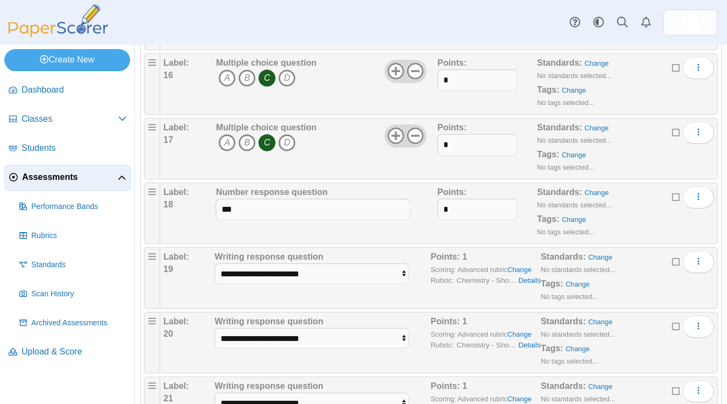
scroll to position [1132, 0]
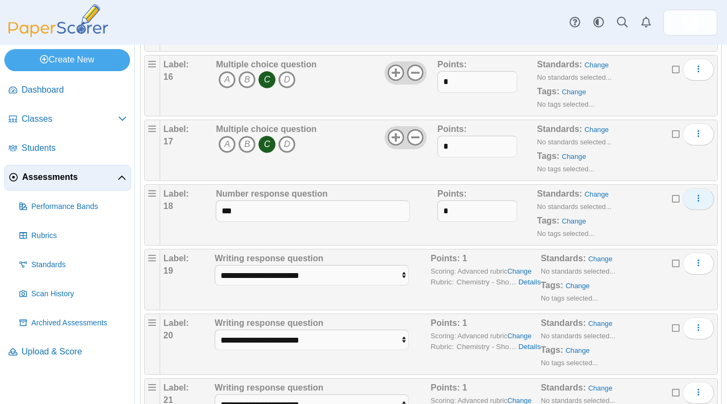
click at [697, 195] on icon "More options" at bounding box center [698, 198] width 9 height 9
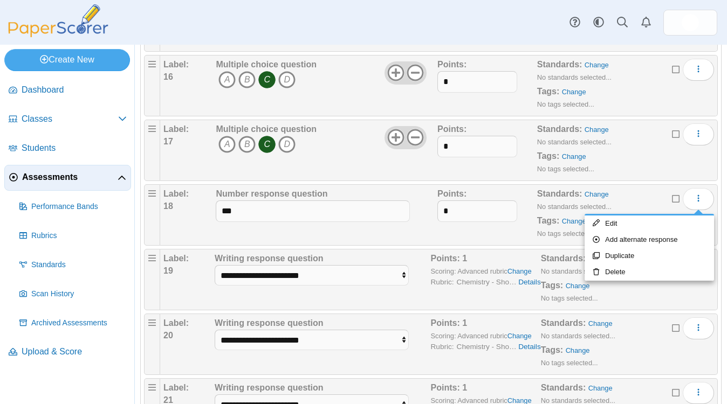
click at [633, 295] on div "Standards: Change No standards selected... Tags: Change No tags selected..." at bounding box center [614, 280] width 146 height 54
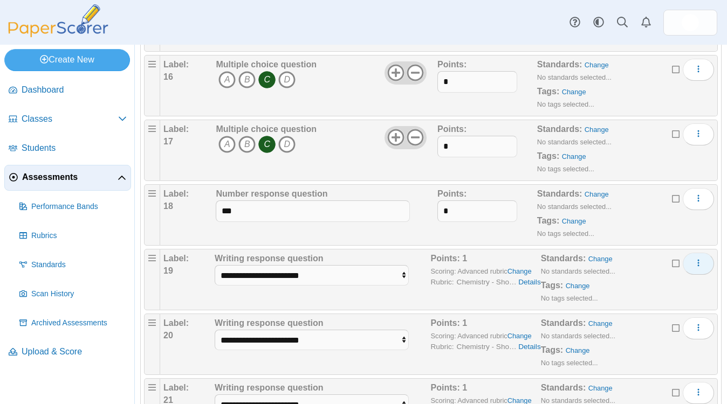
click at [706, 263] on button "More options" at bounding box center [698, 264] width 31 height 22
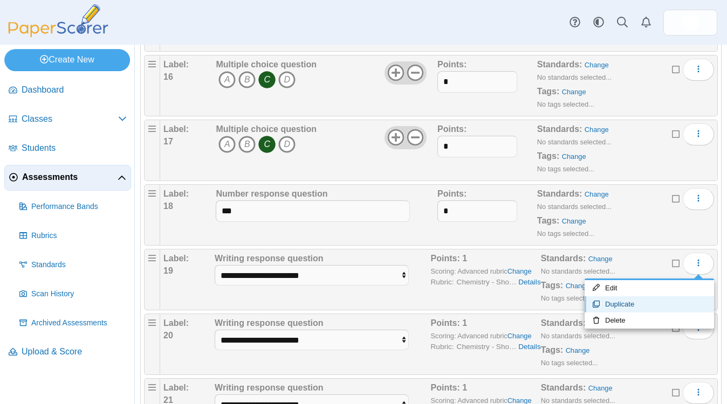
click at [641, 309] on link "Duplicate" at bounding box center [648, 305] width 129 height 16
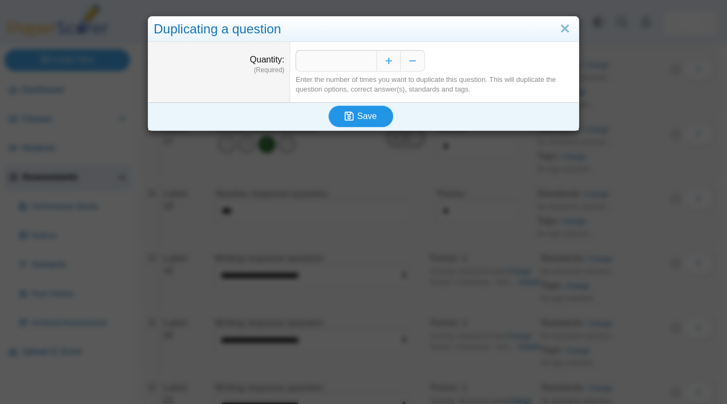
click at [372, 121] on span "Save" at bounding box center [366, 116] width 19 height 9
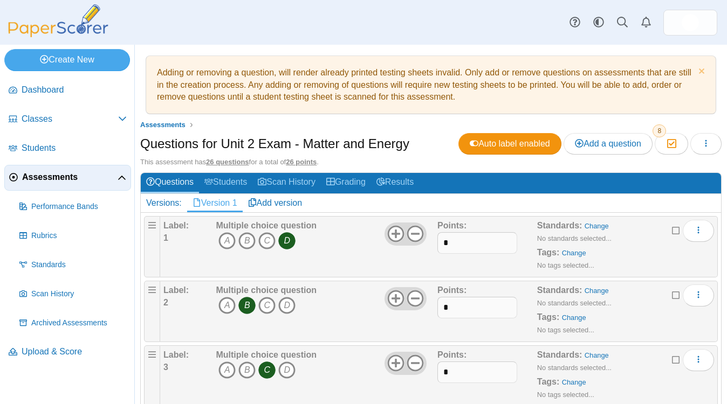
click at [699, 202] on h2 "Versions: Version 1 Add version" at bounding box center [431, 203] width 580 height 19
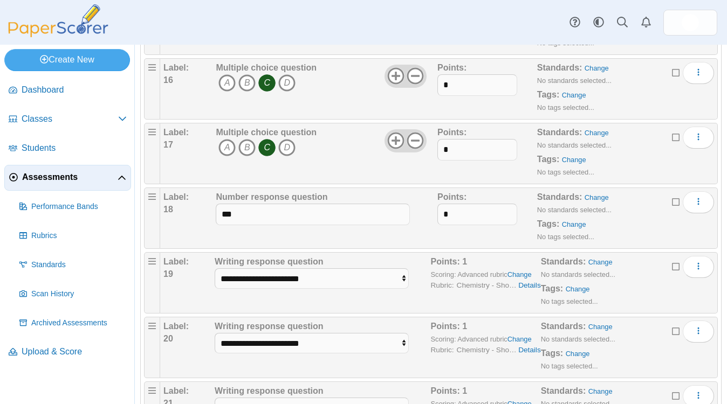
scroll to position [1126, 0]
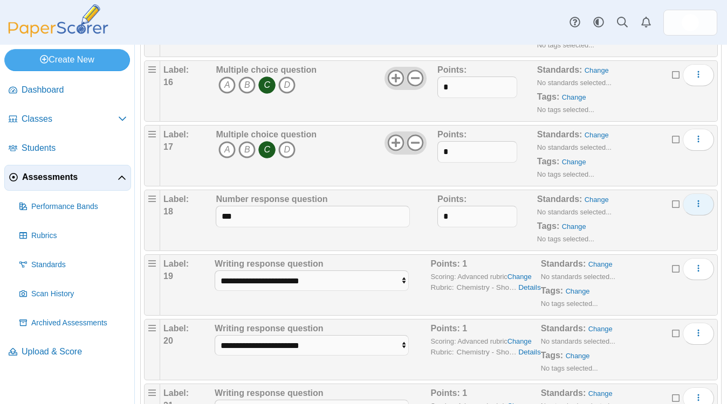
click at [704, 209] on button "More options" at bounding box center [698, 205] width 31 height 22
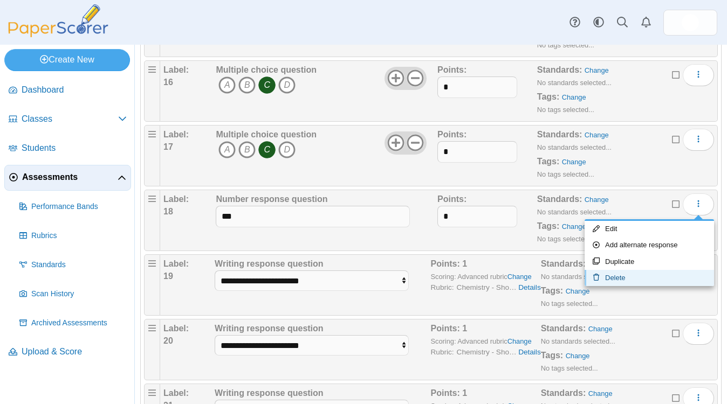
click at [634, 279] on link "Delete" at bounding box center [648, 278] width 129 height 16
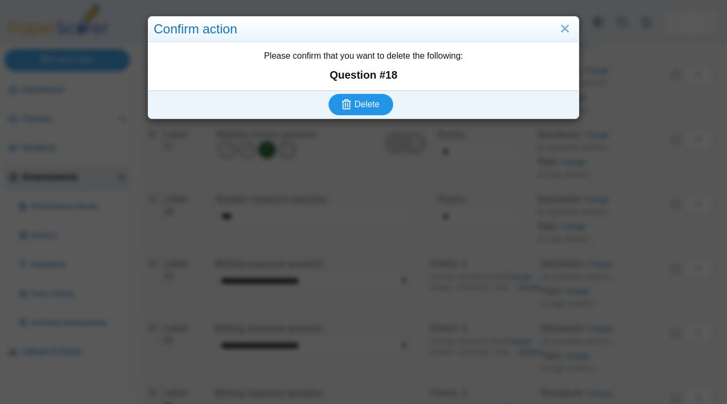
click at [368, 106] on span "Delete" at bounding box center [366, 104] width 25 height 9
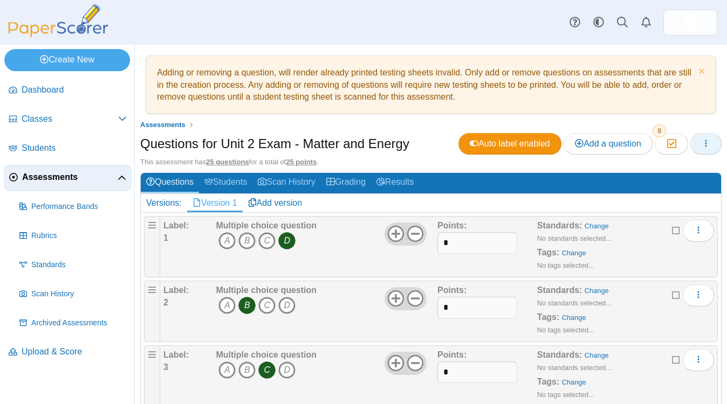
click at [701, 143] on button "button" at bounding box center [705, 144] width 31 height 22
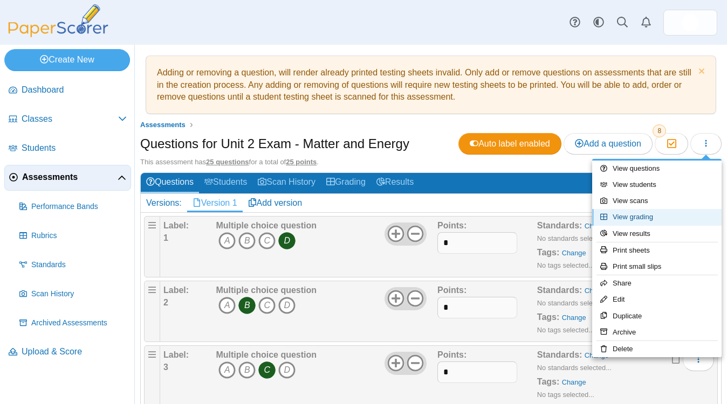
click at [640, 217] on link "View grading" at bounding box center [656, 217] width 129 height 16
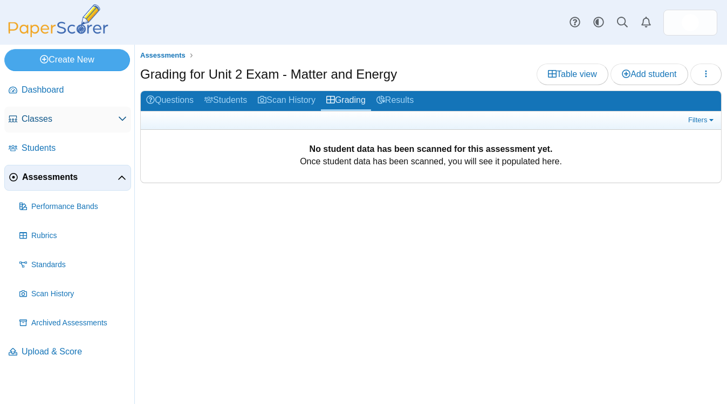
click at [61, 125] on span "Classes" at bounding box center [70, 119] width 96 height 12
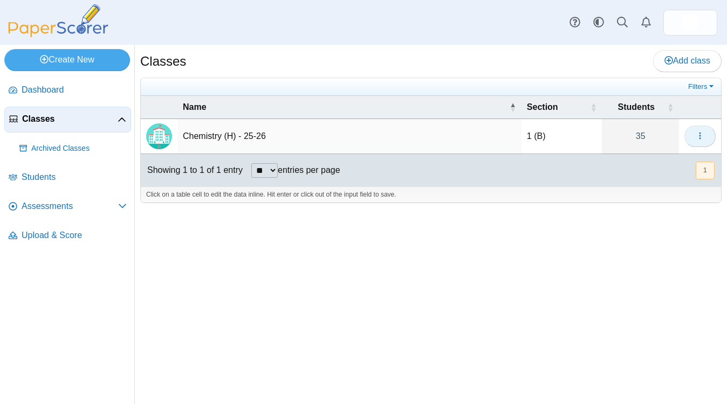
click at [692, 136] on button "button" at bounding box center [699, 137] width 31 height 22
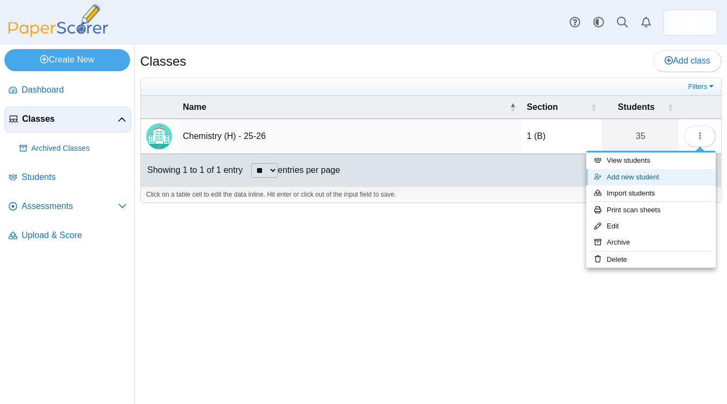
click at [620, 180] on link "Add new student" at bounding box center [650, 177] width 129 height 16
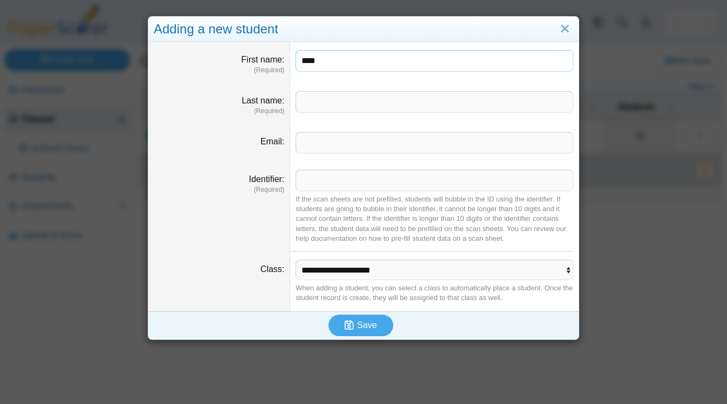
type input "****"
click at [318, 54] on input "****" at bounding box center [434, 61] width 278 height 22
type input "****"
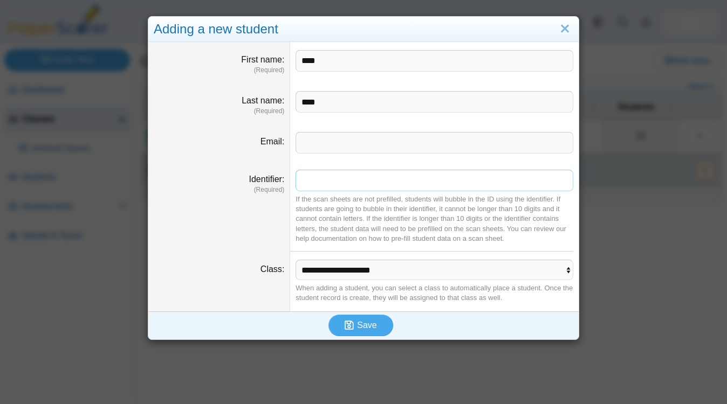
click at [320, 180] on input "Identifier" at bounding box center [434, 181] width 278 height 22
type input "******"
click at [370, 325] on span "Save" at bounding box center [366, 325] width 19 height 9
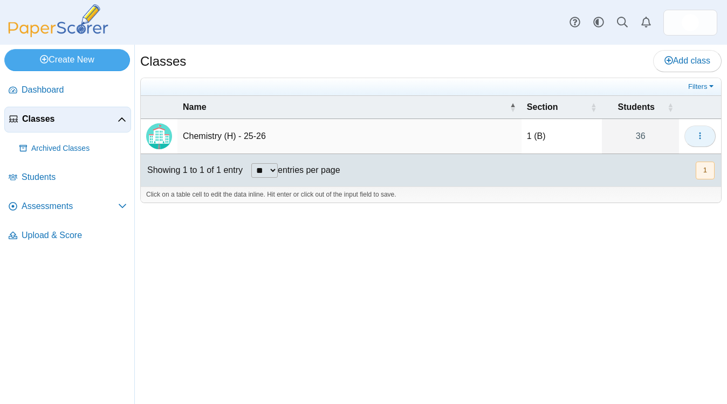
click at [695, 143] on button "button" at bounding box center [699, 137] width 31 height 22
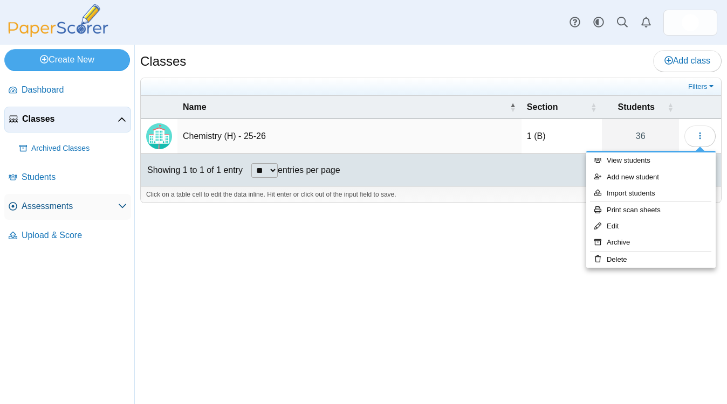
click at [60, 206] on span "Assessments" at bounding box center [70, 207] width 96 height 12
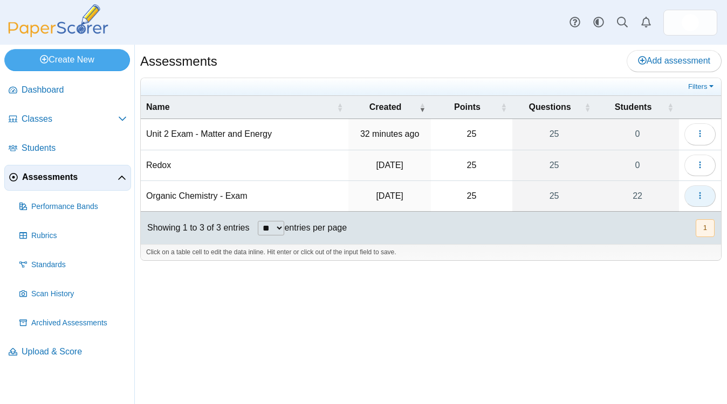
click at [698, 197] on icon "button" at bounding box center [699, 195] width 9 height 9
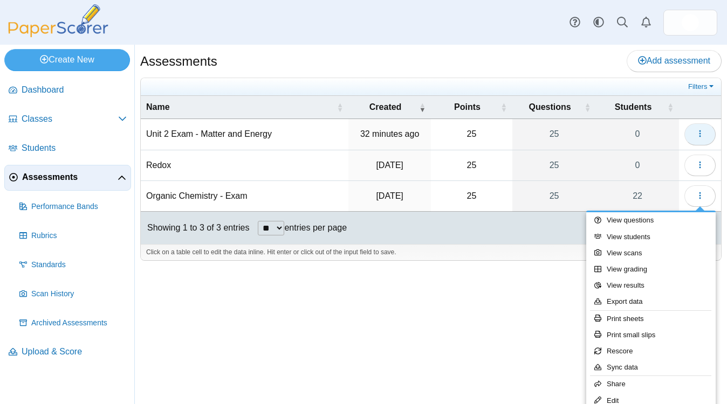
click at [690, 135] on button "button" at bounding box center [699, 134] width 31 height 22
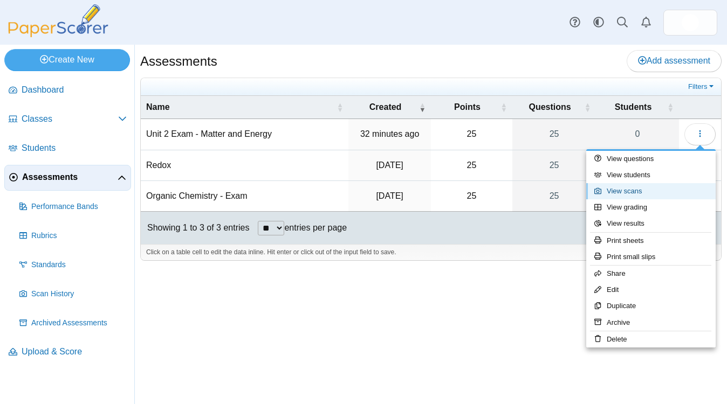
click at [653, 188] on link "View scans" at bounding box center [650, 191] width 129 height 16
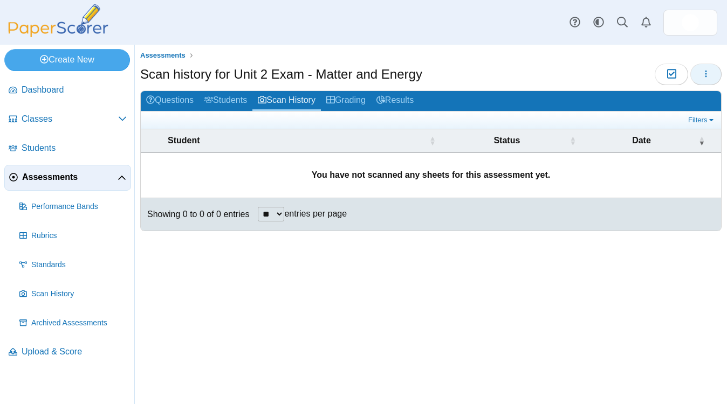
click at [708, 72] on icon "button" at bounding box center [705, 74] width 9 height 9
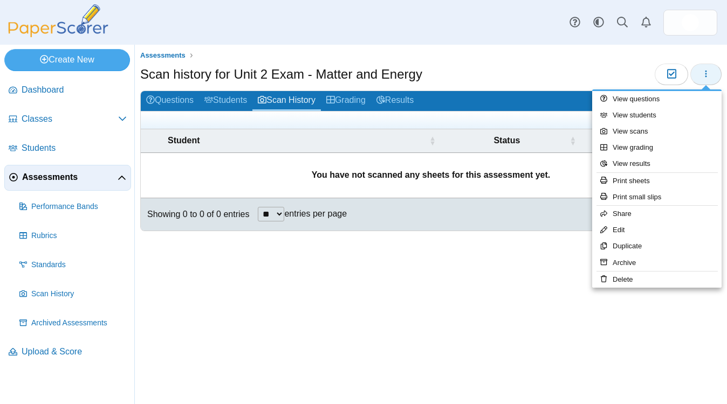
click at [708, 72] on icon "button" at bounding box center [705, 74] width 9 height 9
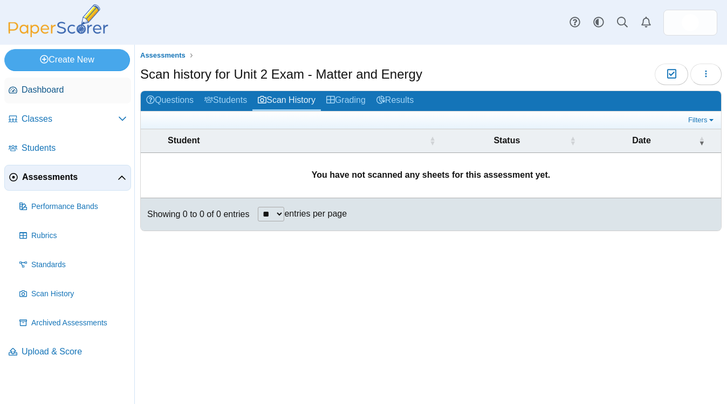
click at [99, 95] on span "Dashboard" at bounding box center [74, 90] width 105 height 12
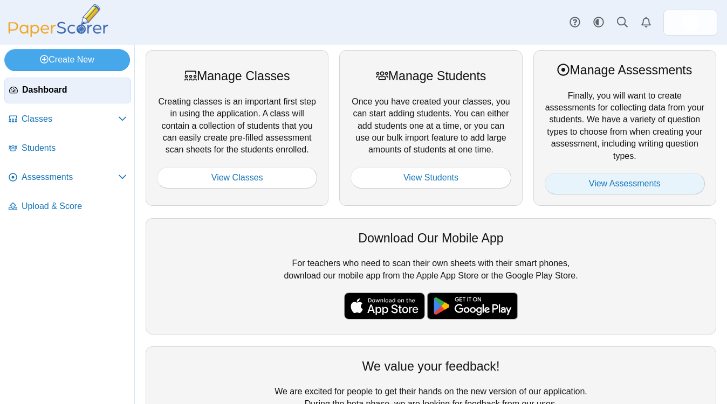
click at [583, 180] on link "View Assessments" at bounding box center [624, 184] width 160 height 22
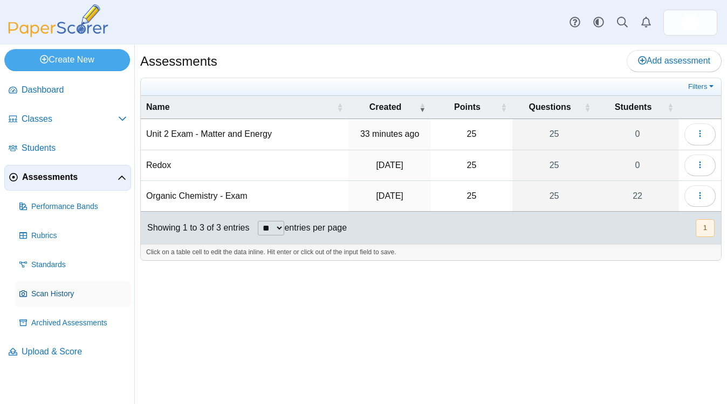
click at [64, 296] on span "Scan History" at bounding box center [78, 294] width 95 height 11
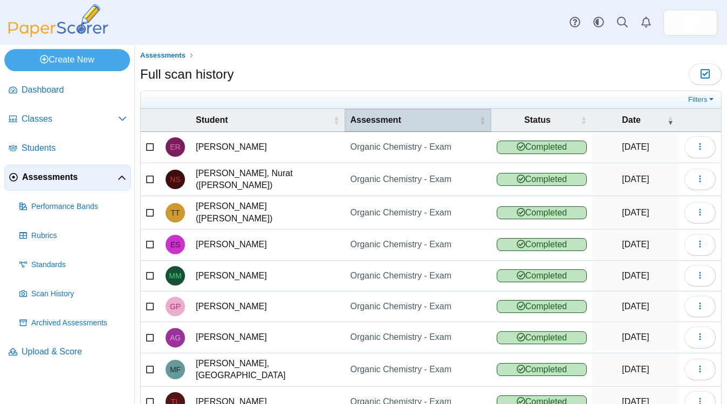
scroll to position [91, 0]
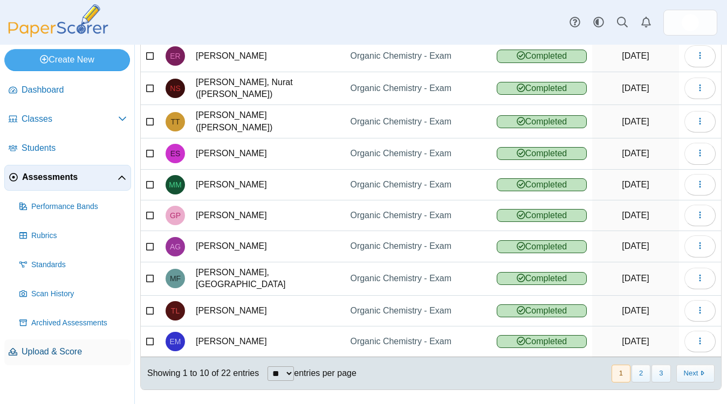
click at [81, 356] on span "Upload & Score" at bounding box center [74, 352] width 105 height 12
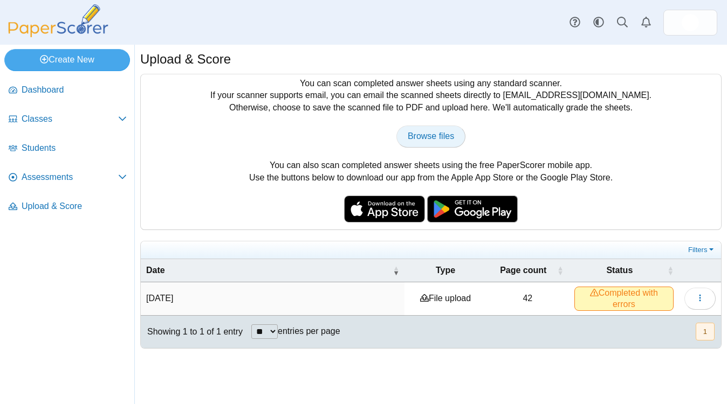
click at [423, 142] on link "Browse files" at bounding box center [430, 137] width 69 height 22
click at [194, 150] on div "You can scan completed answer sheets using any standard scanner. If your scanne…" at bounding box center [431, 151] width 580 height 155
click at [54, 123] on span "Classes" at bounding box center [70, 119] width 96 height 12
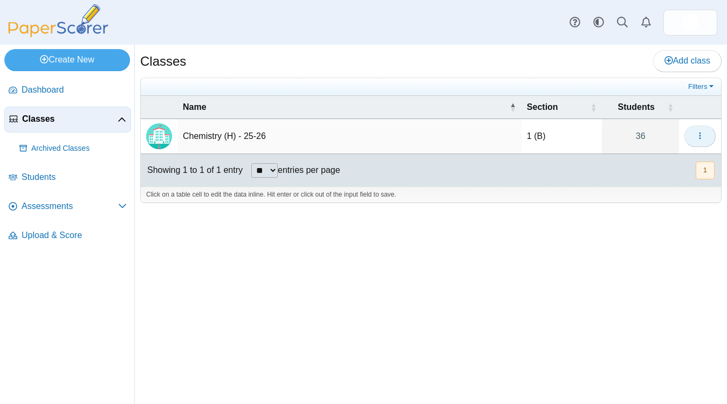
click at [697, 139] on icon "button" at bounding box center [699, 136] width 9 height 9
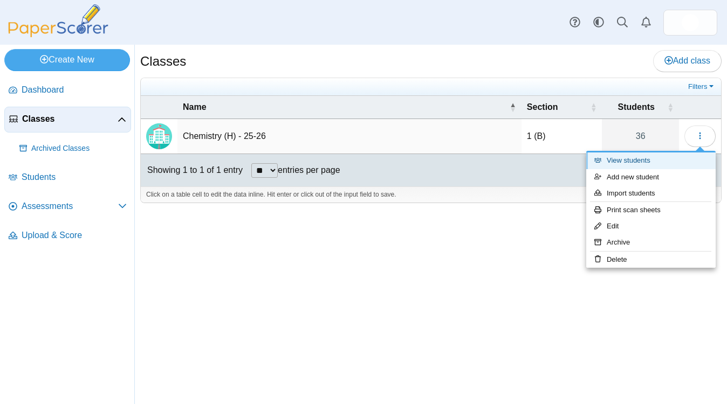
click at [657, 157] on link "View students" at bounding box center [650, 161] width 129 height 16
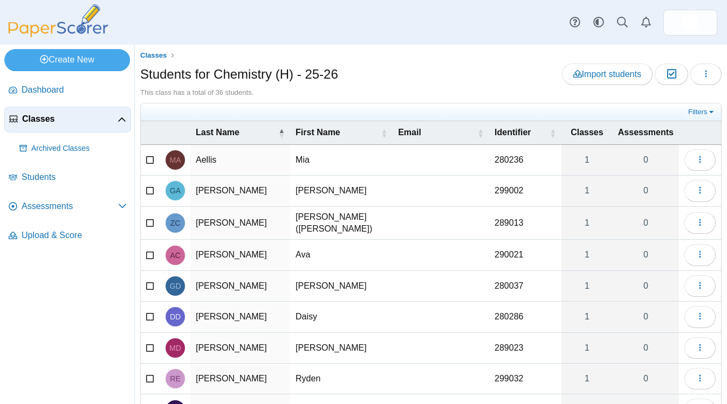
scroll to position [109, 0]
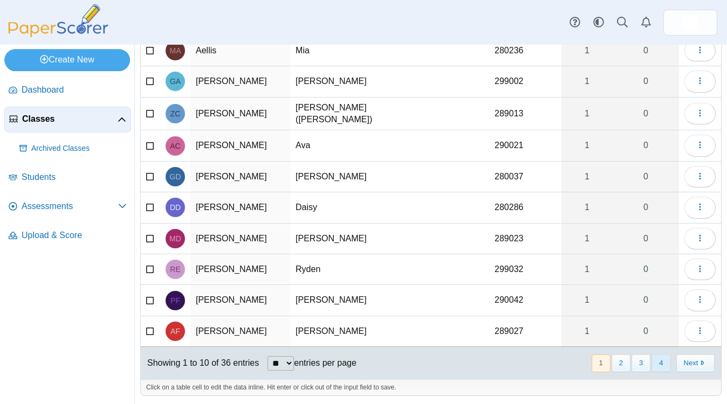
click at [659, 361] on button "4" at bounding box center [660, 364] width 19 height 18
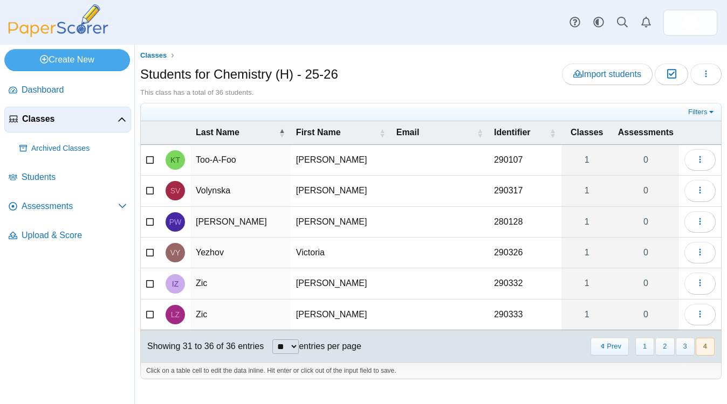
scroll to position [0, 0]
click at [686, 348] on button "3" at bounding box center [684, 347] width 19 height 18
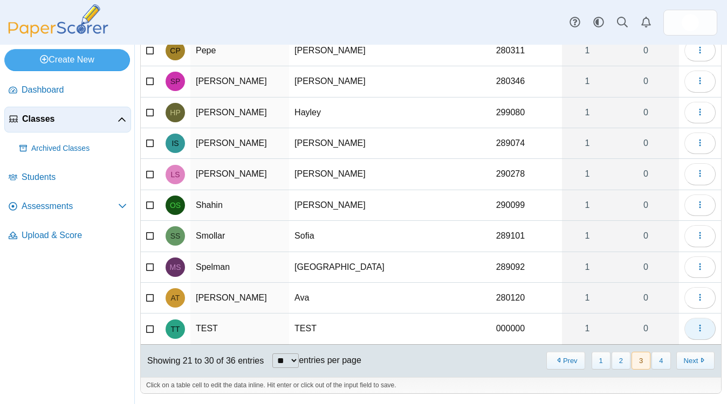
click at [695, 335] on button "button" at bounding box center [699, 329] width 31 height 22
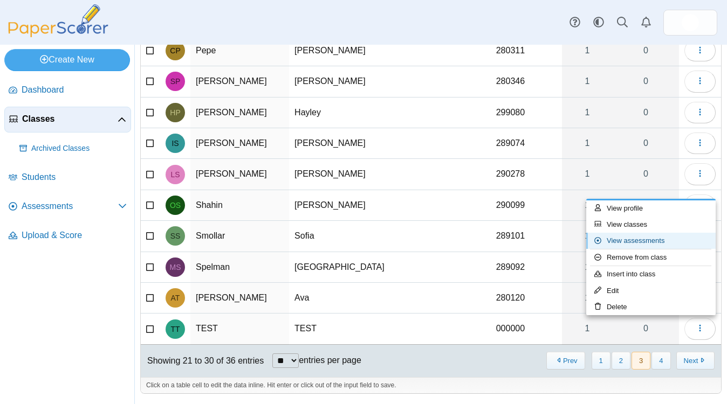
click at [639, 244] on link "View assessments" at bounding box center [650, 241] width 129 height 16
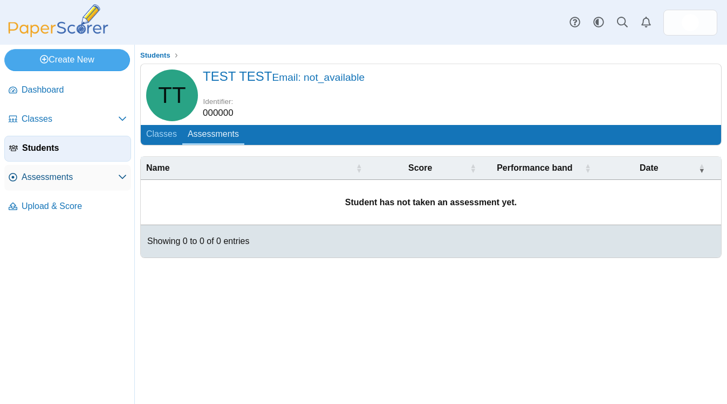
click at [56, 175] on span "Assessments" at bounding box center [70, 177] width 96 height 12
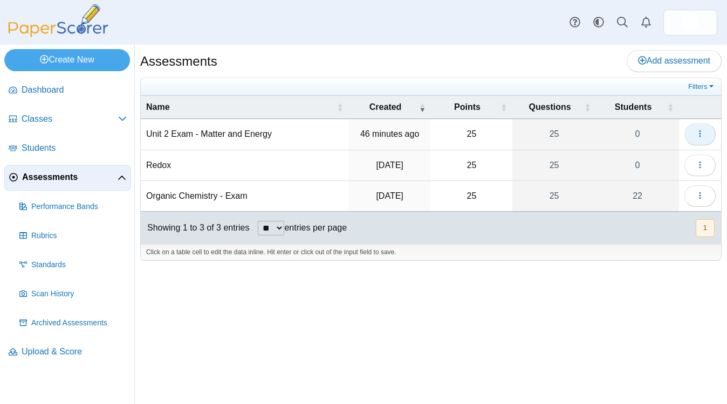
click at [698, 132] on icon "button" at bounding box center [699, 133] width 9 height 9
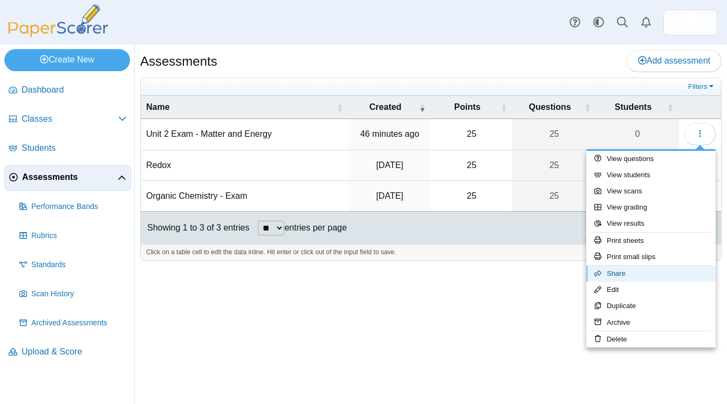
click at [631, 272] on link "Share" at bounding box center [650, 274] width 129 height 16
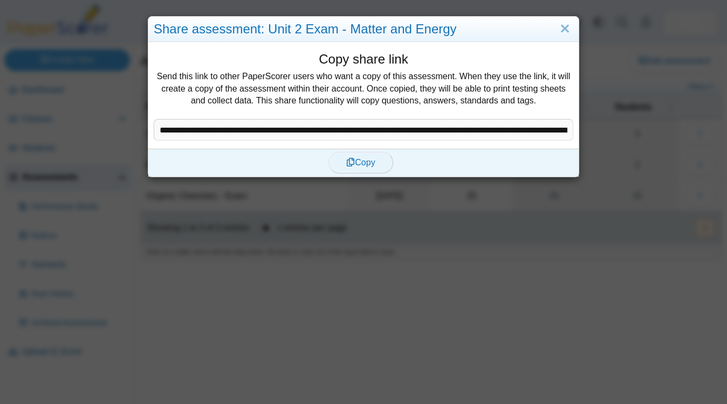
click at [385, 167] on button "Copy" at bounding box center [360, 163] width 65 height 22
type textarea "**********"
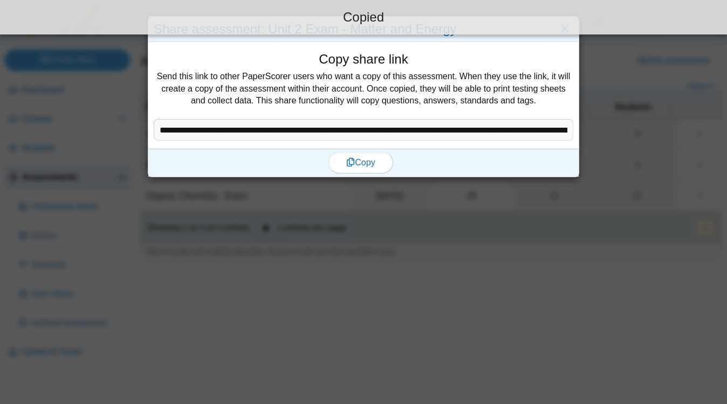
click at [567, 43] on dd "**********" at bounding box center [363, 95] width 430 height 107
click at [569, 32] on div "Copied" at bounding box center [363, 17] width 727 height 35
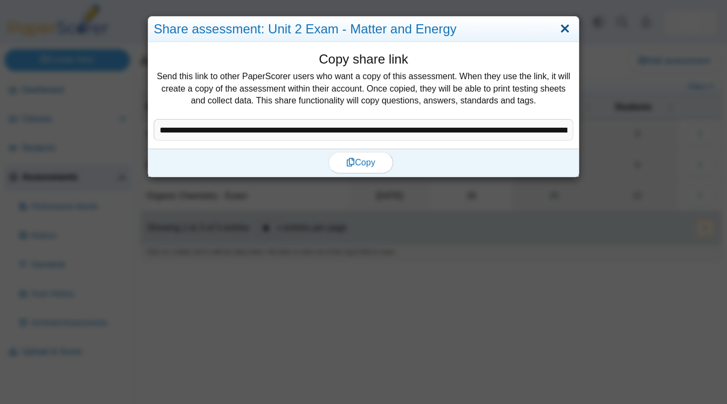
click at [567, 34] on link "Close" at bounding box center [564, 29] width 17 height 18
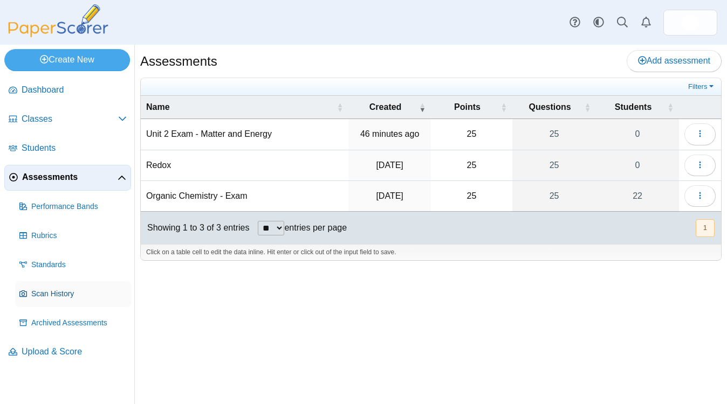
click at [70, 293] on span "Scan History" at bounding box center [78, 294] width 95 height 11
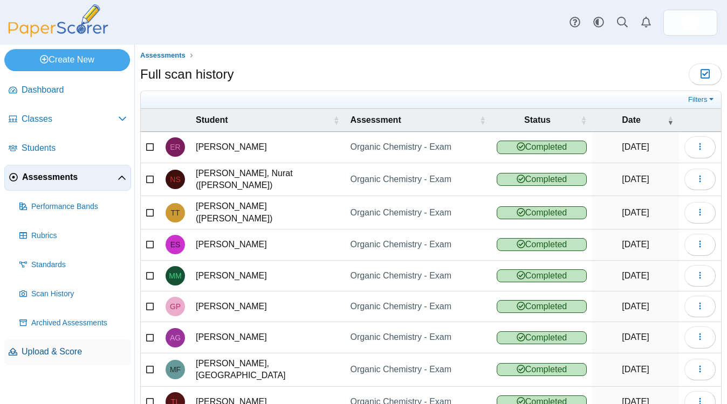
click at [46, 351] on span "Upload & Score" at bounding box center [74, 352] width 105 height 12
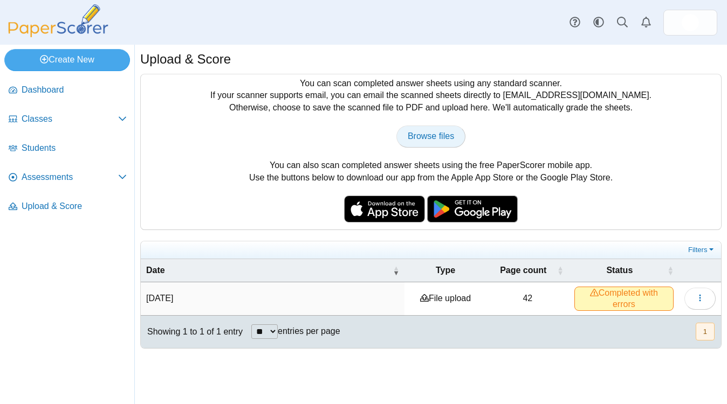
click at [441, 139] on span "Browse files" at bounding box center [431, 136] width 46 height 9
click at [504, 368] on div "Upload & Score You can scan completed answer sheets using any standard scanner.…" at bounding box center [431, 225] width 592 height 360
click at [449, 297] on td "File upload" at bounding box center [445, 298] width 82 height 33
click at [458, 392] on div "Upload & Score You can scan completed answer sheets using any standard scanner.…" at bounding box center [431, 225] width 592 height 360
click at [94, 123] on span "Classes" at bounding box center [70, 119] width 96 height 12
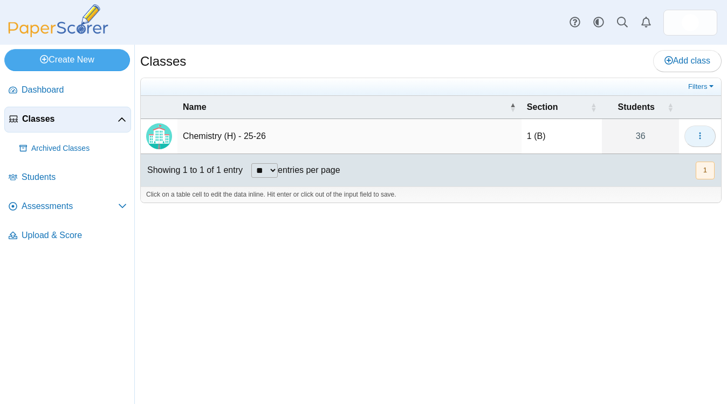
click at [701, 136] on icon "button" at bounding box center [699, 136] width 9 height 9
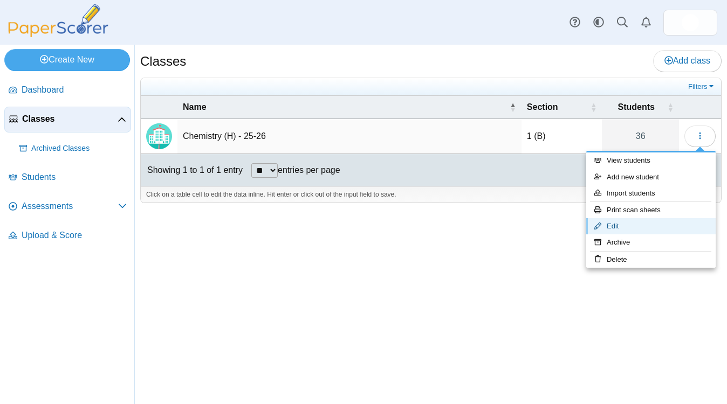
click at [653, 222] on link "Edit" at bounding box center [650, 226] width 129 height 16
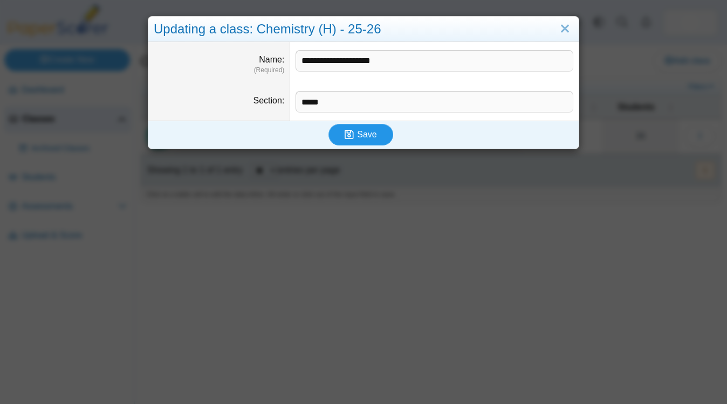
click at [378, 134] on button "Save" at bounding box center [360, 135] width 65 height 22
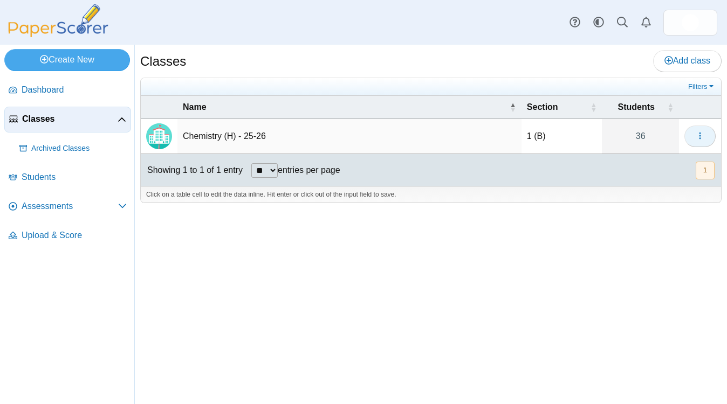
click at [704, 135] on button "button" at bounding box center [699, 137] width 31 height 22
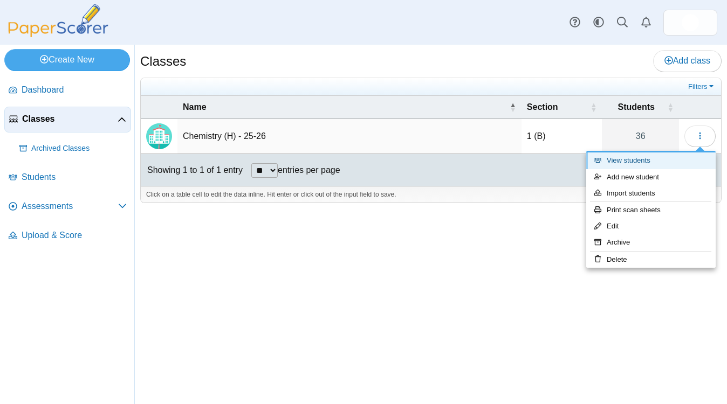
click at [665, 164] on link "View students" at bounding box center [650, 161] width 129 height 16
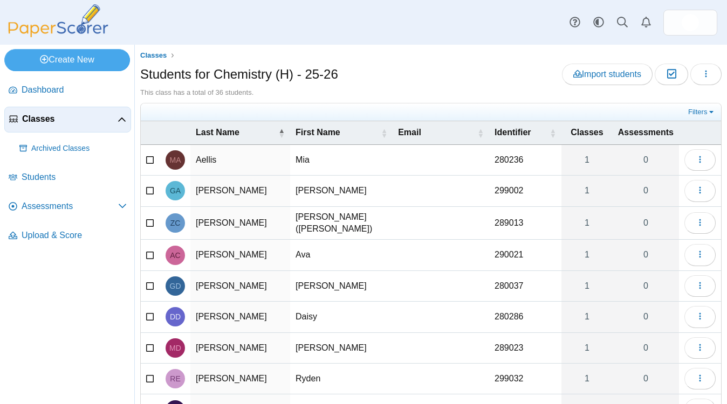
scroll to position [109, 0]
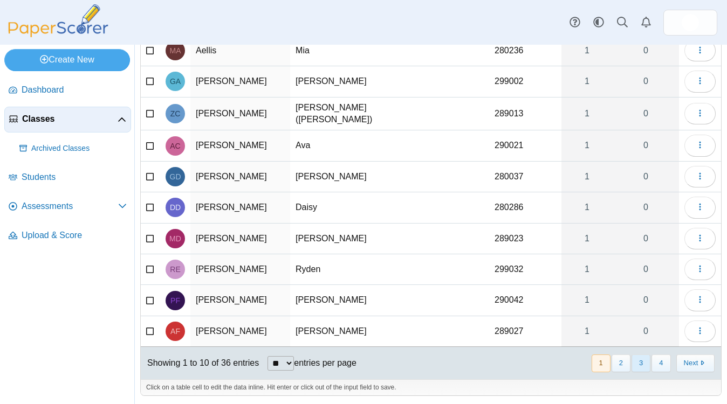
click at [638, 361] on button "3" at bounding box center [640, 364] width 19 height 18
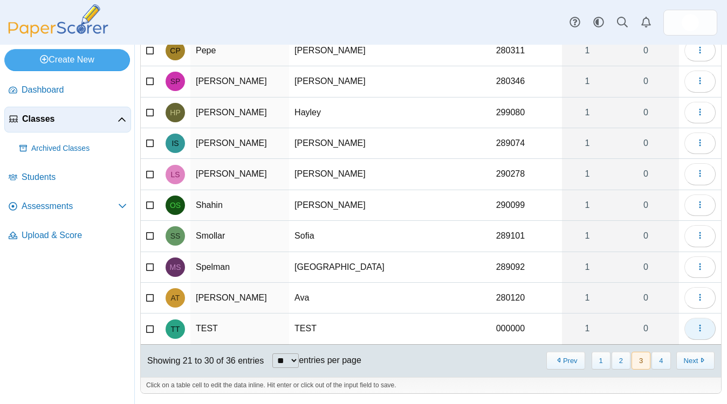
click at [711, 328] on button "button" at bounding box center [699, 329] width 31 height 22
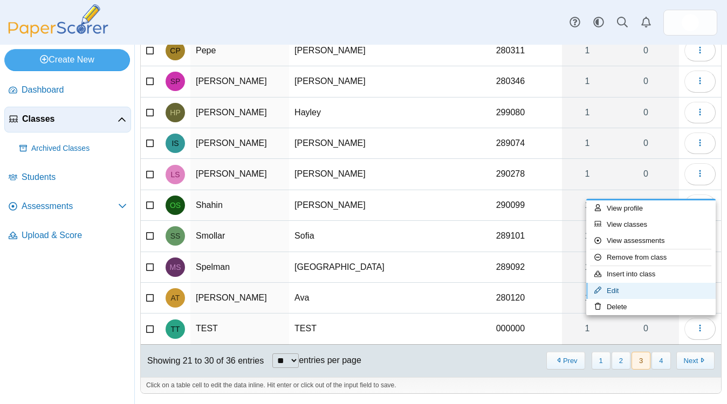
click at [659, 295] on link "Edit" at bounding box center [650, 291] width 129 height 16
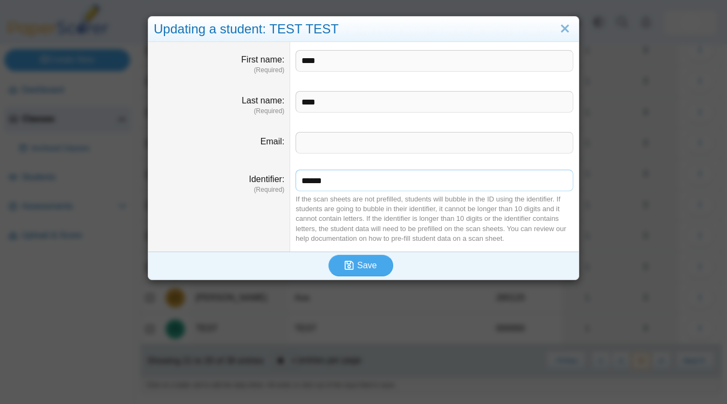
click at [360, 185] on input "******" at bounding box center [434, 181] width 278 height 22
type input "******"
click at [369, 268] on span "Save" at bounding box center [366, 265] width 19 height 9
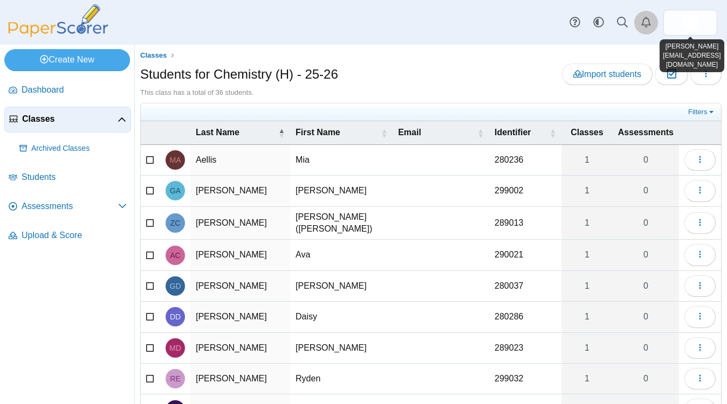
click at [649, 25] on use "Alerts" at bounding box center [646, 22] width 10 height 11
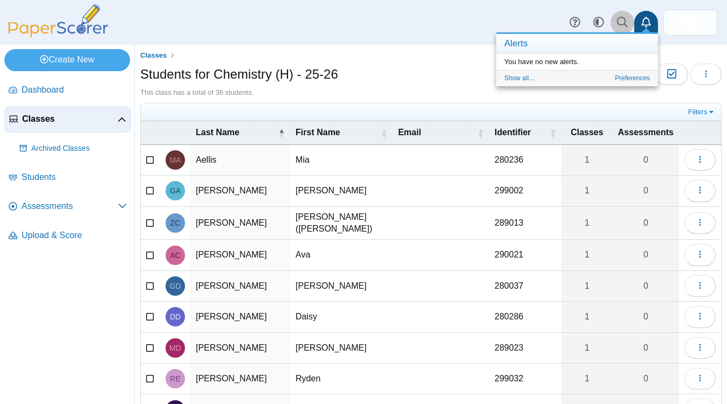
click at [619, 29] on link at bounding box center [622, 23] width 24 height 24
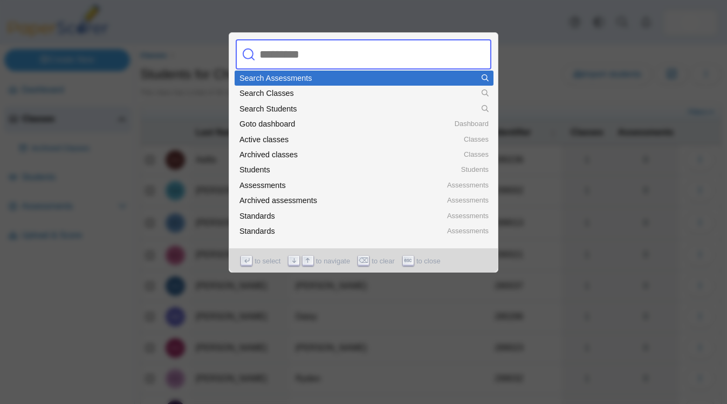
click at [589, 64] on div at bounding box center [363, 202] width 727 height 404
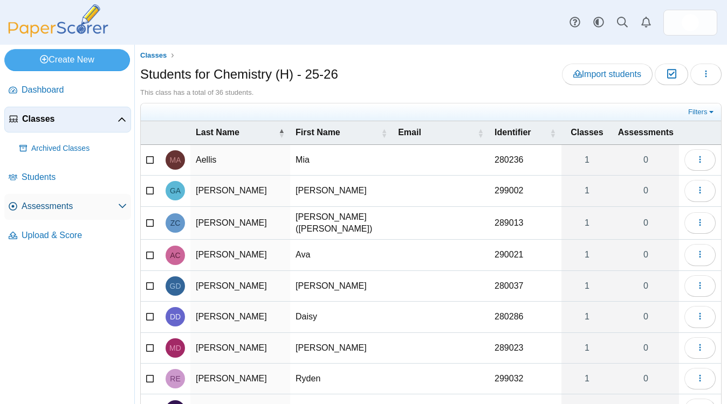
click at [80, 202] on span "Assessments" at bounding box center [70, 207] width 96 height 12
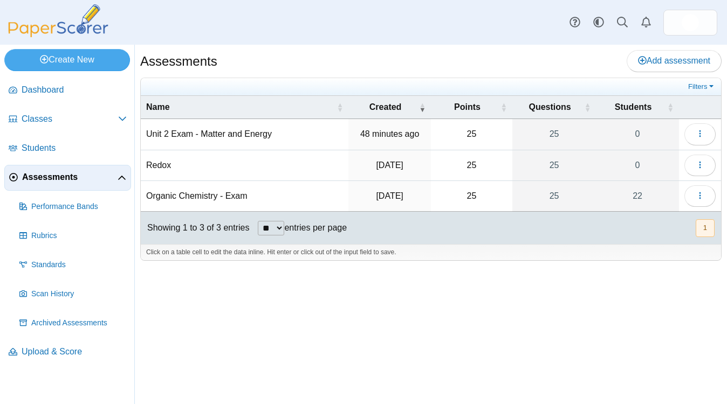
click at [406, 137] on time "48 minutes ago" at bounding box center [389, 133] width 59 height 9
click at [251, 134] on td "Unit 2 Exam - Matter and Energy" at bounding box center [245, 134] width 208 height 31
click at [73, 231] on span "Rubrics" at bounding box center [78, 236] width 95 height 11
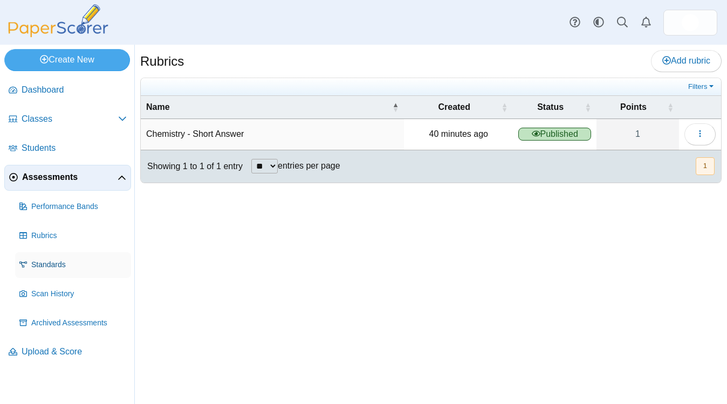
click at [65, 260] on span "Standards" at bounding box center [78, 265] width 95 height 11
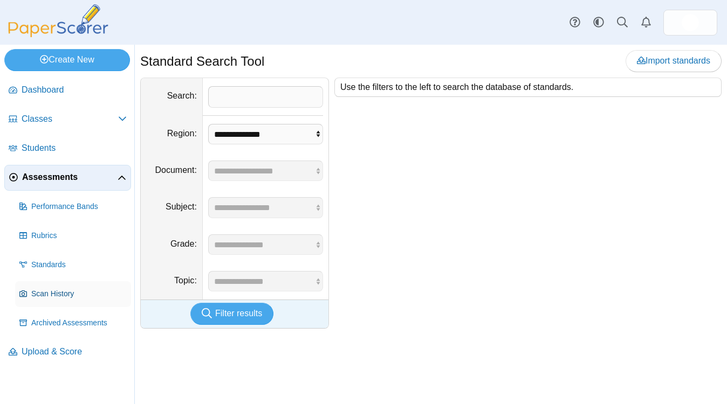
click at [63, 288] on link "Scan History" at bounding box center [73, 294] width 116 height 26
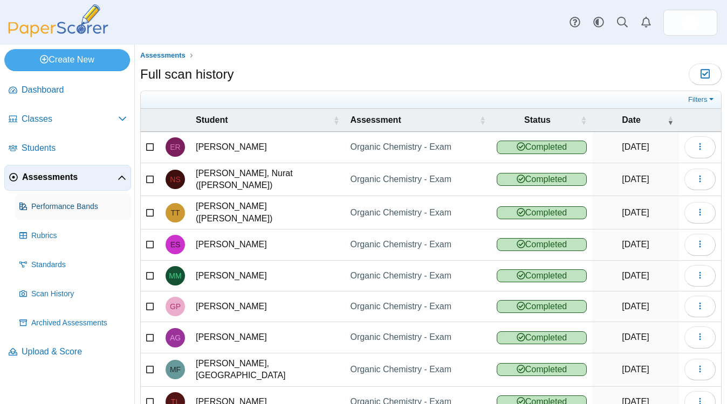
click at [63, 208] on span "Performance Bands" at bounding box center [78, 207] width 95 height 11
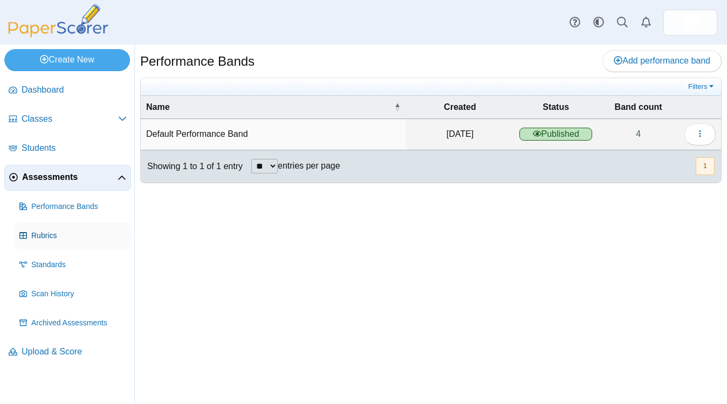
click at [53, 237] on span "Rubrics" at bounding box center [78, 236] width 95 height 11
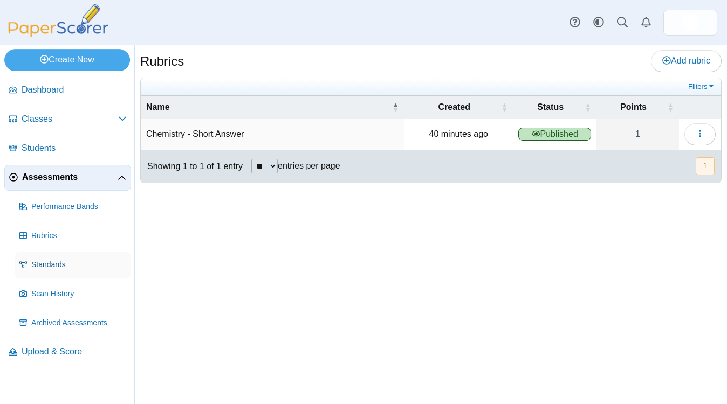
click at [43, 268] on span "Standards" at bounding box center [78, 265] width 95 height 11
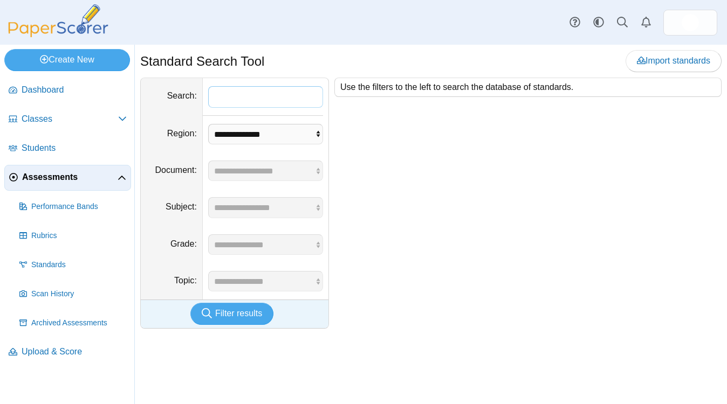
click at [230, 95] on input "Search" at bounding box center [265, 97] width 115 height 22
click at [229, 126] on select "**********" at bounding box center [265, 134] width 115 height 20
select select "*"
click at [208, 124] on select "**********" at bounding box center [265, 134] width 115 height 20
click at [240, 170] on select "**********" at bounding box center [265, 171] width 115 height 20
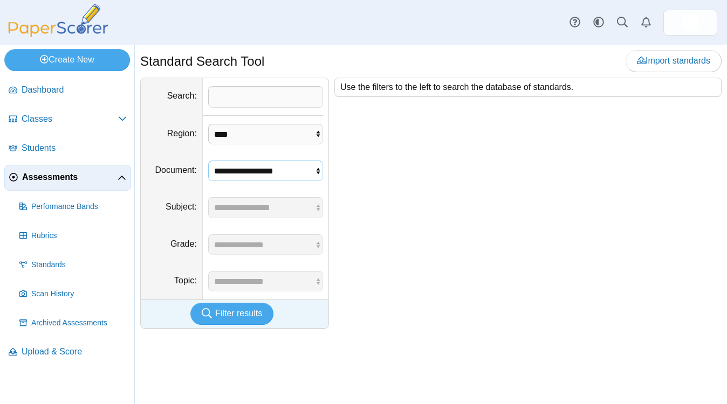
select select "*"
click at [208, 161] on select "**********" at bounding box center [265, 171] width 115 height 20
click at [245, 211] on select "**********" at bounding box center [265, 207] width 115 height 20
select select "*"
click at [208, 197] on select "**********" at bounding box center [265, 207] width 115 height 20
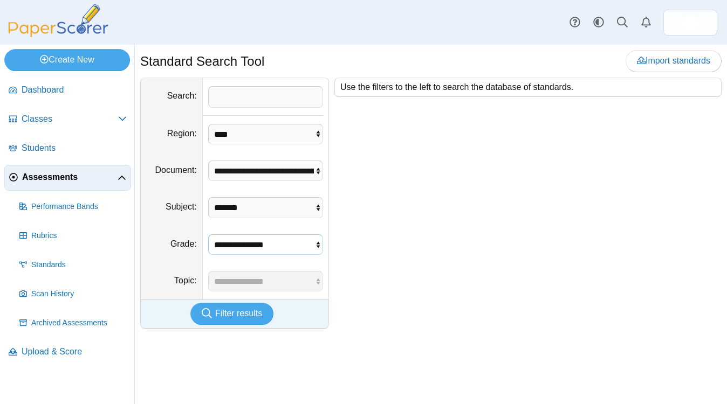
click at [247, 249] on select "**********" at bounding box center [265, 245] width 115 height 20
select select "***"
click at [208, 235] on select "**********" at bounding box center [265, 245] width 115 height 20
click at [274, 281] on select "**********" at bounding box center [265, 281] width 115 height 20
select select "****"
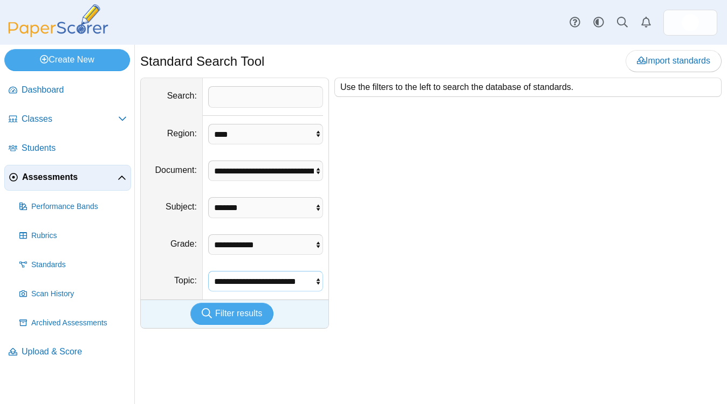
click at [208, 271] on select "**********" at bounding box center [265, 281] width 115 height 20
click at [247, 318] on span "Filter results" at bounding box center [238, 313] width 47 height 9
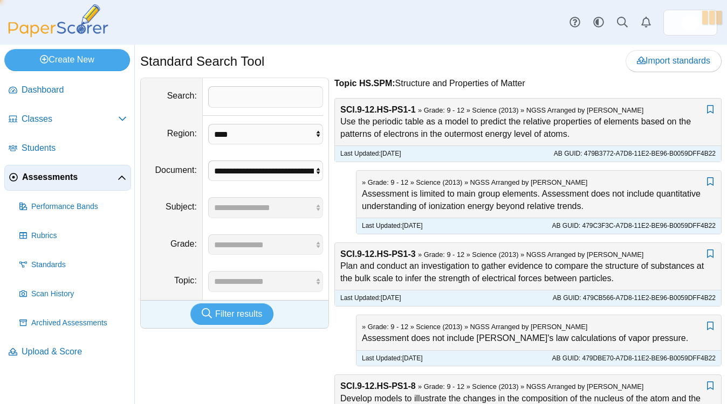
select select "*"
select select "***"
select select "****"
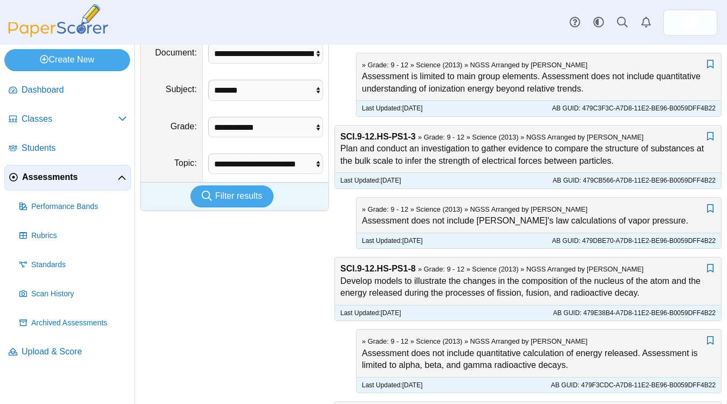
scroll to position [130, 0]
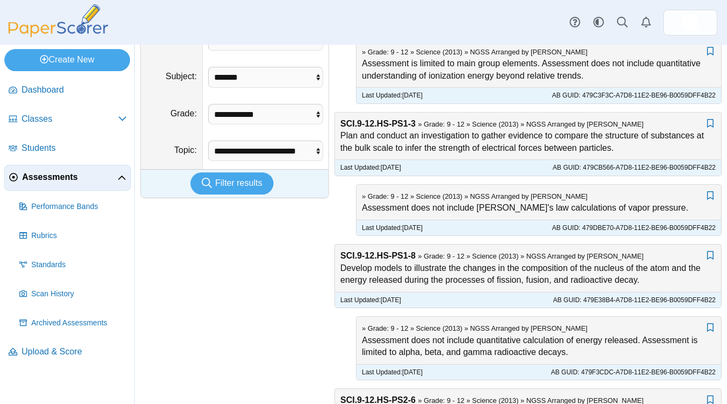
drag, startPoint x: 422, startPoint y: 203, endPoint x: 436, endPoint y: 215, distance: 18.4
click at [436, 216] on div "Add bookmark » Grade: 9 - 12 » Science (2013) » NGSS Arranged by [PERSON_NAME] …" at bounding box center [538, 202] width 364 height 35
click at [436, 215] on div "Add bookmark » Grade: 9 - 12 » Science (2013) » NGSS Arranged by [PERSON_NAME] …" at bounding box center [538, 202] width 364 height 35
drag, startPoint x: 436, startPoint y: 213, endPoint x: 454, endPoint y: 234, distance: 27.9
click at [454, 235] on div "Add bookmark » Grade: 9 - 12 » Science (2013) » NGSS Arranged by [PERSON_NAME] …" at bounding box center [539, 210] width 366 height 52
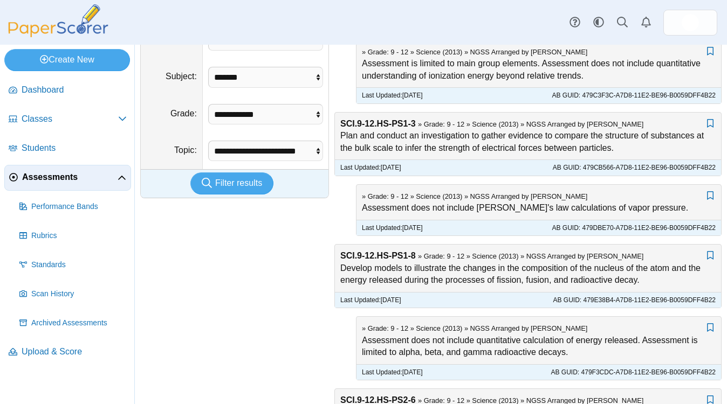
click at [454, 234] on div "Last Updated: [DATE] AB GUID: 479DBE70-A7D8-11E2-BE96-B0059DFF4B22" at bounding box center [538, 228] width 364 height 16
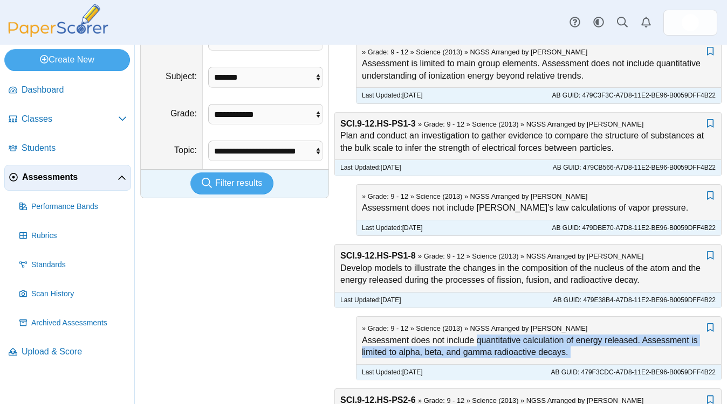
drag, startPoint x: 426, startPoint y: 347, endPoint x: 442, endPoint y: 369, distance: 26.6
click at [442, 369] on div "Add bookmark » Grade: 9 - 12 » Science (2013) » NGSS Arranged by [PERSON_NAME] …" at bounding box center [539, 348] width 366 height 64
click at [442, 369] on div "Last Updated: [DATE] AB GUID: 479F3CDC-A7D8-11E2-BE96-B0059DFF4B22" at bounding box center [538, 372] width 364 height 16
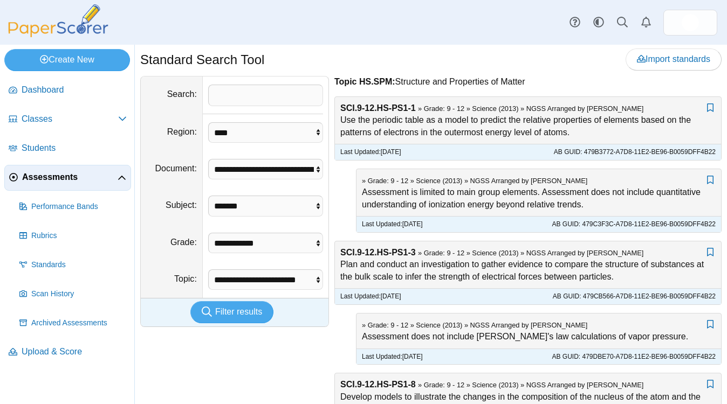
scroll to position [0, 0]
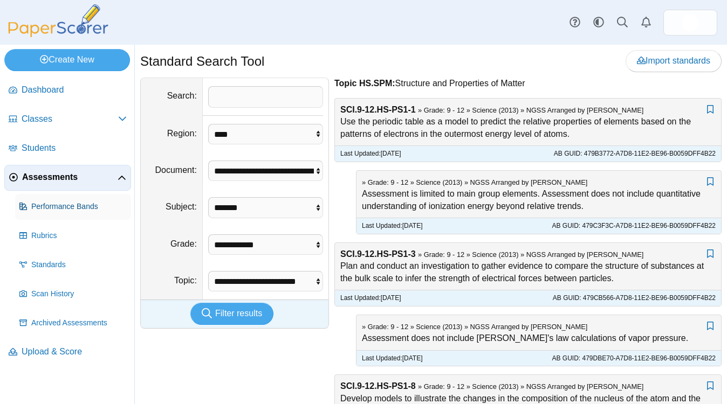
click at [85, 212] on link "Performance Bands" at bounding box center [73, 207] width 116 height 26
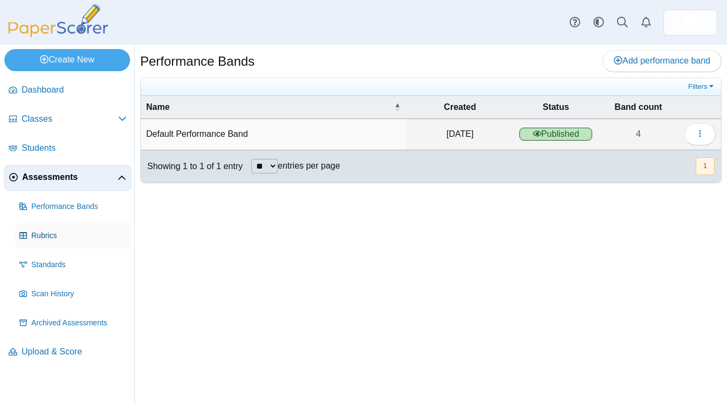
click at [78, 232] on span "Rubrics" at bounding box center [78, 236] width 95 height 11
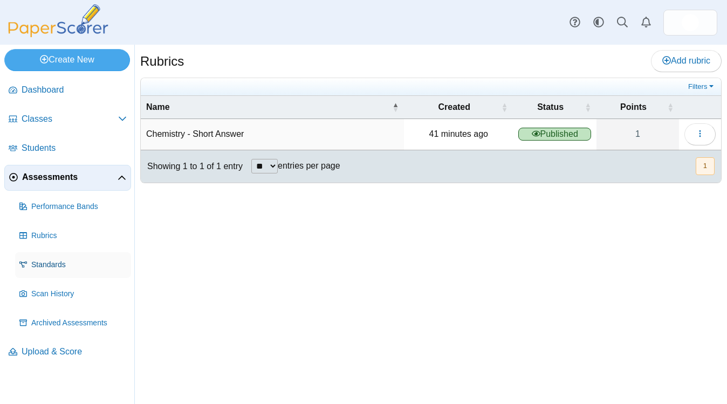
click at [66, 259] on link "Standards" at bounding box center [73, 265] width 116 height 26
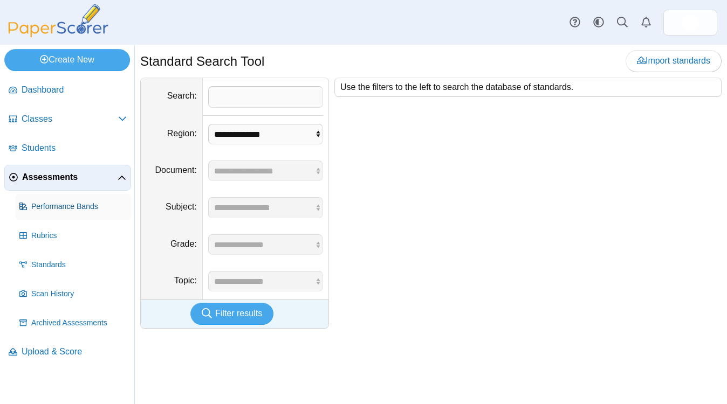
click at [74, 202] on span "Performance Bands" at bounding box center [78, 207] width 95 height 11
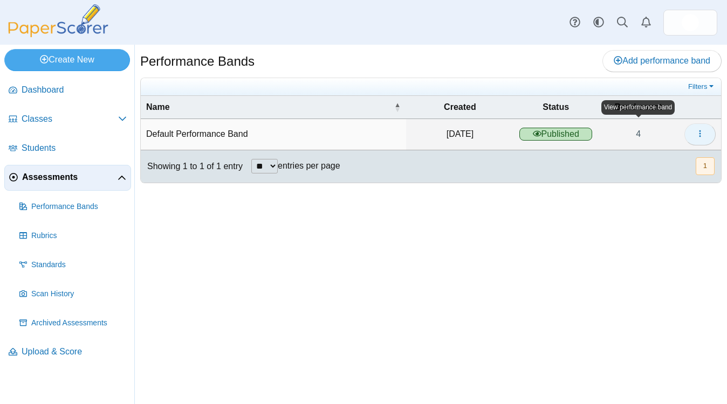
click at [693, 135] on button "button" at bounding box center [699, 134] width 31 height 22
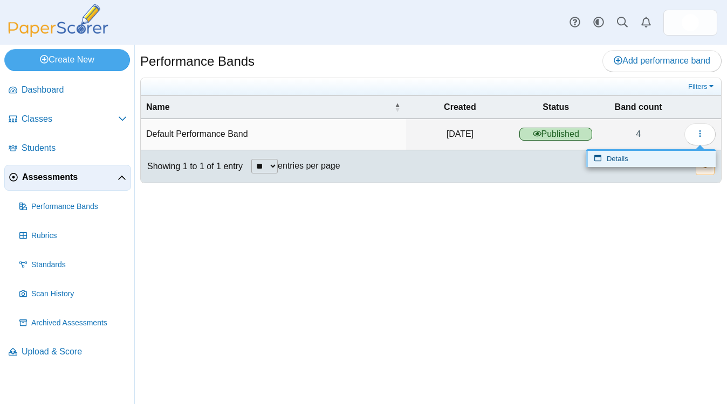
click at [649, 160] on link "Details" at bounding box center [650, 159] width 129 height 16
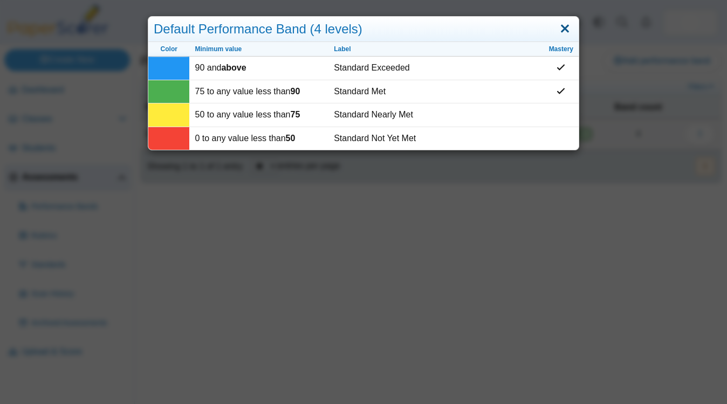
click at [564, 28] on link "Close" at bounding box center [564, 29] width 17 height 18
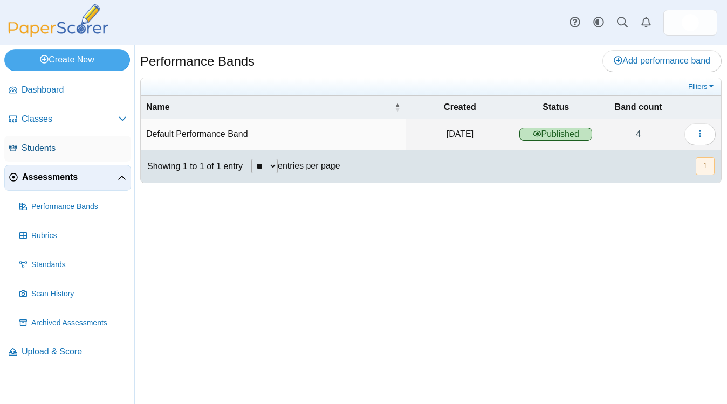
click at [78, 155] on link "Students" at bounding box center [67, 149] width 127 height 26
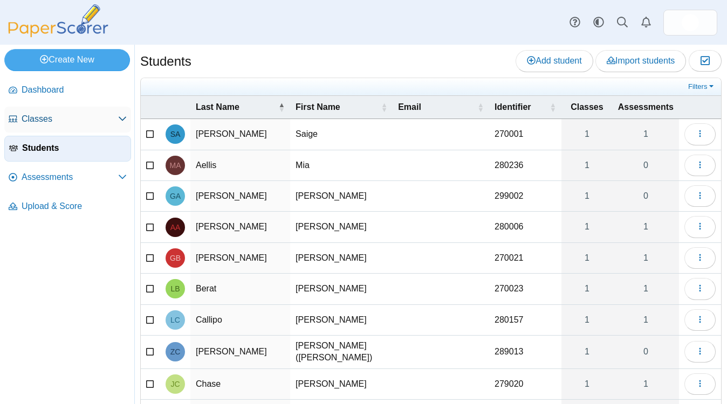
click at [57, 117] on span "Classes" at bounding box center [70, 119] width 96 height 12
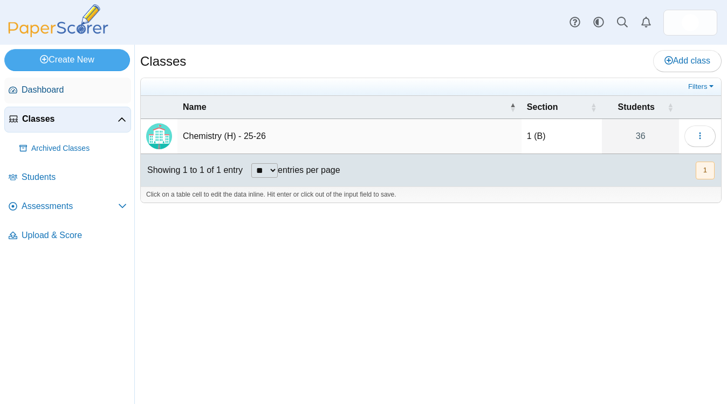
click at [53, 85] on span "Dashboard" at bounding box center [74, 90] width 105 height 12
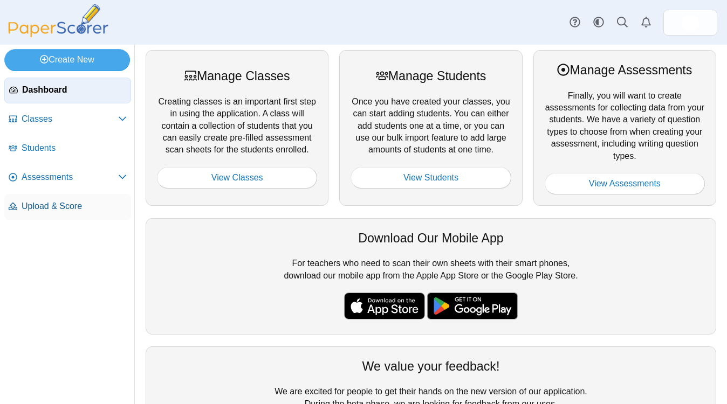
click at [66, 203] on span "Upload & Score" at bounding box center [74, 207] width 105 height 12
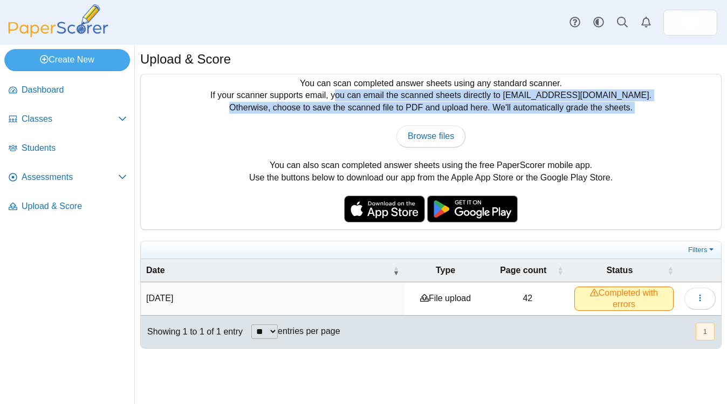
drag, startPoint x: 358, startPoint y: 100, endPoint x: 366, endPoint y: 115, distance: 17.1
click at [366, 115] on div "You can scan completed answer sheets using any standard scanner. If your scanne…" at bounding box center [431, 151] width 580 height 155
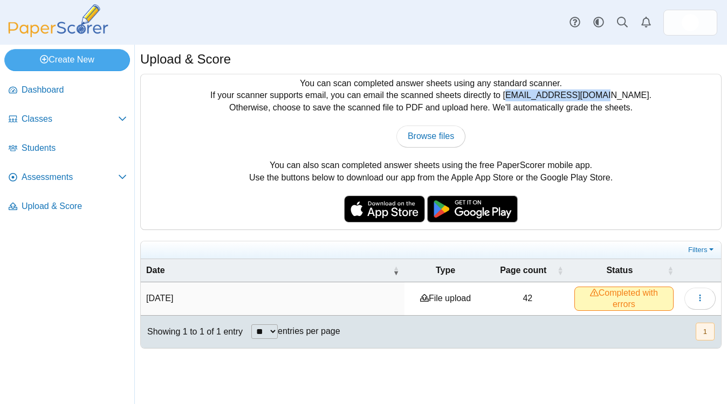
drag, startPoint x: 533, startPoint y: 94, endPoint x: 622, endPoint y: 99, distance: 89.1
click at [622, 99] on div "You can scan completed answer sheets using any standard scanner. If your scanne…" at bounding box center [431, 151] width 580 height 155
copy div "[EMAIL_ADDRESS][DOMAIN_NAME]"
click at [441, 128] on link "Browse files" at bounding box center [430, 137] width 69 height 22
click at [433, 130] on link "Browse files" at bounding box center [430, 137] width 69 height 22
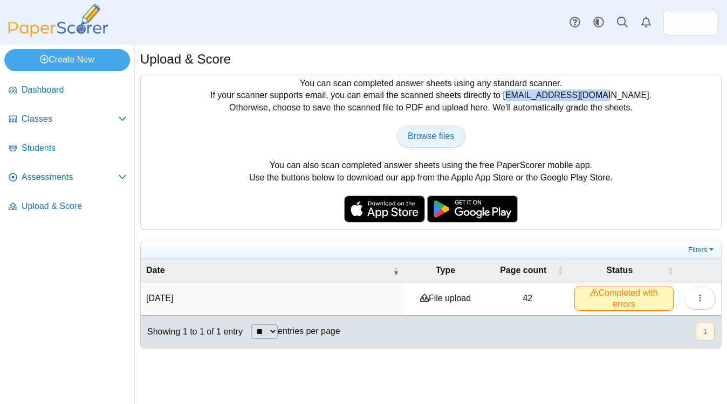
type input "**********"
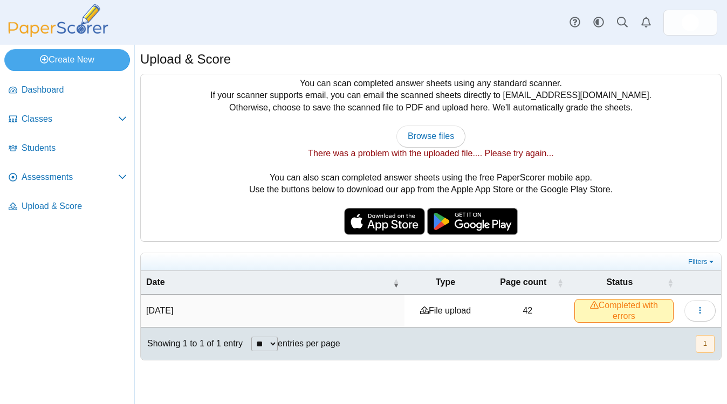
click at [475, 153] on div "There was a problem with the uploaded file.... Please try again..." at bounding box center [430, 154] width 569 height 12
click at [436, 138] on span "Browse files" at bounding box center [431, 136] width 46 height 9
click at [430, 141] on span "Browse files" at bounding box center [431, 136] width 46 height 9
type input "**********"
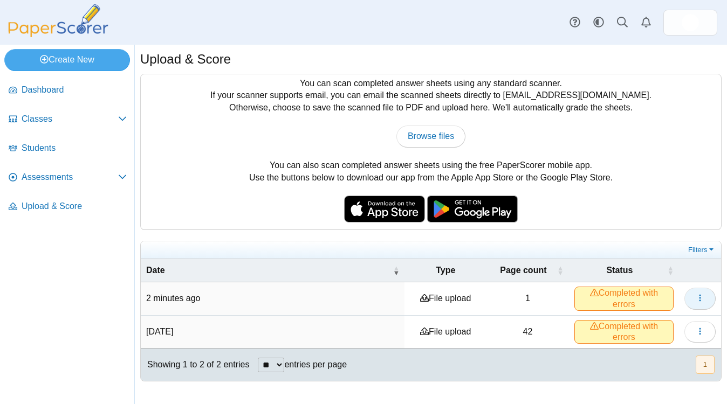
click at [697, 298] on icon "button" at bounding box center [699, 298] width 9 height 9
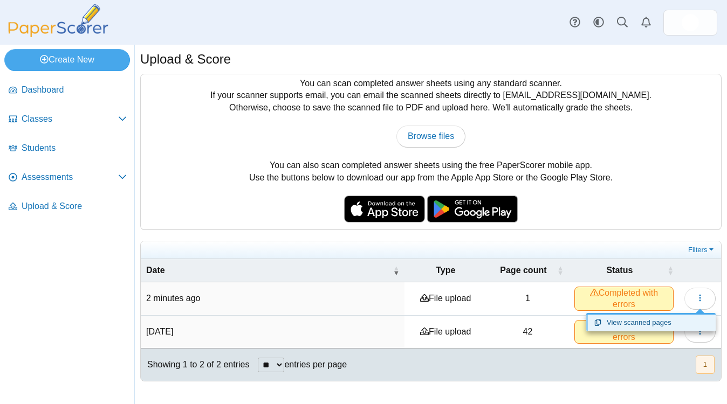
click at [665, 326] on link "View scanned pages" at bounding box center [650, 323] width 129 height 16
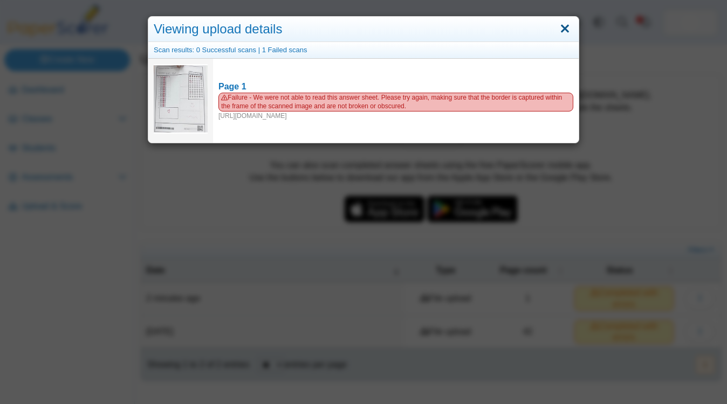
click at [570, 30] on link "Close" at bounding box center [564, 29] width 17 height 18
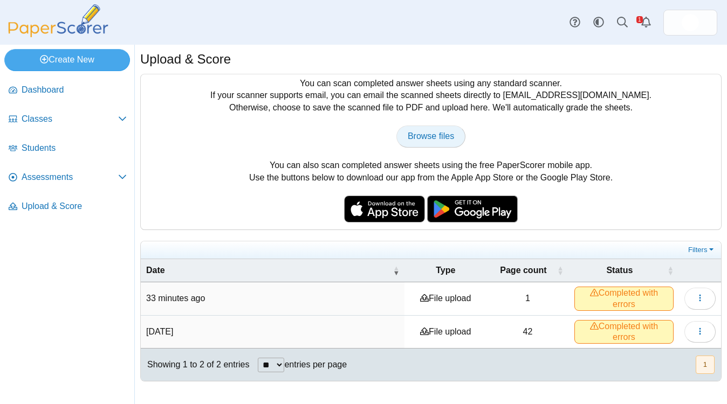
click at [431, 137] on span "Browse files" at bounding box center [431, 136] width 46 height 9
click at [454, 134] on link "Browse files" at bounding box center [430, 137] width 69 height 22
type input "**********"
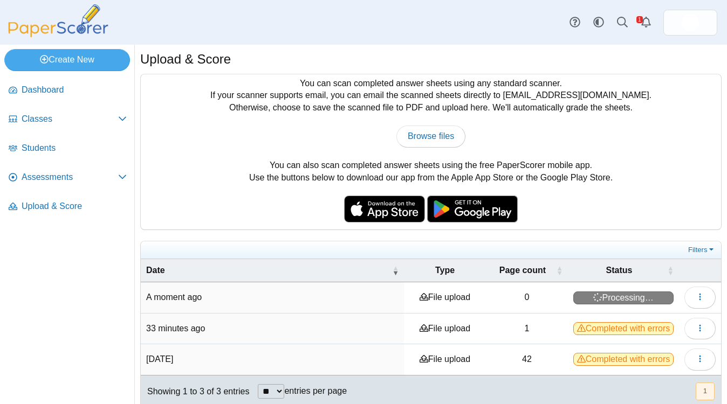
scroll to position [18, 0]
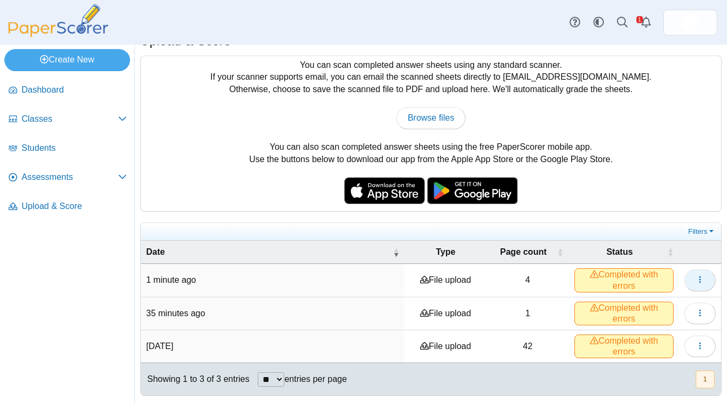
click at [699, 281] on icon "button" at bounding box center [699, 279] width 9 height 9
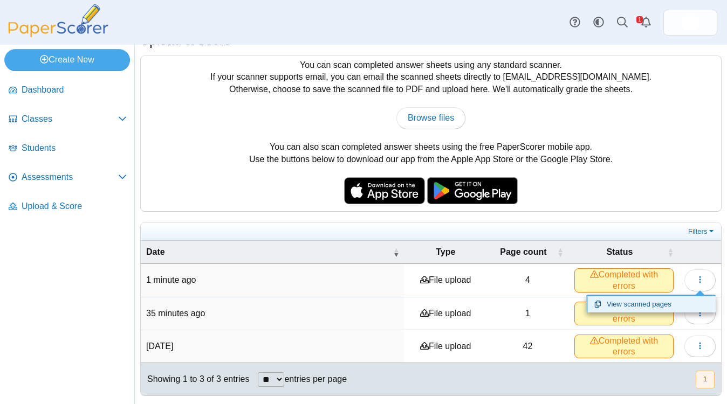
click at [666, 303] on link "View scanned pages" at bounding box center [650, 305] width 129 height 16
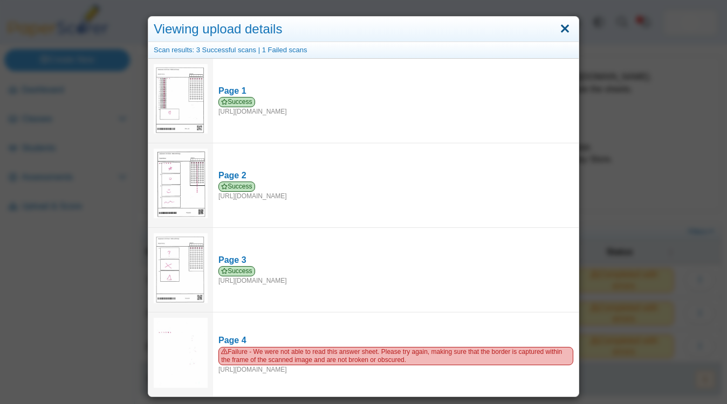
click at [565, 30] on link "Close" at bounding box center [564, 29] width 17 height 18
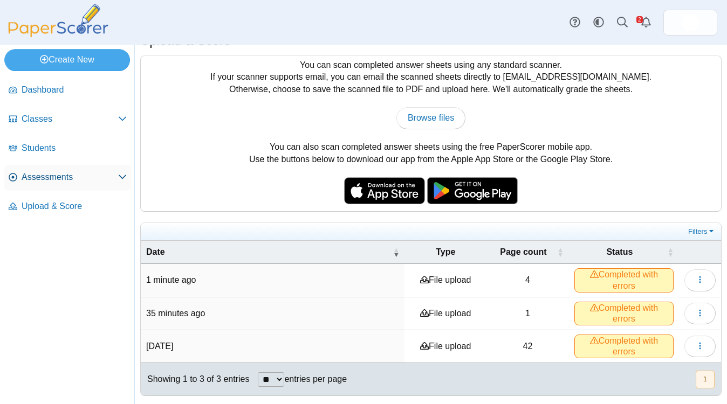
click at [69, 171] on link "Assessments" at bounding box center [67, 178] width 127 height 26
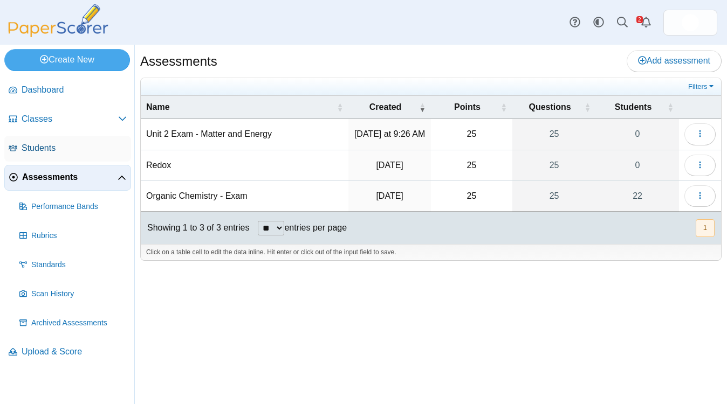
click at [79, 143] on span "Students" at bounding box center [74, 148] width 105 height 12
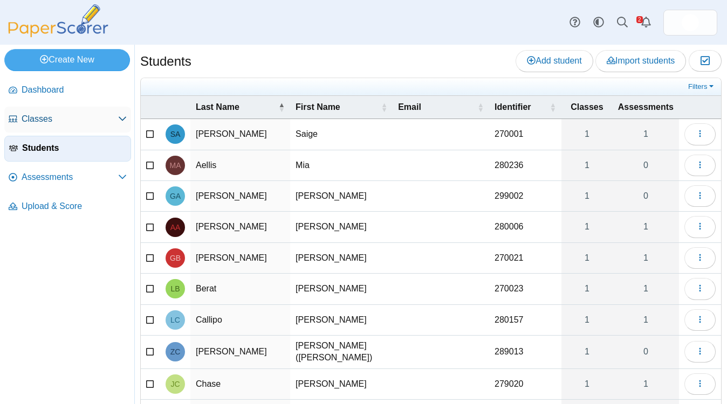
click at [72, 116] on span "Classes" at bounding box center [70, 119] width 96 height 12
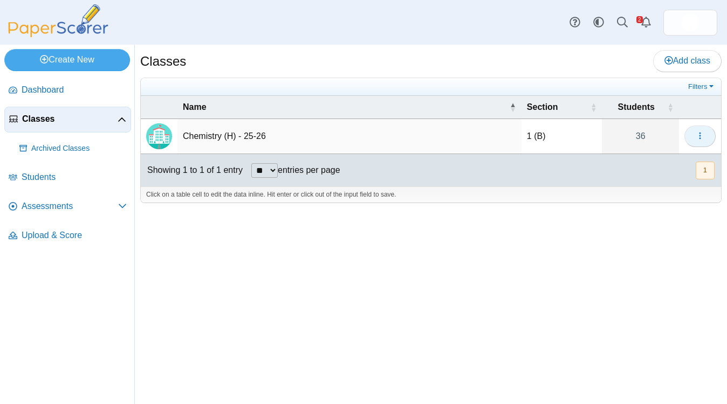
click at [701, 139] on icon "button" at bounding box center [699, 136] width 9 height 9
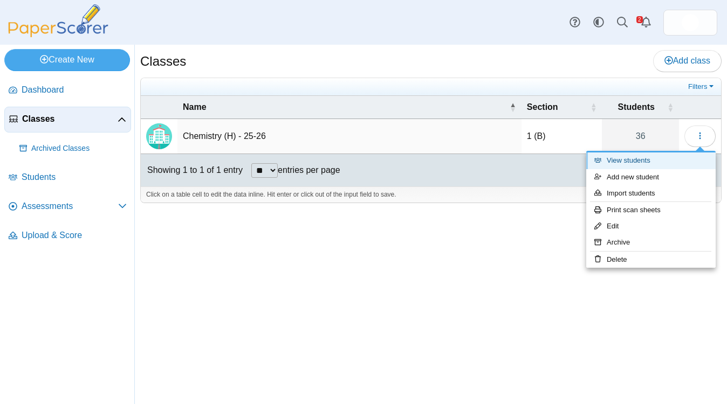
click at [665, 164] on link "View students" at bounding box center [650, 161] width 129 height 16
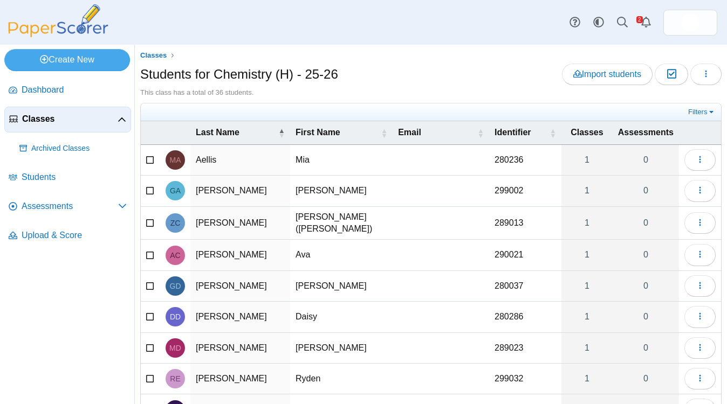
scroll to position [109, 0]
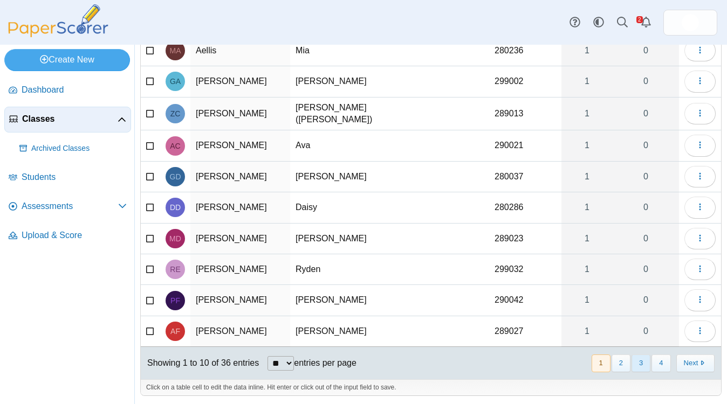
click at [642, 358] on button "3" at bounding box center [640, 364] width 19 height 18
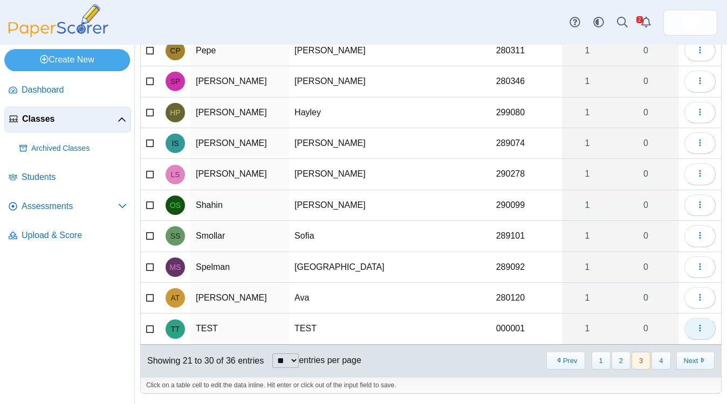
click at [694, 329] on button "button" at bounding box center [699, 329] width 31 height 22
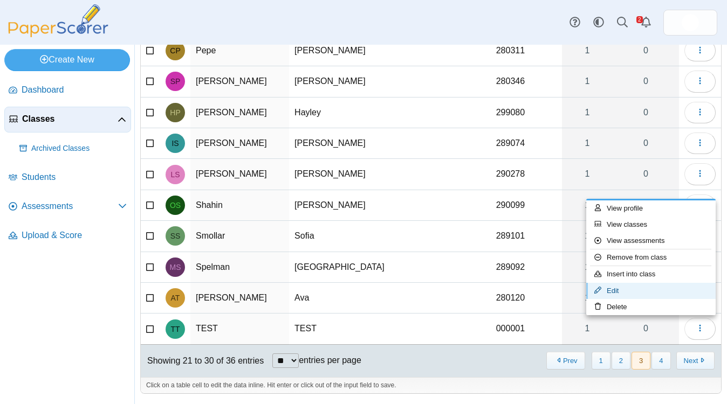
click at [629, 289] on link "Edit" at bounding box center [650, 291] width 129 height 16
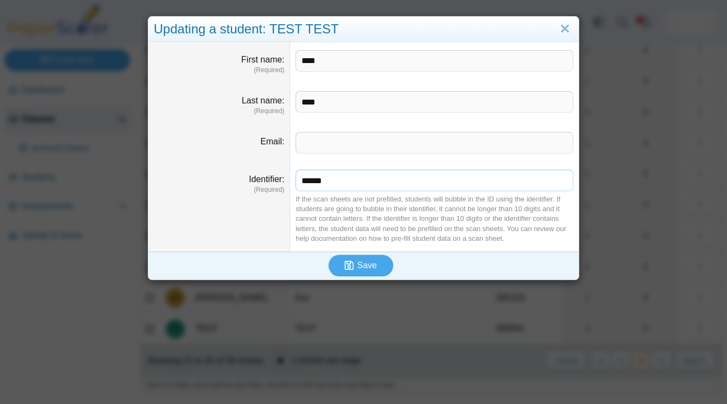
click at [343, 189] on input "******" at bounding box center [434, 181] width 278 height 22
type input "******"
click at [351, 260] on icon "submit" at bounding box center [348, 265] width 9 height 10
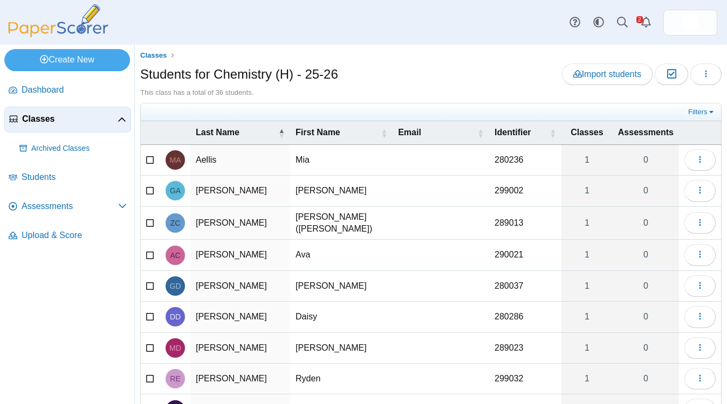
scroll to position [109, 0]
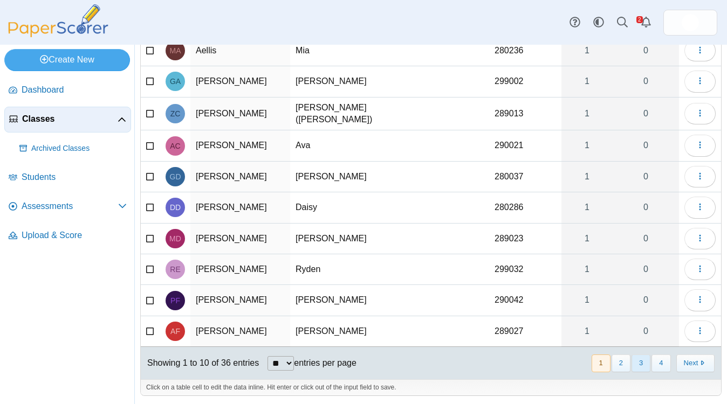
click at [644, 364] on button "3" at bounding box center [640, 364] width 19 height 18
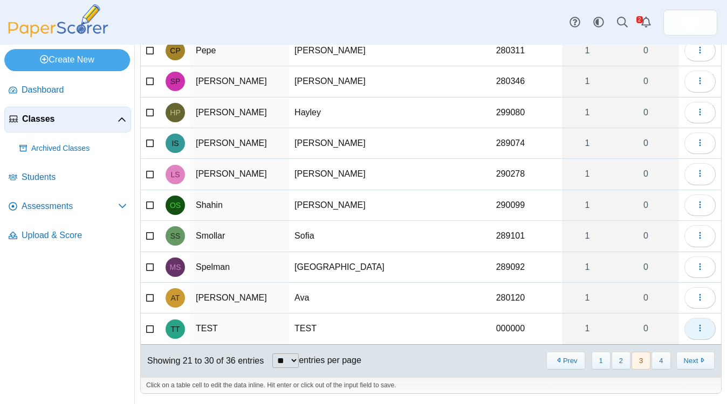
click at [702, 328] on icon "button" at bounding box center [699, 328] width 9 height 9
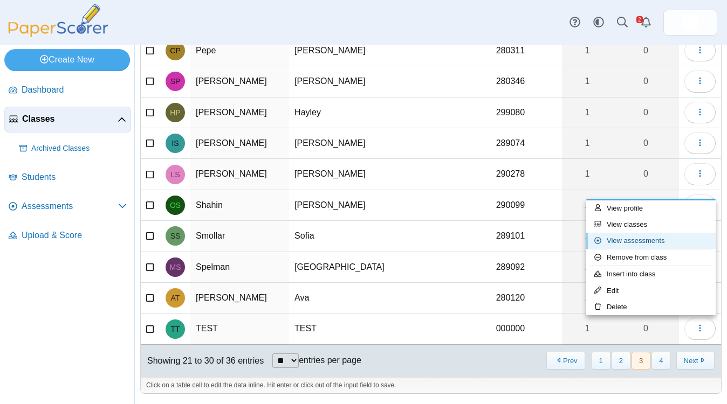
click at [643, 244] on link "View assessments" at bounding box center [650, 241] width 129 height 16
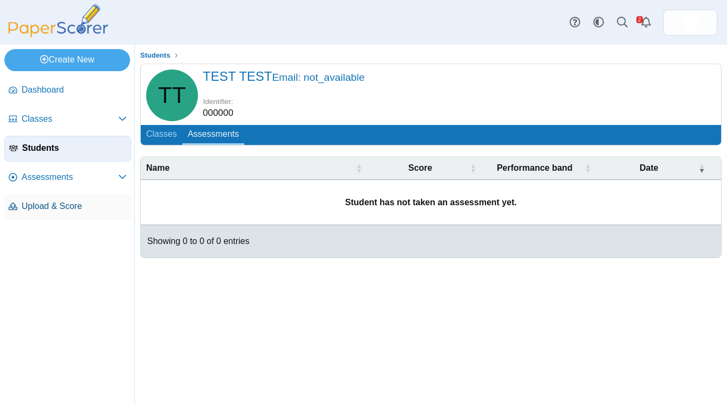
click at [63, 215] on link "Upload & Score" at bounding box center [67, 207] width 127 height 26
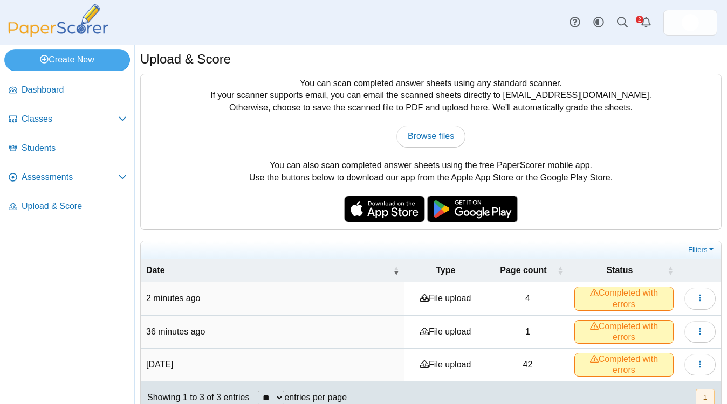
scroll to position [3, 0]
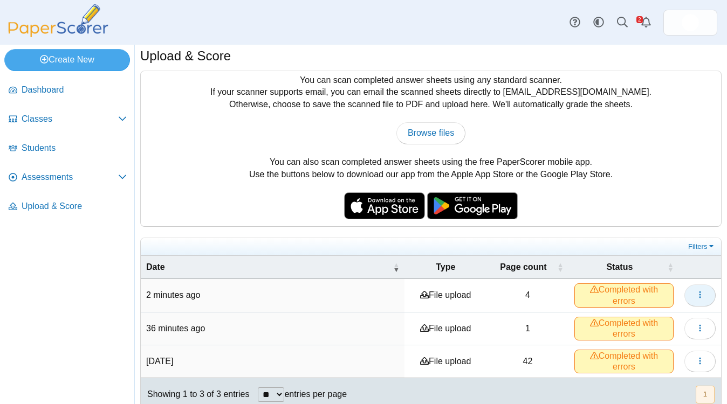
click at [701, 294] on icon "button" at bounding box center [699, 295] width 9 height 9
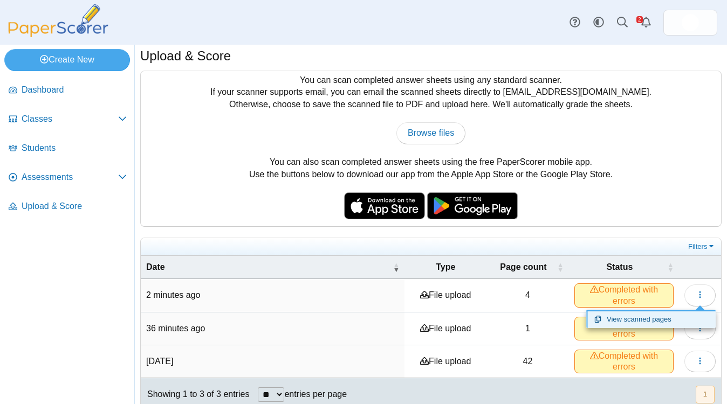
click at [655, 319] on link "View scanned pages" at bounding box center [650, 320] width 129 height 16
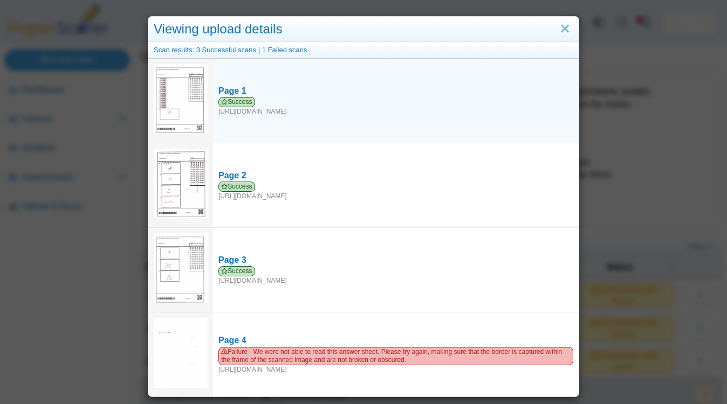
click at [190, 103] on img at bounding box center [181, 99] width 54 height 70
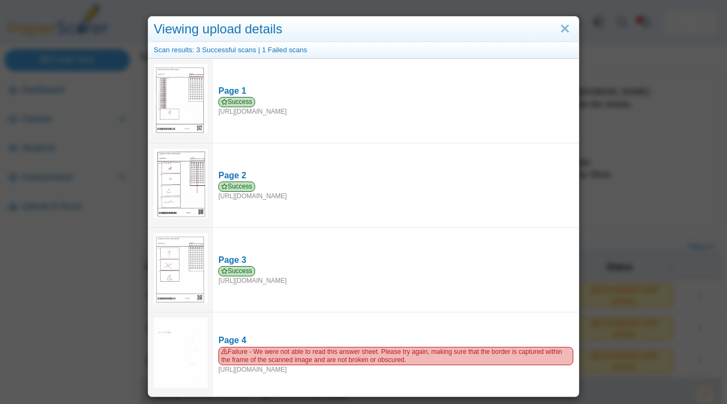
click at [229, 49] on div "Scan results: 3 Successful scans | 1 Failed scans" at bounding box center [363, 50] width 430 height 17
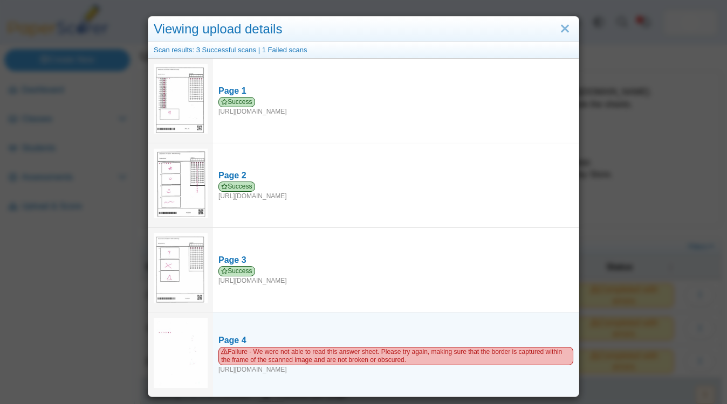
click at [176, 366] on img at bounding box center [181, 353] width 54 height 70
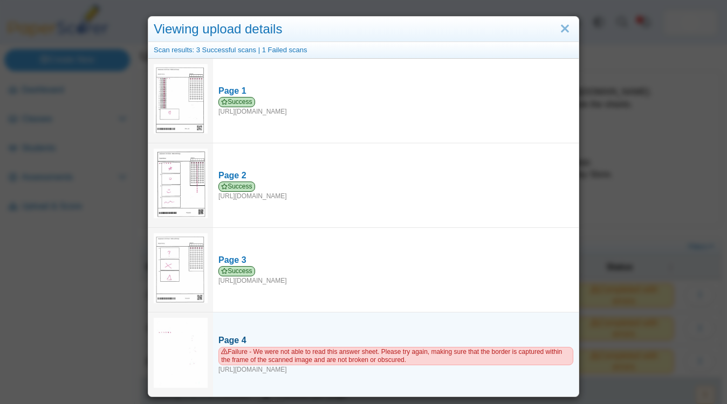
click at [301, 365] on div "Failure - We were not able to read this answer sheet. Please try again, making …" at bounding box center [395, 360] width 355 height 27
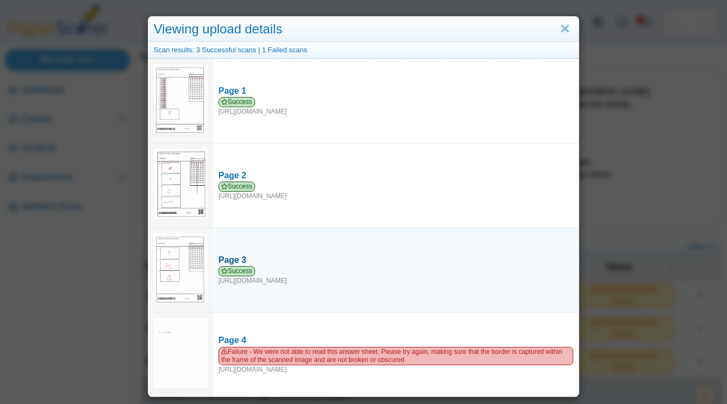
click at [512, 286] on link "Page 3 Success https://forms.paperscorer.com/scans/10/5664/238932/3203415_OCTOB…" at bounding box center [396, 270] width 366 height 42
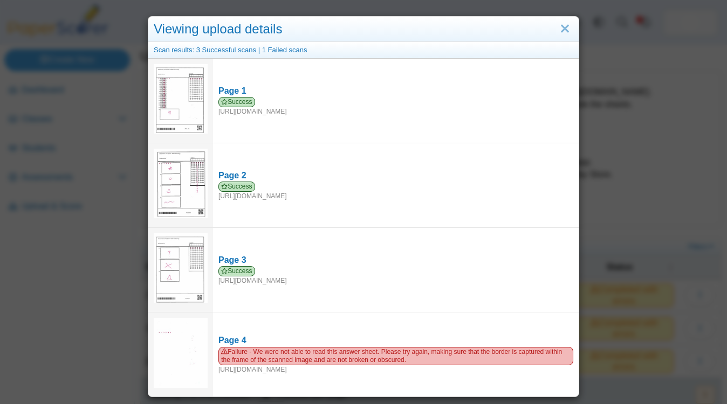
click at [647, 129] on div "Viewing upload details Scan results: 3 Successful scans | 1 Failed scans Page 1…" at bounding box center [363, 202] width 727 height 404
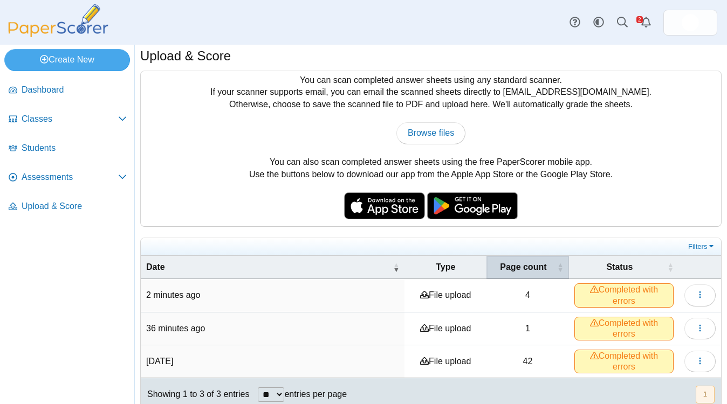
scroll to position [20, 0]
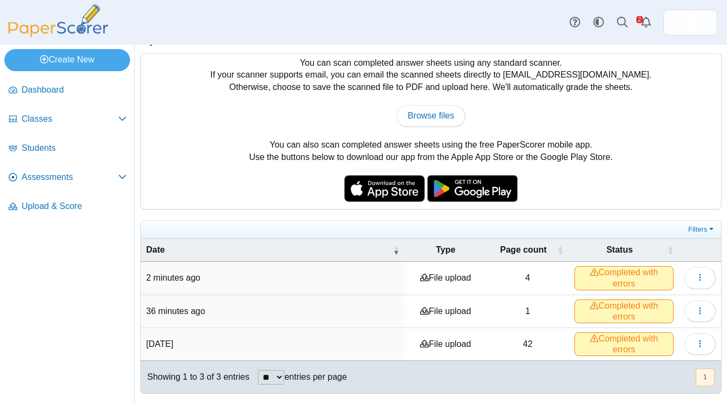
click at [177, 279] on time "2 minutes ago" at bounding box center [173, 277] width 54 height 9
click at [54, 182] on span "Assessments" at bounding box center [70, 177] width 96 height 12
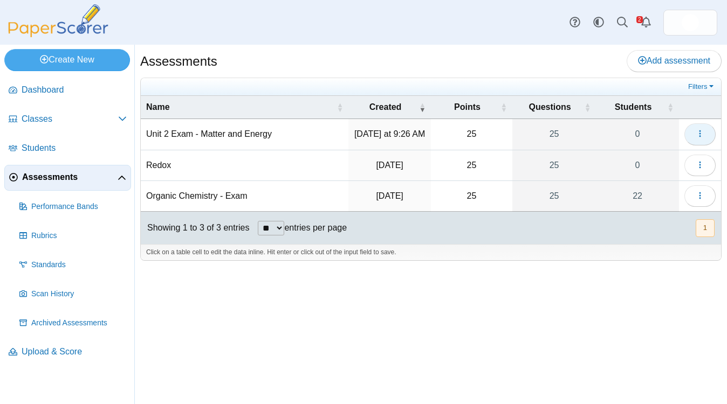
click at [693, 136] on button "button" at bounding box center [699, 134] width 31 height 22
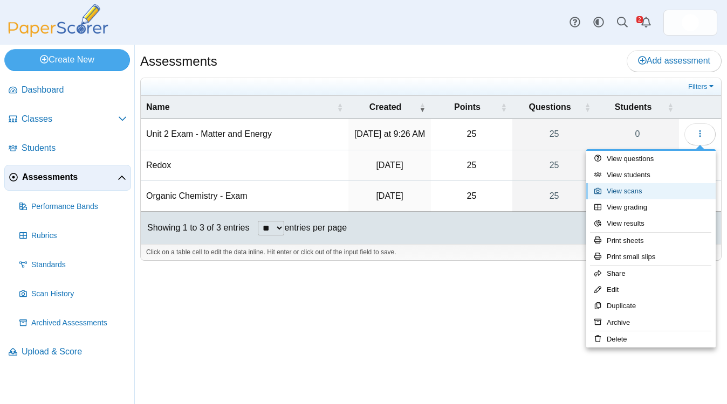
click at [660, 189] on link "View scans" at bounding box center [650, 191] width 129 height 16
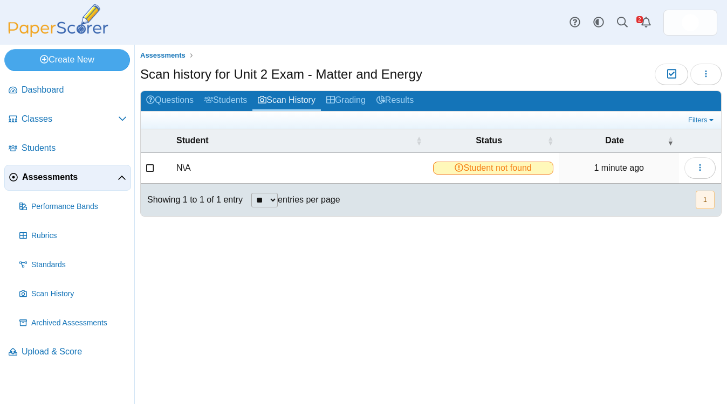
click at [512, 166] on span "Student not found" at bounding box center [493, 168] width 121 height 13
click at [698, 169] on icon "button" at bounding box center [699, 167] width 9 height 9
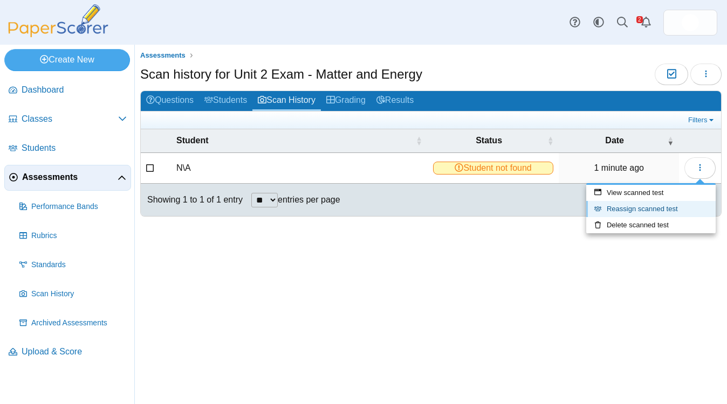
click at [672, 212] on link "Reassign scanned test" at bounding box center [650, 209] width 129 height 16
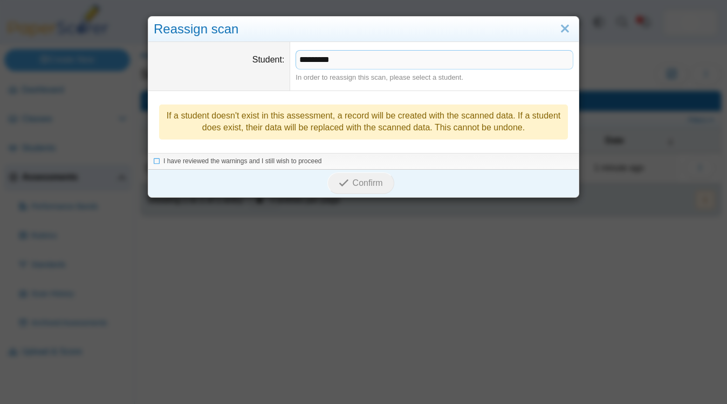
click at [405, 131] on div "If a student doesn't exist in this assessment, a record will be created with th…" at bounding box center [363, 122] width 409 height 35
click at [239, 161] on span "I have reviewed the warnings and I still wish to proceed" at bounding box center [242, 161] width 158 height 8
click at [342, 188] on icon "submit" at bounding box center [344, 183] width 10 height 10
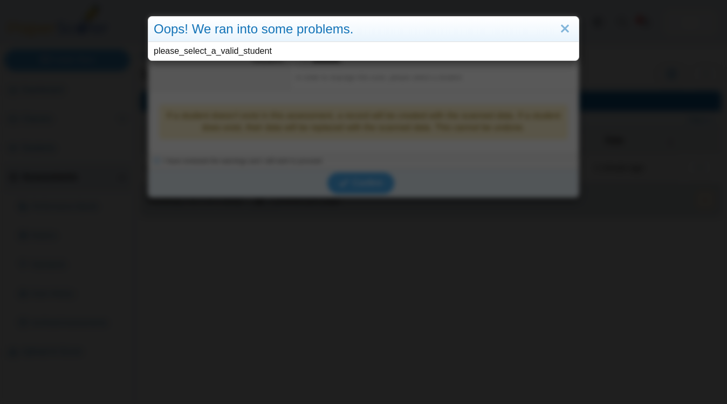
click at [477, 67] on div "Oops! We ran into some problems. please_select_a_valid_student" at bounding box center [363, 202] width 727 height 404
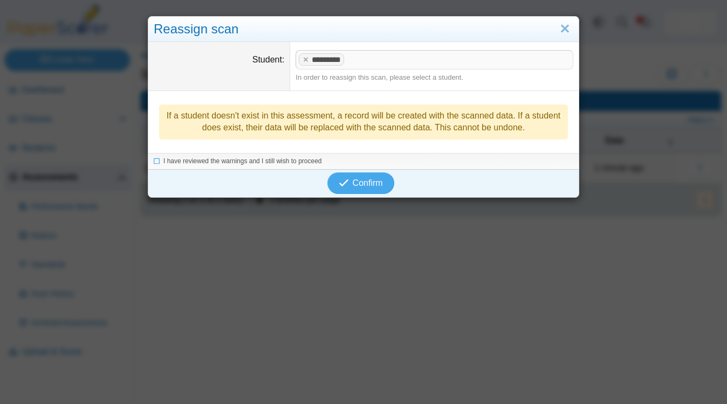
click at [360, 60] on span at bounding box center [454, 60] width 214 height 18
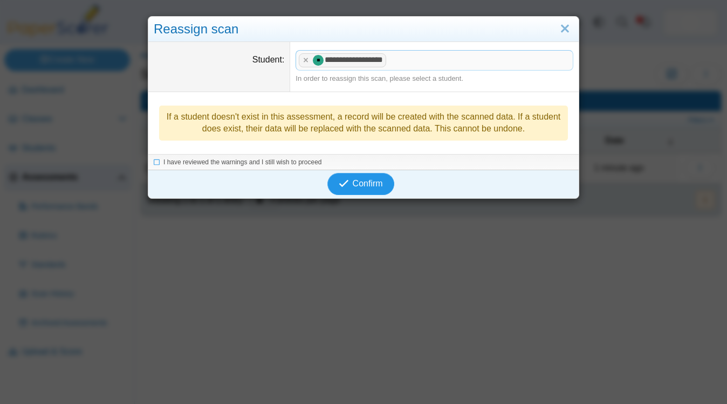
click at [375, 186] on span "Confirm" at bounding box center [368, 183] width 30 height 9
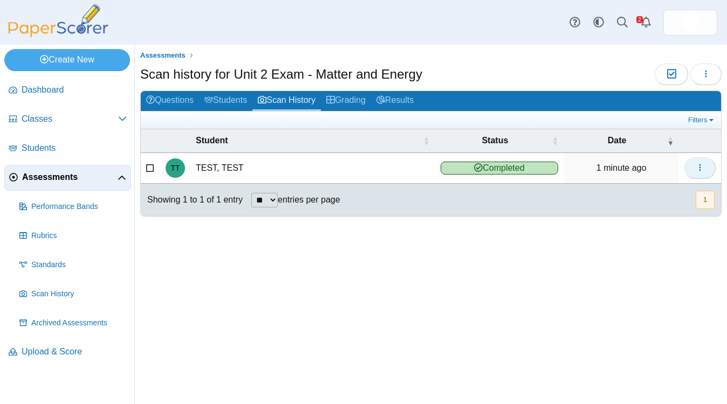
click at [706, 171] on button "button" at bounding box center [699, 168] width 31 height 22
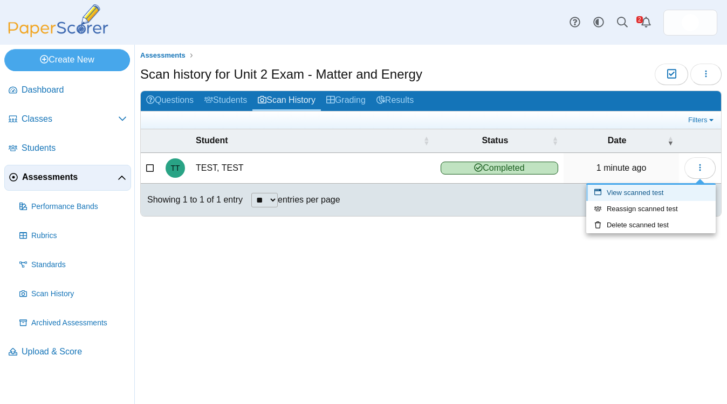
click at [677, 194] on link "View scanned test" at bounding box center [650, 193] width 129 height 16
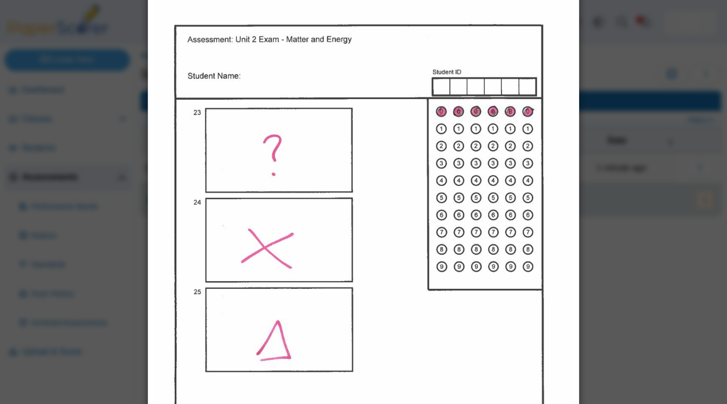
scroll to position [1287, 0]
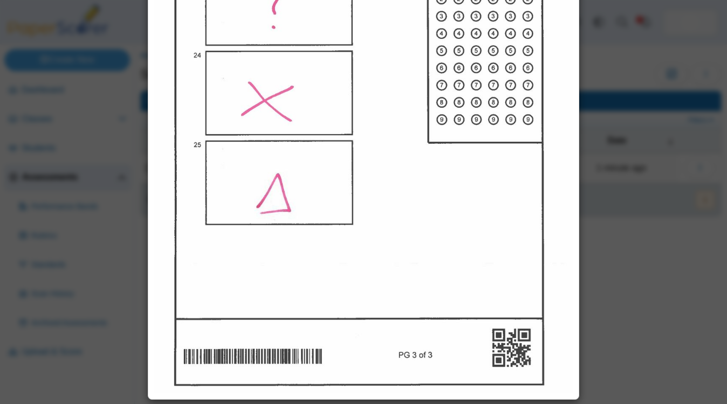
click at [641, 295] on div "Viewing scanned pages for TEST TEST" at bounding box center [363, 202] width 727 height 404
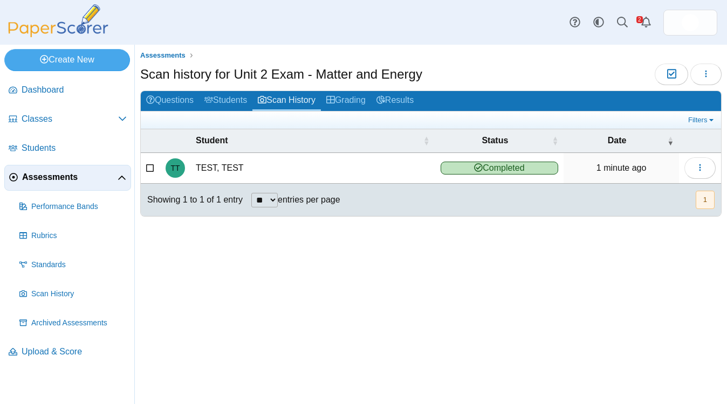
click at [76, 178] on span "Assessments" at bounding box center [69, 177] width 95 height 12
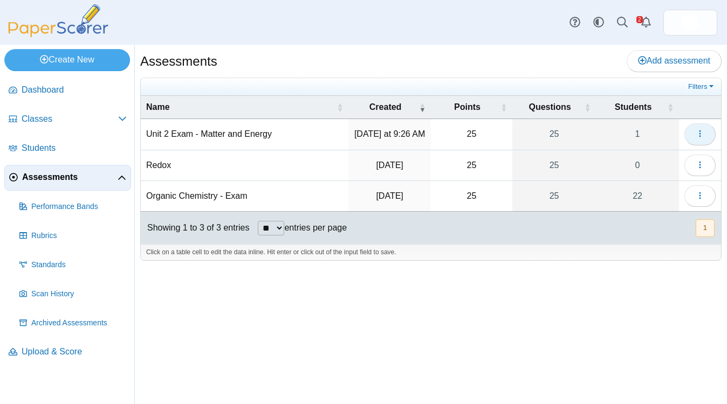
click at [703, 135] on icon "button" at bounding box center [699, 133] width 9 height 9
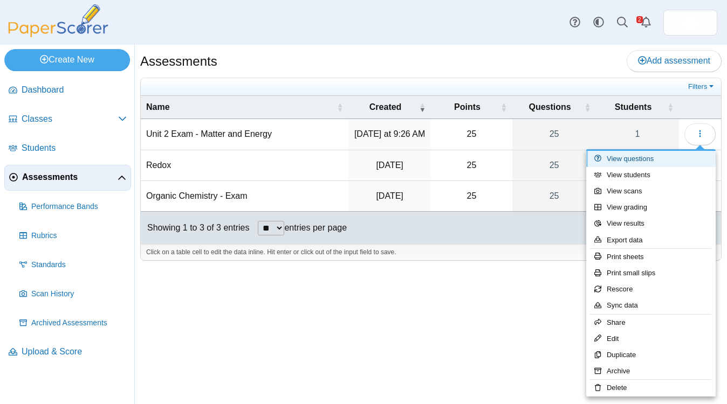
click at [657, 161] on link "View questions" at bounding box center [650, 159] width 129 height 16
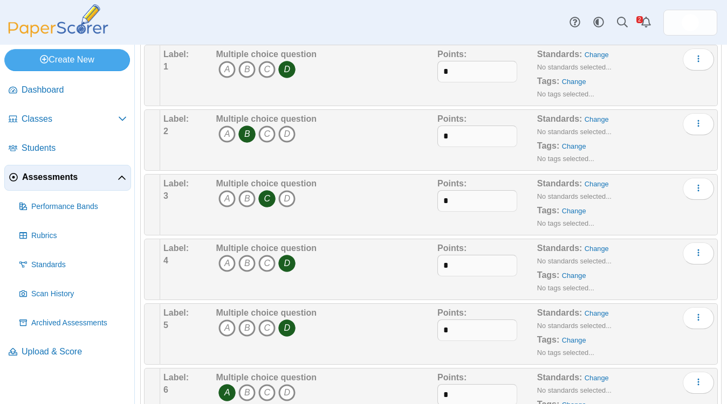
scroll to position [75, 0]
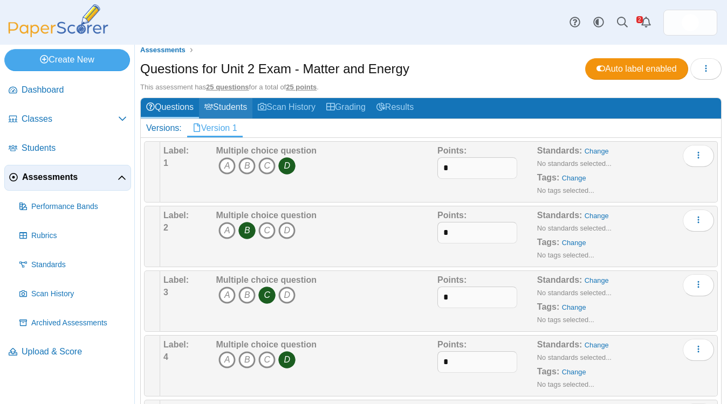
click at [230, 112] on link "Students" at bounding box center [225, 108] width 53 height 20
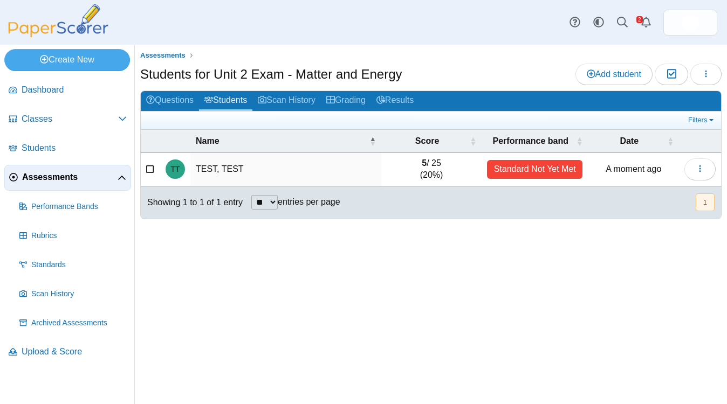
click at [555, 171] on div "Standard Not Yet Met" at bounding box center [534, 169] width 95 height 19
click at [690, 174] on button "button" at bounding box center [699, 169] width 31 height 22
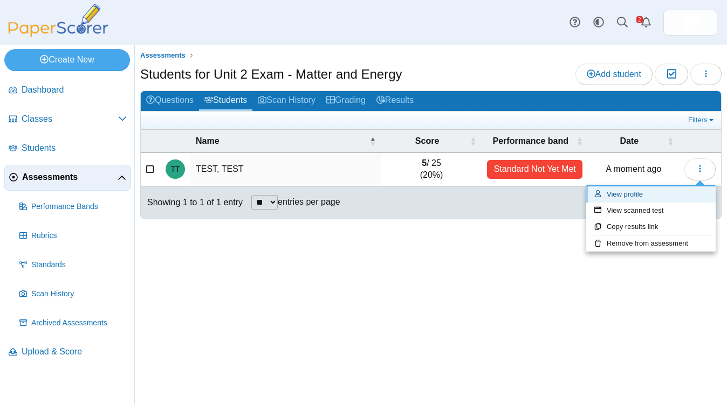
click at [660, 197] on link "View profile" at bounding box center [650, 195] width 129 height 16
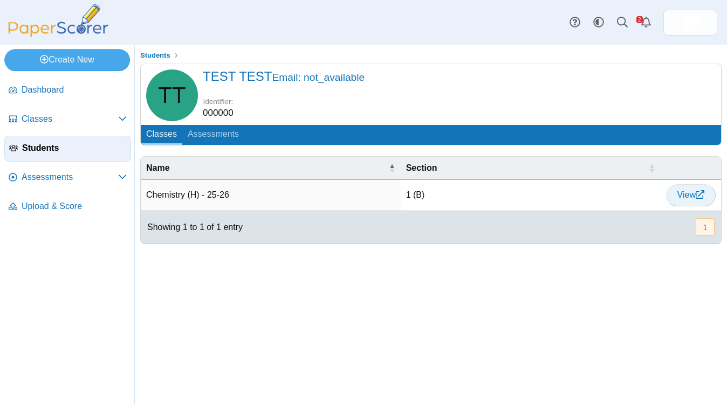
click at [695, 193] on use at bounding box center [699, 194] width 9 height 9
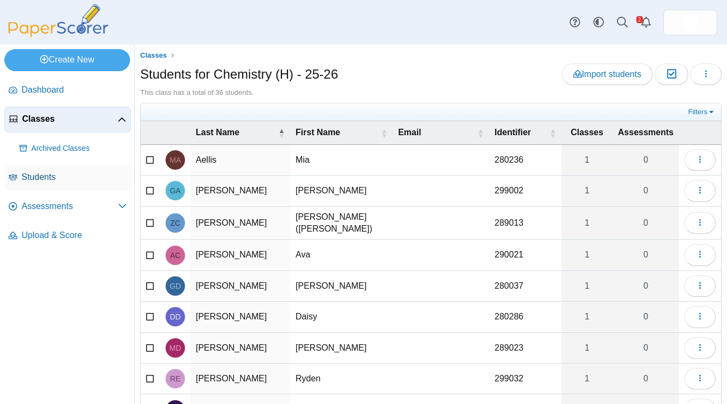
click at [60, 177] on span "Students" at bounding box center [74, 177] width 105 height 12
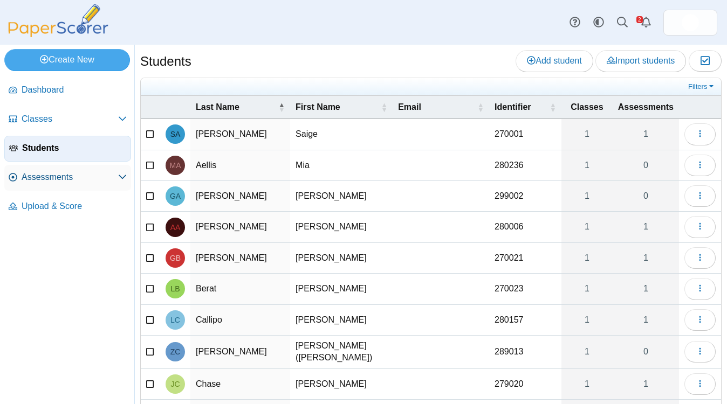
click at [64, 183] on span "Assessments" at bounding box center [70, 177] width 96 height 12
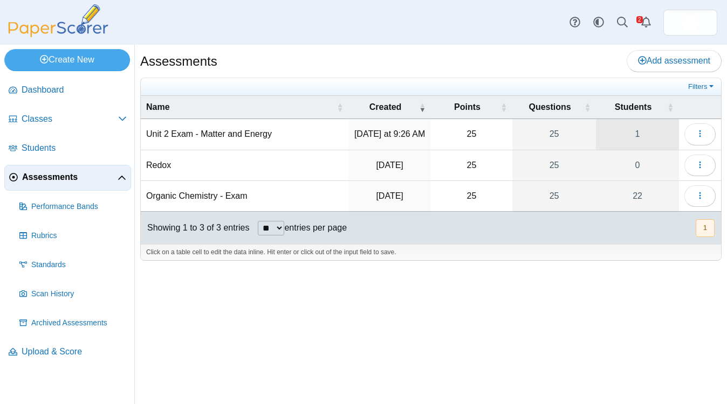
click at [635, 136] on link "1" at bounding box center [637, 134] width 83 height 30
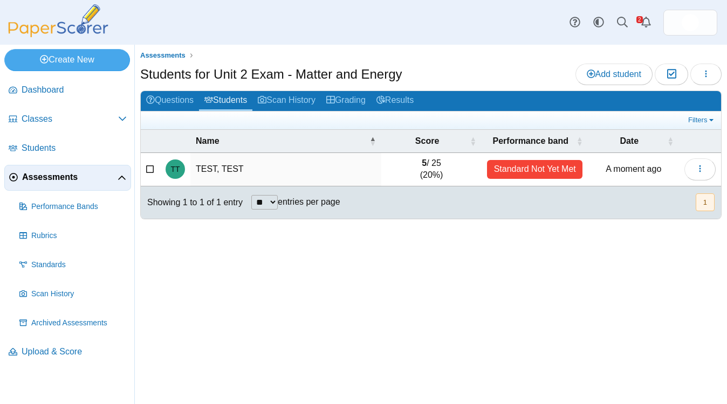
click at [218, 169] on td "TEST, TEST" at bounding box center [285, 169] width 191 height 33
click at [561, 182] on td "Standard Not Yet Met" at bounding box center [534, 169] width 106 height 33
click at [557, 169] on div "Standard Not Yet Met" at bounding box center [534, 169] width 95 height 19
click at [694, 167] on button "button" at bounding box center [699, 169] width 31 height 22
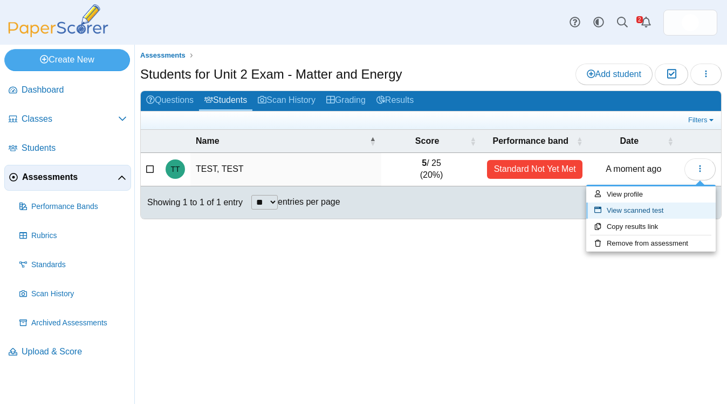
click at [666, 208] on link "View scanned test" at bounding box center [650, 211] width 129 height 16
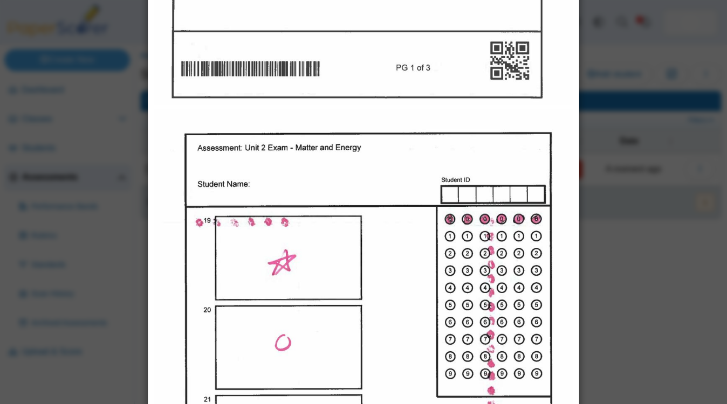
scroll to position [247, 0]
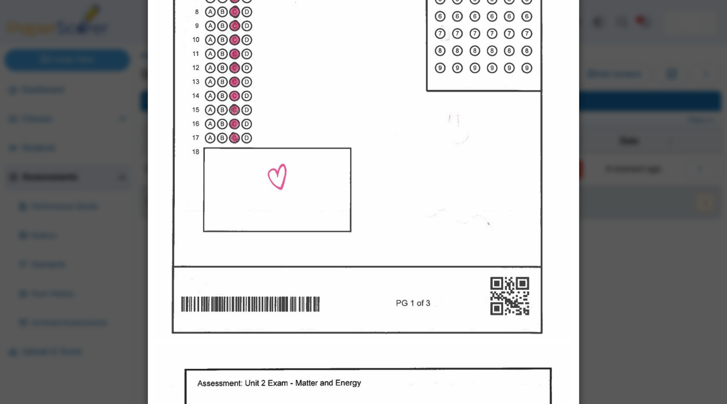
click at [309, 226] on img at bounding box center [363, 69] width 419 height 543
click at [637, 269] on div "Viewing scanned pages for TEST TEST" at bounding box center [363, 202] width 727 height 404
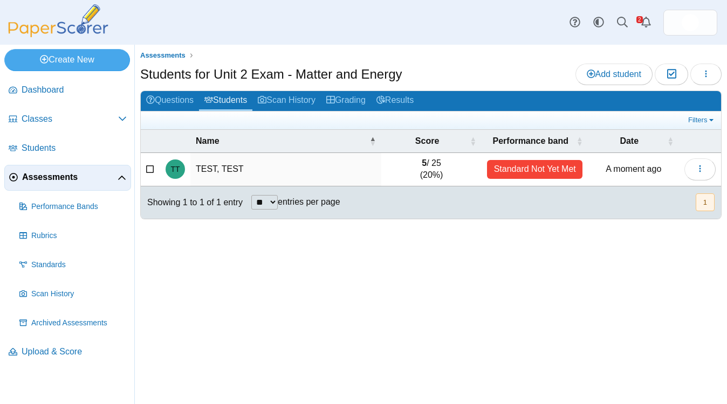
click at [431, 153] on td "5 / 25 (20%)" at bounding box center [431, 169] width 100 height 33
click at [436, 168] on td "5 / 25 (20%)" at bounding box center [431, 169] width 100 height 33
click at [699, 170] on icon "button" at bounding box center [699, 168] width 9 height 9
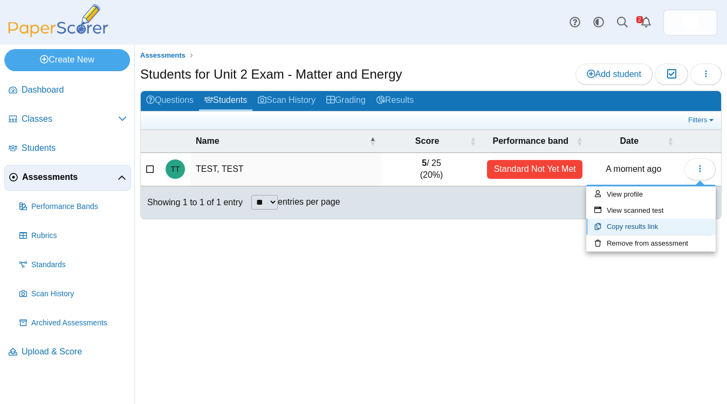
click at [655, 223] on link "Copy results link" at bounding box center [650, 227] width 129 height 16
copy td "25"
type textarea "**********"
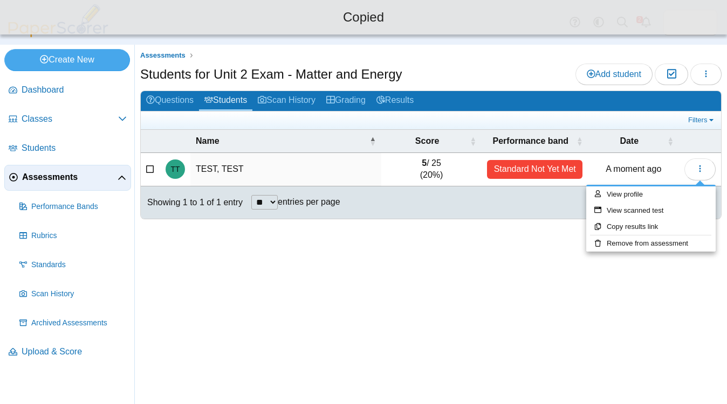
click at [385, 289] on div "Assessments Students for Unit 2 Exam - Matter and Energy Add student Moderation…" at bounding box center [431, 225] width 592 height 360
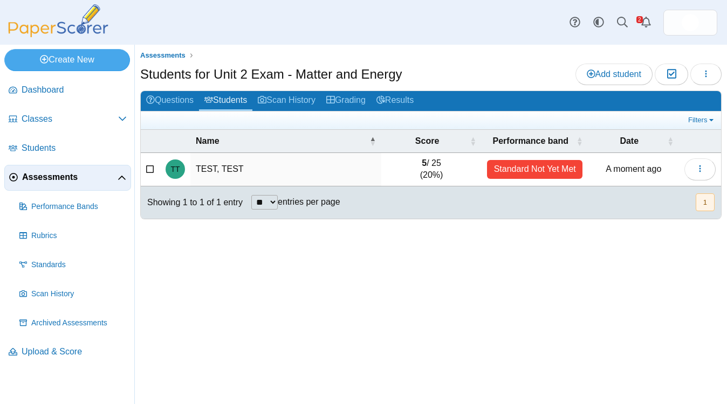
click at [437, 178] on td "5 / 25 (20%)" at bounding box center [431, 169] width 100 height 33
click at [464, 148] on th "Score" at bounding box center [431, 141] width 100 height 23
click at [464, 148] on th "Score" at bounding box center [432, 141] width 100 height 23
click at [442, 163] on td "5 / 25 (20%)" at bounding box center [432, 169] width 100 height 33
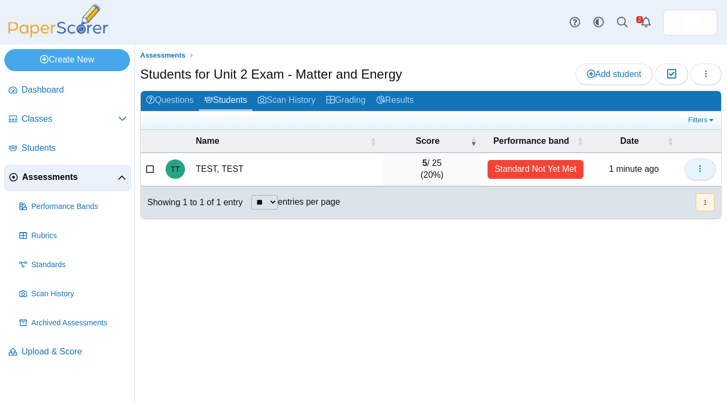
click at [708, 178] on button "button" at bounding box center [699, 169] width 31 height 22
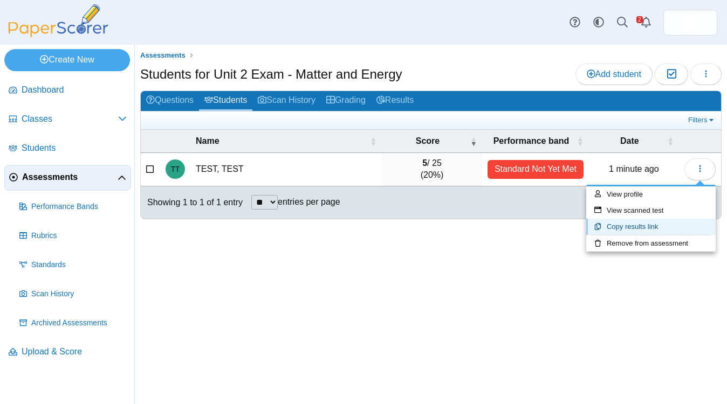
click at [655, 229] on link "Copy results link" at bounding box center [650, 227] width 129 height 16
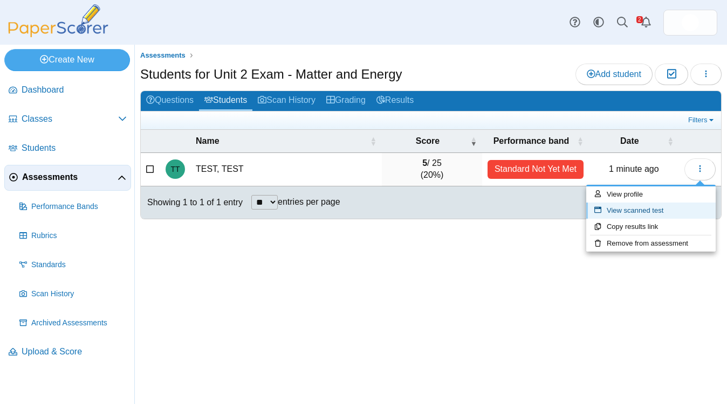
click at [638, 212] on link "View scanned test" at bounding box center [650, 211] width 129 height 16
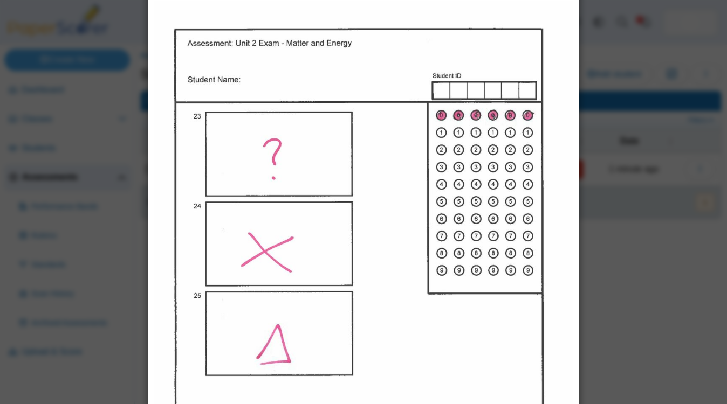
scroll to position [1287, 0]
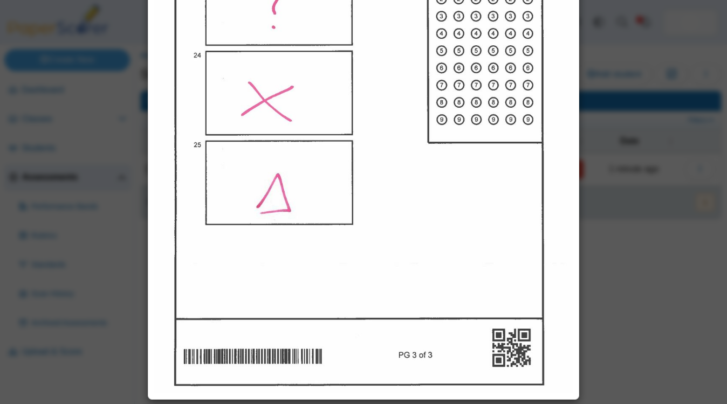
click at [303, 226] on img at bounding box center [363, 121] width 419 height 543
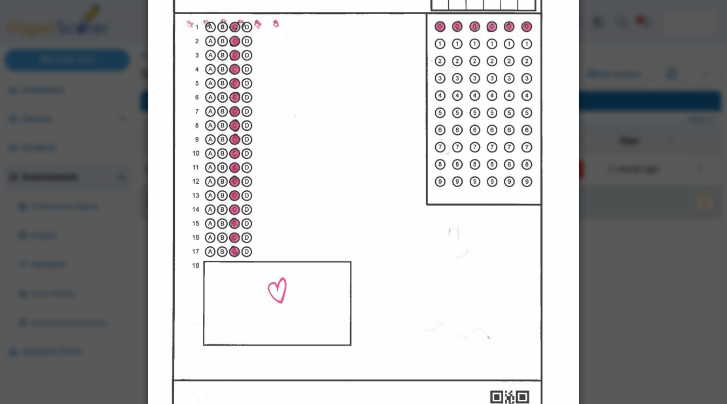
scroll to position [0, 0]
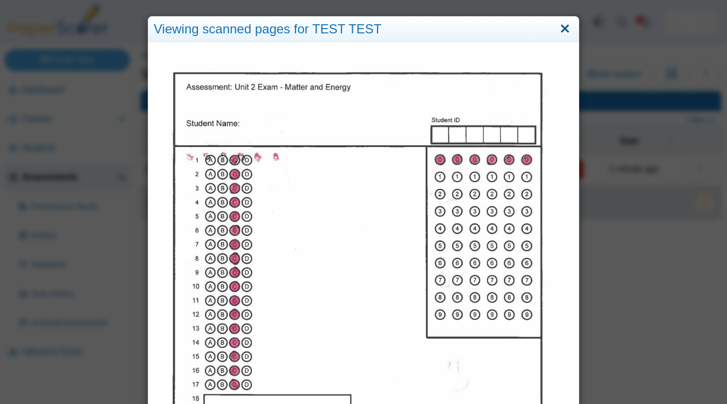
click at [563, 25] on link "Close" at bounding box center [564, 29] width 17 height 18
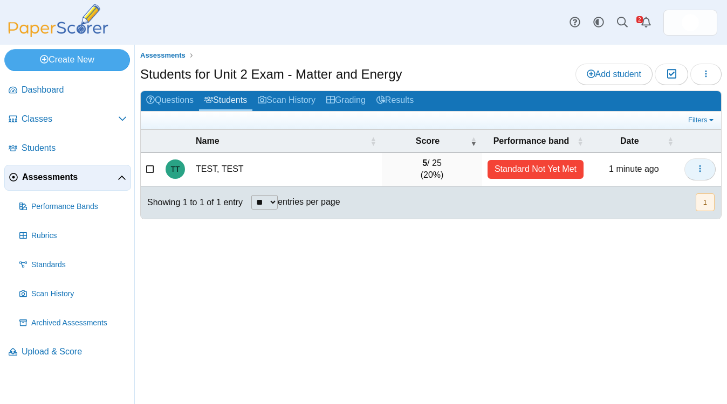
click at [709, 172] on button "button" at bounding box center [699, 169] width 31 height 22
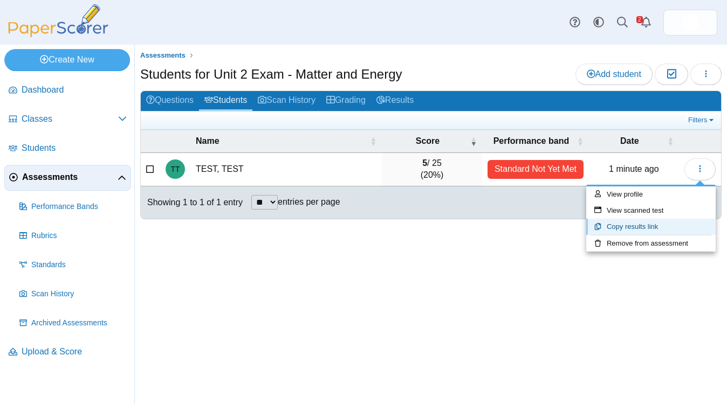
click at [654, 224] on link "Copy results link" at bounding box center [650, 227] width 129 height 16
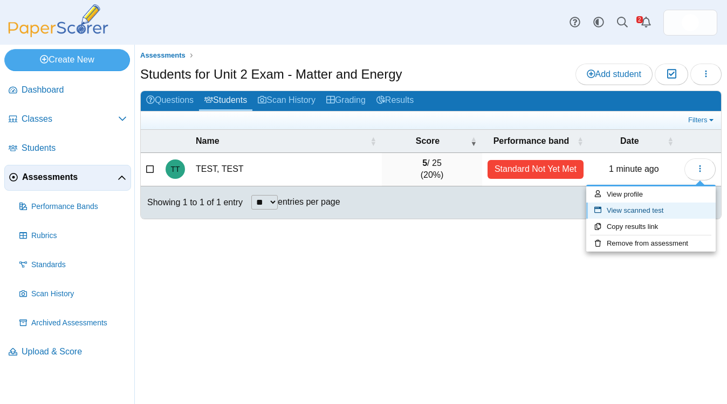
click at [623, 210] on link "View scanned test" at bounding box center [650, 211] width 129 height 16
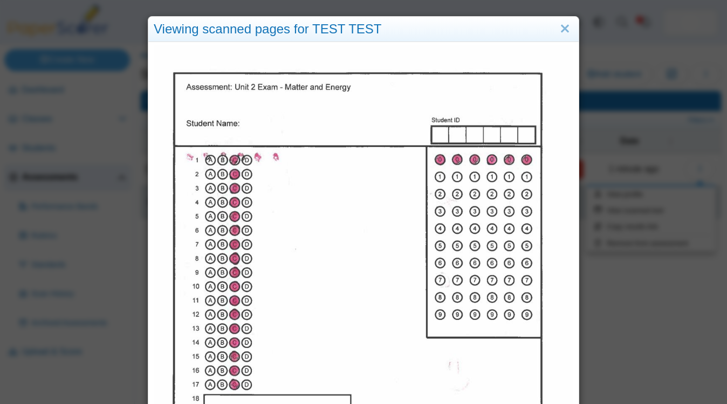
scroll to position [46, 0]
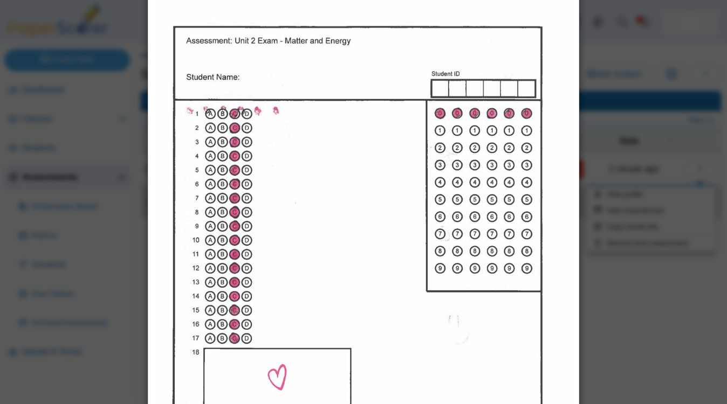
click at [609, 197] on div "Viewing scanned pages for TEST TEST" at bounding box center [363, 202] width 727 height 404
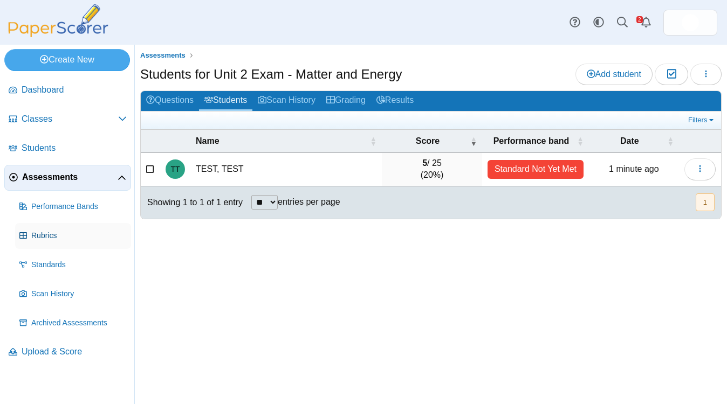
click at [73, 240] on span "Rubrics" at bounding box center [78, 236] width 95 height 11
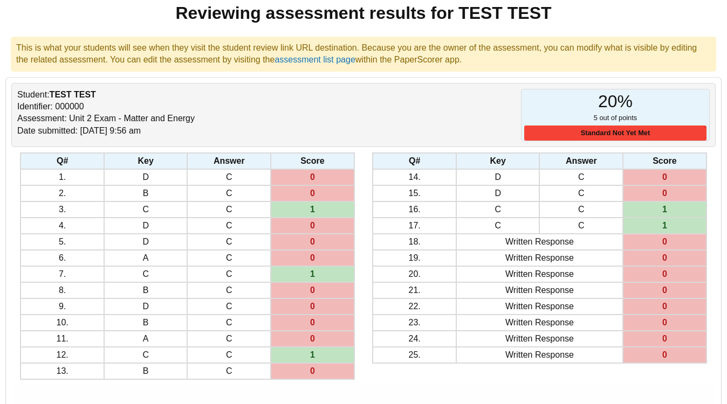
scroll to position [88, 0]
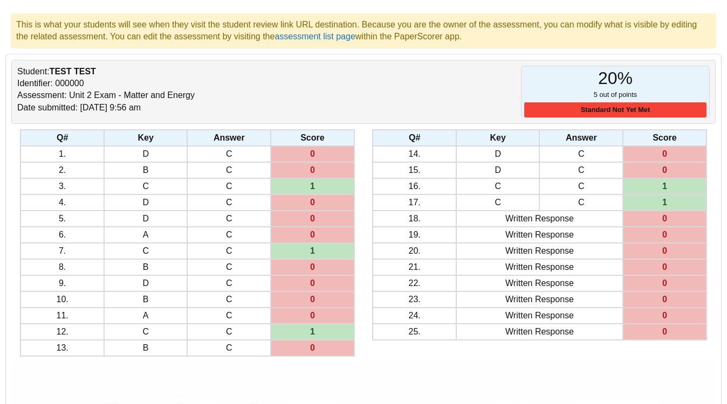
click at [656, 220] on td "0" at bounding box center [665, 219] width 84 height 16
click at [660, 243] on td "0" at bounding box center [665, 235] width 84 height 16
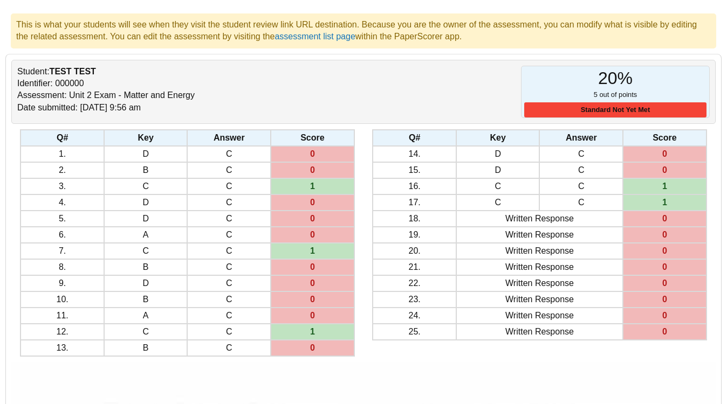
click at [660, 243] on td "0" at bounding box center [665, 235] width 84 height 16
click at [656, 273] on td "0" at bounding box center [665, 267] width 84 height 16
click at [655, 301] on td "0" at bounding box center [665, 300] width 84 height 16
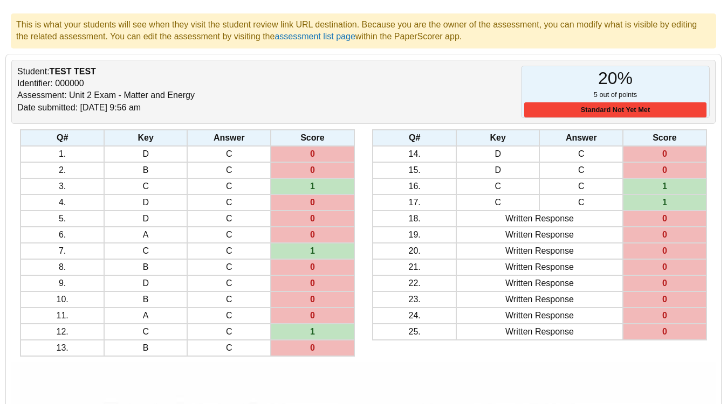
click at [652, 337] on td "0" at bounding box center [665, 332] width 84 height 16
click at [650, 324] on td "0" at bounding box center [665, 316] width 84 height 16
click at [660, 308] on td "0" at bounding box center [665, 300] width 84 height 16
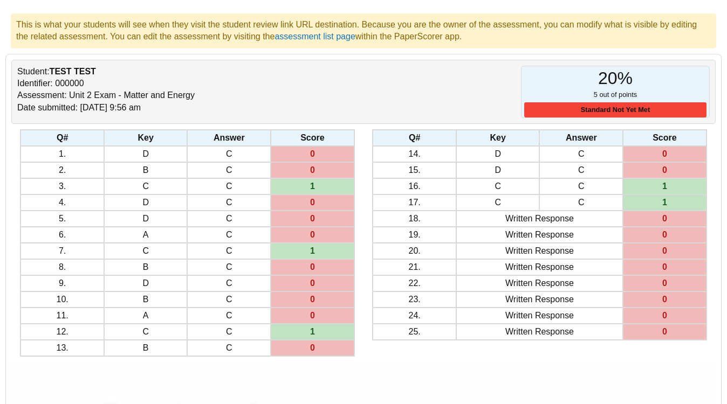
click at [660, 308] on td "0" at bounding box center [665, 300] width 84 height 16
click at [658, 287] on td "0" at bounding box center [665, 283] width 84 height 16
click at [652, 243] on td "0" at bounding box center [665, 235] width 84 height 16
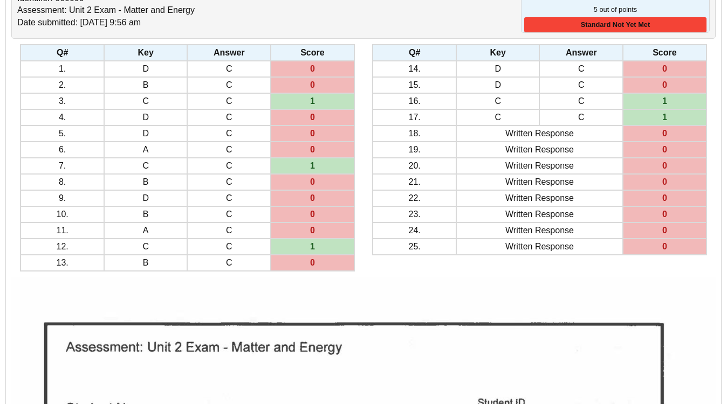
scroll to position [192, 0]
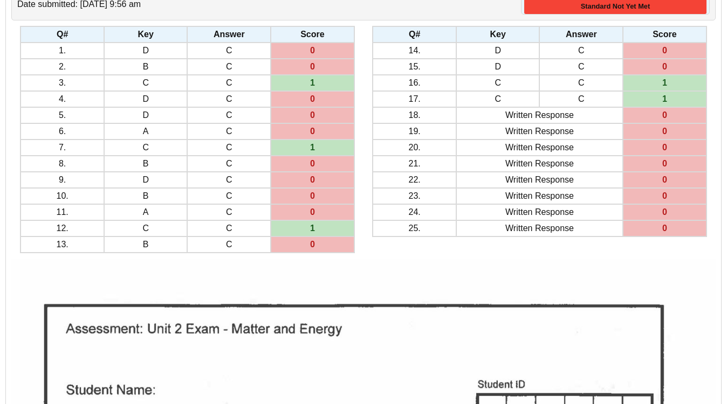
click at [575, 202] on td "Written Response" at bounding box center [539, 196] width 167 height 16
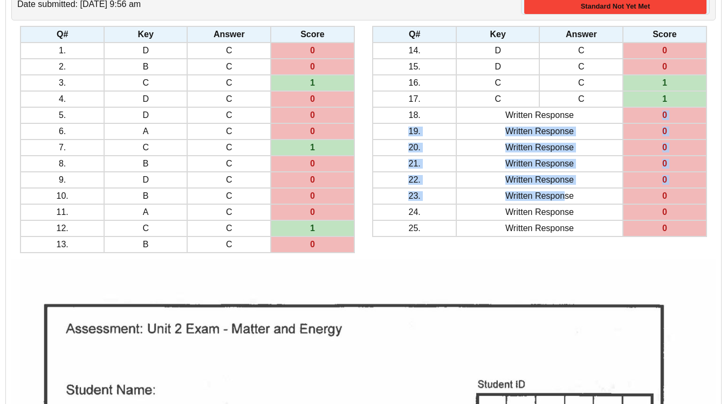
drag, startPoint x: 575, startPoint y: 121, endPoint x: 563, endPoint y: 210, distance: 89.2
click at [563, 210] on tbody "Q# Key Answer Score 14. D C D C C C C C" at bounding box center [539, 131] width 333 height 210
click at [563, 204] on td "Written Response" at bounding box center [539, 196] width 167 height 16
drag, startPoint x: 661, startPoint y: 122, endPoint x: 665, endPoint y: 247, distance: 125.7
click at [665, 237] on table "Q# Key Answer Score 14. D C 0 D" at bounding box center [539, 131] width 334 height 211
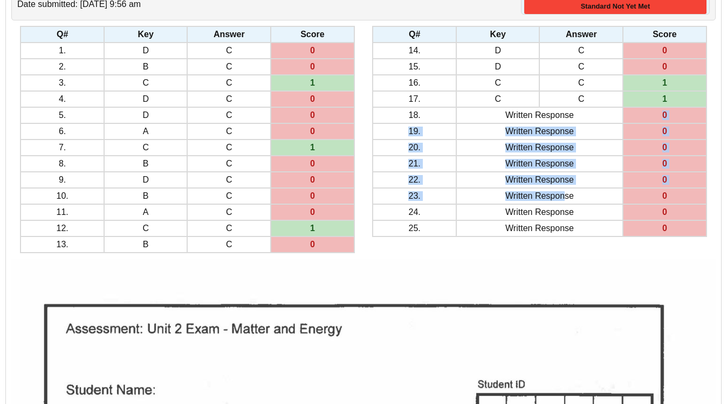
click at [665, 237] on table "Q# Key Answer Score 14. D C 0 D" at bounding box center [539, 131] width 334 height 211
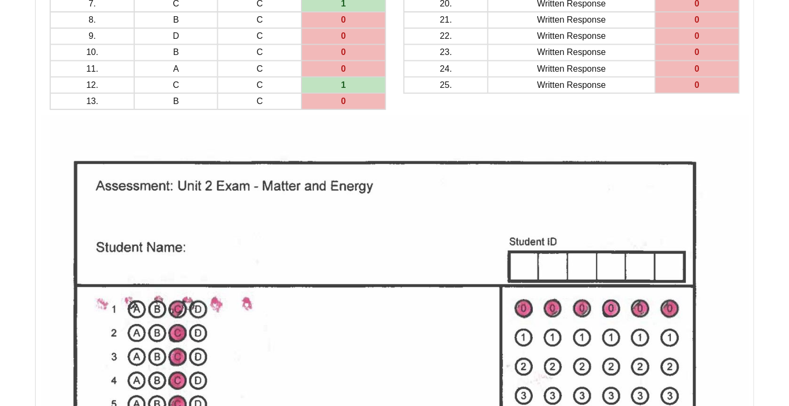
scroll to position [237, 0]
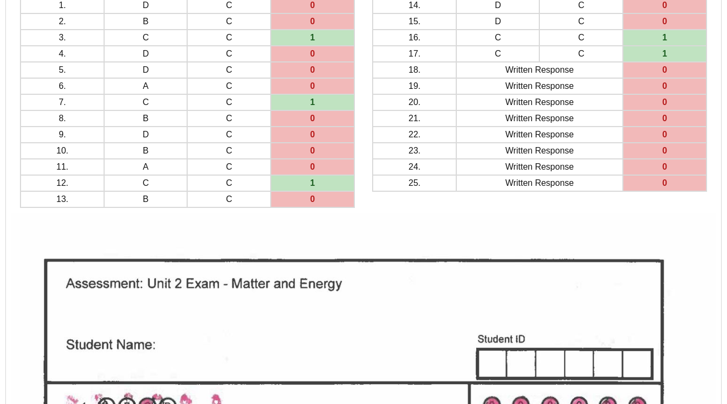
click at [666, 78] on td "0" at bounding box center [665, 70] width 84 height 16
click at [666, 91] on td "0" at bounding box center [665, 86] width 84 height 16
click at [666, 118] on td "0" at bounding box center [665, 119] width 84 height 16
click at [662, 137] on td "0" at bounding box center [665, 135] width 84 height 16
click at [664, 151] on td "0" at bounding box center [665, 151] width 84 height 16
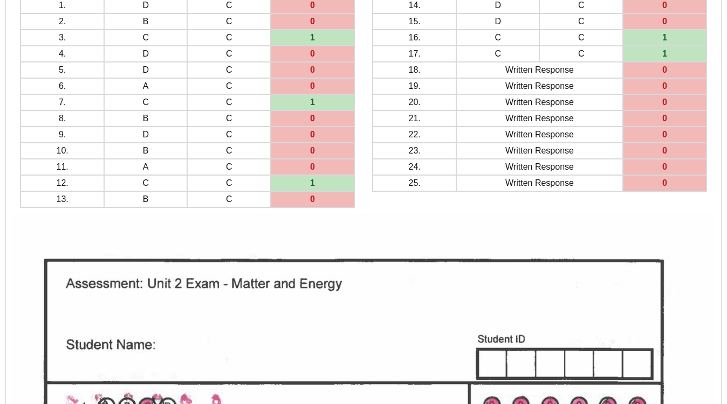
click at [664, 159] on td "0" at bounding box center [665, 151] width 84 height 16
click at [664, 191] on td "0" at bounding box center [665, 183] width 84 height 16
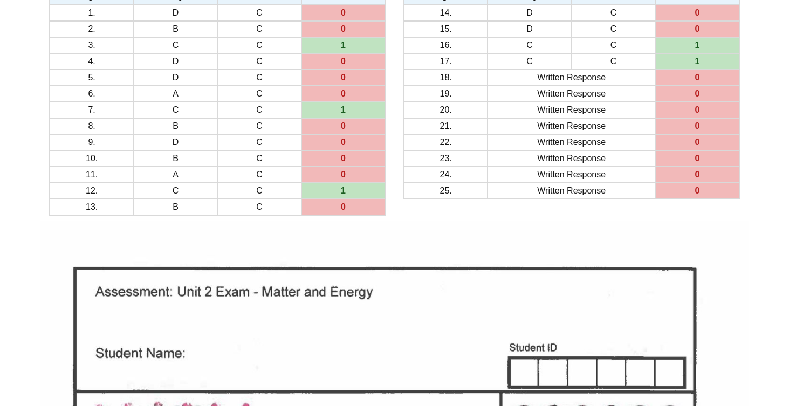
scroll to position [0, 0]
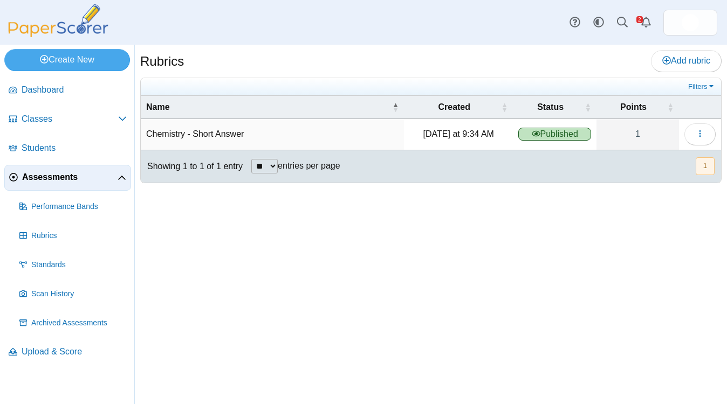
click at [73, 178] on span "Assessments" at bounding box center [69, 177] width 95 height 12
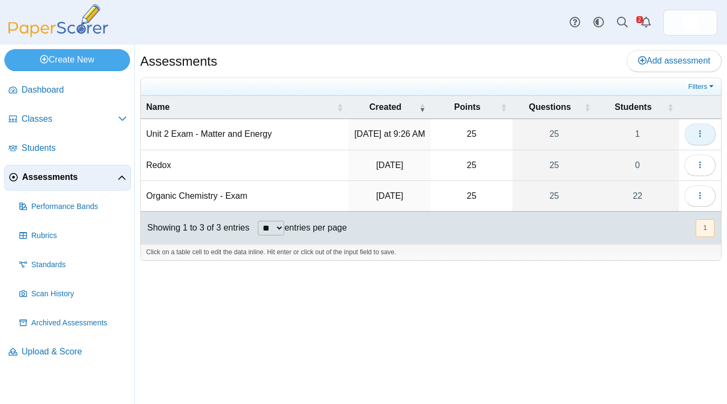
click at [696, 127] on button "button" at bounding box center [699, 134] width 31 height 22
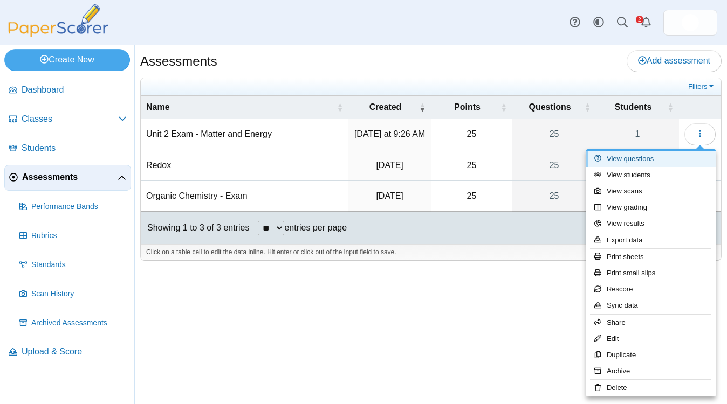
click at [655, 162] on link "View questions" at bounding box center [650, 159] width 129 height 16
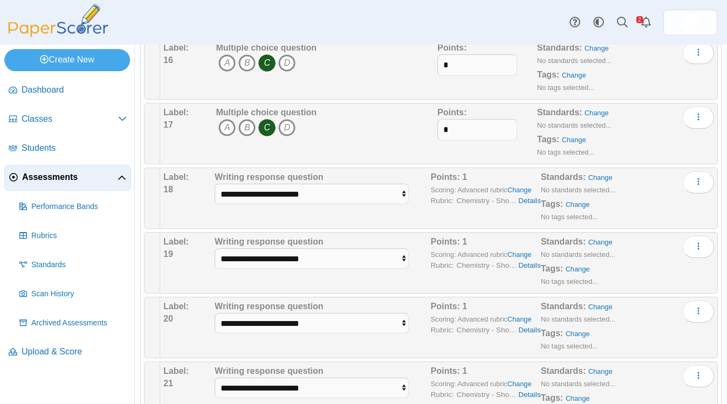
scroll to position [1141, 0]
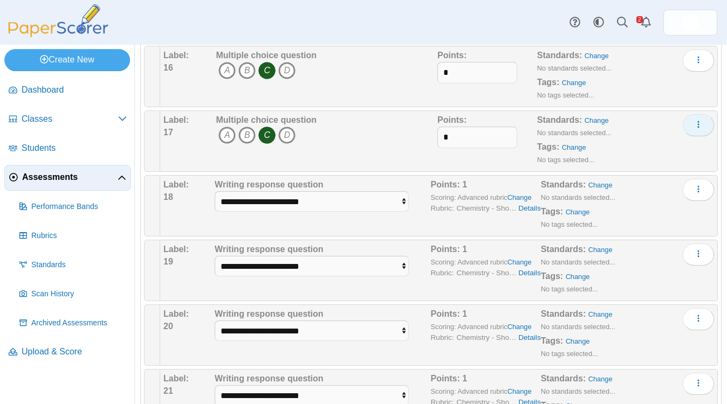
click at [701, 127] on icon "More options" at bounding box center [698, 124] width 9 height 9
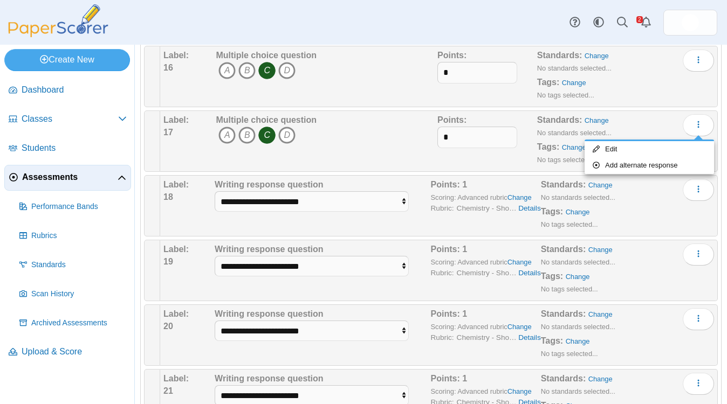
click at [673, 100] on div "Standards: Change No standards selected... Tags: Change No tags selected..." at bounding box center [611, 77] width 149 height 54
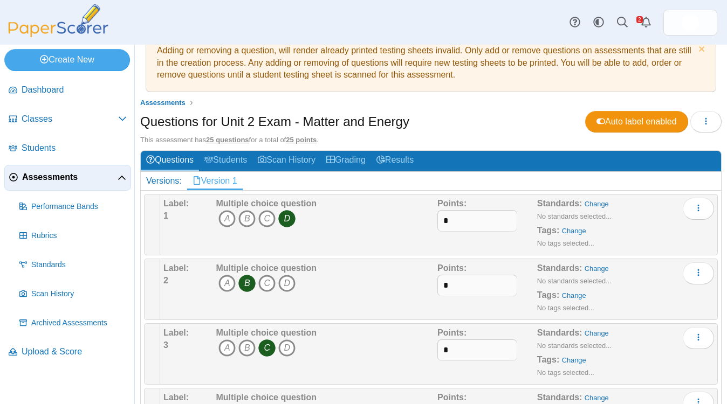
scroll to position [0, 0]
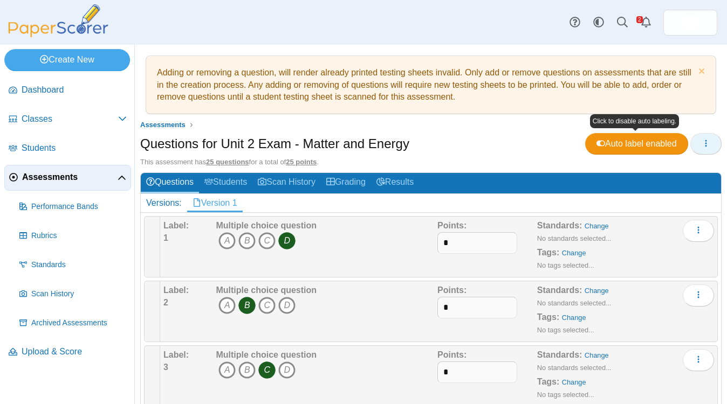
click at [697, 144] on button "button" at bounding box center [705, 144] width 31 height 22
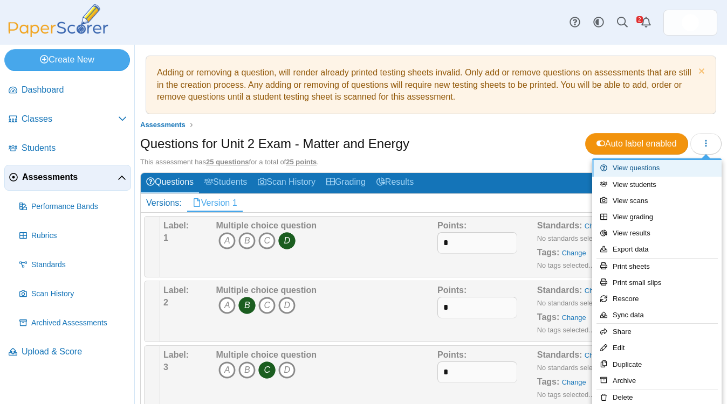
click at [674, 164] on link "View questions" at bounding box center [656, 168] width 129 height 16
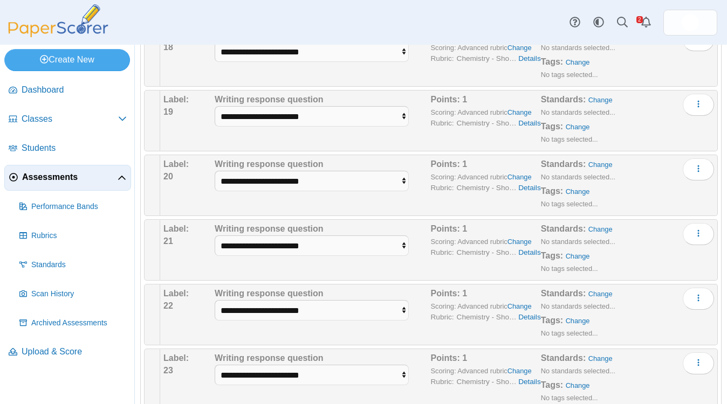
scroll to position [1451, 0]
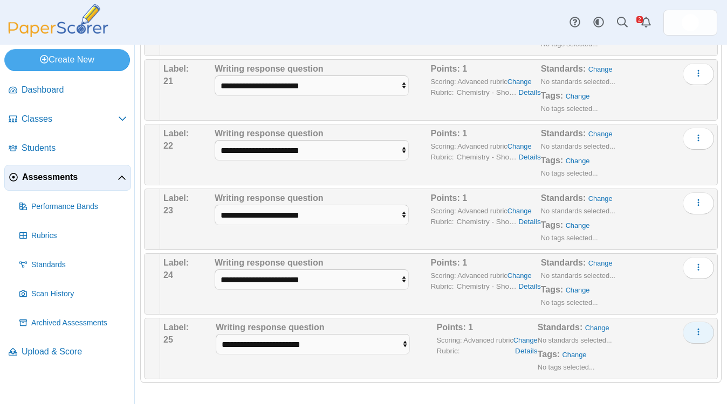
click at [695, 334] on icon "More options" at bounding box center [698, 332] width 9 height 9
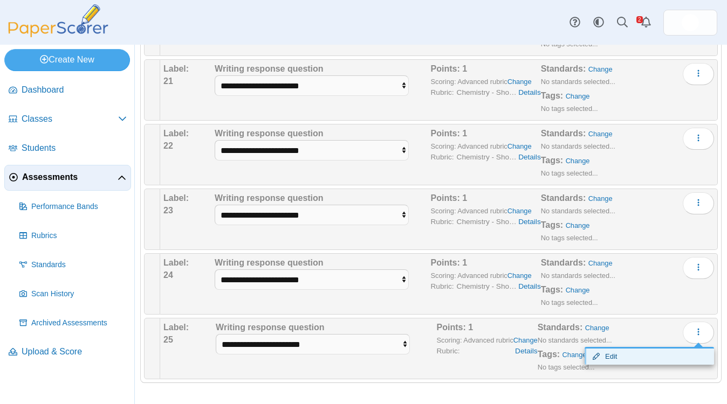
click at [628, 356] on link "Edit" at bounding box center [648, 357] width 129 height 16
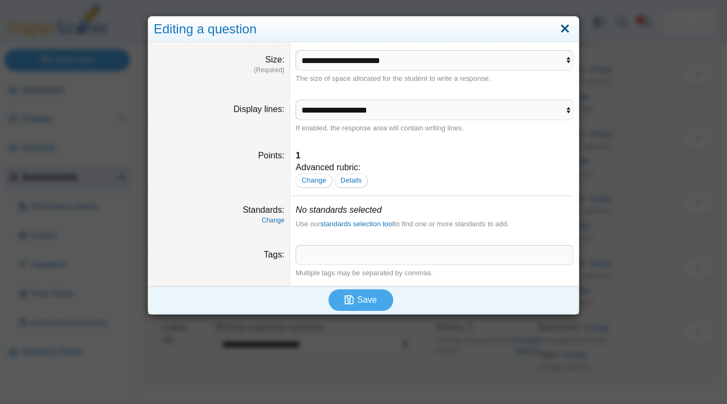
click at [563, 32] on link "Close" at bounding box center [564, 29] width 17 height 18
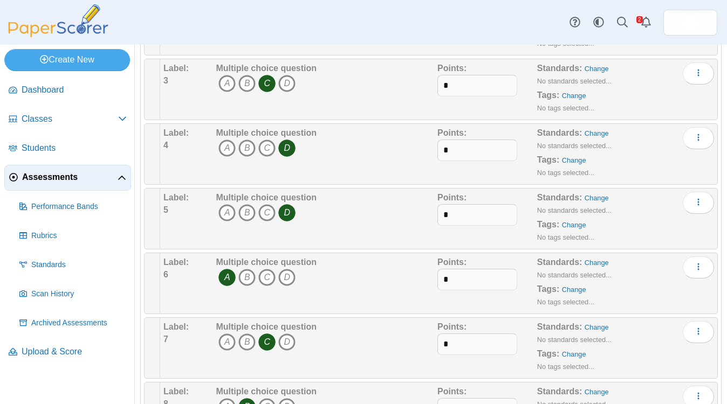
scroll to position [0, 0]
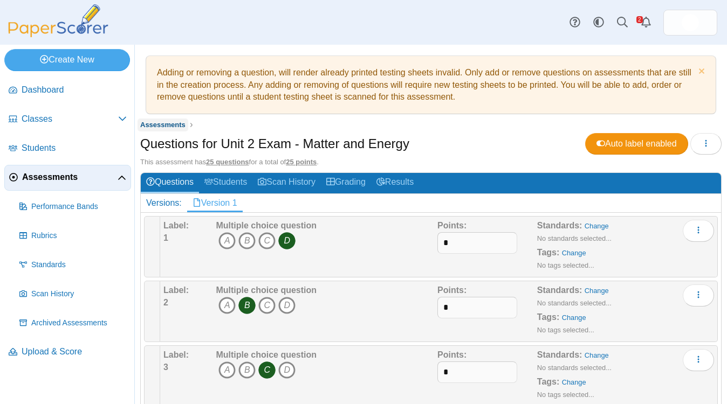
click at [168, 121] on span "Assessments" at bounding box center [162, 125] width 45 height 8
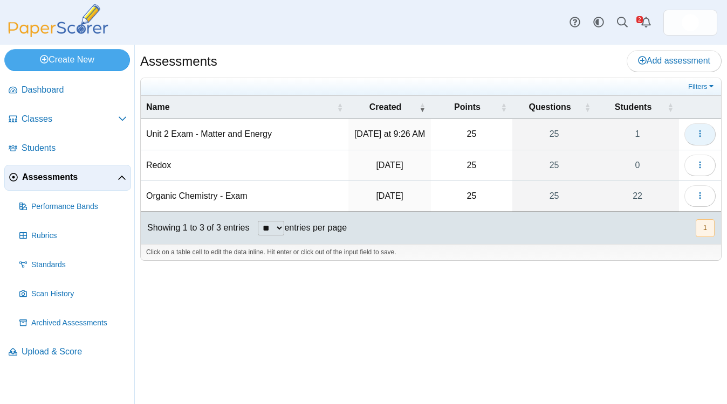
click at [692, 133] on button "button" at bounding box center [699, 134] width 31 height 22
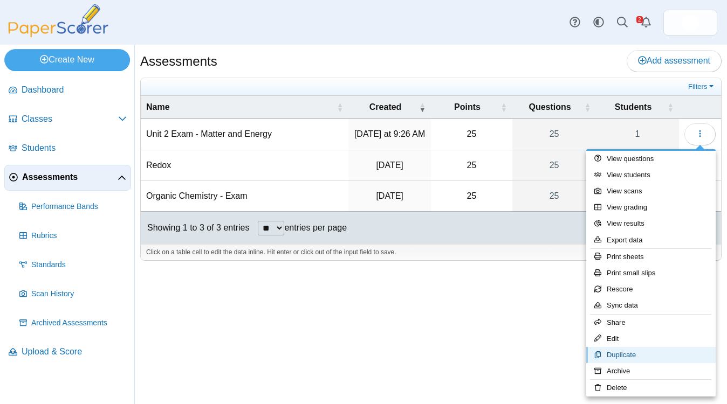
click at [625, 350] on link "Duplicate" at bounding box center [650, 355] width 129 height 16
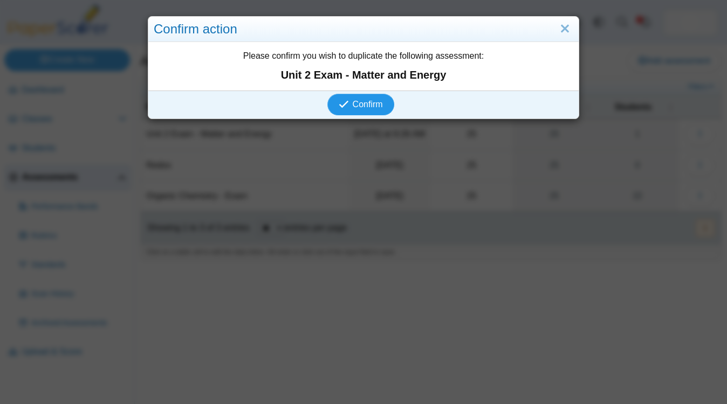
click at [355, 100] on span "Confirm" at bounding box center [368, 104] width 30 height 9
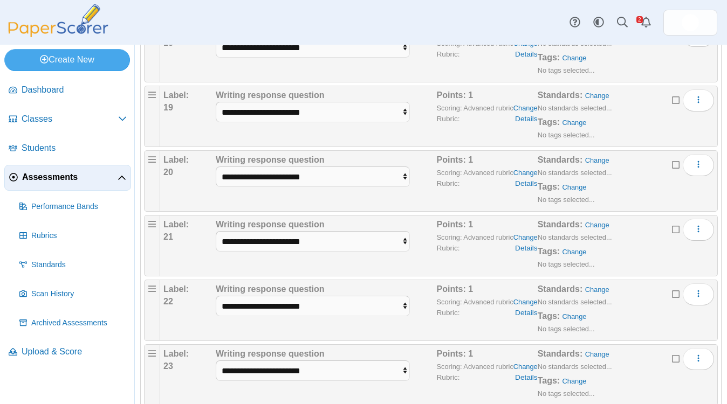
scroll to position [1472, 0]
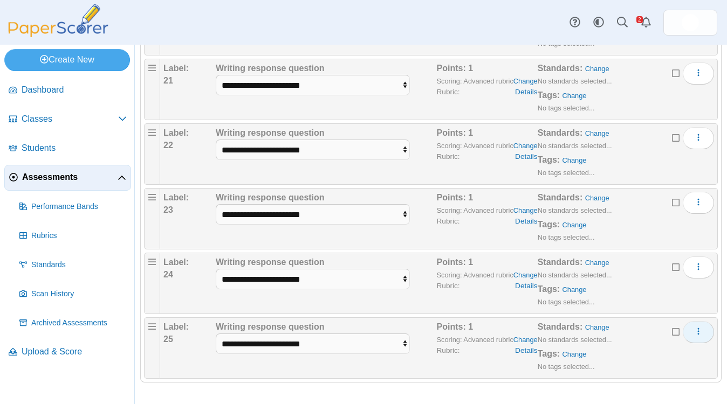
click at [698, 333] on icon "More options" at bounding box center [698, 331] width 9 height 9
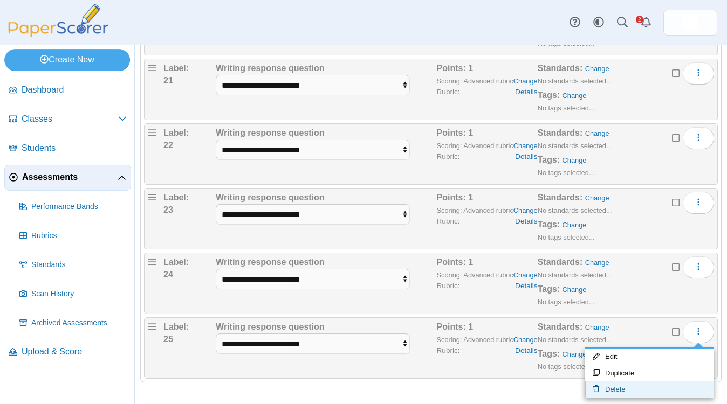
click at [640, 385] on link "Delete" at bounding box center [648, 390] width 129 height 16
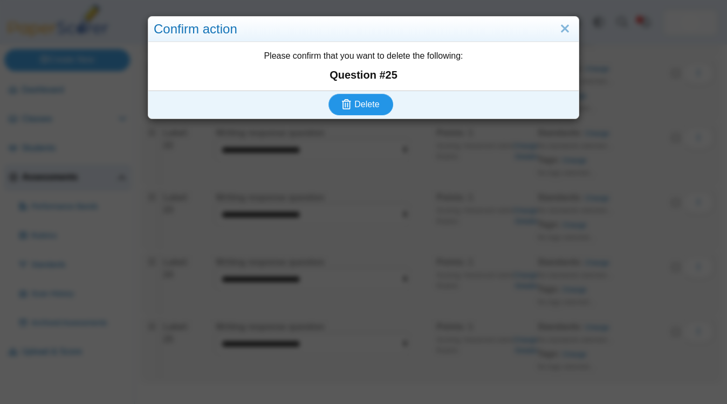
click at [362, 102] on span "Delete" at bounding box center [366, 104] width 25 height 9
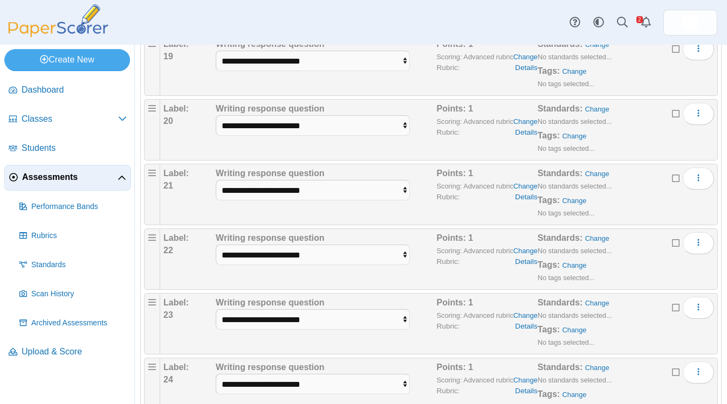
scroll to position [1407, 0]
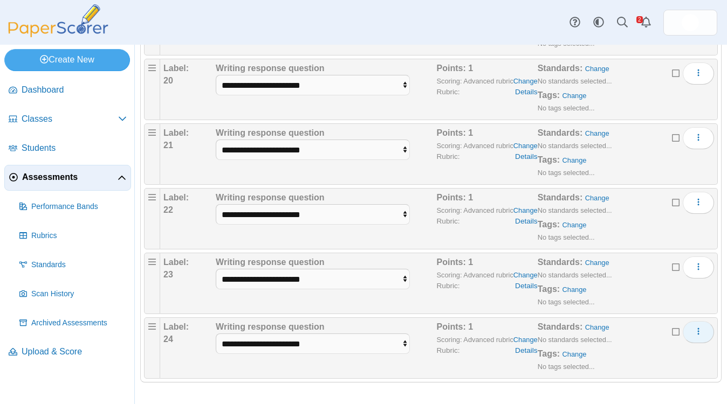
click at [699, 337] on button "More options" at bounding box center [698, 332] width 31 height 22
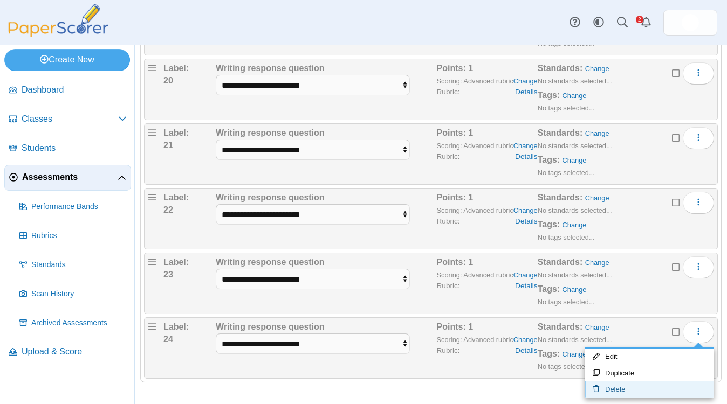
click at [620, 390] on link "Delete" at bounding box center [648, 390] width 129 height 16
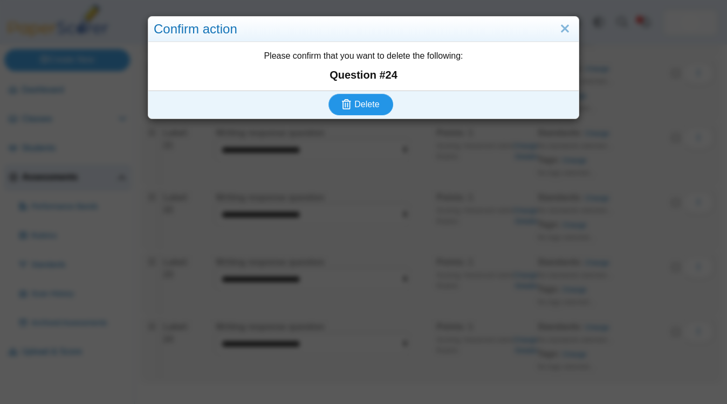
click at [372, 101] on span "Delete" at bounding box center [366, 104] width 25 height 9
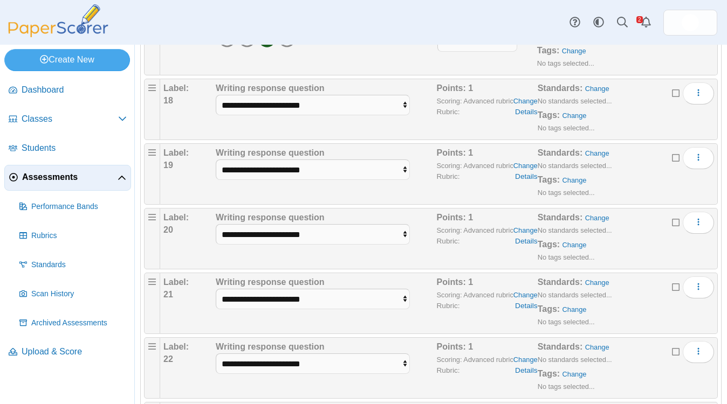
scroll to position [1342, 0]
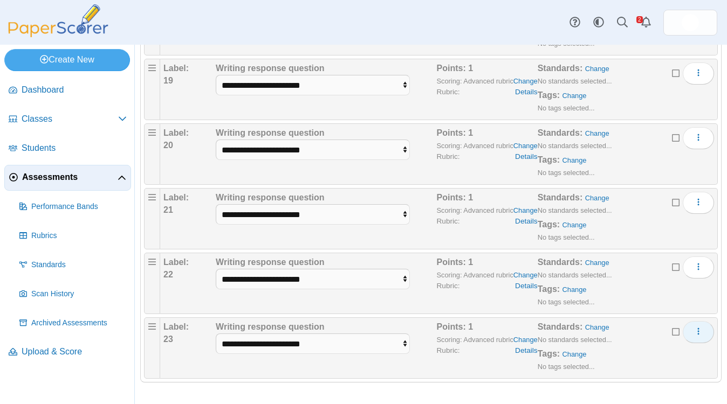
click at [698, 335] on use "More options" at bounding box center [699, 331] width 2 height 7
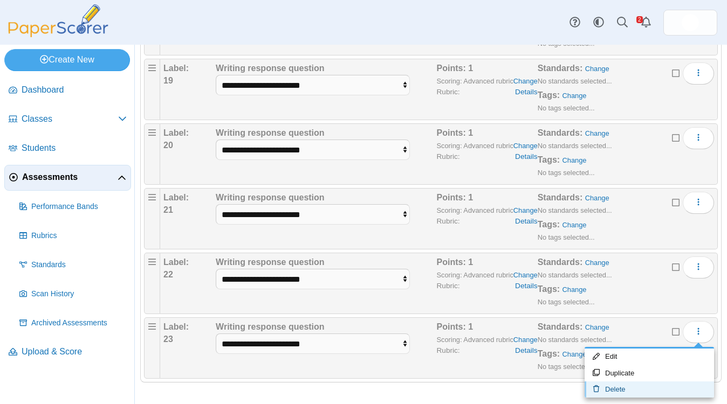
click at [603, 391] on icon at bounding box center [598, 388] width 12 height 7
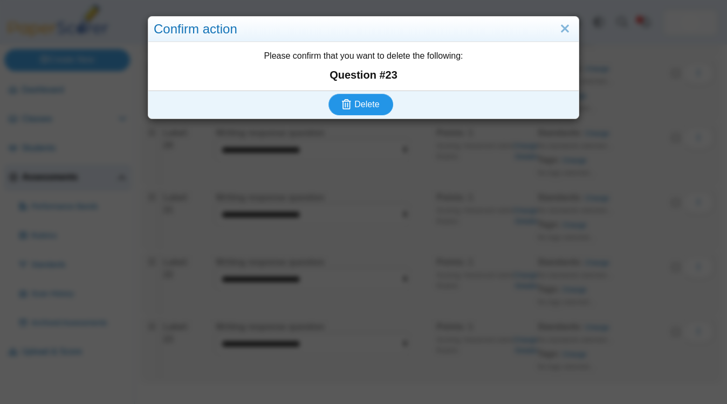
click at [367, 101] on span "Delete" at bounding box center [366, 104] width 25 height 9
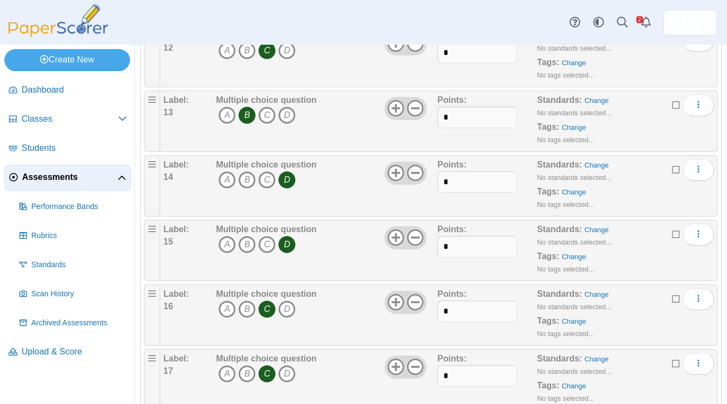
scroll to position [1278, 0]
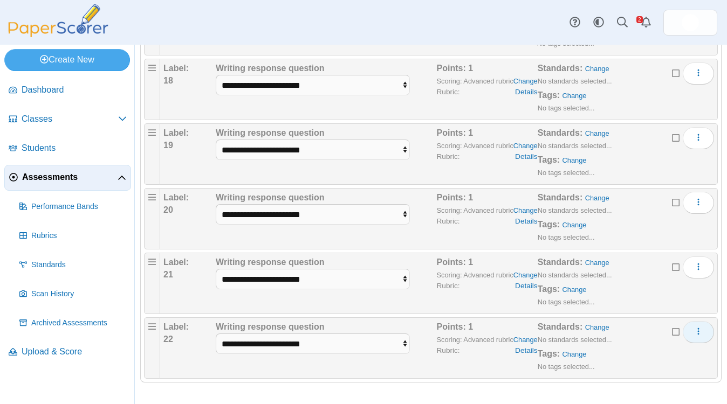
click at [696, 329] on icon "More options" at bounding box center [698, 331] width 9 height 9
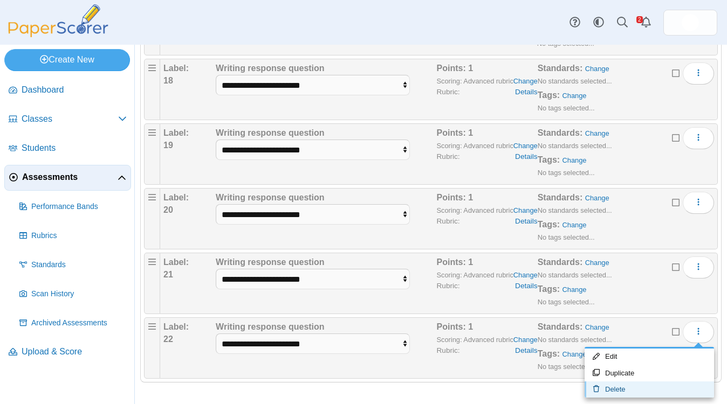
click at [636, 383] on link "Delete" at bounding box center [648, 390] width 129 height 16
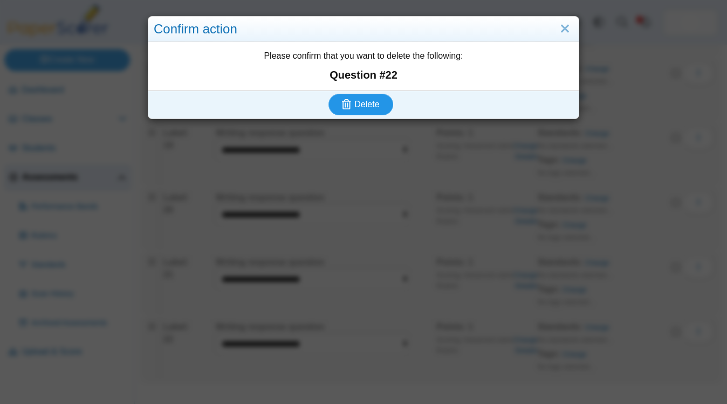
click at [368, 100] on span "Delete" at bounding box center [366, 104] width 25 height 9
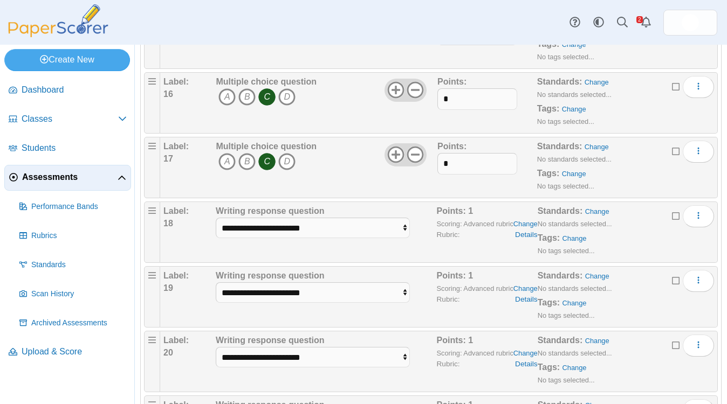
scroll to position [1145, 0]
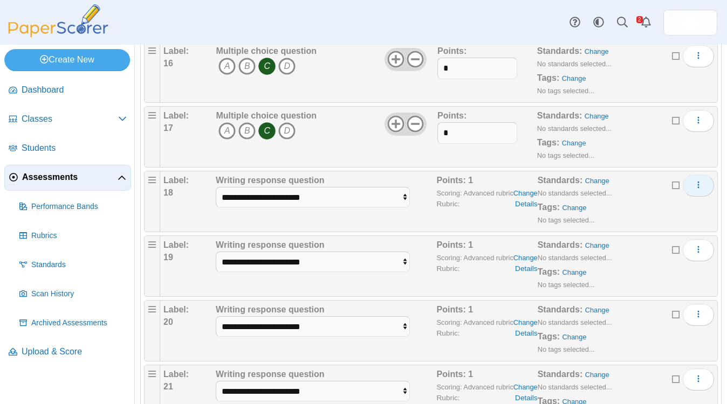
click at [698, 196] on button "More options" at bounding box center [698, 186] width 31 height 22
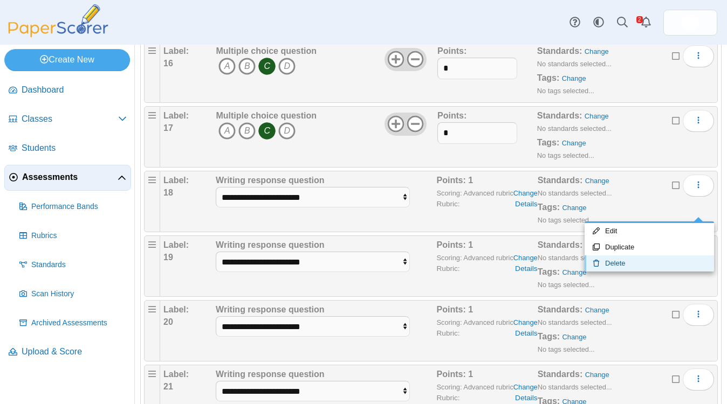
click at [638, 264] on link "Delete" at bounding box center [648, 264] width 129 height 16
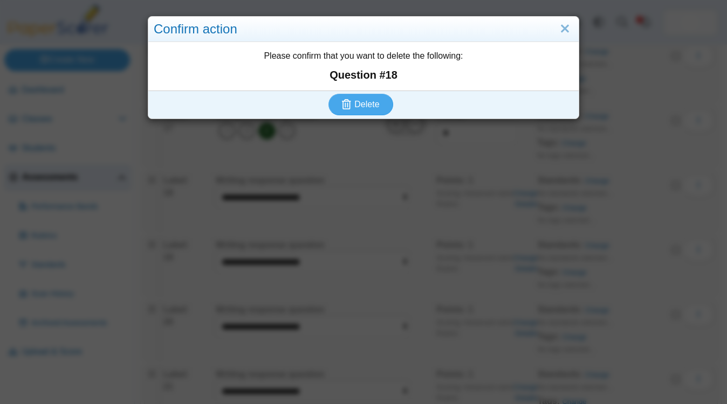
click at [386, 118] on div "Delete" at bounding box center [360, 105] width 425 height 28
click at [378, 107] on span "Delete" at bounding box center [366, 104] width 25 height 9
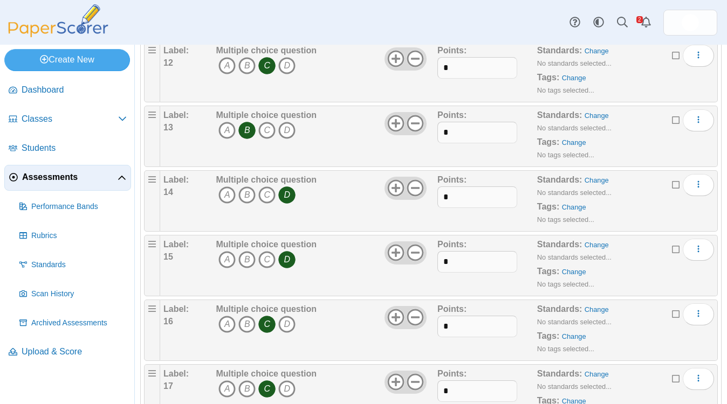
scroll to position [1148, 0]
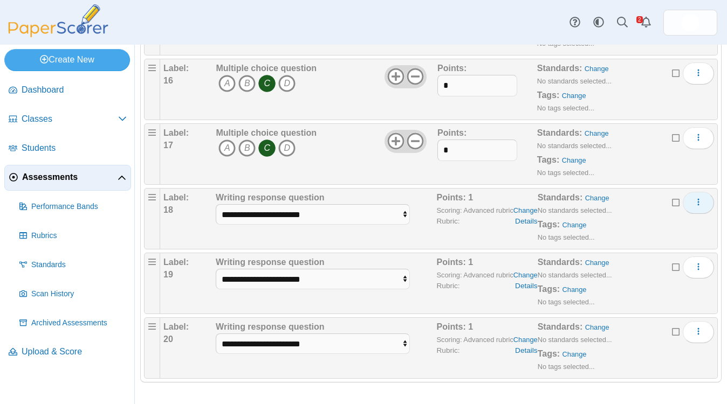
click at [698, 197] on button "More options" at bounding box center [698, 203] width 31 height 22
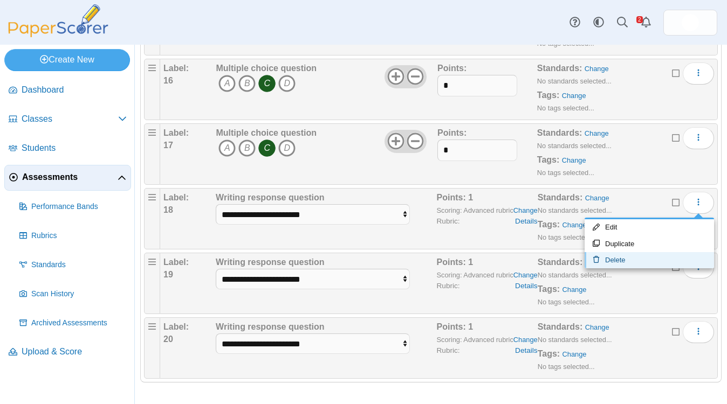
click at [627, 257] on link "Delete" at bounding box center [648, 260] width 129 height 16
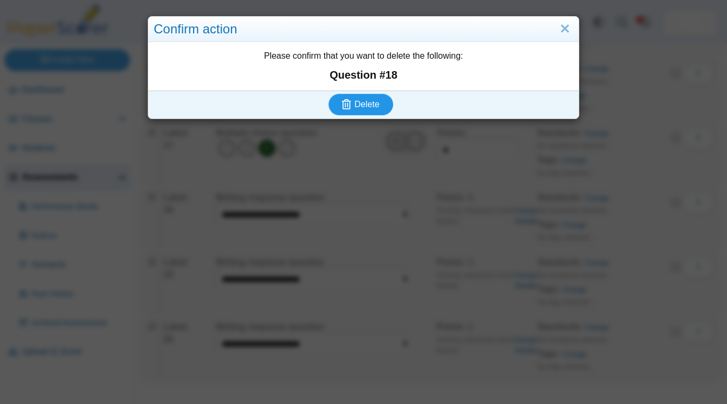
click at [351, 106] on icon "submit" at bounding box center [346, 104] width 9 height 10
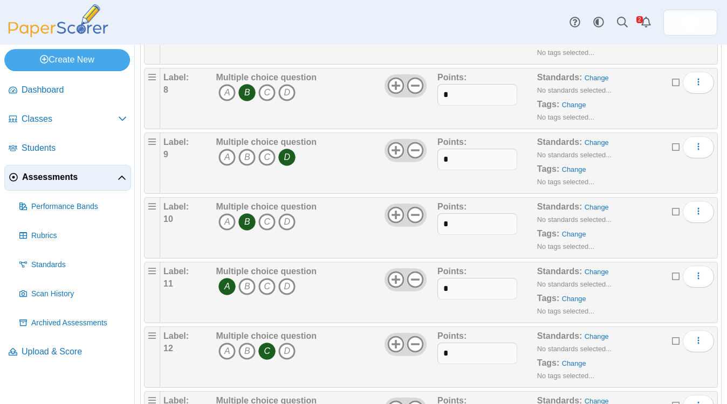
scroll to position [1084, 0]
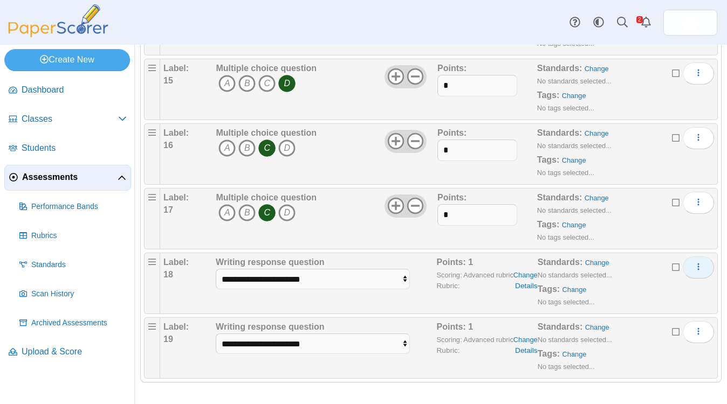
click at [707, 265] on button "More options" at bounding box center [698, 268] width 31 height 22
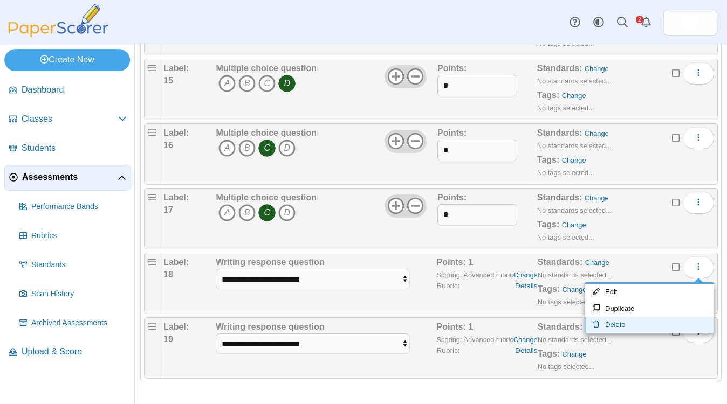
click at [646, 323] on link "Delete" at bounding box center [648, 325] width 129 height 16
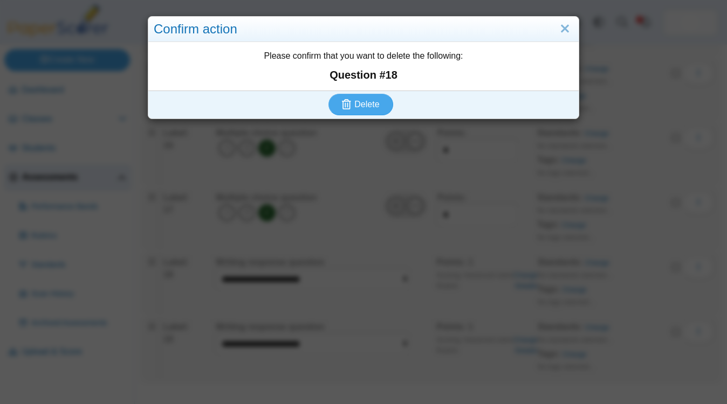
drag, startPoint x: 646, startPoint y: 323, endPoint x: 562, endPoint y: 280, distance: 94.5
click at [567, 287] on div "Confirm action Please confirm that you want to delete the following: Question #…" at bounding box center [363, 202] width 727 height 404
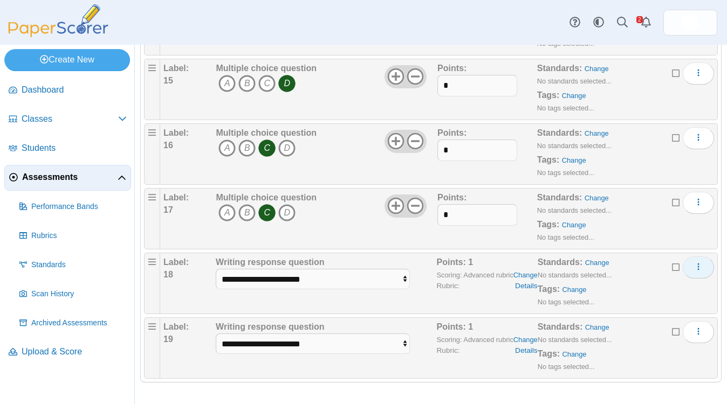
click at [700, 272] on button "More options" at bounding box center [698, 268] width 31 height 22
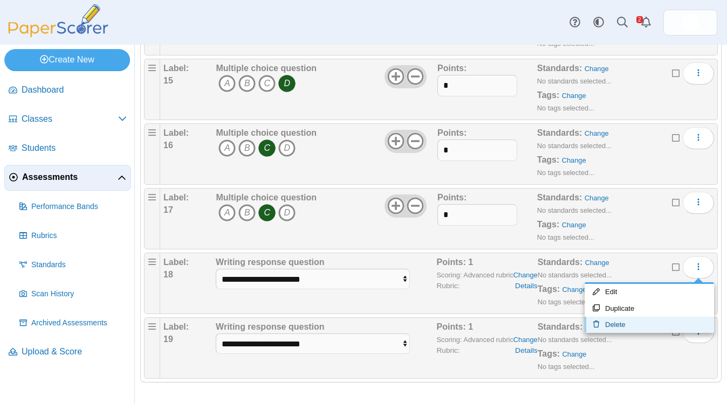
click at [626, 325] on link "Delete" at bounding box center [648, 325] width 129 height 16
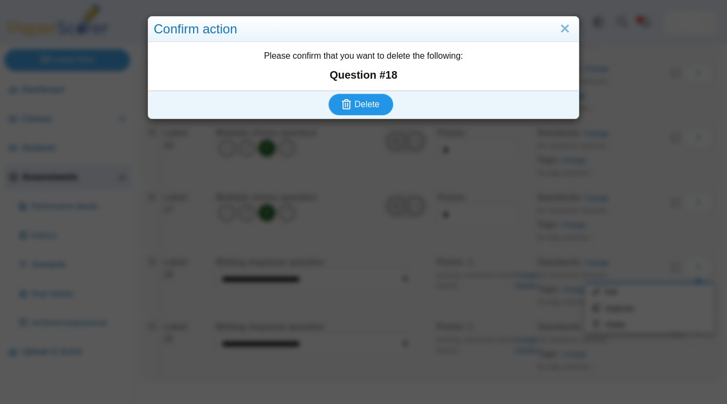
click at [368, 105] on span "Delete" at bounding box center [366, 104] width 25 height 9
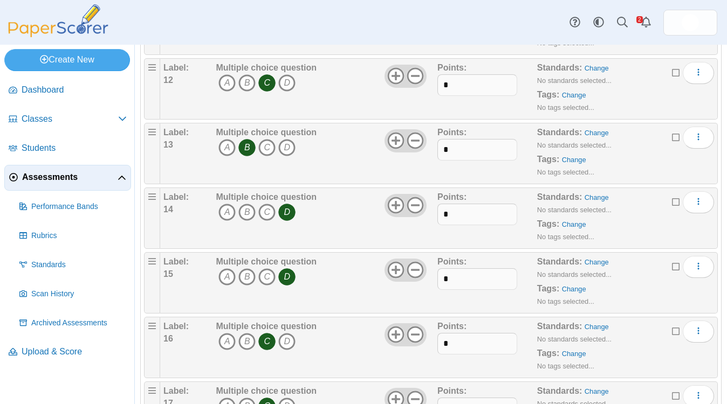
scroll to position [1019, 0]
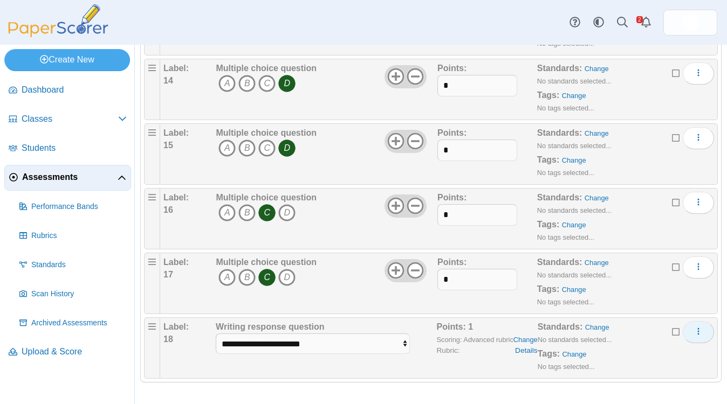
click at [696, 331] on icon "More options" at bounding box center [698, 331] width 9 height 9
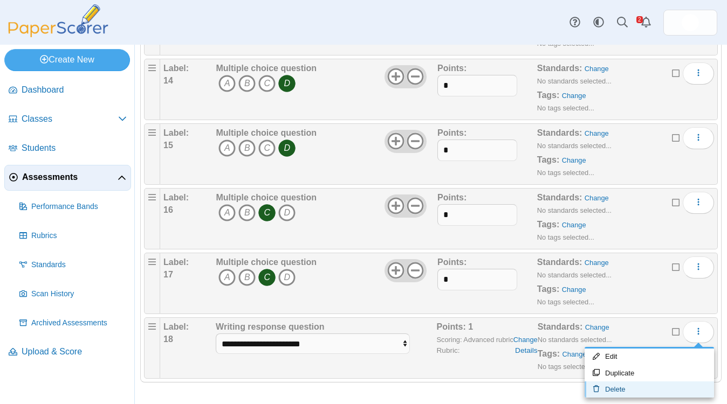
click at [631, 388] on link "Delete" at bounding box center [648, 390] width 129 height 16
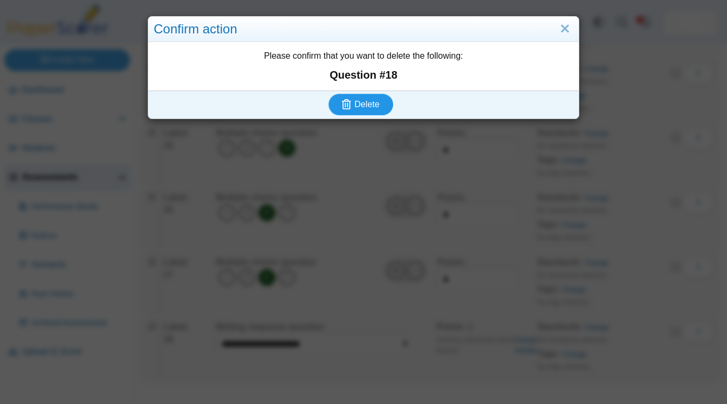
click at [359, 111] on button "Delete" at bounding box center [360, 105] width 65 height 22
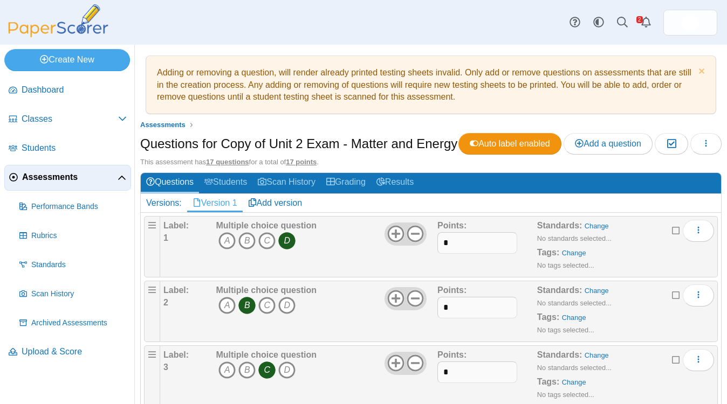
scroll to position [40, 0]
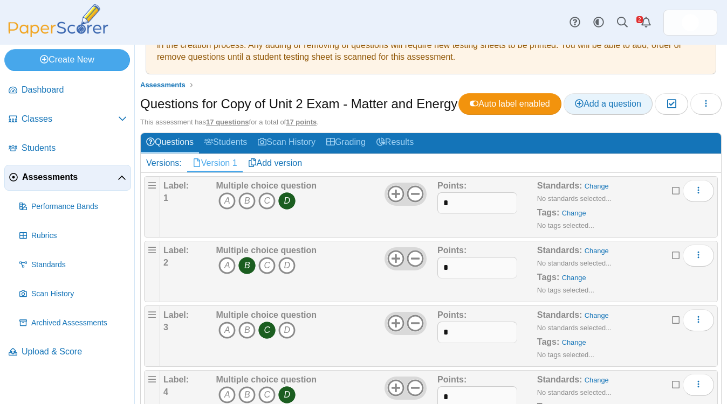
click at [575, 108] on span "Add a question" at bounding box center [608, 103] width 66 height 9
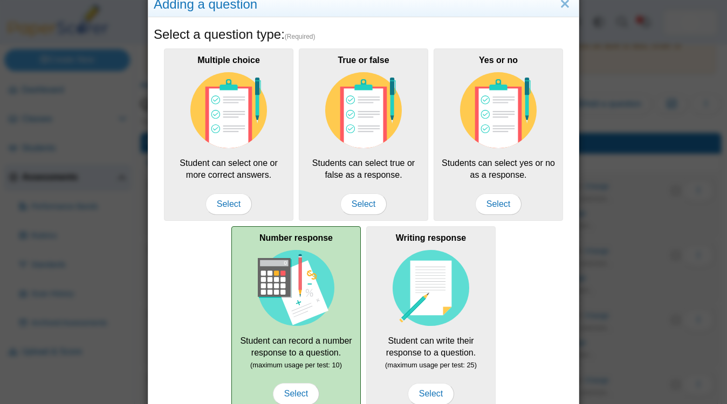
scroll to position [0, 0]
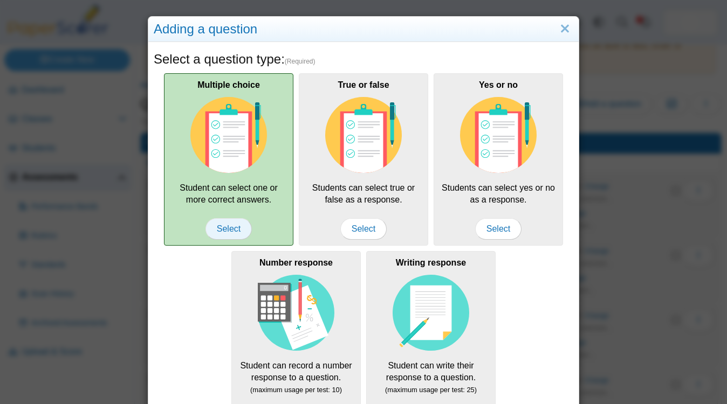
click at [233, 232] on span "Select" at bounding box center [228, 229] width 46 height 22
click at [233, 167] on img at bounding box center [228, 135] width 77 height 77
click at [230, 225] on span "Select" at bounding box center [228, 229] width 46 height 22
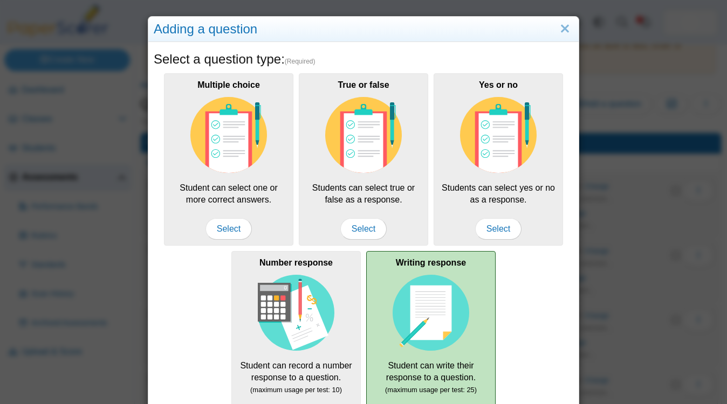
scroll to position [138, 0]
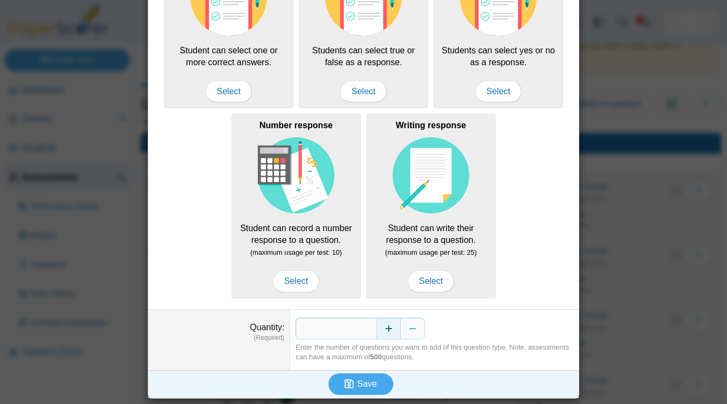
click at [389, 334] on button "Increase" at bounding box center [388, 329] width 24 height 22
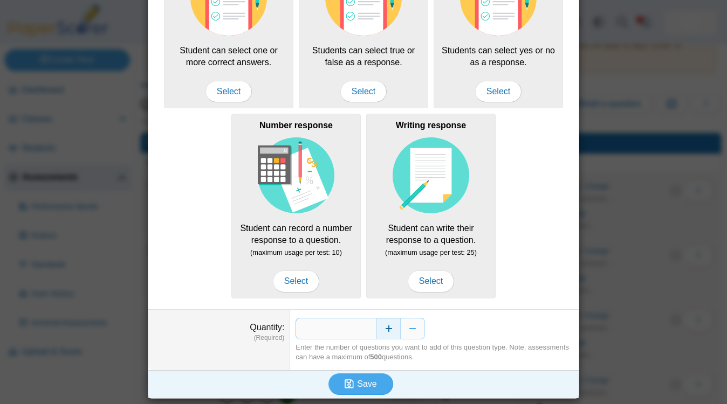
click at [389, 334] on button "Increase" at bounding box center [388, 329] width 24 height 22
type input "*"
click at [370, 384] on span "Save" at bounding box center [366, 384] width 19 height 9
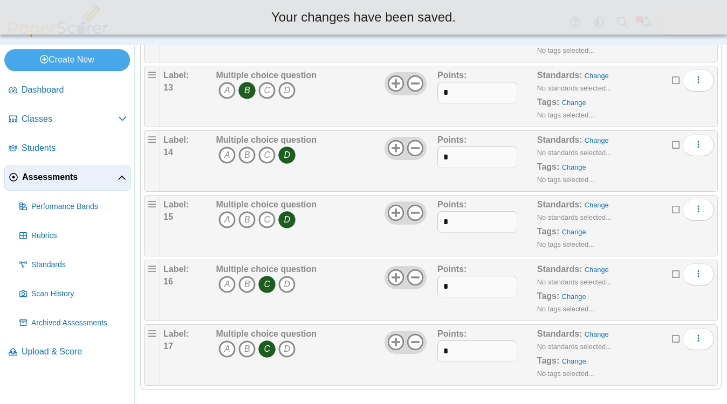
scroll to position [954, 0]
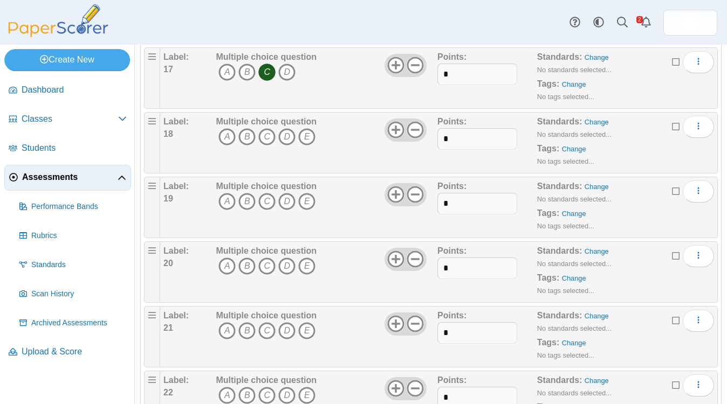
scroll to position [1200, 0]
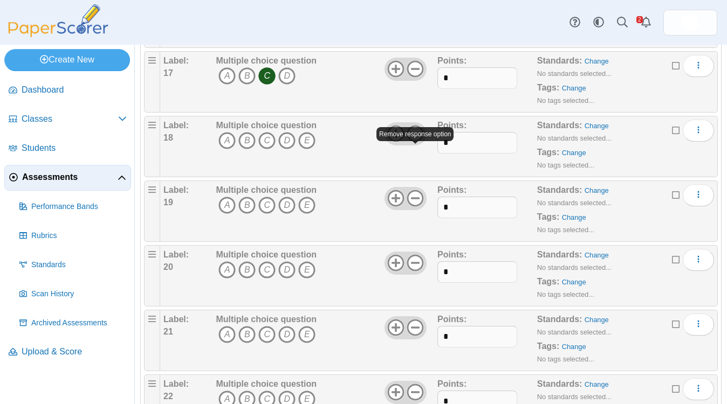
click at [417, 142] on use at bounding box center [415, 134] width 17 height 17
click at [412, 207] on icon at bounding box center [414, 198] width 17 height 17
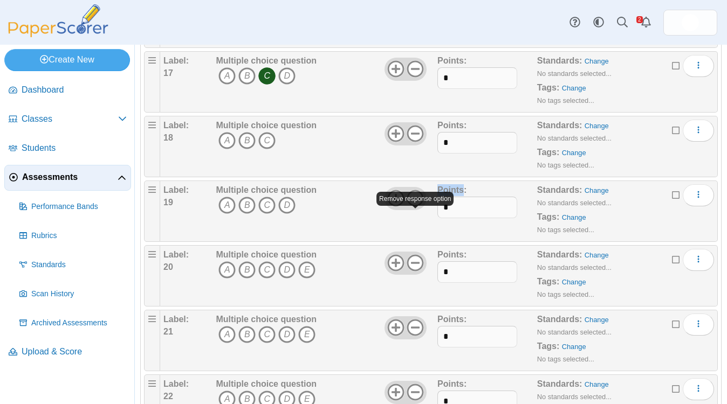
click at [412, 207] on icon at bounding box center [414, 198] width 17 height 17
click at [415, 272] on icon at bounding box center [414, 262] width 17 height 17
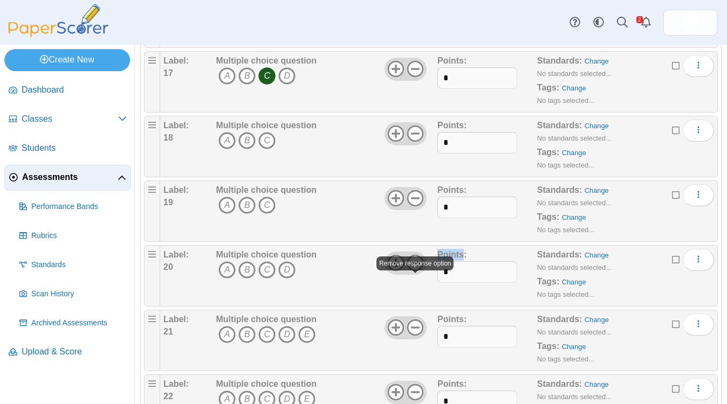
click at [415, 272] on icon at bounding box center [414, 262] width 17 height 17
click at [417, 336] on use at bounding box center [415, 328] width 17 height 17
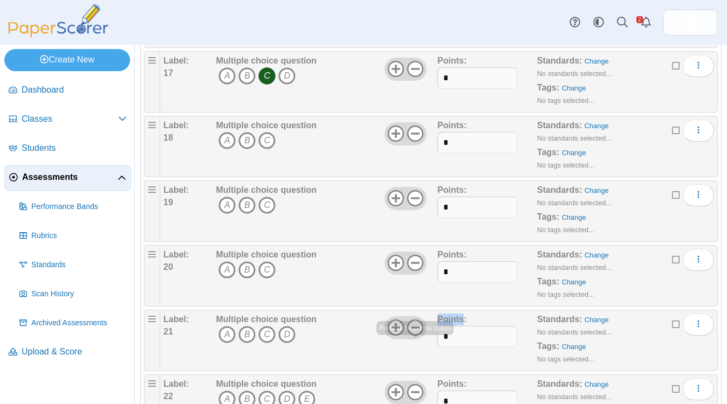
click at [417, 336] on use at bounding box center [415, 328] width 17 height 17
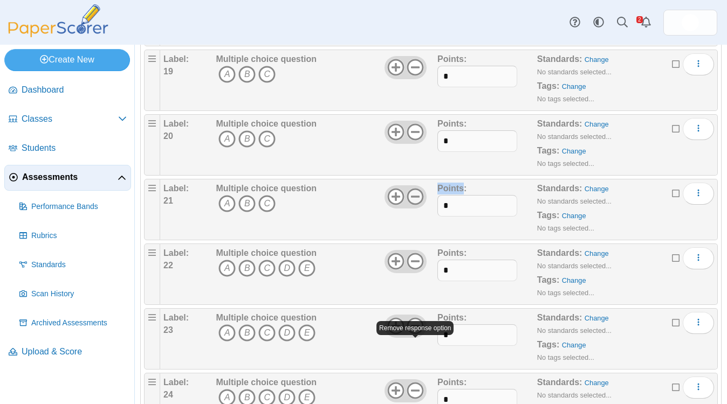
scroll to position [1332, 0]
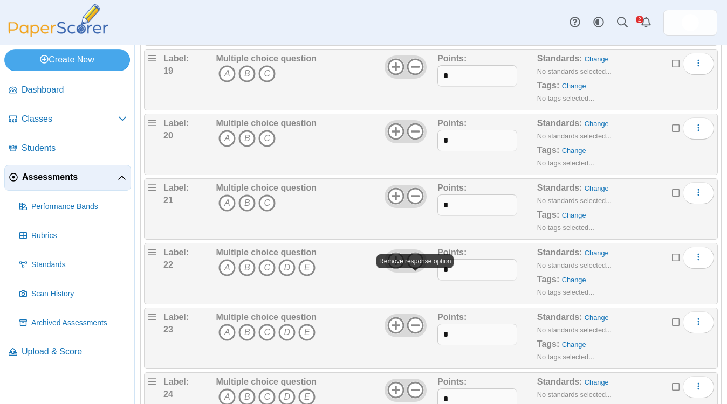
click at [417, 270] on icon at bounding box center [414, 260] width 17 height 17
click at [418, 334] on icon at bounding box center [414, 325] width 17 height 17
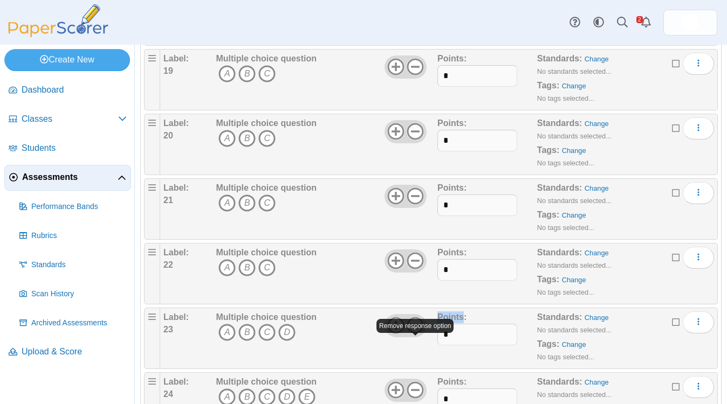
click at [418, 334] on icon at bounding box center [414, 325] width 17 height 17
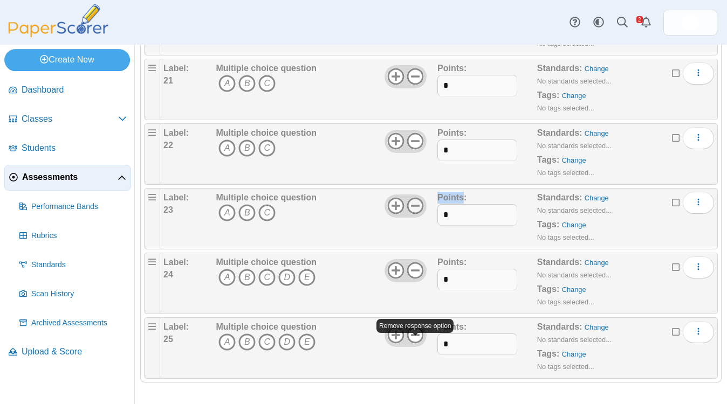
scroll to position [1472, 0]
click at [417, 274] on icon at bounding box center [414, 270] width 17 height 17
click at [418, 335] on use at bounding box center [415, 335] width 17 height 17
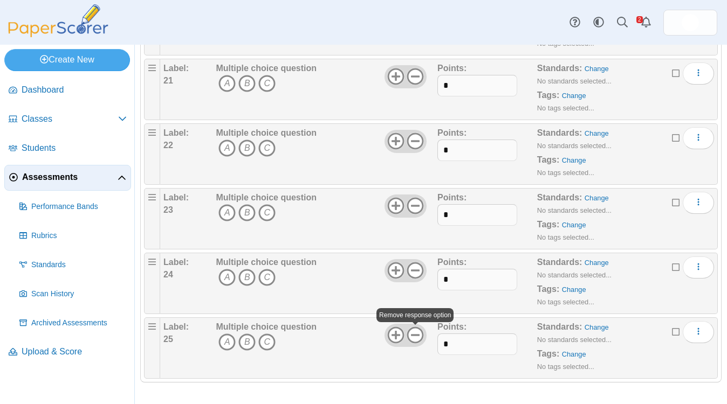
click at [333, 349] on div "Multiple choice question A B C" at bounding box center [325, 348] width 224 height 54
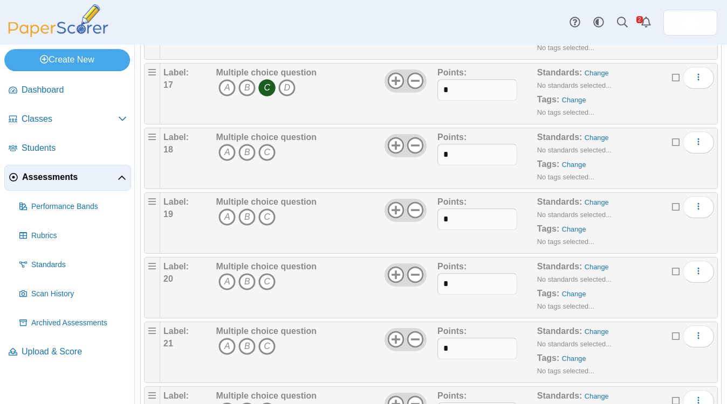
scroll to position [1189, 0]
click at [700, 145] on icon "More options" at bounding box center [698, 140] width 9 height 9
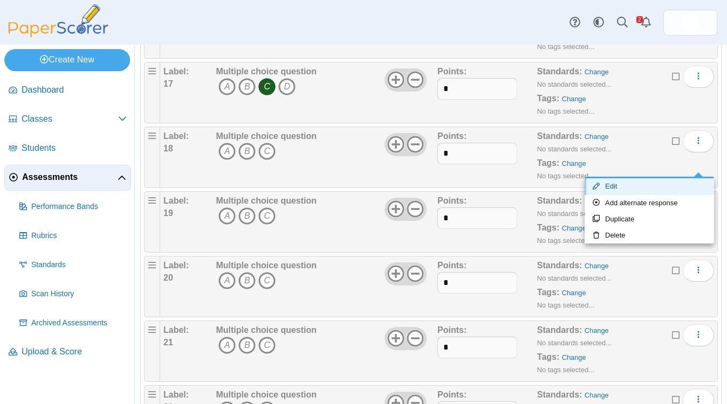
click at [638, 189] on link "Edit" at bounding box center [648, 186] width 129 height 16
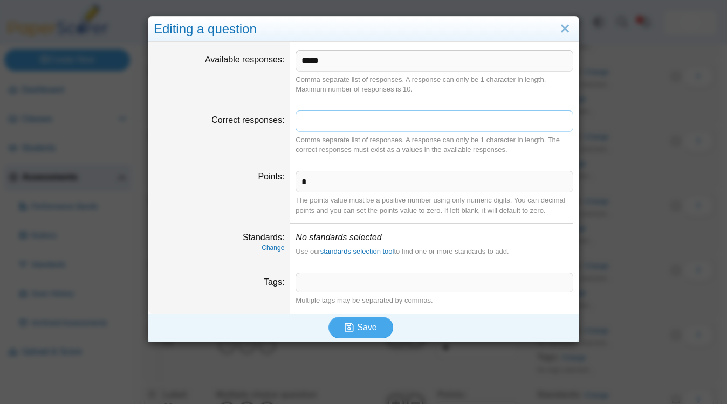
click at [328, 123] on input "Correct responses" at bounding box center [434, 122] width 278 height 22
drag, startPoint x: 333, startPoint y: 57, endPoint x: 234, endPoint y: 57, distance: 98.7
click at [234, 57] on dl "Available responses ***** Comma separate list of responses. A response can only…" at bounding box center [363, 72] width 430 height 60
click at [366, 329] on span "Save" at bounding box center [366, 327] width 19 height 9
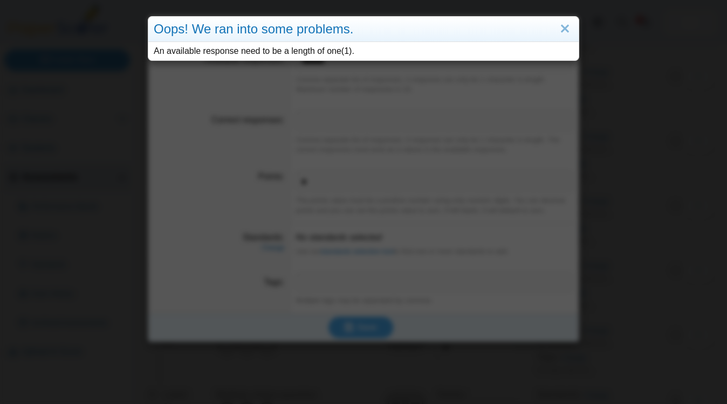
click at [400, 59] on div "An available response need to be a length of one(1)." at bounding box center [363, 51] width 430 height 18
click at [569, 27] on link "Close" at bounding box center [564, 29] width 17 height 18
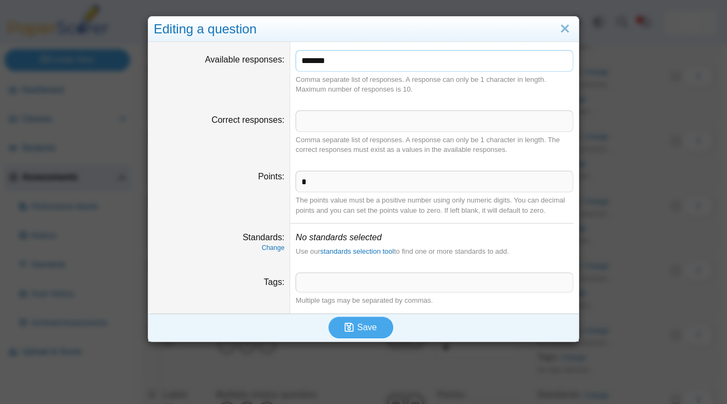
drag, startPoint x: 342, startPoint y: 63, endPoint x: 277, endPoint y: 58, distance: 65.4
click at [277, 58] on dl "Available responses ******* Comma separate list of responses. A response can on…" at bounding box center [363, 72] width 430 height 60
type input "*"
click at [363, 98] on dd "**********" at bounding box center [434, 72] width 288 height 60
drag, startPoint x: 354, startPoint y: 65, endPoint x: 273, endPoint y: 63, distance: 80.9
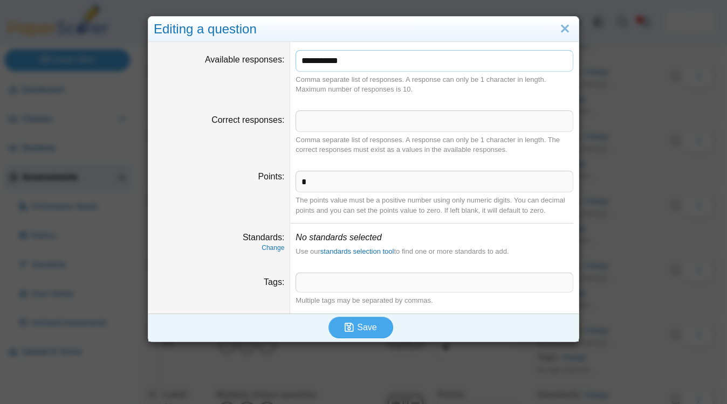
click at [273, 63] on dl "**********" at bounding box center [363, 72] width 430 height 60
type input "*"
type input "*****"
click at [381, 89] on div "Comma separate list of responses. A response can only be 1 character in length.…" at bounding box center [434, 84] width 278 height 19
click at [388, 106] on dd "Comma separate list of responses. A response can only be 1 character in length.…" at bounding box center [434, 132] width 288 height 60
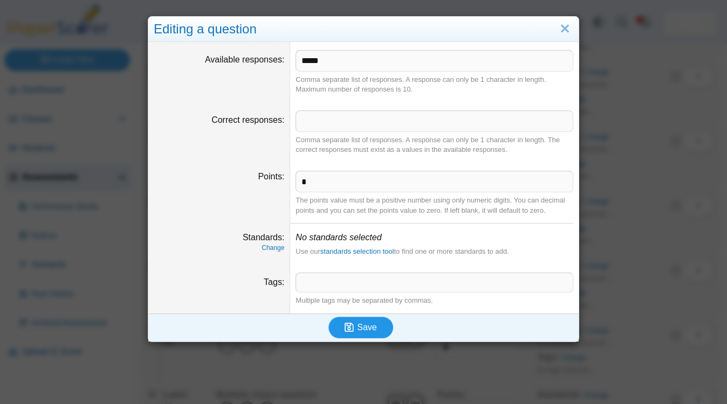
click at [362, 332] on span "Save" at bounding box center [366, 327] width 19 height 9
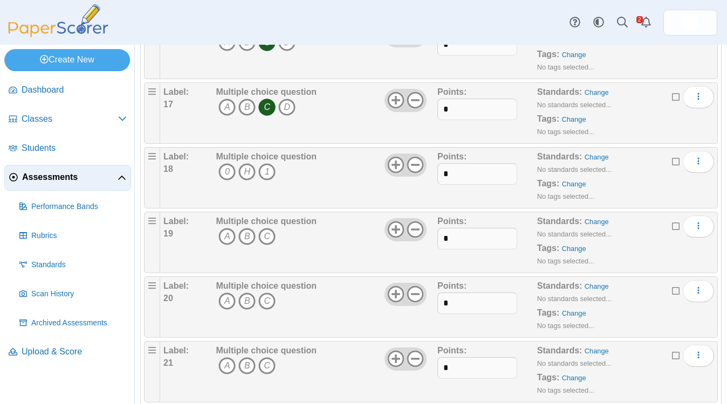
scroll to position [1177, 0]
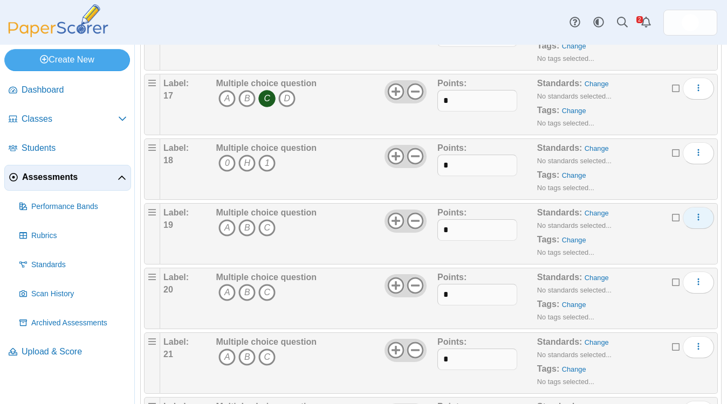
click at [708, 229] on button "More options" at bounding box center [698, 218] width 31 height 22
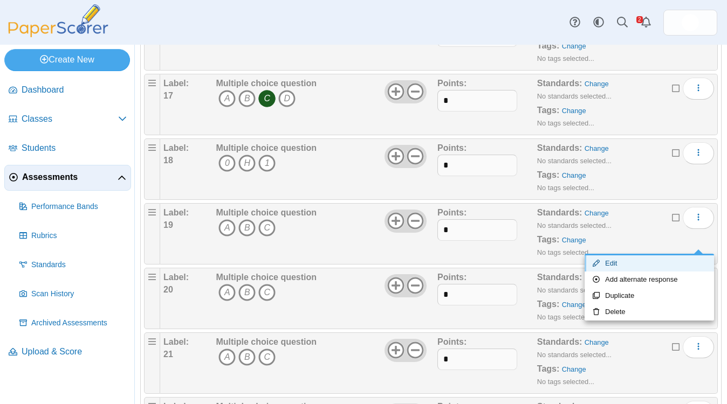
click at [643, 261] on link "Edit" at bounding box center [648, 264] width 129 height 16
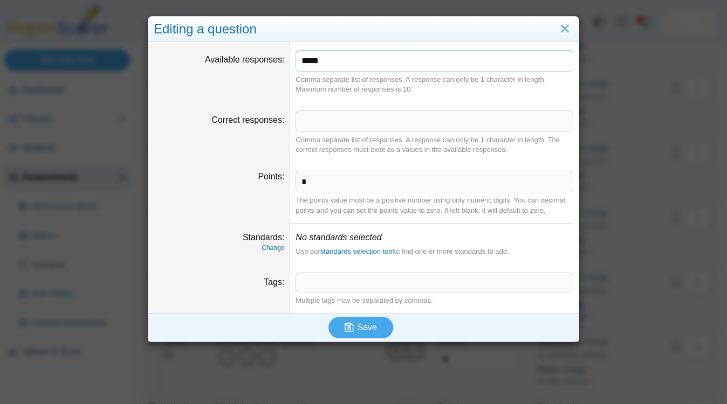
drag, startPoint x: 327, startPoint y: 66, endPoint x: 230, endPoint y: 65, distance: 97.0
click at [230, 65] on dl "Available responses ***** Comma separate list of responses. A response can only…" at bounding box center [363, 72] width 430 height 60
type input "*****"
click at [353, 332] on use "submit" at bounding box center [348, 327] width 9 height 9
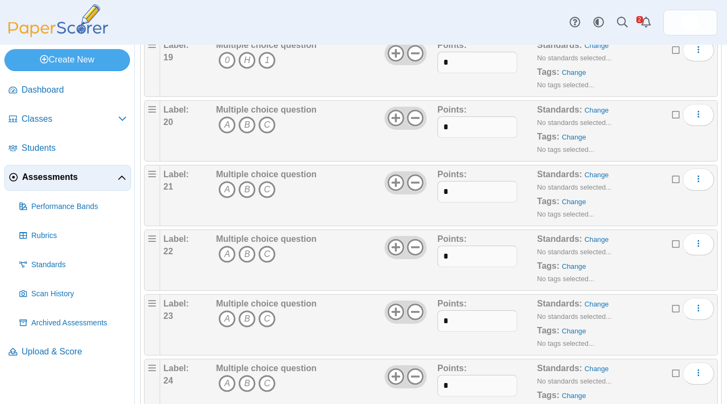
scroll to position [1355, 0]
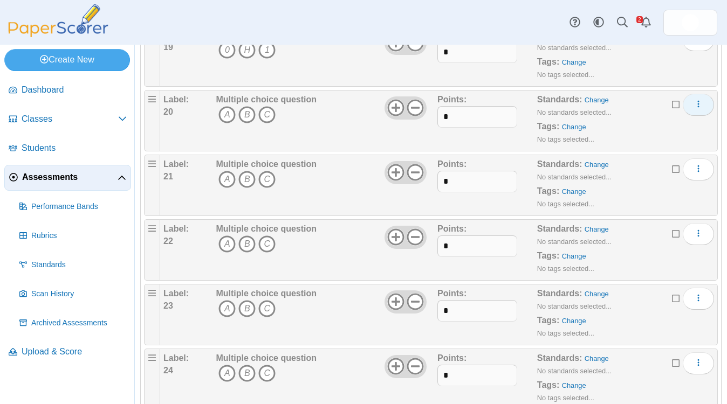
click at [698, 108] on use "More options" at bounding box center [699, 104] width 2 height 7
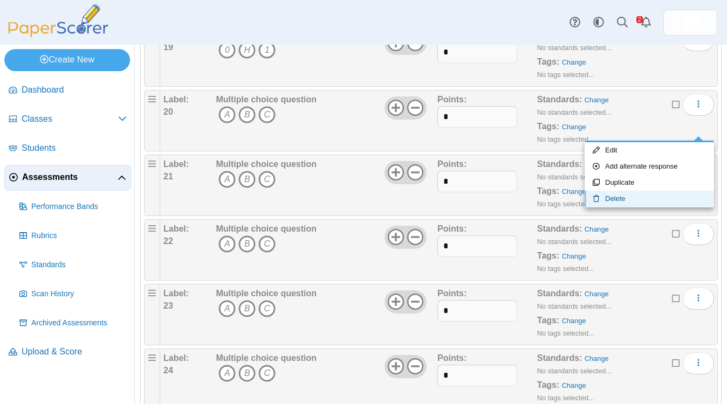
click at [643, 195] on link "Delete" at bounding box center [648, 199] width 129 height 16
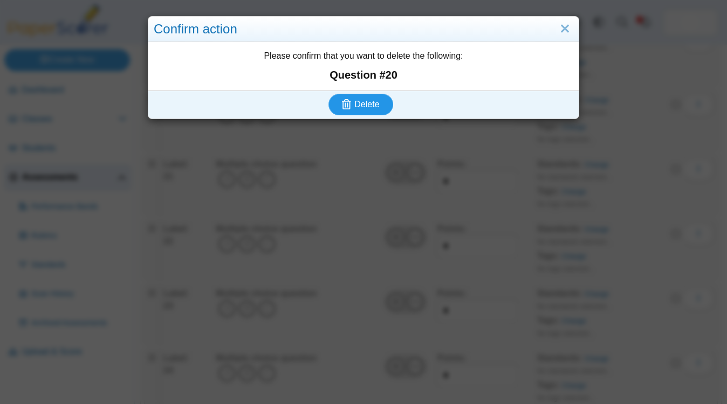
click at [356, 103] on span "Delete" at bounding box center [366, 104] width 25 height 9
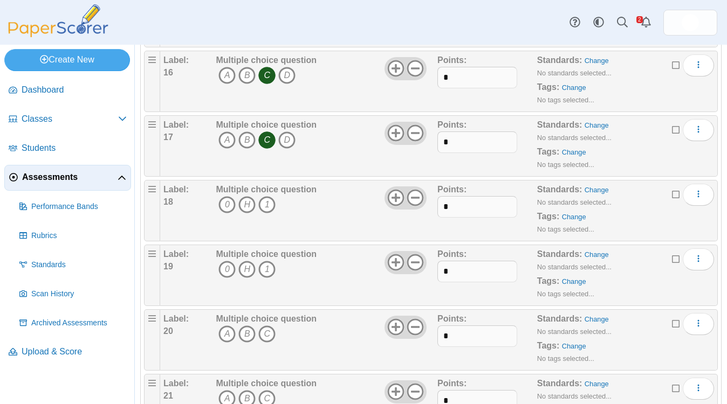
scroll to position [1137, 0]
click at [699, 197] on icon "More options" at bounding box center [698, 193] width 9 height 9
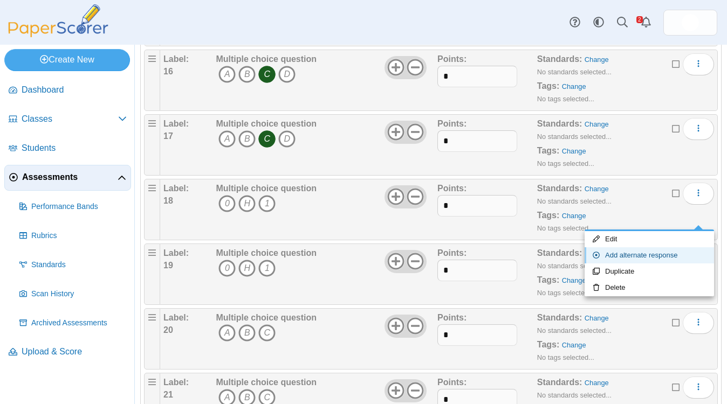
click at [644, 257] on link "Add alternate response" at bounding box center [648, 255] width 129 height 16
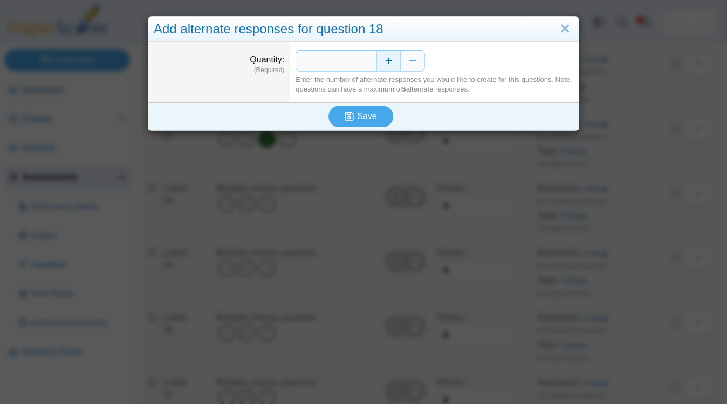
click at [387, 62] on button "Increase" at bounding box center [388, 61] width 24 height 22
type input "*"
click at [365, 116] on span "Save" at bounding box center [366, 116] width 19 height 9
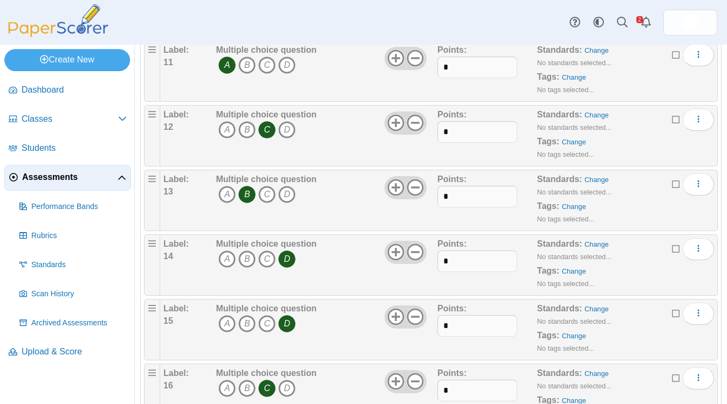
scroll to position [1203, 0]
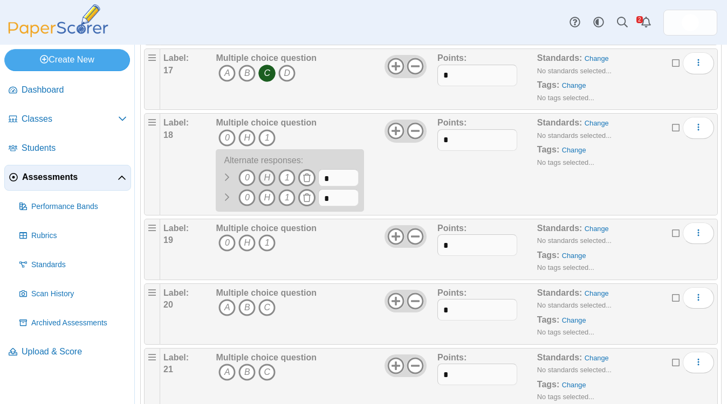
click at [266, 187] on icon "H" at bounding box center [266, 177] width 17 height 17
click at [334, 187] on input "*" at bounding box center [338, 177] width 40 height 17
type input "***"
click at [292, 206] on icon "1" at bounding box center [286, 197] width 17 height 17
drag, startPoint x: 341, startPoint y: 218, endPoint x: 323, endPoint y: 218, distance: 17.3
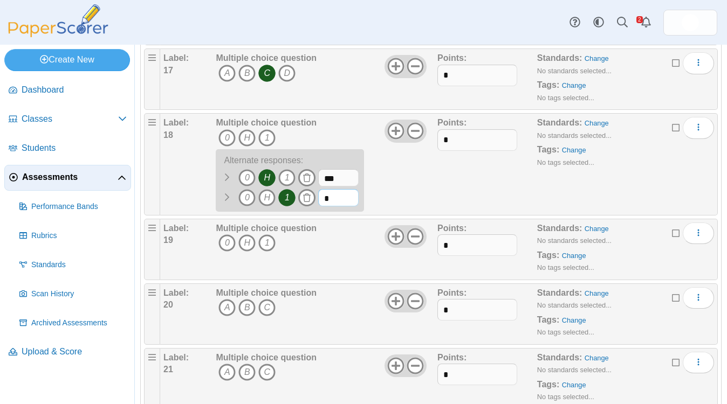
click at [323, 206] on input "*" at bounding box center [338, 197] width 40 height 17
type input "*"
click at [403, 212] on div "Multiple choice question 0 H 1 0 H 1" at bounding box center [325, 164] width 224 height 95
click at [672, 203] on div "Standards: Change No standards selected... Tags: Change No tags selected..." at bounding box center [611, 164] width 149 height 95
click at [702, 139] on button "More options" at bounding box center [698, 128] width 31 height 22
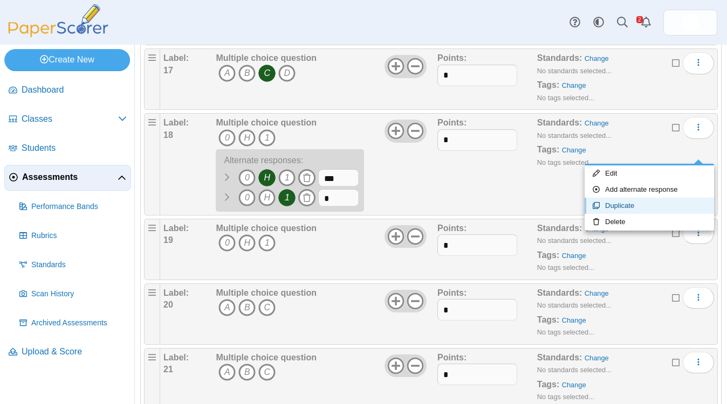
click at [674, 206] on link "Duplicate" at bounding box center [648, 206] width 129 height 16
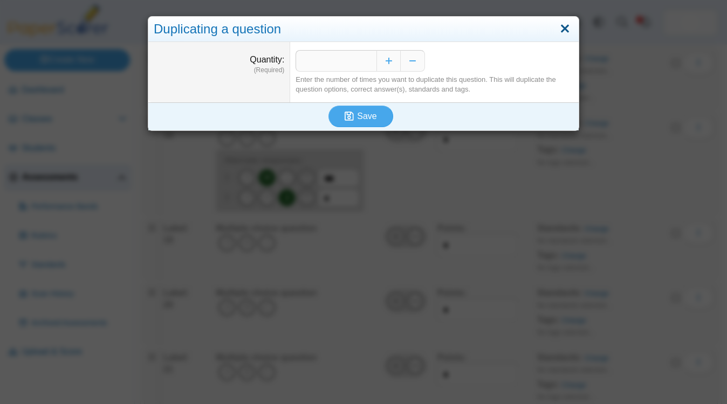
click at [566, 29] on link "Close" at bounding box center [564, 29] width 17 height 18
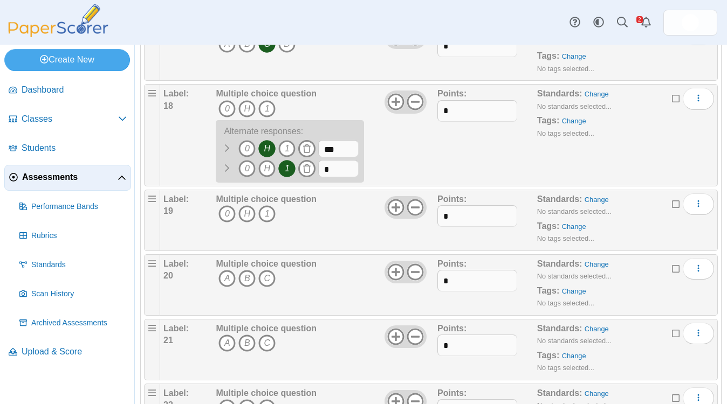
scroll to position [1259, 0]
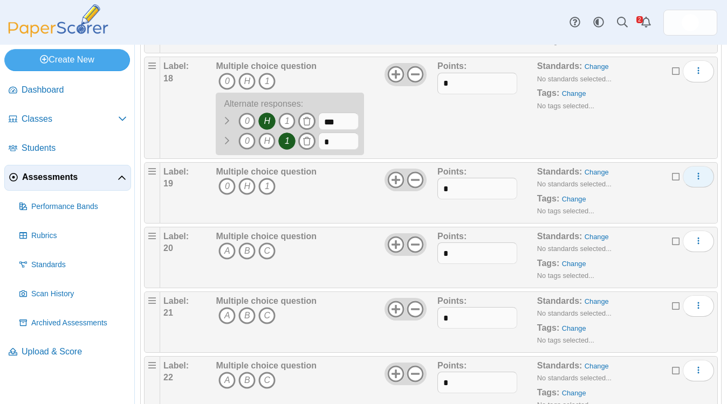
click at [700, 181] on icon "More options" at bounding box center [698, 176] width 9 height 9
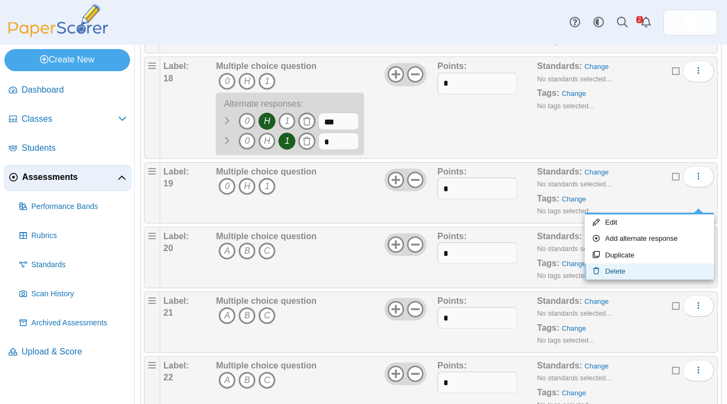
click at [635, 271] on link "Delete" at bounding box center [648, 272] width 129 height 16
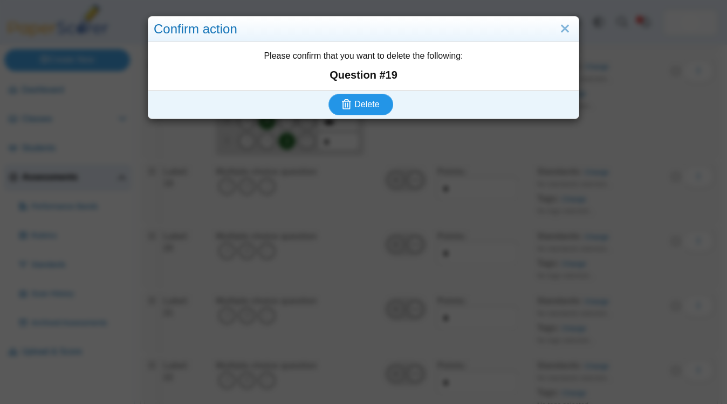
click at [370, 107] on span "Delete" at bounding box center [366, 104] width 25 height 9
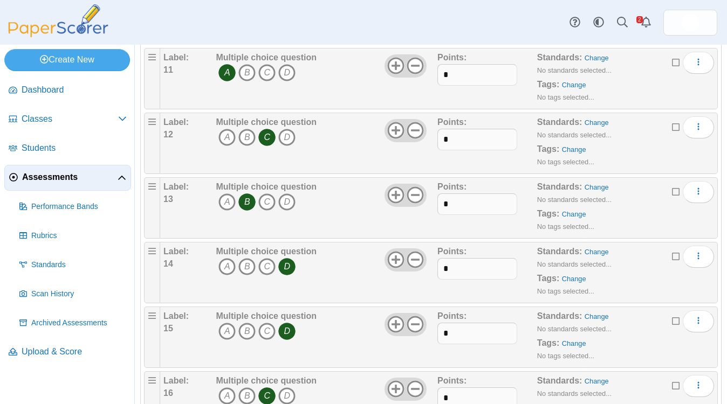
scroll to position [1188, 0]
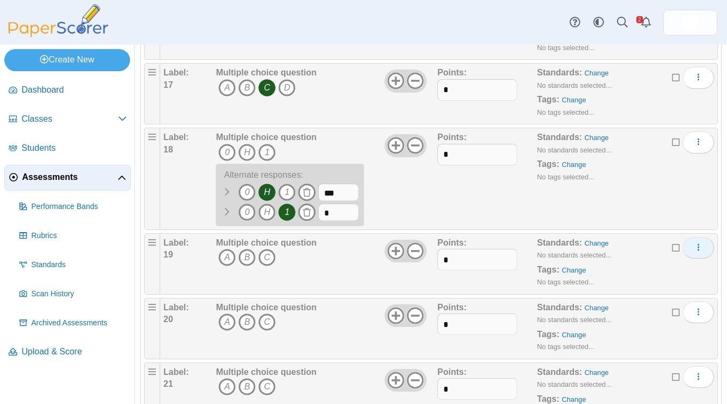
click at [703, 259] on button "More options" at bounding box center [698, 248] width 31 height 22
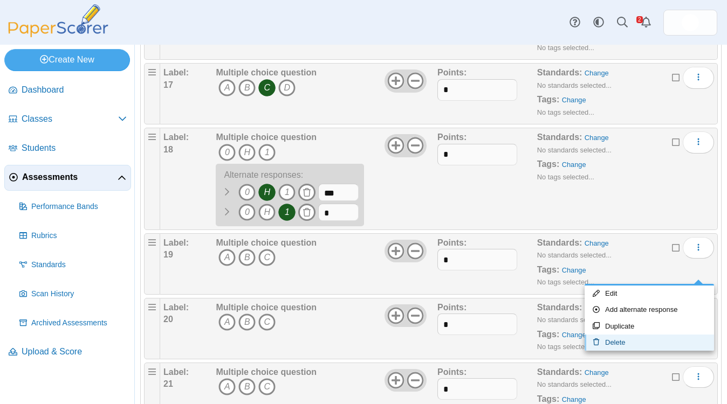
click at [611, 341] on link "Delete" at bounding box center [648, 343] width 129 height 16
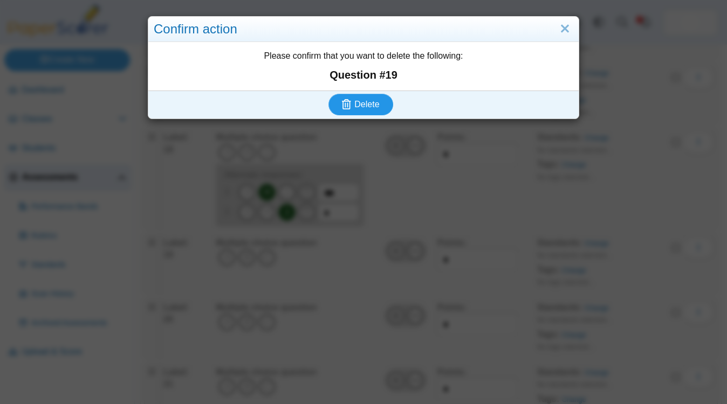
click at [352, 99] on icon "submit" at bounding box center [348, 105] width 12 height 12
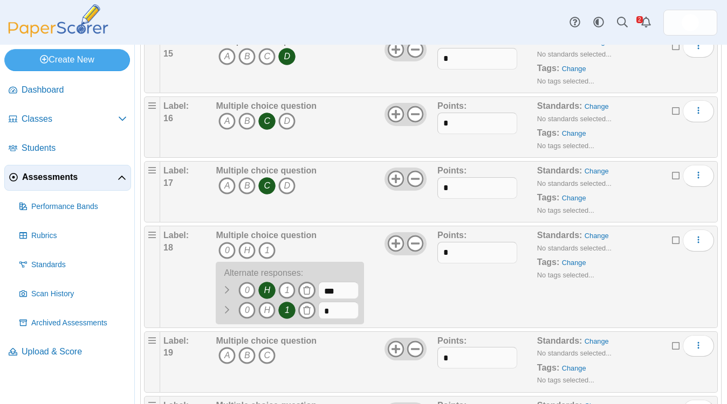
scroll to position [1319, 0]
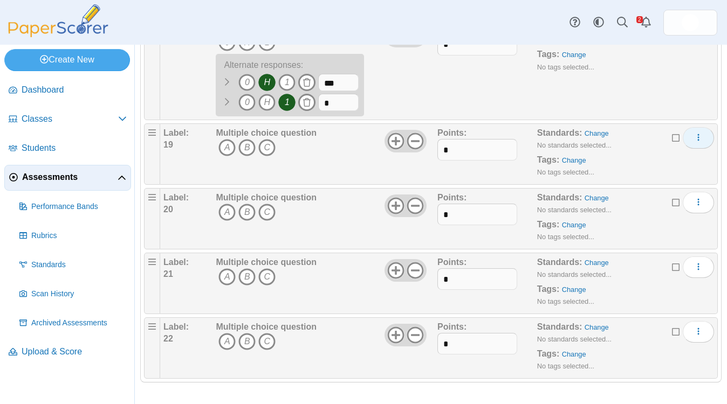
click at [701, 141] on icon "More options" at bounding box center [698, 137] width 9 height 9
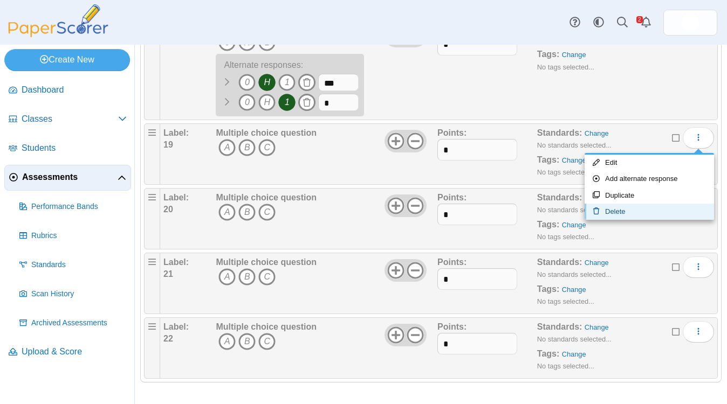
click at [628, 213] on link "Delete" at bounding box center [648, 212] width 129 height 16
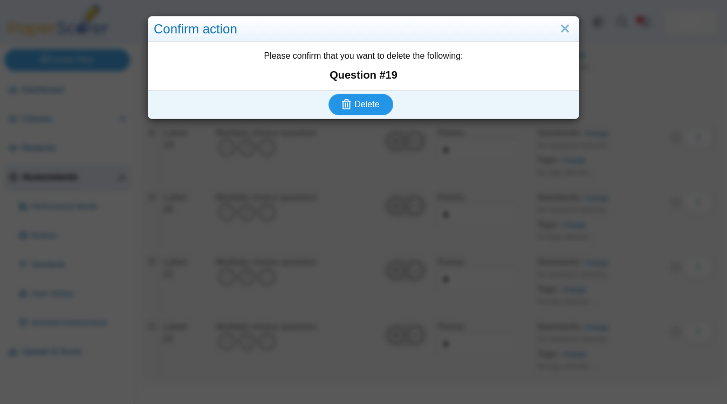
click at [364, 94] on button "Delete" at bounding box center [360, 105] width 65 height 22
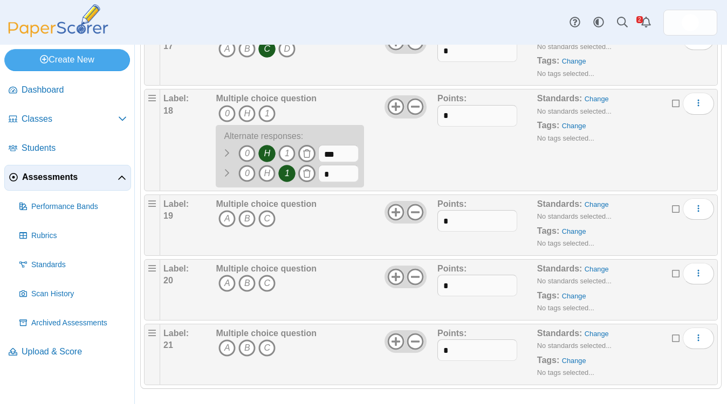
scroll to position [1254, 0]
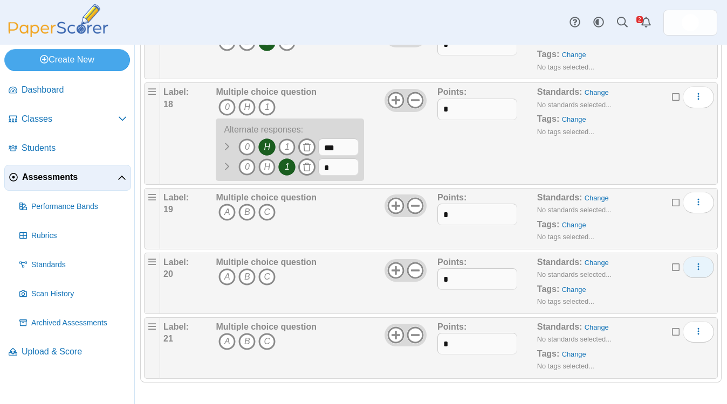
click at [701, 269] on icon "More options" at bounding box center [698, 267] width 9 height 9
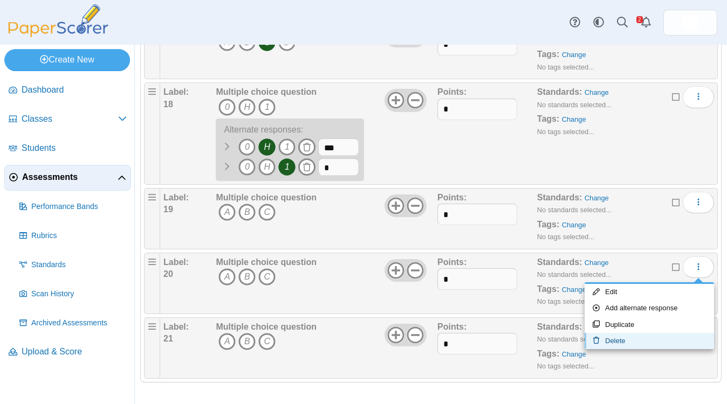
click at [632, 341] on link "Delete" at bounding box center [648, 341] width 129 height 16
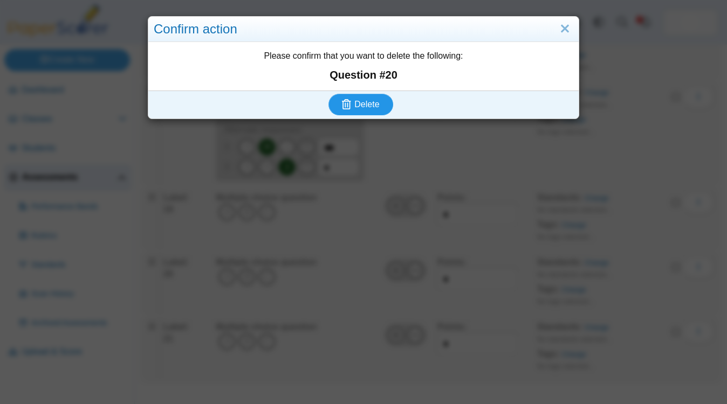
click at [377, 109] on span "Delete" at bounding box center [366, 104] width 25 height 9
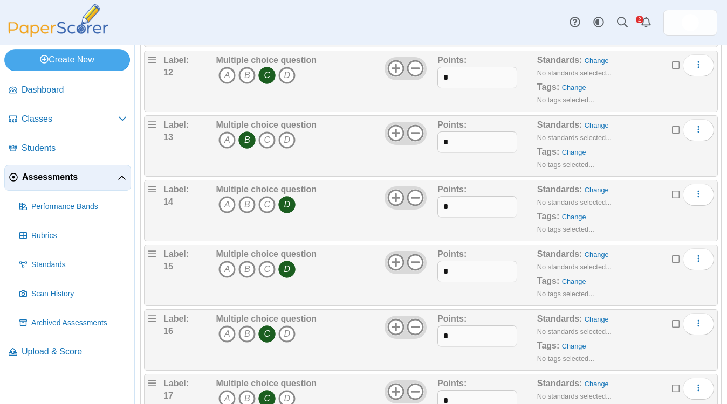
scroll to position [1190, 0]
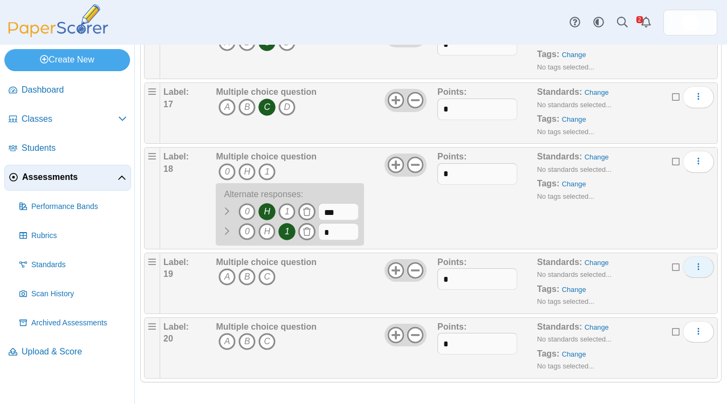
click at [691, 271] on button "More options" at bounding box center [698, 268] width 31 height 22
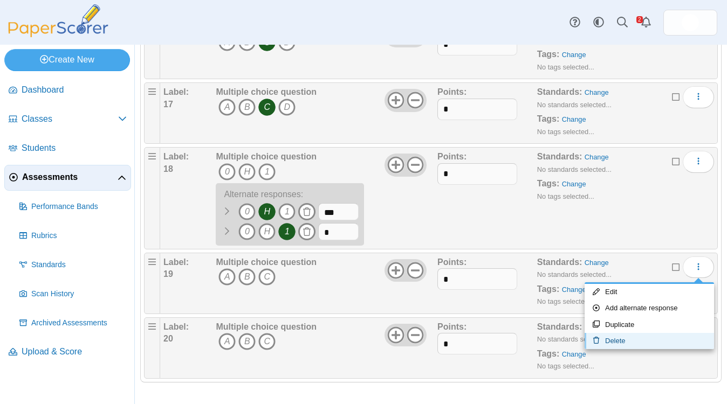
click at [609, 345] on link "Delete" at bounding box center [648, 341] width 129 height 16
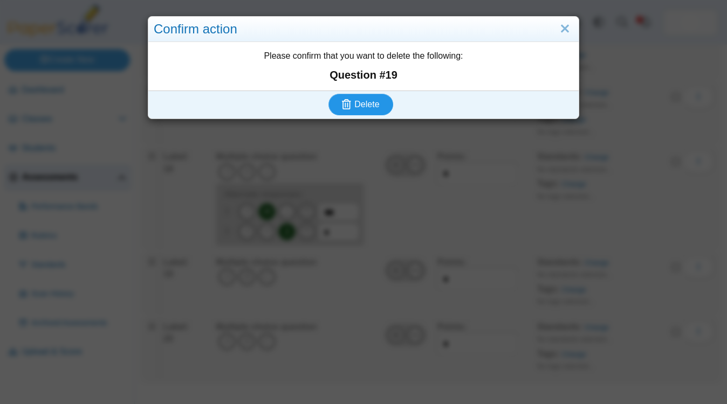
click at [360, 106] on span "Delete" at bounding box center [366, 104] width 25 height 9
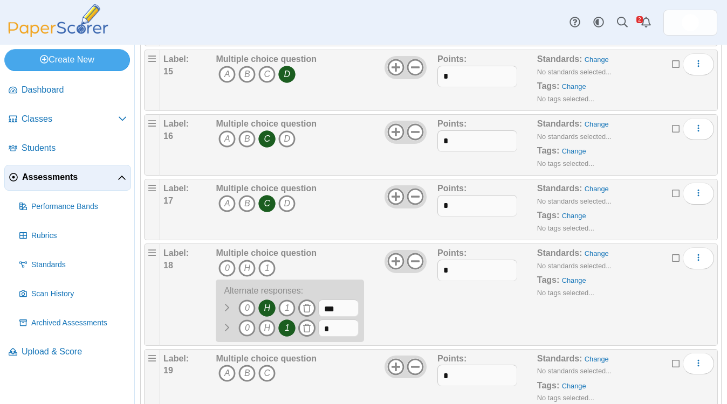
scroll to position [1125, 0]
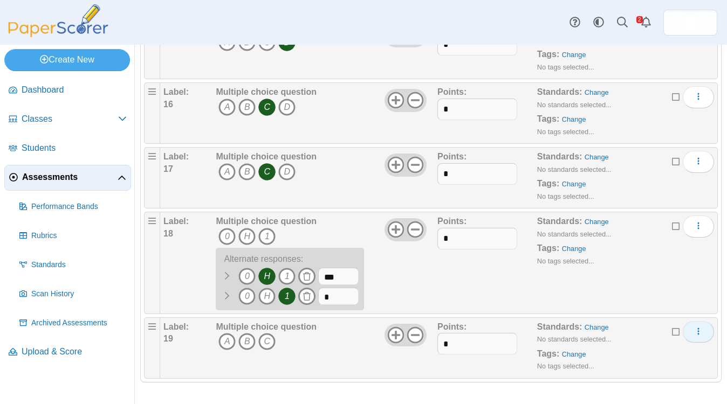
click at [698, 333] on icon "More options" at bounding box center [698, 331] width 9 height 9
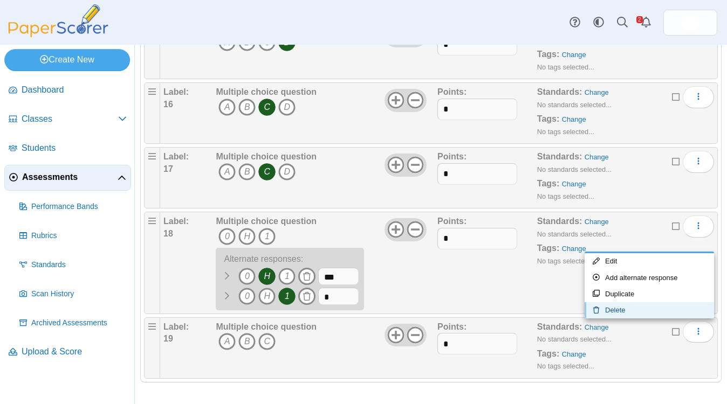
click at [649, 308] on link "Delete" at bounding box center [648, 310] width 129 height 16
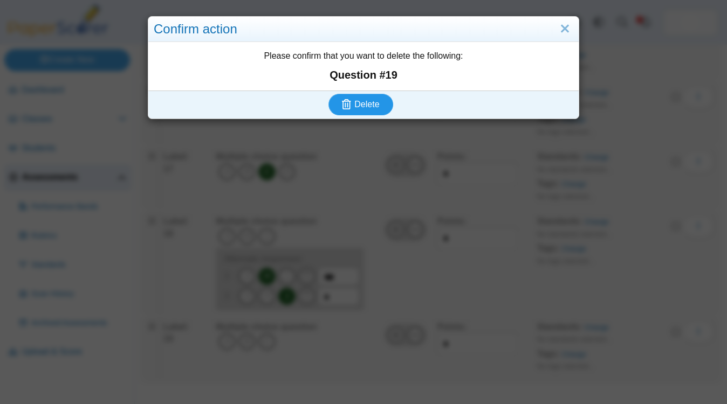
click at [354, 96] on button "Delete" at bounding box center [360, 105] width 65 height 22
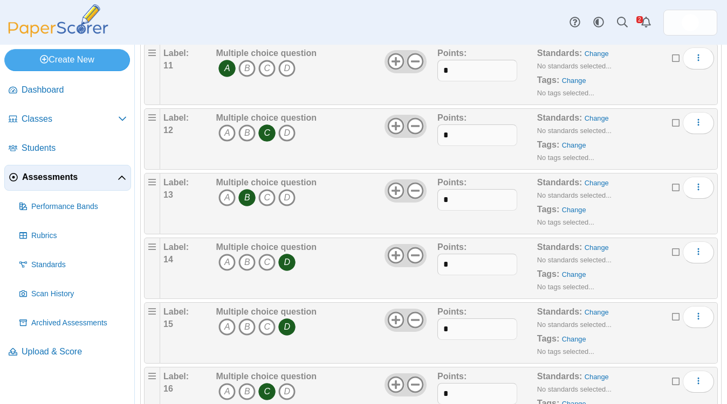
scroll to position [1060, 0]
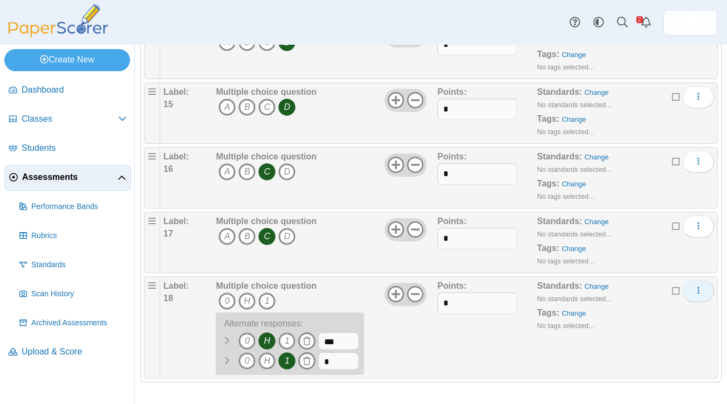
click at [694, 291] on icon "More options" at bounding box center [698, 290] width 9 height 9
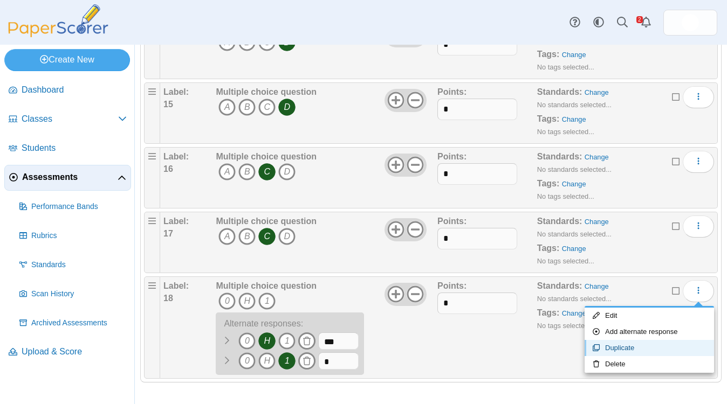
click at [623, 349] on link "Duplicate" at bounding box center [648, 348] width 129 height 16
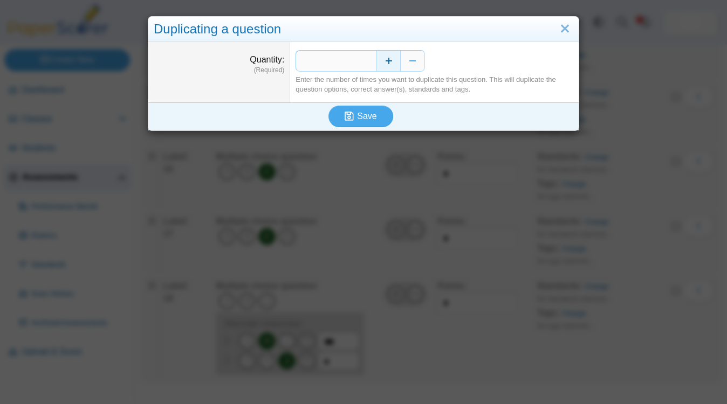
click at [391, 61] on button "Increase" at bounding box center [388, 61] width 24 height 22
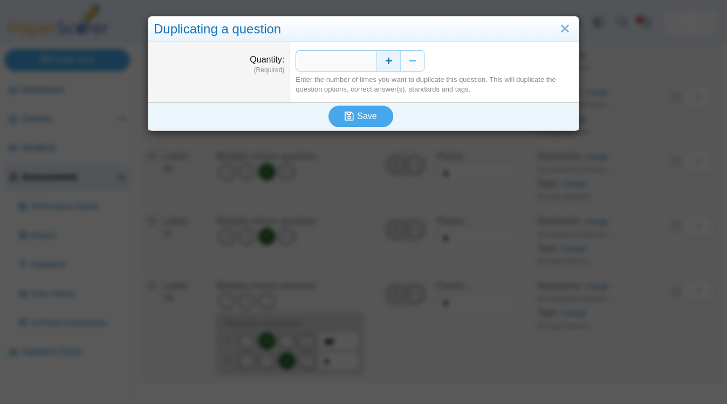
click at [391, 61] on button "Increase" at bounding box center [388, 61] width 24 height 22
type input "*"
click at [370, 122] on button "Save" at bounding box center [360, 117] width 65 height 22
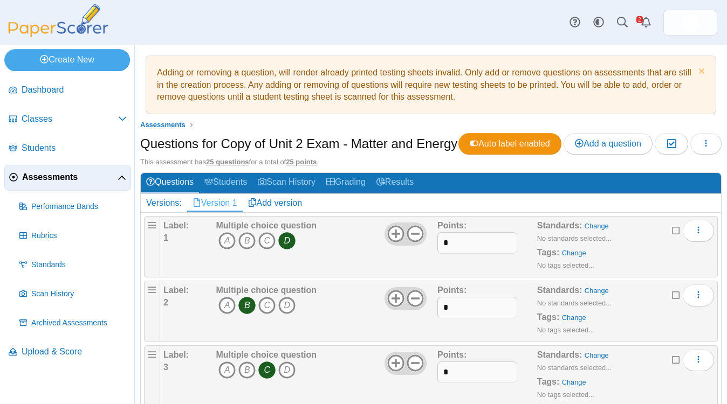
click at [88, 178] on span "Assessments" at bounding box center [69, 177] width 95 height 12
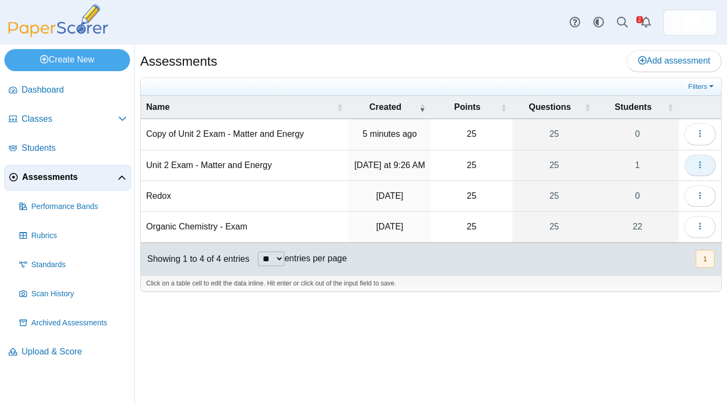
click at [702, 170] on button "button" at bounding box center [699, 166] width 31 height 22
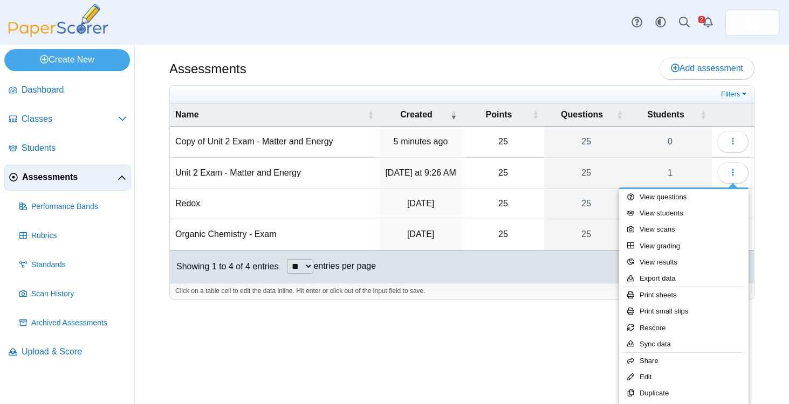
click at [547, 336] on div "Assessments Add assessment 25 0" at bounding box center [462, 225] width 654 height 360
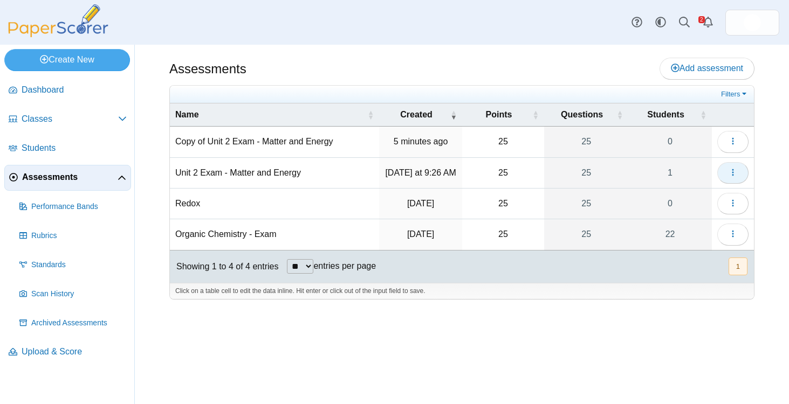
click at [726, 181] on button "button" at bounding box center [732, 173] width 31 height 22
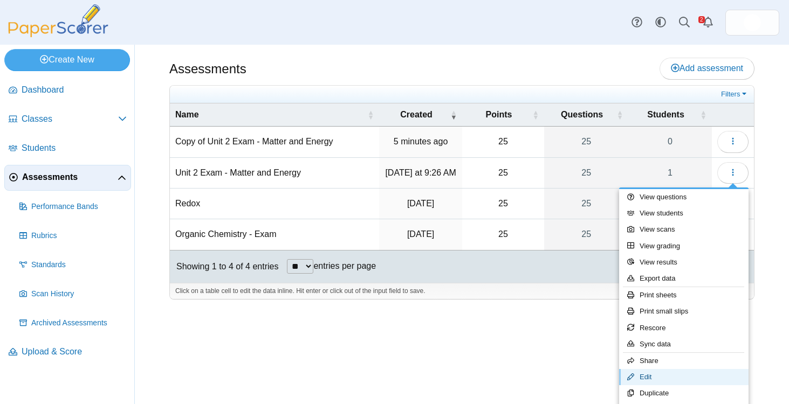
click at [646, 375] on link "Edit" at bounding box center [683, 377] width 129 height 16
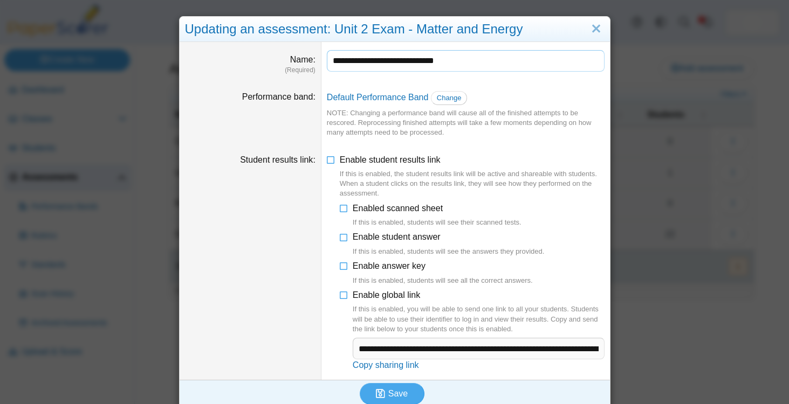
scroll to position [10, 0]
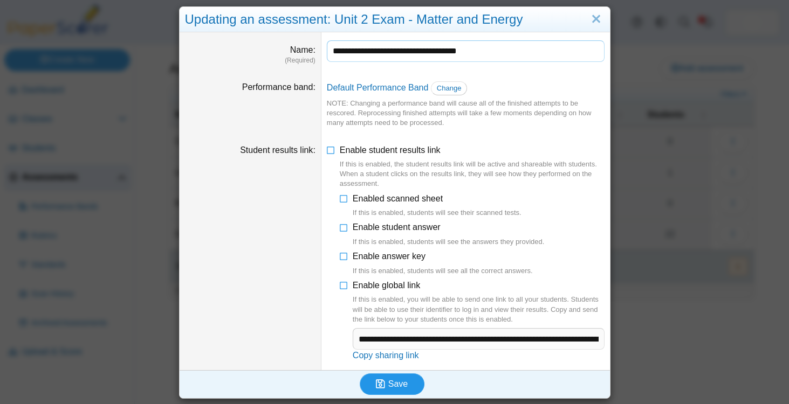
type input "**********"
click at [408, 382] on button "Save" at bounding box center [392, 385] width 65 height 22
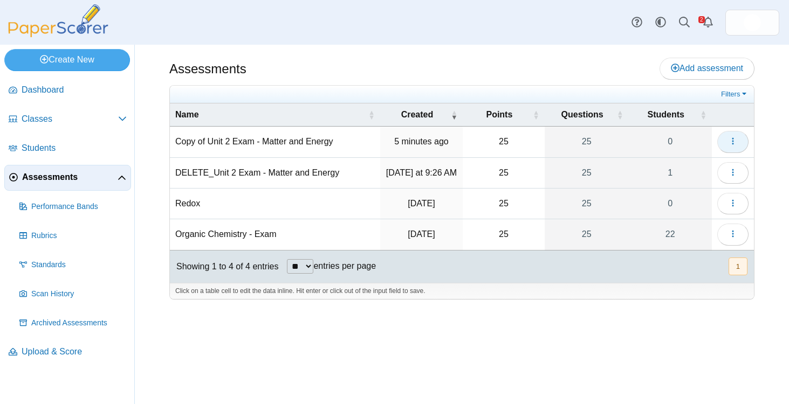
click at [731, 140] on icon "button" at bounding box center [732, 141] width 9 height 9
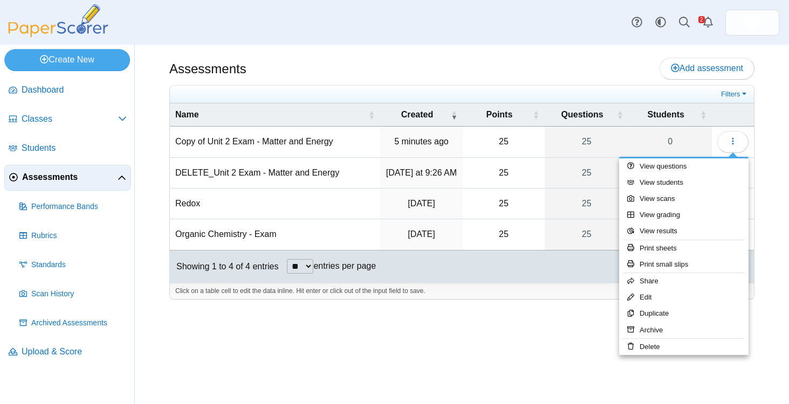
click at [495, 263] on div "Showing 1 to 4 of 4 entries ** ** ** *** entries per page « Prev 1 Next »" at bounding box center [462, 267] width 584 height 32
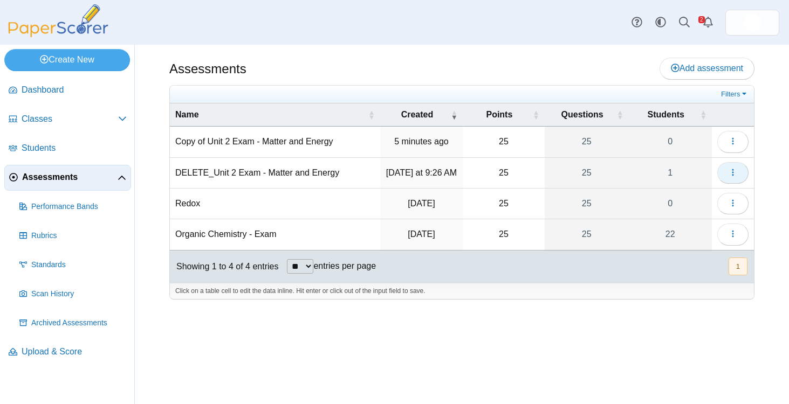
click at [736, 165] on button "button" at bounding box center [732, 173] width 31 height 22
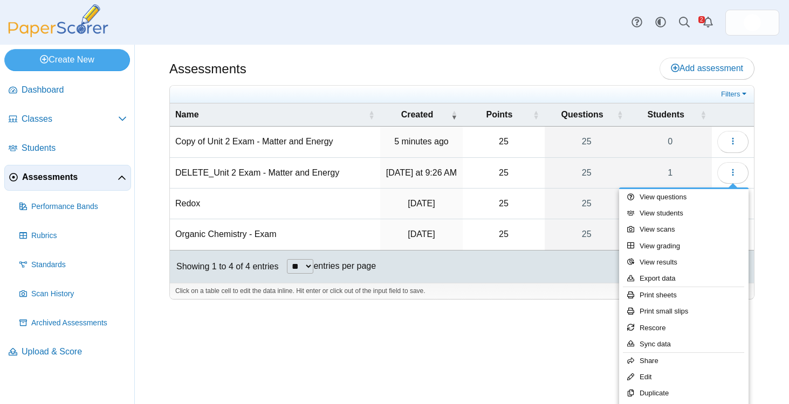
click at [768, 302] on div "Assessments Add assessment 25 0" at bounding box center [462, 225] width 654 height 360
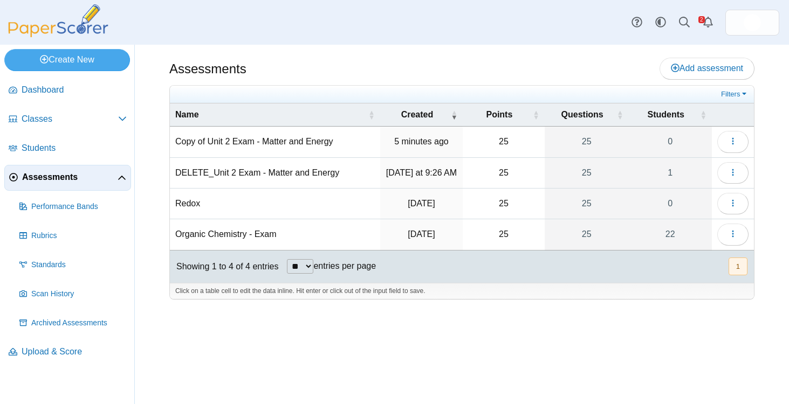
click at [720, 325] on div "Assessments Add assessment 25 0" at bounding box center [462, 225] width 654 height 360
click at [737, 168] on button "button" at bounding box center [732, 173] width 31 height 22
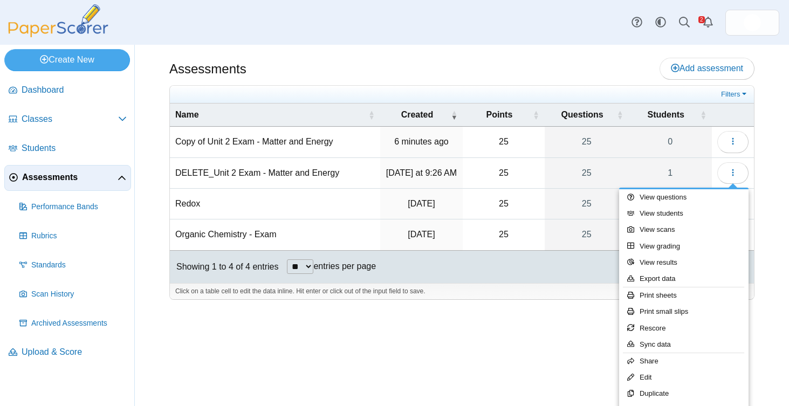
click at [532, 366] on div "Assessments Add assessment 25 0" at bounding box center [462, 225] width 654 height 361
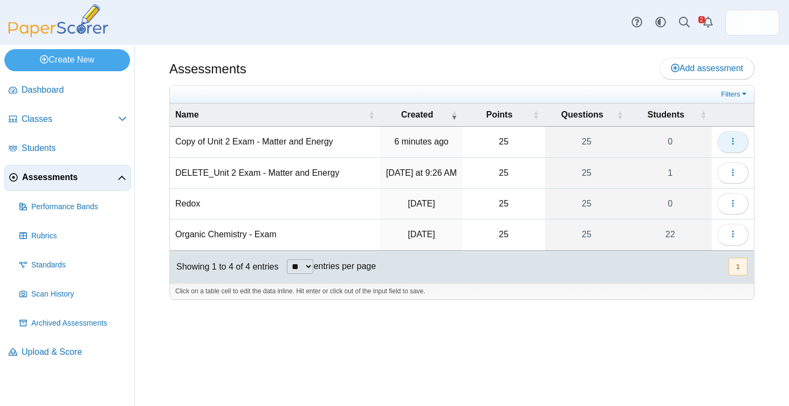
click at [734, 139] on icon "button" at bounding box center [732, 141] width 9 height 9
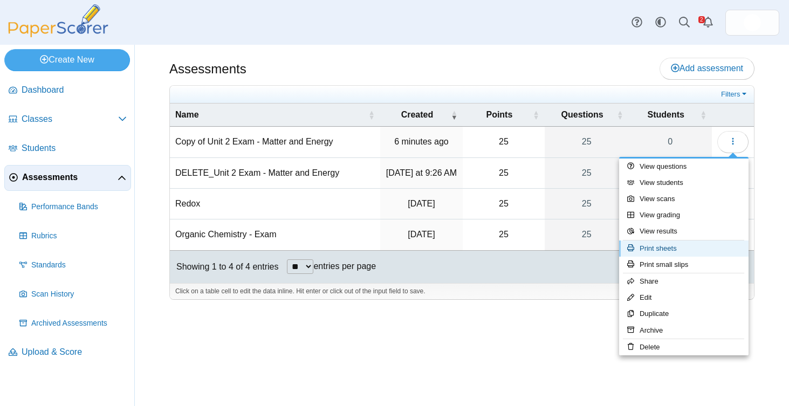
click at [659, 248] on link "Print sheets" at bounding box center [683, 248] width 129 height 16
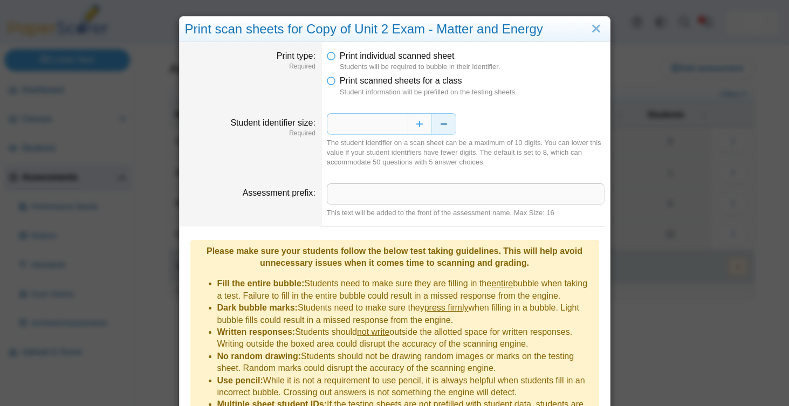
click at [441, 126] on button "Decrease" at bounding box center [444, 124] width 24 height 22
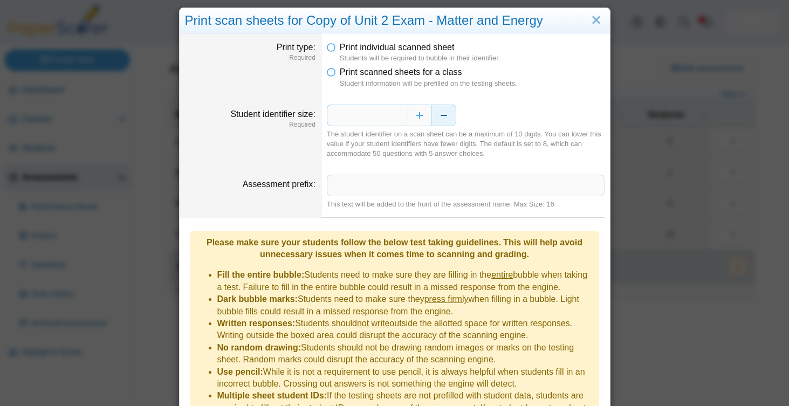
scroll to position [8, 0]
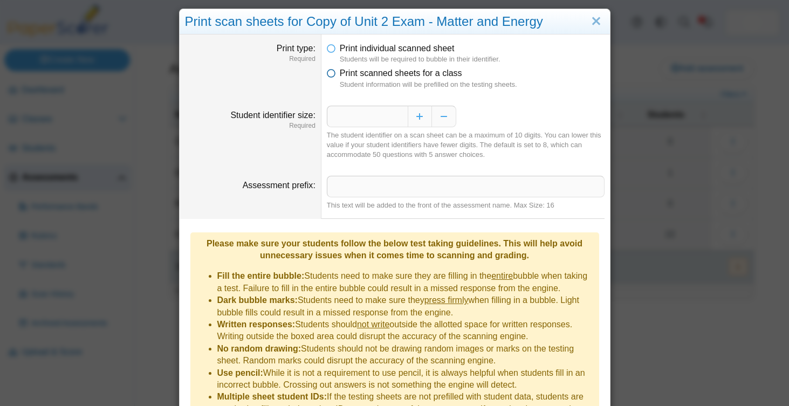
click at [332, 73] on icon at bounding box center [331, 71] width 9 height 8
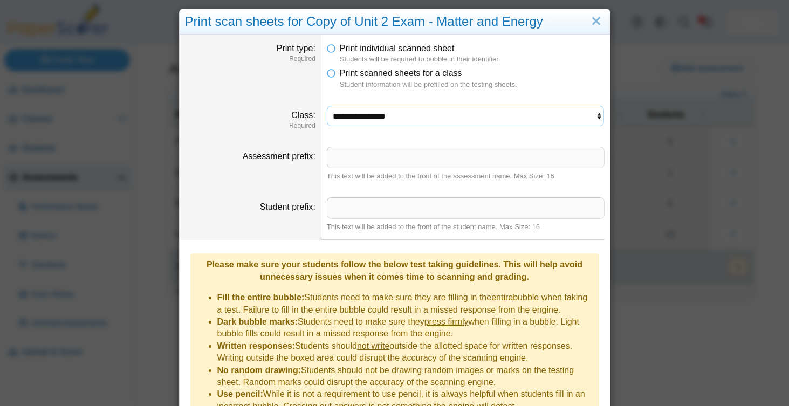
click at [374, 116] on select "**********" at bounding box center [466, 116] width 278 height 20
select select "**********"
click at [327, 106] on select "**********" at bounding box center [466, 116] width 278 height 20
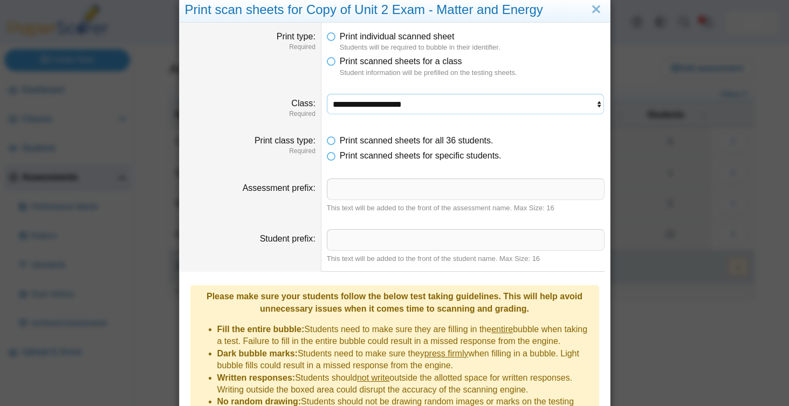
scroll to position [24, 0]
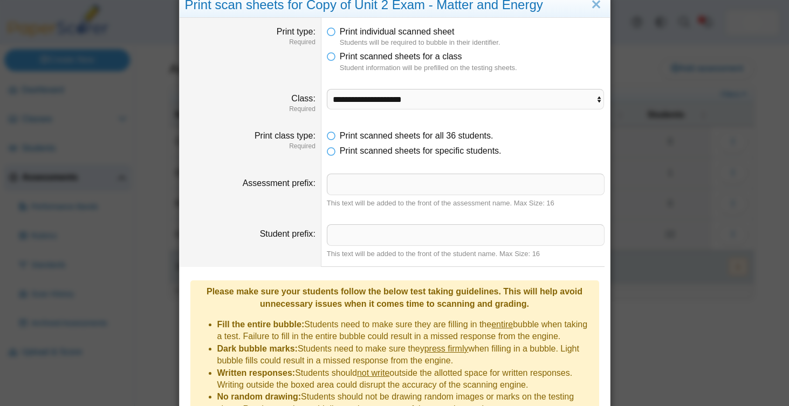
click at [328, 155] on li "Print scanned sheets for specific students." at bounding box center [466, 151] width 278 height 12
click at [336, 149] on li "Print scanned sheets for specific students." at bounding box center [466, 151] width 278 height 12
click at [332, 150] on icon at bounding box center [331, 149] width 9 height 8
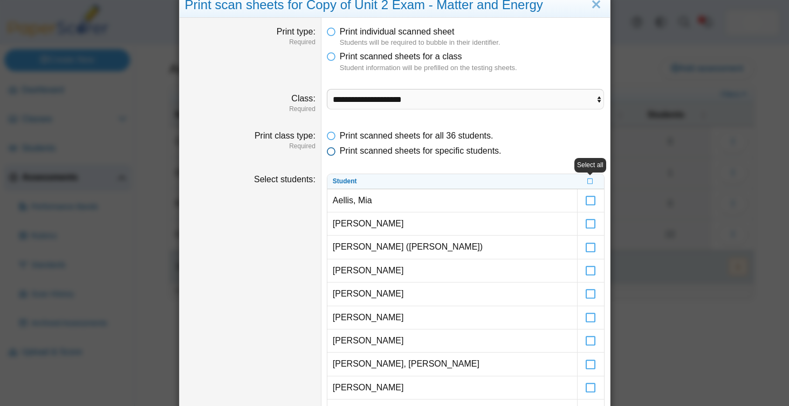
click at [332, 150] on icon at bounding box center [331, 149] width 9 height 8
click at [331, 135] on icon at bounding box center [331, 134] width 9 height 8
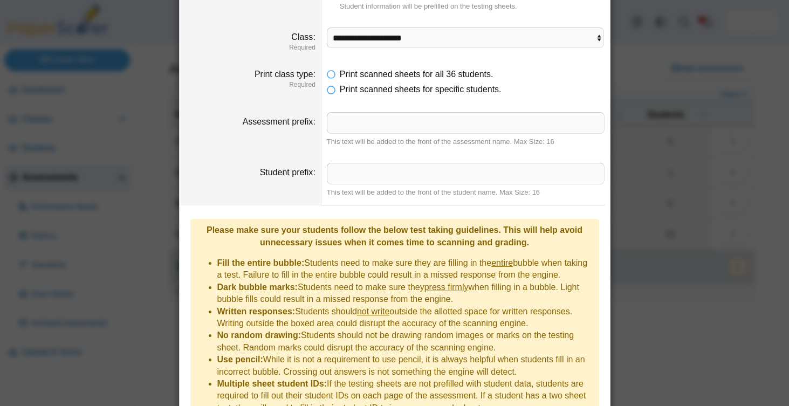
scroll to position [140, 0]
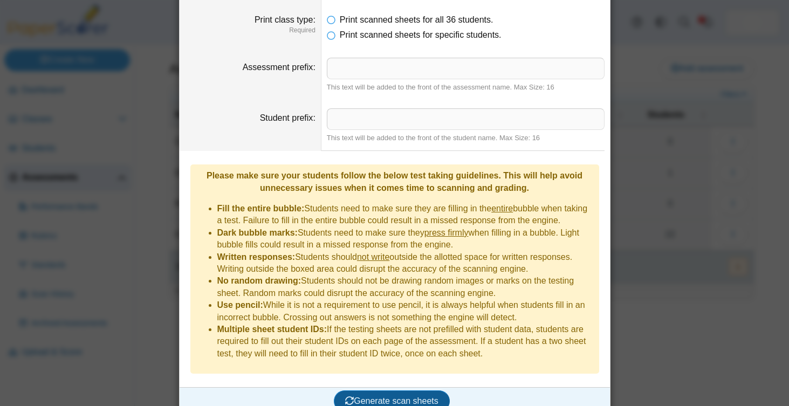
click at [368, 390] on button "Generate scan sheets" at bounding box center [392, 401] width 116 height 22
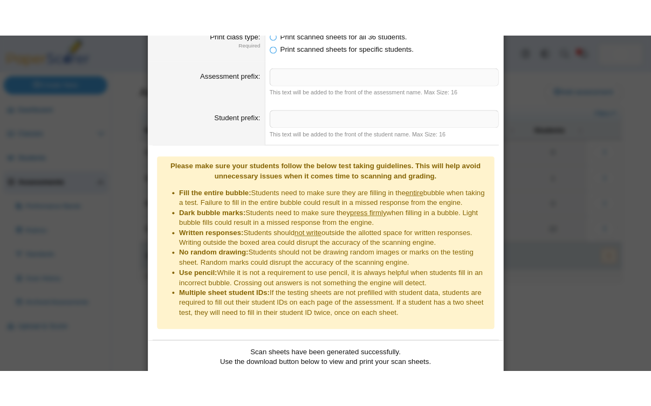
scroll to position [227, 0]
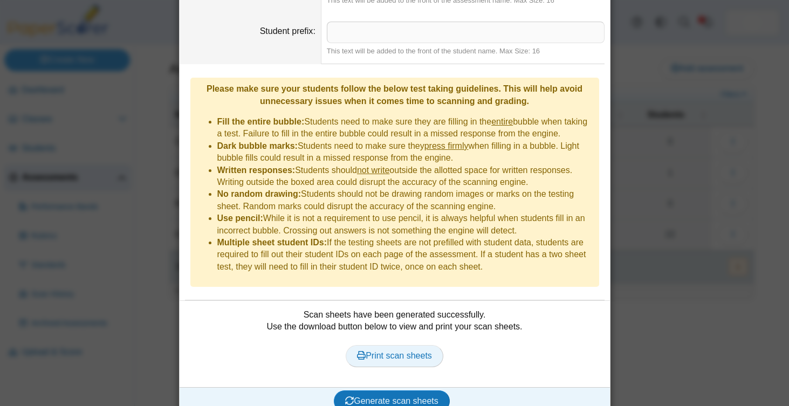
click at [375, 351] on span "Print scan sheets" at bounding box center [394, 355] width 75 height 9
click at [664, 316] on div "**********" at bounding box center [394, 203] width 789 height 406
